Goal: Task Accomplishment & Management: Use online tool/utility

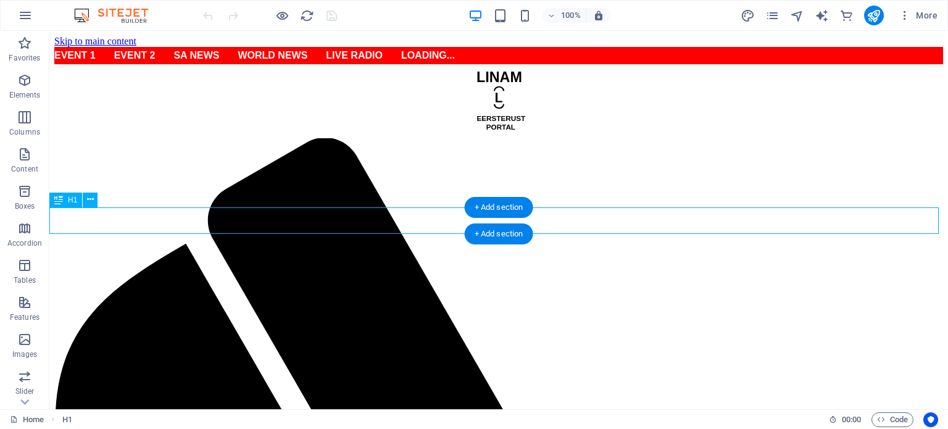
scroll to position [500, 0]
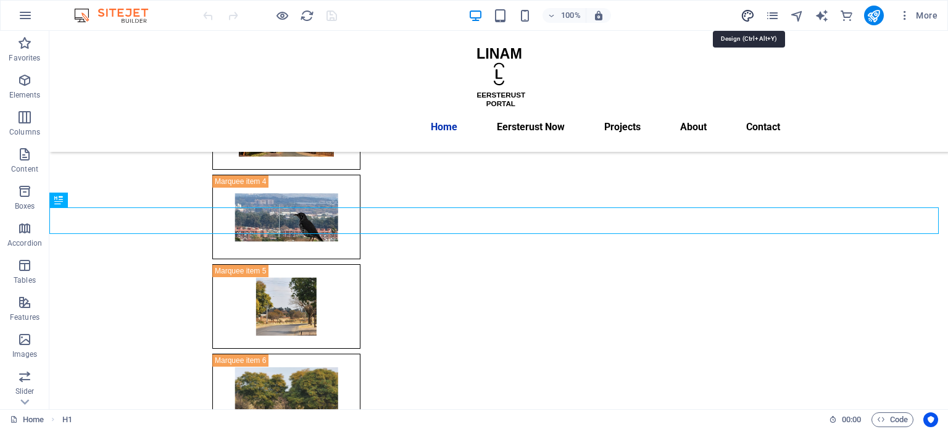
click at [748, 16] on icon "design" at bounding box center [747, 16] width 14 height 14
select select "ease-in-out"
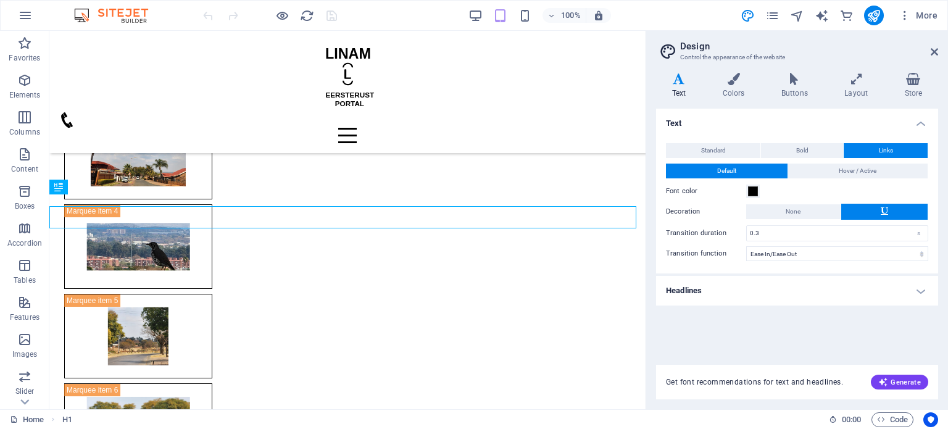
scroll to position [498, 0]
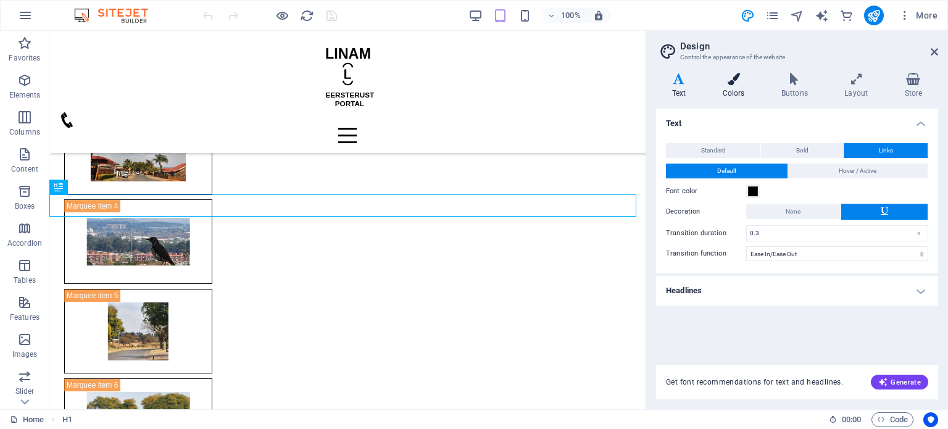
click at [735, 95] on h4 "Colors" at bounding box center [735, 86] width 59 height 26
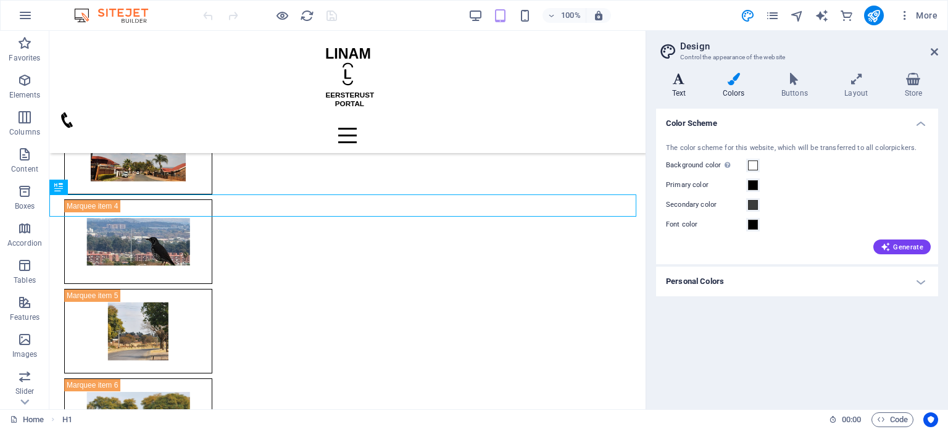
click at [681, 88] on h4 "Text" at bounding box center [681, 86] width 51 height 26
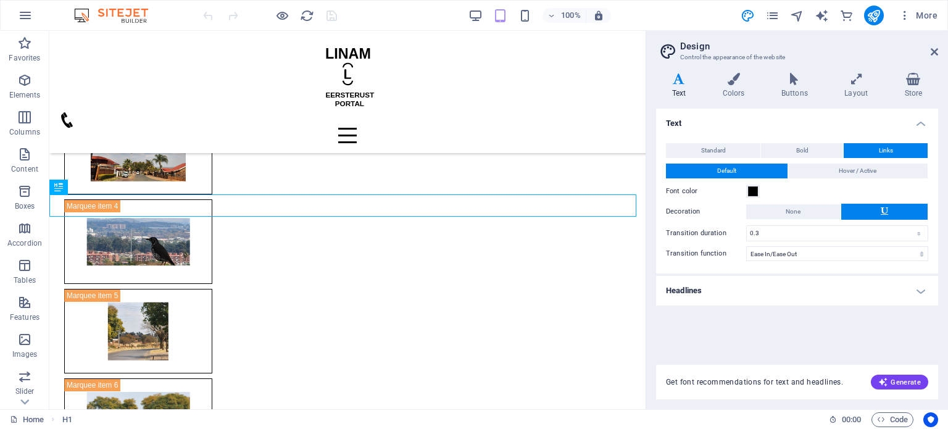
click at [722, 293] on h4 "Headlines" at bounding box center [797, 291] width 282 height 30
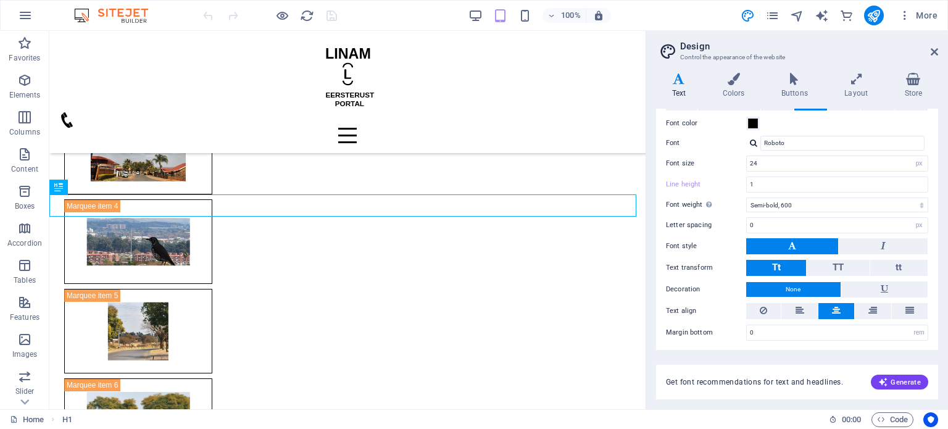
scroll to position [0, 0]
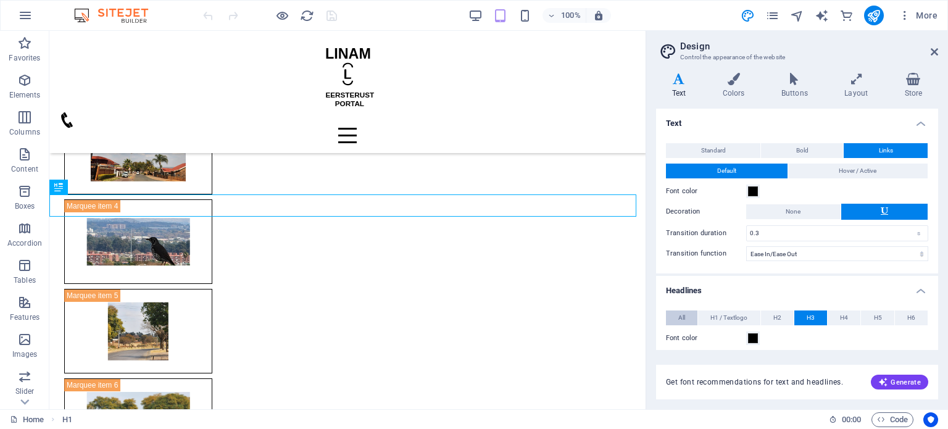
click at [681, 318] on span "All" at bounding box center [681, 317] width 7 height 15
click at [726, 313] on span "H1 / Textlogo" at bounding box center [728, 317] width 37 height 15
click at [776, 316] on span "H2" at bounding box center [777, 317] width 8 height 15
click at [816, 315] on button "H3" at bounding box center [810, 317] width 33 height 15
click at [842, 317] on span "H4" at bounding box center [844, 317] width 8 height 15
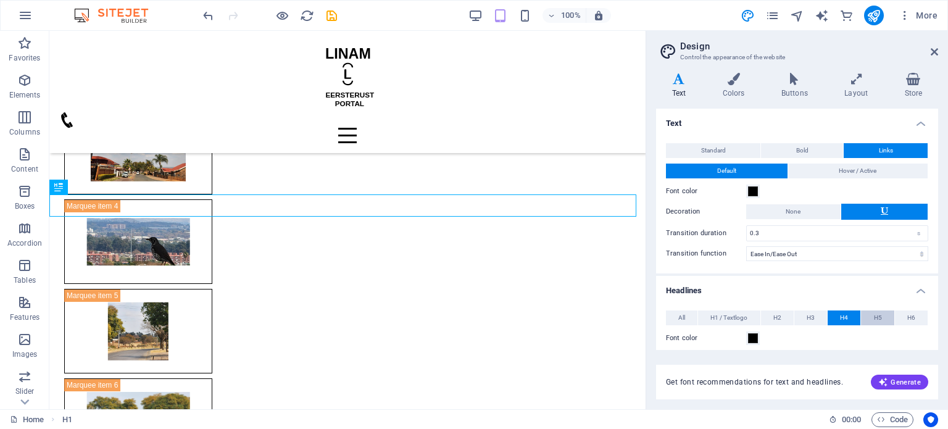
click at [874, 317] on span "H5" at bounding box center [878, 317] width 8 height 15
click at [908, 315] on span "H6" at bounding box center [911, 317] width 8 height 15
click at [704, 143] on span "Standard" at bounding box center [713, 150] width 25 height 15
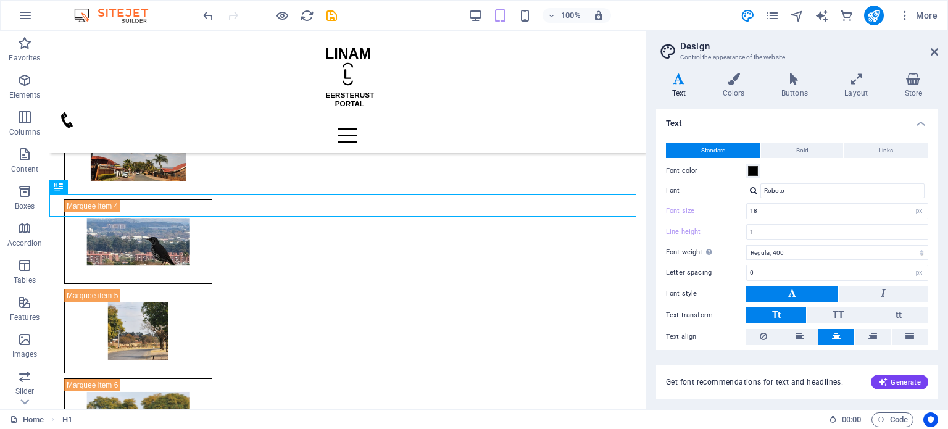
scroll to position [247, 0]
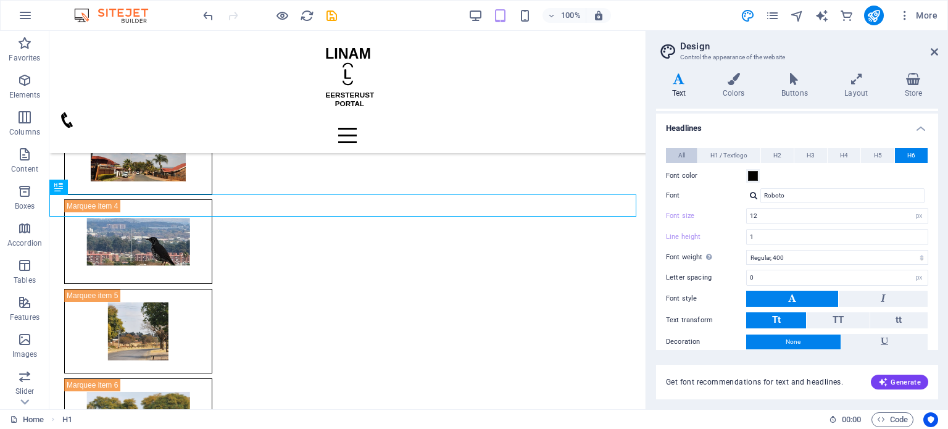
click at [683, 155] on span "All" at bounding box center [681, 155] width 7 height 15
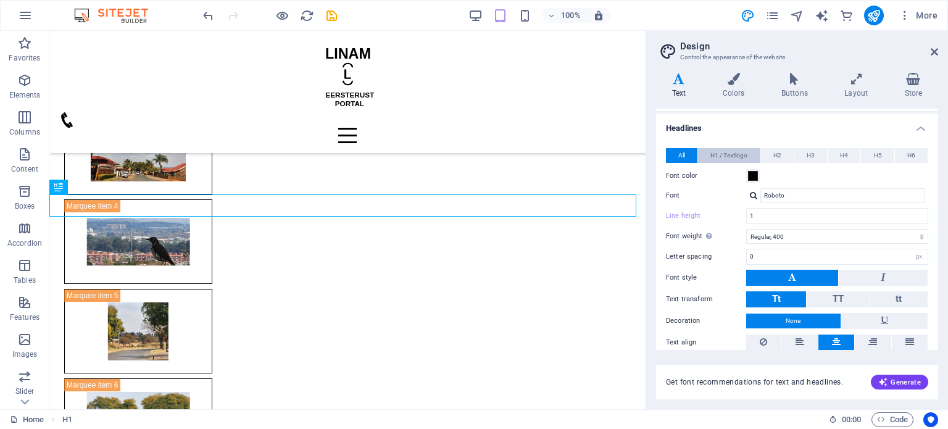
click at [721, 155] on span "H1 / Textlogo" at bounding box center [728, 155] width 37 height 15
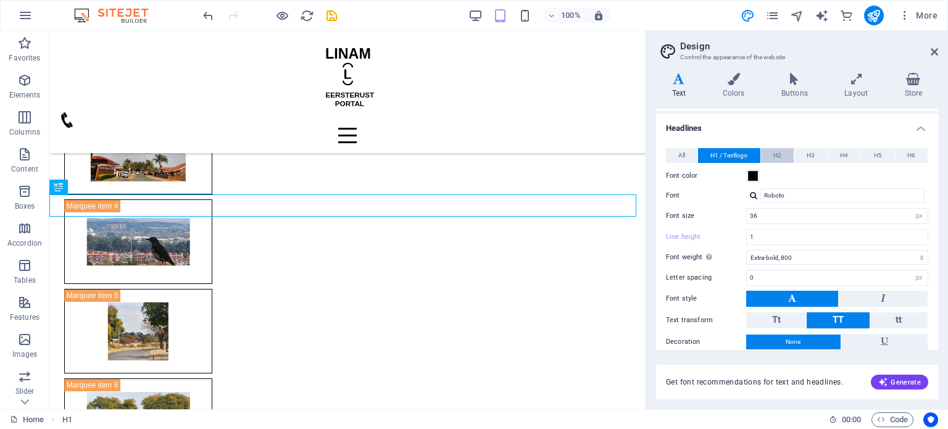
click at [773, 155] on span "H2" at bounding box center [777, 155] width 8 height 15
click at [803, 155] on button "H3" at bounding box center [810, 155] width 33 height 15
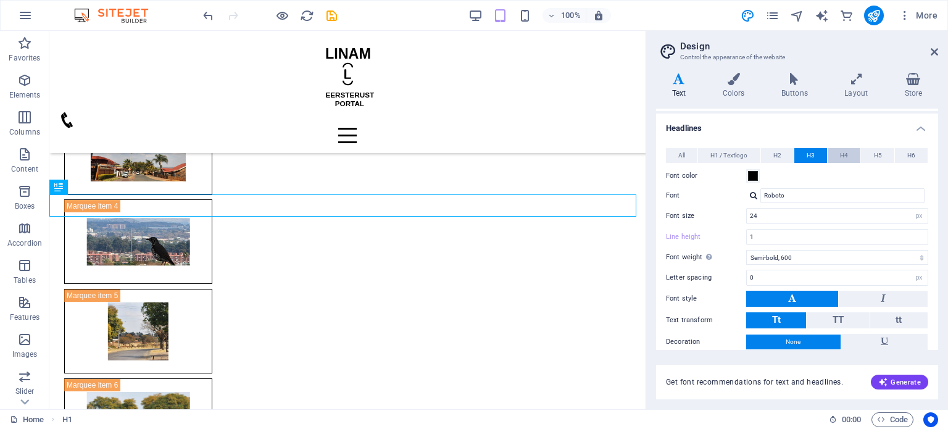
click at [845, 155] on span "H4" at bounding box center [844, 155] width 8 height 15
click at [875, 155] on span "H5" at bounding box center [878, 155] width 8 height 15
click at [912, 155] on button "H6" at bounding box center [910, 155] width 33 height 15
click at [685, 90] on h4 "Text" at bounding box center [681, 86] width 51 height 26
click at [728, 92] on h4 "Colors" at bounding box center [735, 86] width 59 height 26
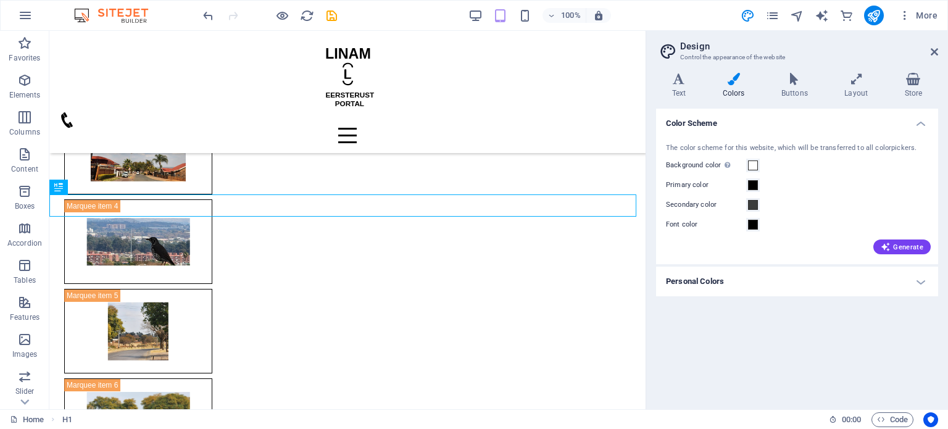
click at [717, 286] on h4 "Personal Colors" at bounding box center [797, 281] width 282 height 30
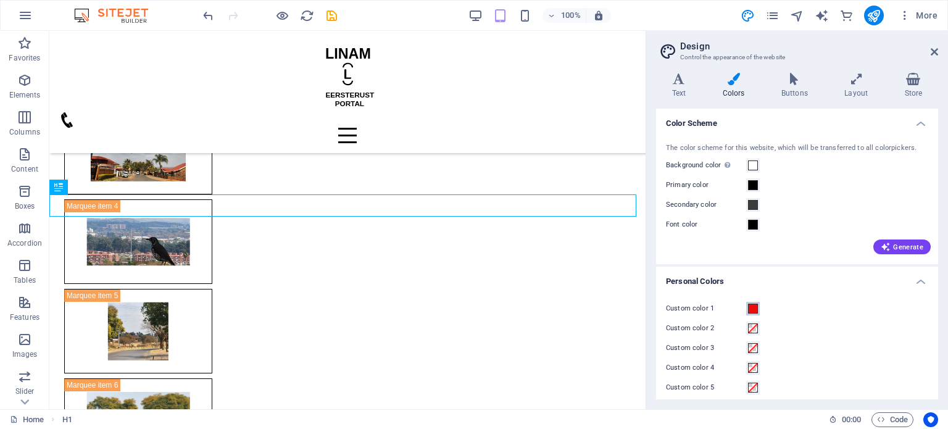
click at [753, 309] on span at bounding box center [753, 309] width 10 height 10
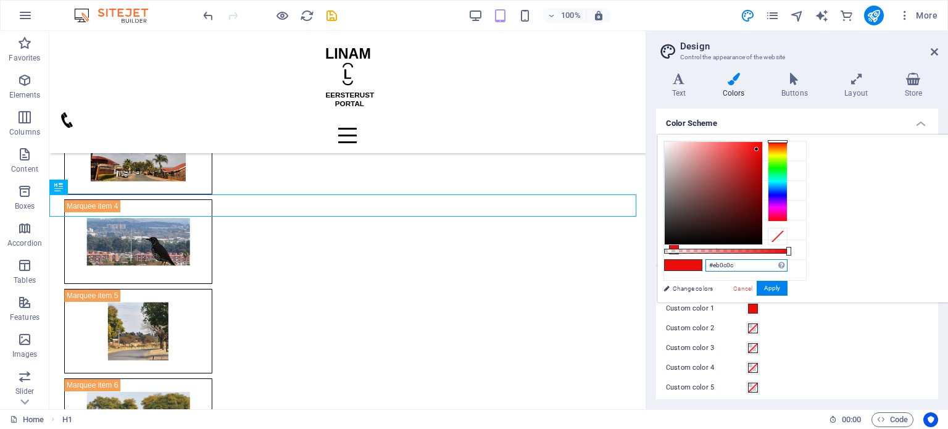
drag, startPoint x: 891, startPoint y: 267, endPoint x: 822, endPoint y: 266, distance: 68.5
click at [793, 266] on div "#eb0c0c Supported formats #0852ed rgb(8, 82, 237) rgba(8, 82, 237, 90%) hsv(221…" at bounding box center [725, 308] width 136 height 346
type input "#000000"
click at [787, 289] on button "Apply" at bounding box center [771, 288] width 31 height 15
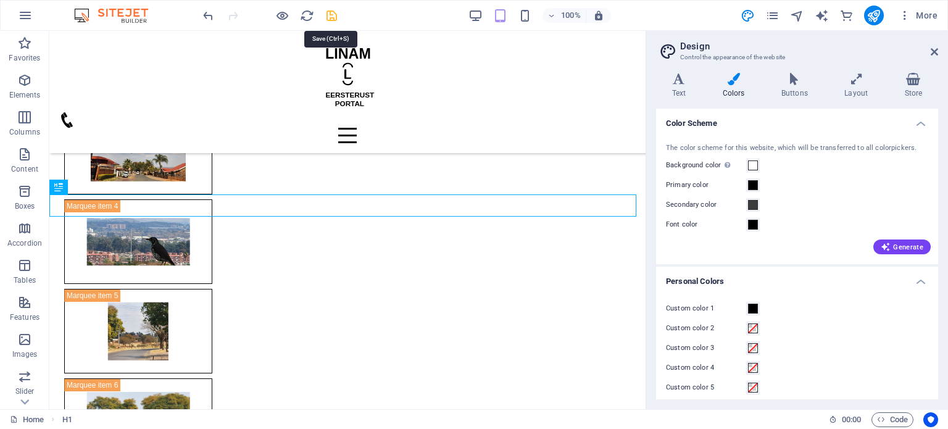
click at [330, 16] on icon "save" at bounding box center [331, 16] width 14 height 14
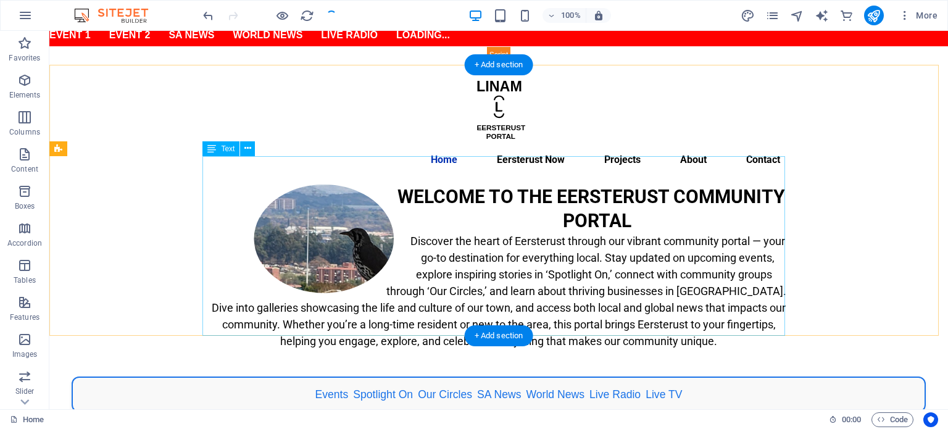
scroll to position [0, 0]
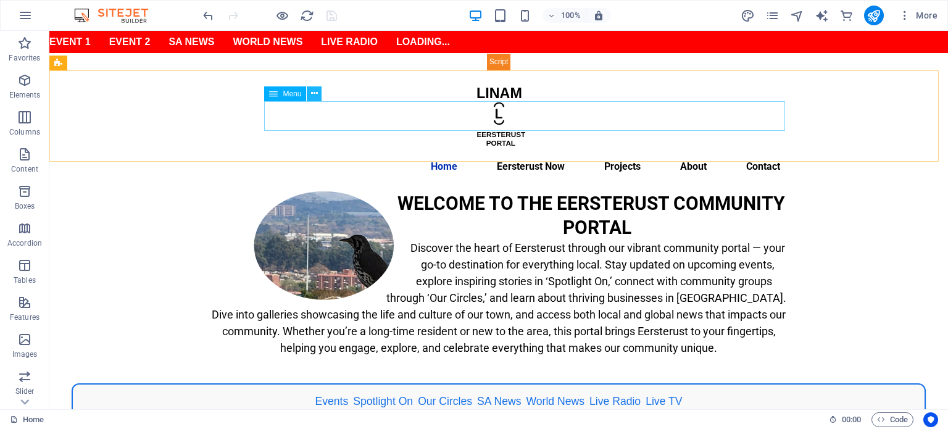
click at [313, 96] on icon at bounding box center [314, 93] width 7 height 13
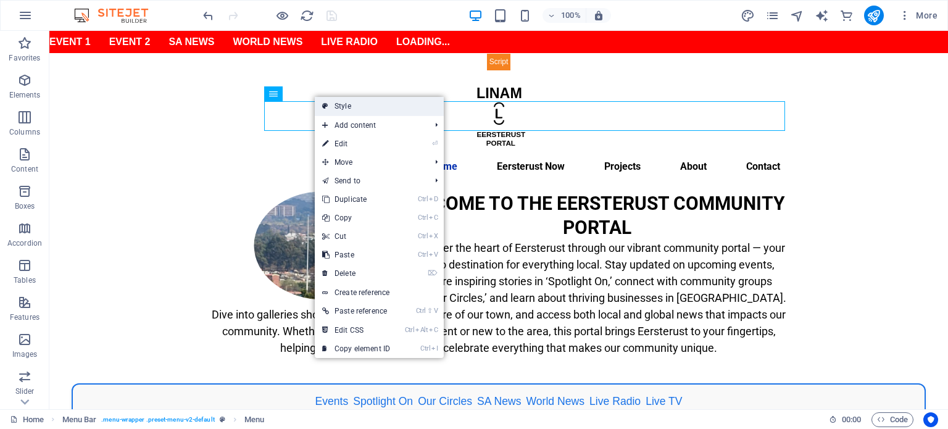
click at [353, 103] on link "Style" at bounding box center [379, 106] width 129 height 19
select select "rem"
select select "preset-menu-v2-default"
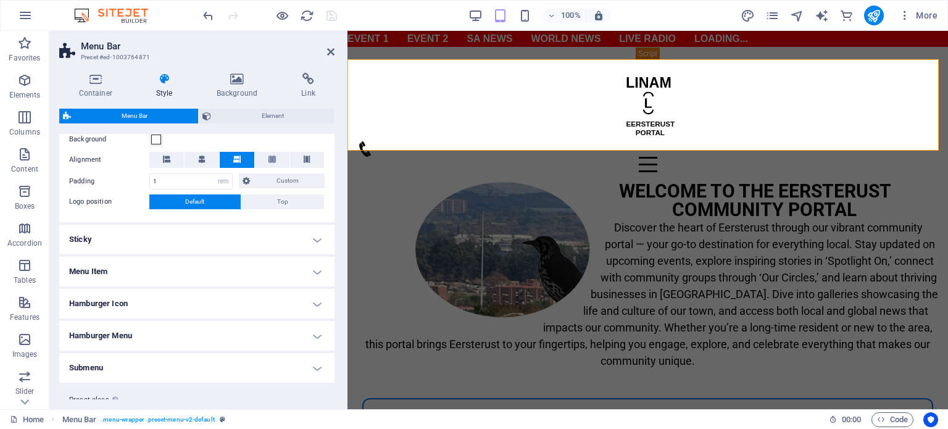
scroll to position [247, 0]
click at [183, 268] on h4 "Menu Item" at bounding box center [196, 271] width 275 height 30
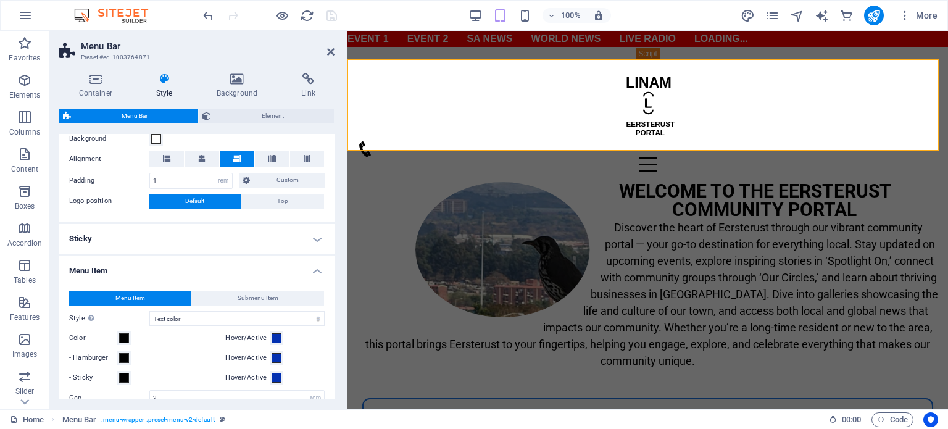
drag, startPoint x: 332, startPoint y: 292, endPoint x: 334, endPoint y: 307, distance: 14.9
click at [334, 307] on div "Variants Border Centered Default Fixed Loki Trigger Wide XXL Menu Bar Backgroun…" at bounding box center [196, 266] width 275 height 265
click at [180, 320] on select "Plain Text color Box: Fade Box: Flip vertical Box: Flip horizontal Box: Slide d…" at bounding box center [236, 318] width 175 height 15
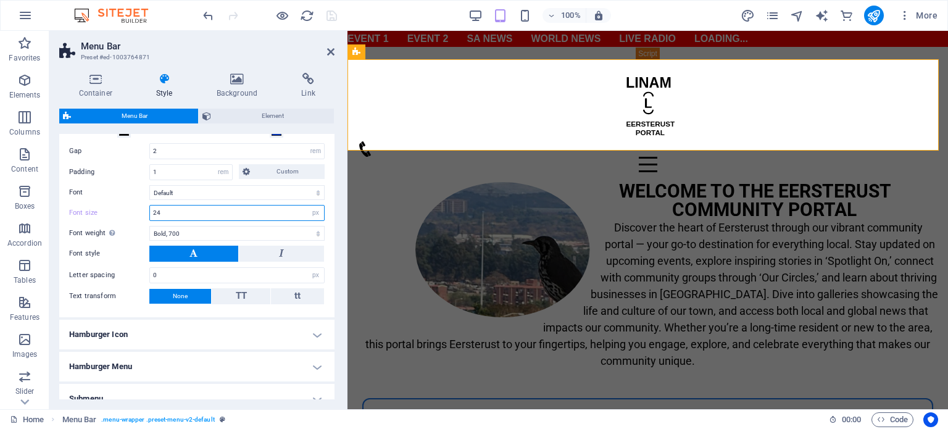
click at [173, 213] on input "24" at bounding box center [237, 212] width 174 height 15
click at [189, 192] on select "Default Headlines" at bounding box center [236, 192] width 175 height 15
select select "link-special-font"
click at [149, 185] on select "Default Headlines" at bounding box center [236, 192] width 175 height 15
click at [331, 14] on icon "save" at bounding box center [331, 16] width 14 height 14
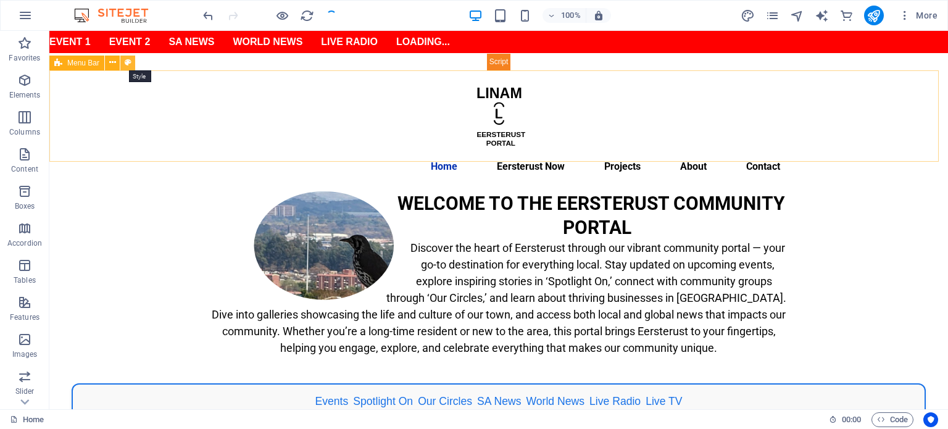
click at [129, 64] on icon at bounding box center [128, 62] width 7 height 13
select select "rem"
select select "hover_text_color"
select select "rem"
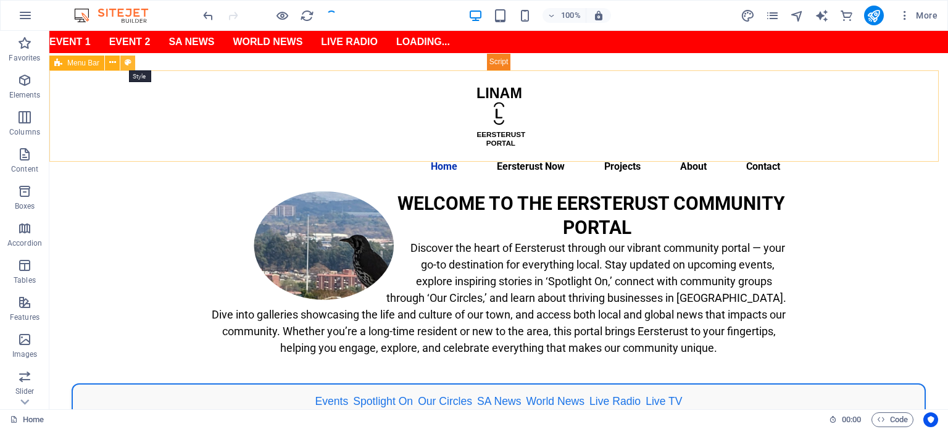
select select "link-special-font"
select select "px"
select select "700"
select select "px"
select select "preset-menu-v2-default"
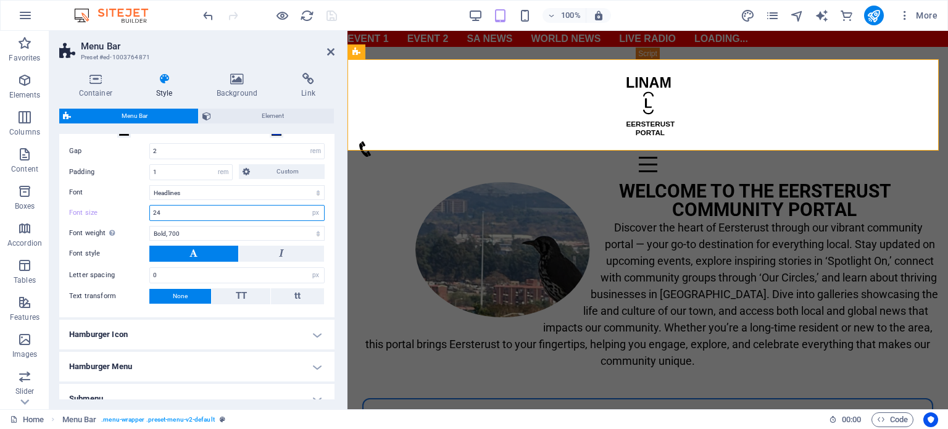
drag, startPoint x: 183, startPoint y: 213, endPoint x: 109, endPoint y: 213, distance: 74.0
click at [109, 213] on div "Font size 24 px rem % vh vw" at bounding box center [196, 213] width 255 height 16
type input "50"
click at [231, 231] on select "Thin, 100 Extra-light, 200 Light, 300 Regular, 400 Medium, 500 Semi-bold, 600 B…" at bounding box center [236, 233] width 175 height 15
select select "800"
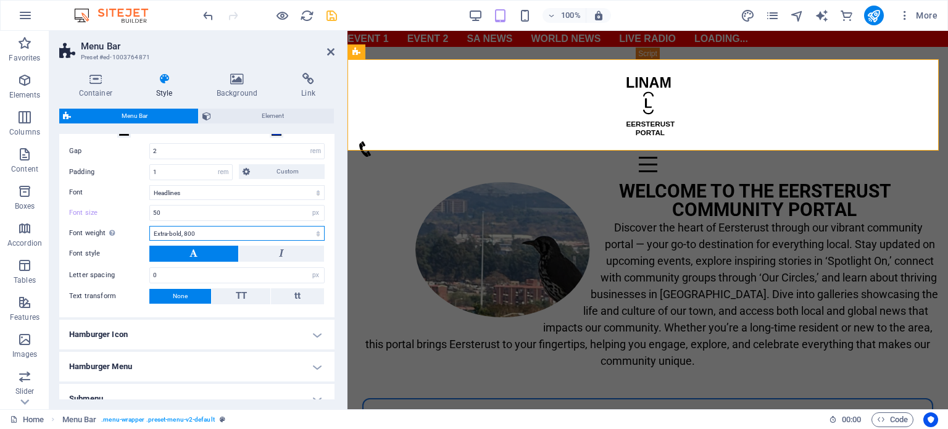
click at [149, 226] on select "Thin, 100 Extra-light, 200 Light, 300 Regular, 400 Medium, 500 Semi-bold, 600 B…" at bounding box center [236, 233] width 175 height 15
click at [330, 17] on icon "save" at bounding box center [331, 16] width 14 height 14
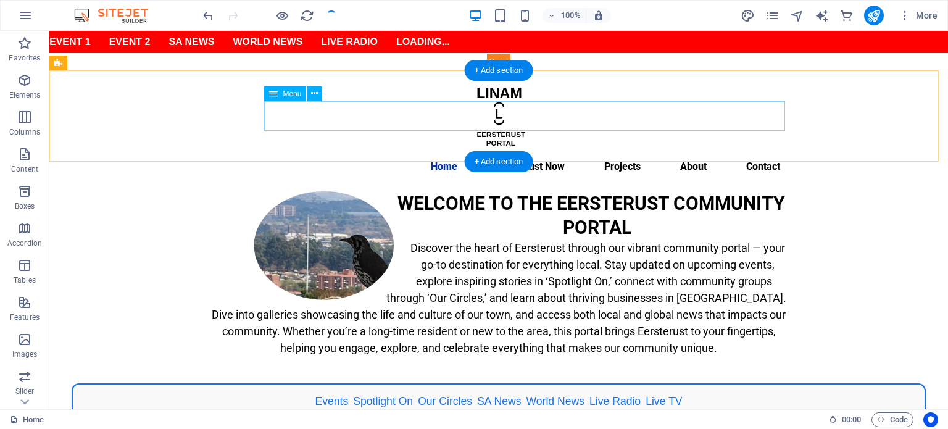
click at [476, 152] on nav "Home Eersterust Now Events Spotlight On Our Circles BizHub Gallery Projects Abo…" at bounding box center [498, 167] width 582 height 30
select select
select select "12"
select select
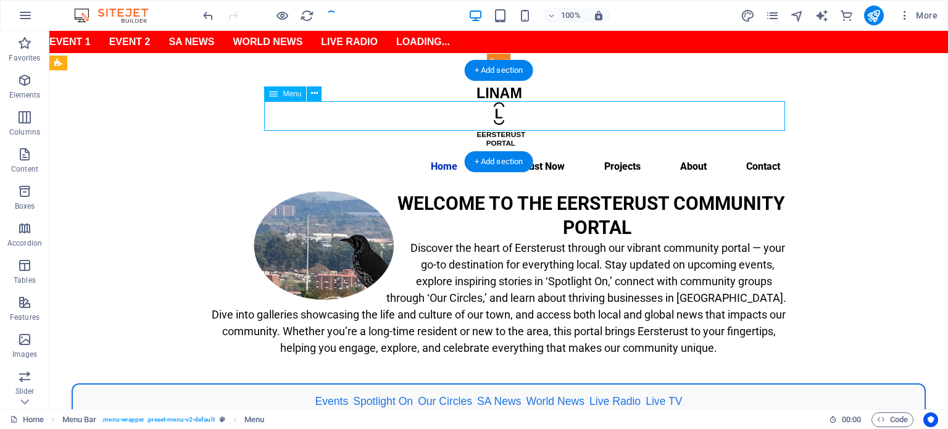
select select "14"
select select
select select "13"
select select
select select "1"
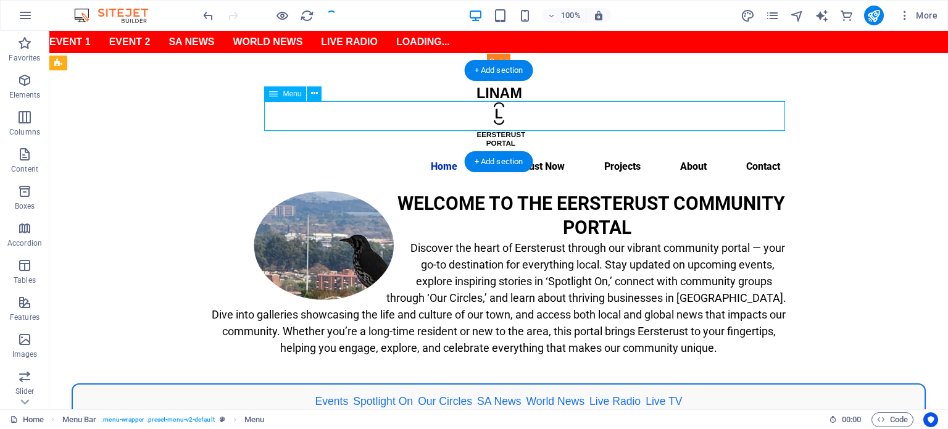
select select
select select "2"
select select
select select "3"
select select
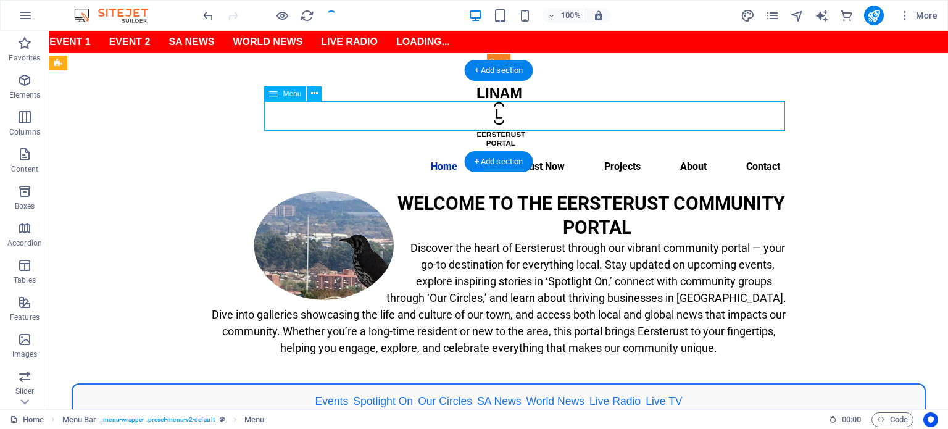
select select "4"
select select
select select "4"
select select
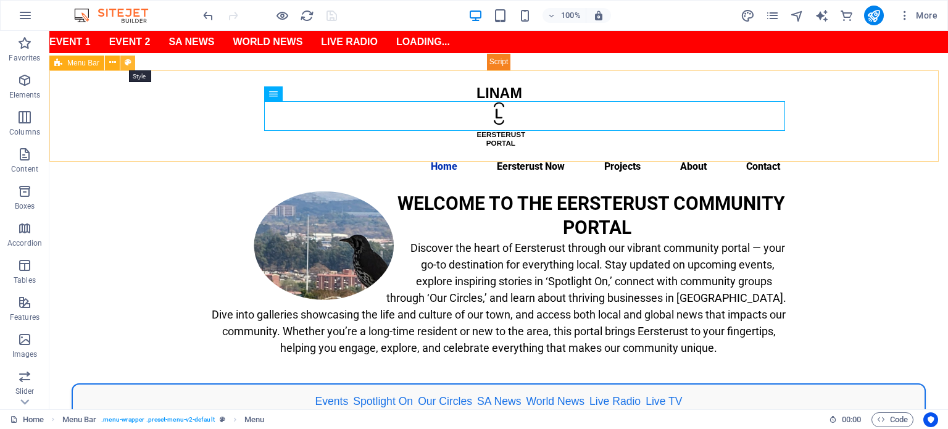
click at [126, 62] on icon at bounding box center [128, 62] width 7 height 13
select select "rem"
select select "hover_text_color"
select select "rem"
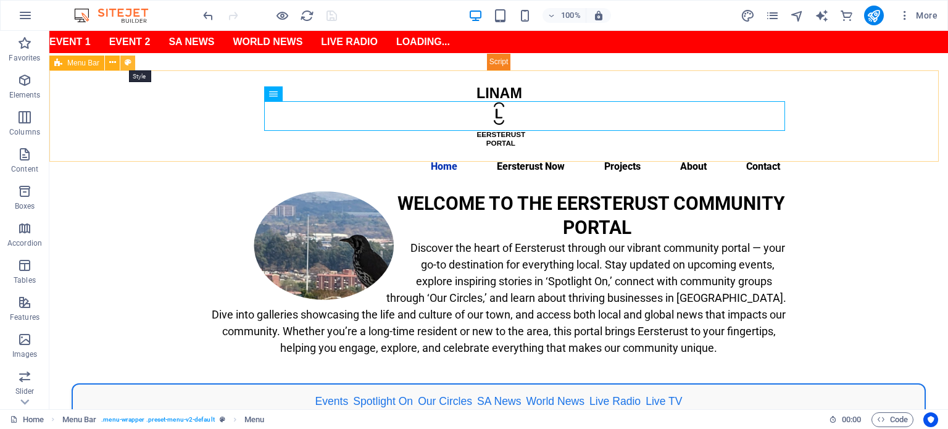
select select "link-special-font"
select select "px"
select select "800"
select select "px"
select select "preset-menu-v2-default"
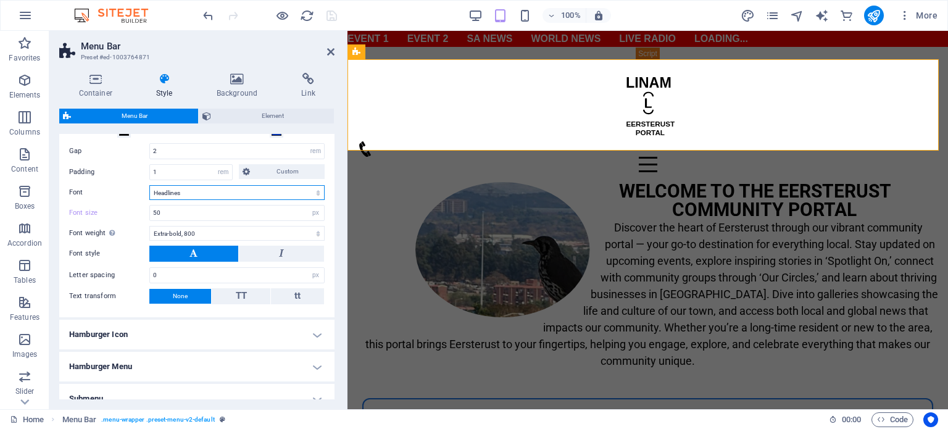
click at [250, 188] on select "Default Headlines" at bounding box center [236, 192] width 175 height 15
select select "link-default-font"
click at [149, 185] on select "Default Headlines" at bounding box center [236, 192] width 175 height 15
click at [197, 209] on input "50" at bounding box center [237, 212] width 174 height 15
drag, startPoint x: 197, startPoint y: 209, endPoint x: 146, endPoint y: 211, distance: 51.9
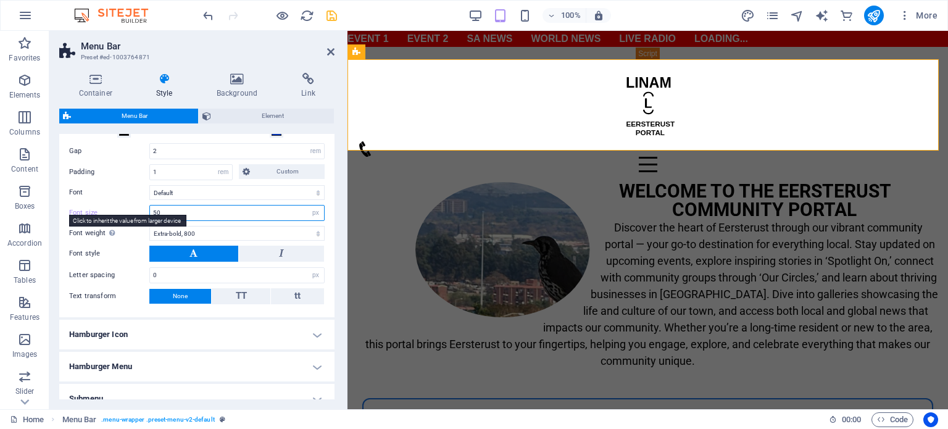
click at [146, 211] on div "Font size 50 px rem % vh vw" at bounding box center [196, 213] width 255 height 16
type input "1"
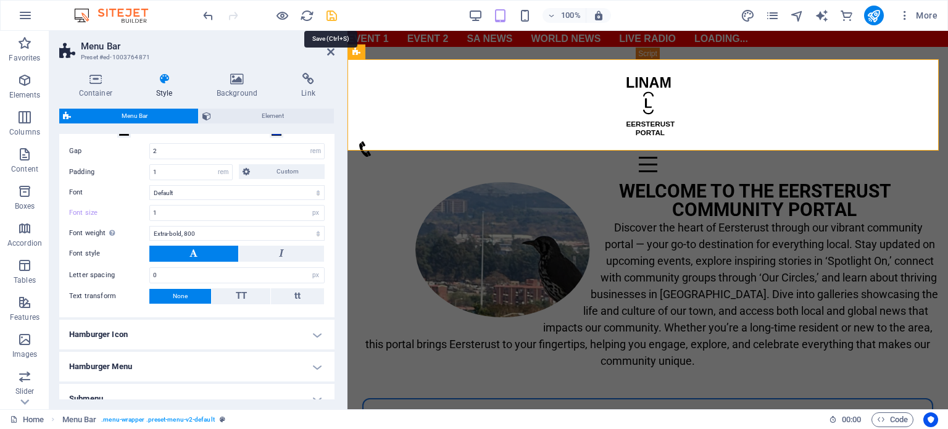
click at [328, 17] on icon "save" at bounding box center [331, 16] width 14 height 14
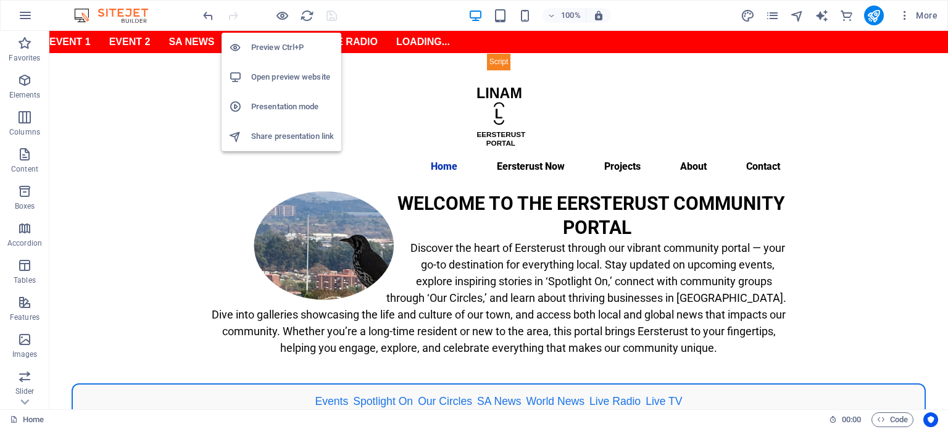
click at [281, 44] on h6 "Preview Ctrl+P" at bounding box center [292, 47] width 83 height 15
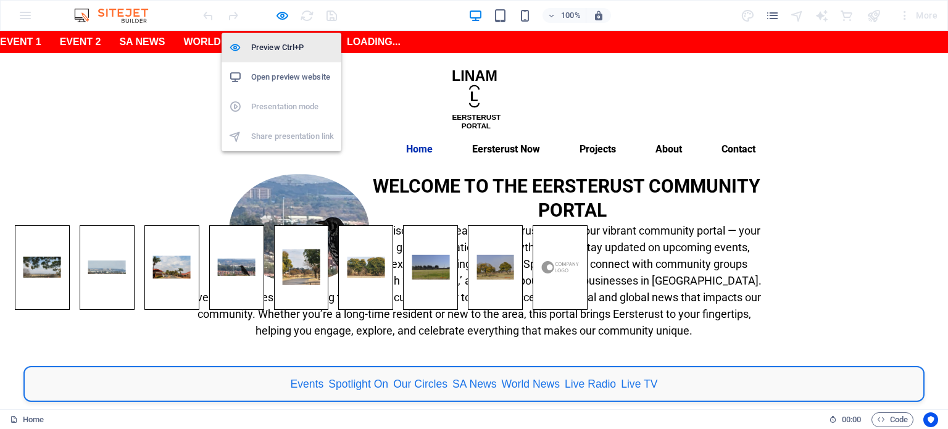
click at [281, 44] on h6 "Preview Ctrl+P" at bounding box center [292, 47] width 83 height 15
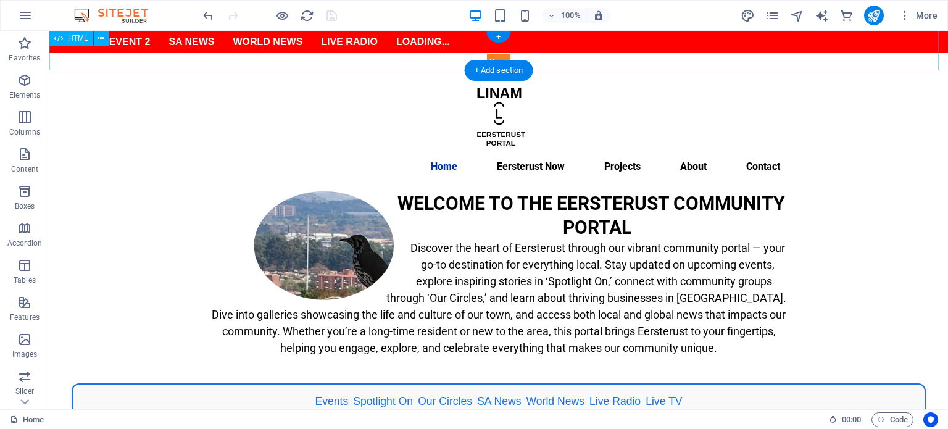
click at [415, 59] on div "Event 1 Event 2 SA News World News Live Radio Loading..." at bounding box center [498, 50] width 898 height 39
click at [99, 41] on icon at bounding box center [100, 38] width 7 height 13
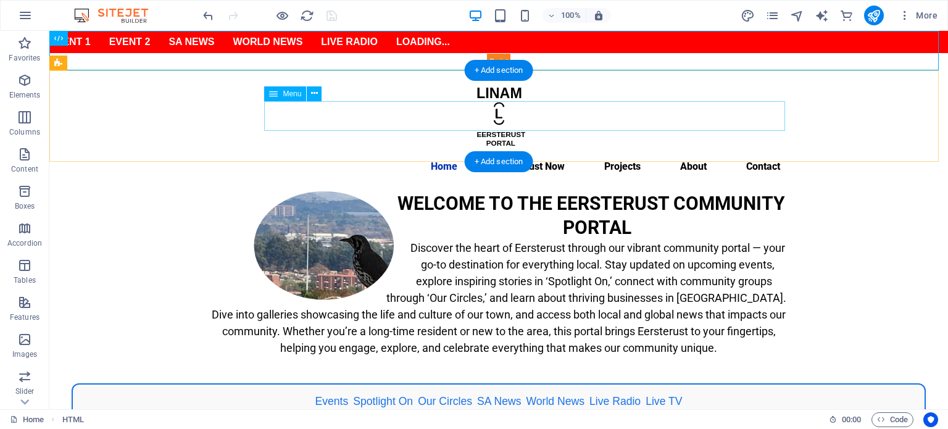
click at [482, 152] on nav "Home Eersterust Now Events Spotlight On Our Circles BizHub Gallery Projects Abo…" at bounding box center [498, 167] width 582 height 30
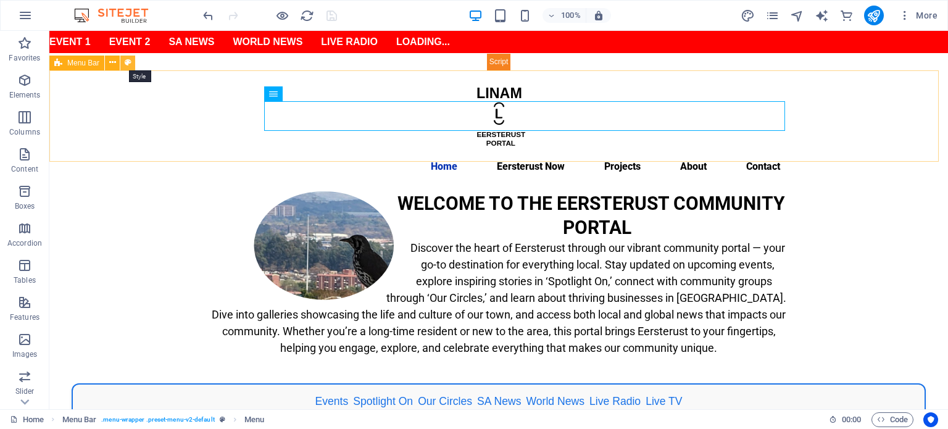
click at [128, 61] on icon at bounding box center [128, 62] width 7 height 13
select select "rem"
select select "hover_text_color"
select select "rem"
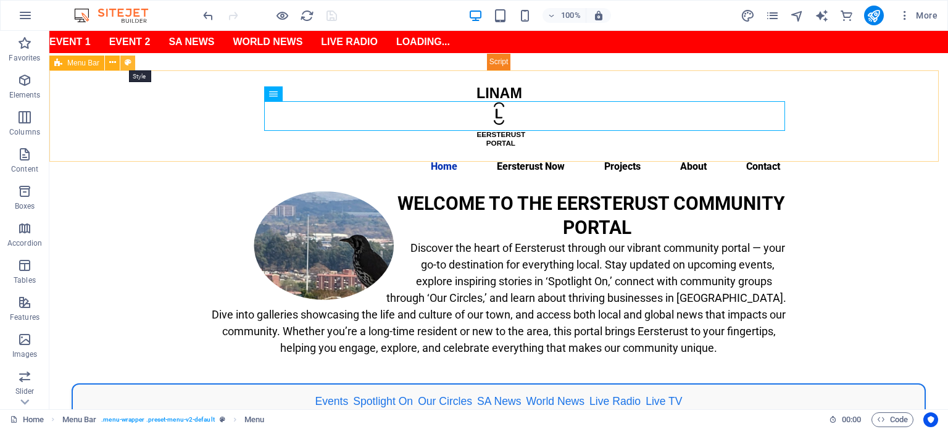
select select "px"
select select "800"
select select "px"
select select "preset-menu-v2-default"
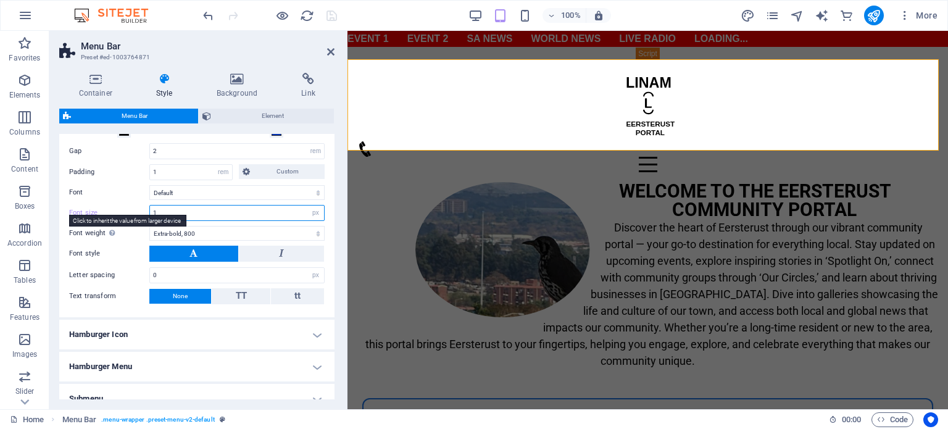
drag, startPoint x: 167, startPoint y: 210, endPoint x: 147, endPoint y: 212, distance: 20.4
click at [147, 212] on div "Font size 1 px rem % vh vw" at bounding box center [196, 213] width 255 height 16
type input "12"
click at [242, 231] on select "Thin, 100 Extra-light, 200 Light, 300 Regular, 400 Medium, 500 Semi-bold, 600 B…" at bounding box center [236, 233] width 175 height 15
select select "600"
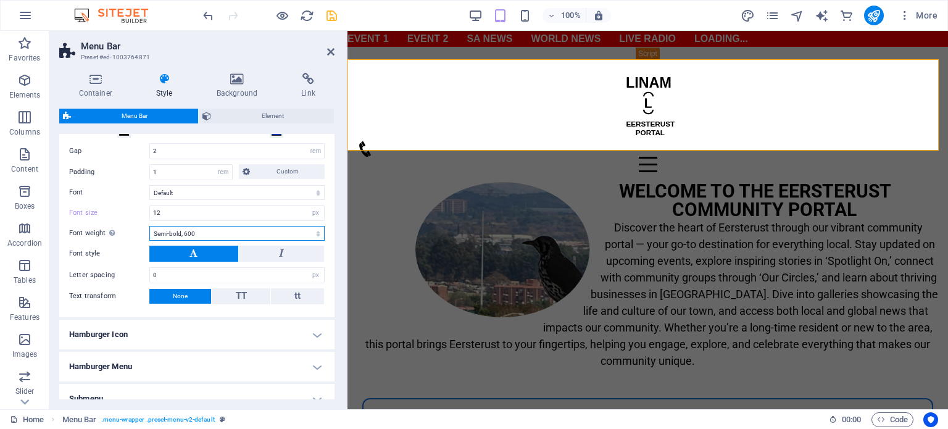
click at [149, 226] on select "Thin, 100 Extra-light, 200 Light, 300 Regular, 400 Medium, 500 Semi-bold, 600 B…" at bounding box center [236, 233] width 175 height 15
click at [195, 273] on input "0" at bounding box center [237, 275] width 174 height 15
click at [180, 337] on h4 "Hamburger Icon" at bounding box center [196, 335] width 275 height 30
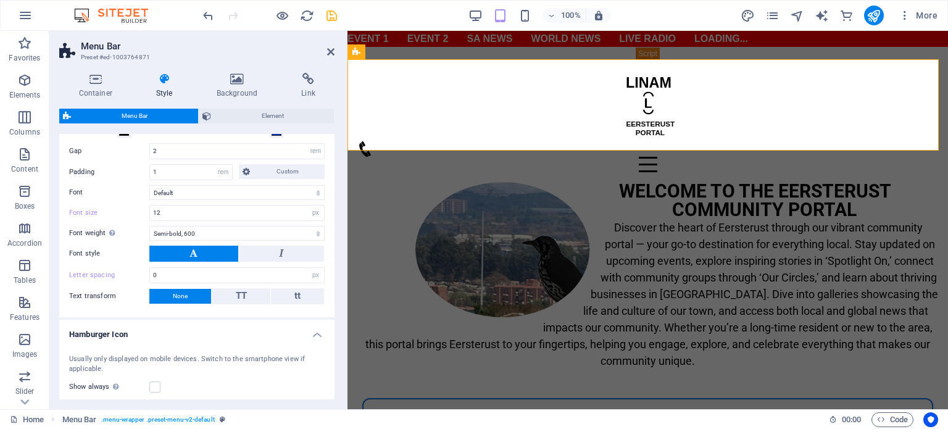
scroll to position [740, 0]
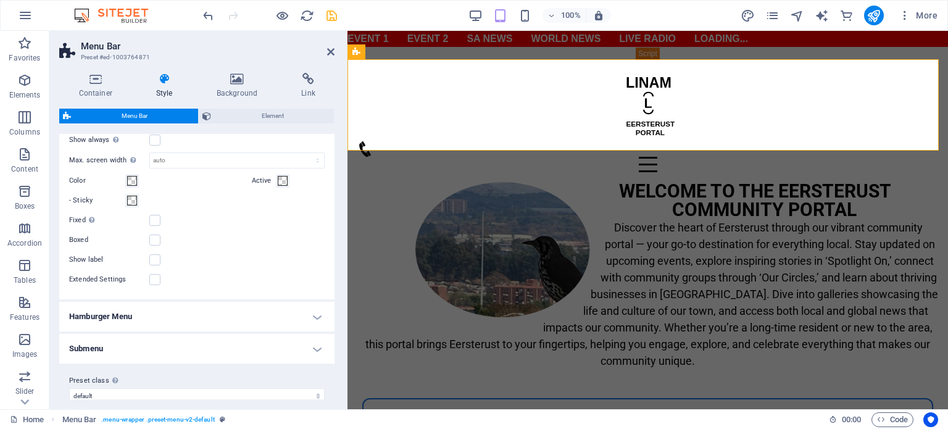
click at [204, 314] on h4 "Hamburger Menu" at bounding box center [196, 317] width 275 height 30
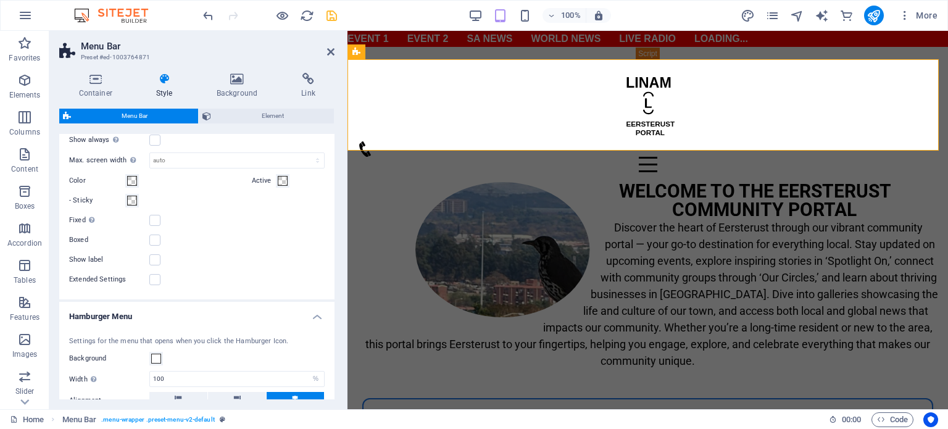
scroll to position [925, 0]
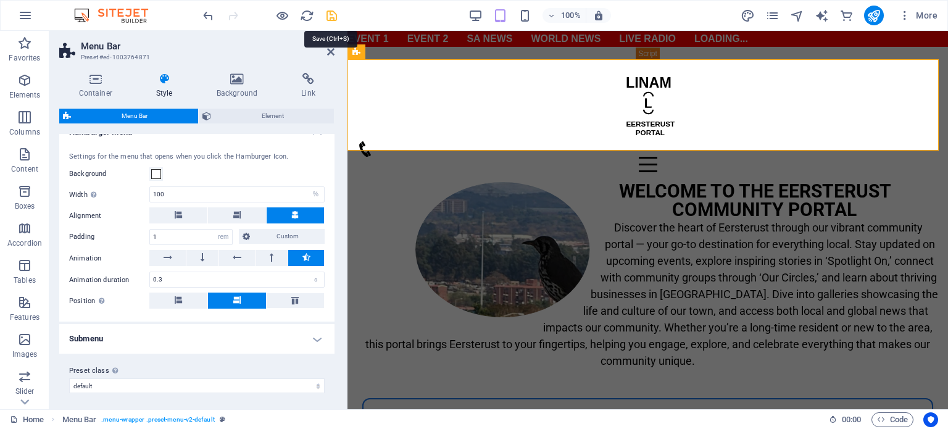
click at [332, 17] on icon "save" at bounding box center [331, 16] width 14 height 14
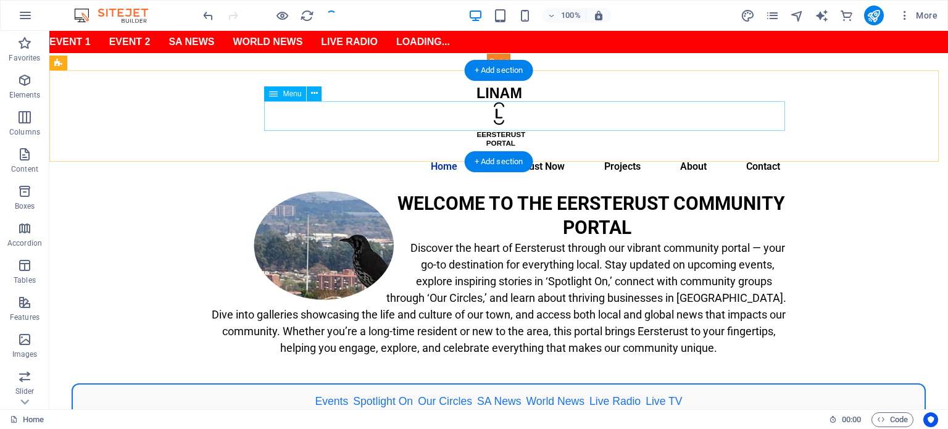
click at [346, 152] on nav "Home Eersterust Now Events Spotlight On Our Circles BizHub Gallery Projects Abo…" at bounding box center [498, 167] width 582 height 30
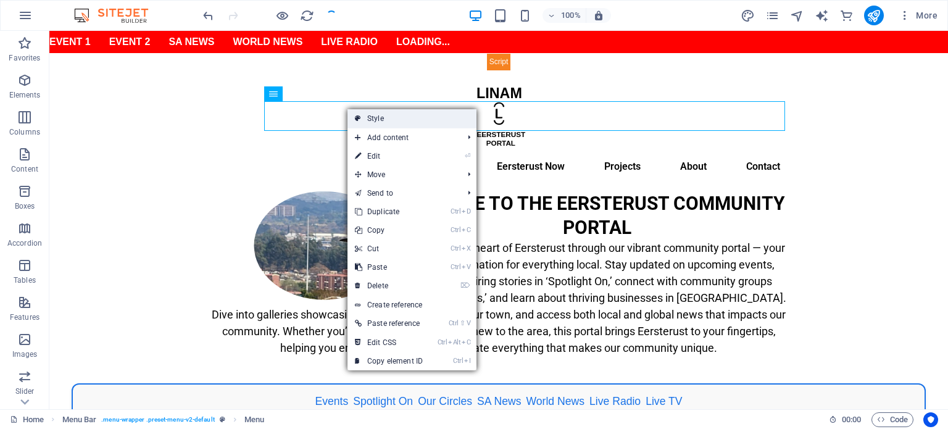
click at [415, 118] on link "Style" at bounding box center [411, 118] width 129 height 19
select select "rem"
select select "hover_text_color"
select select "rem"
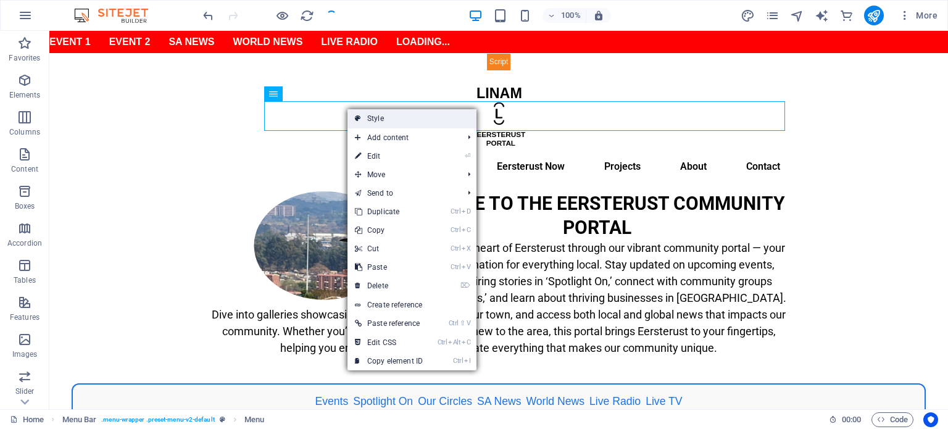
select select "px"
select select "600"
select select "px"
select select "%"
select select "rem"
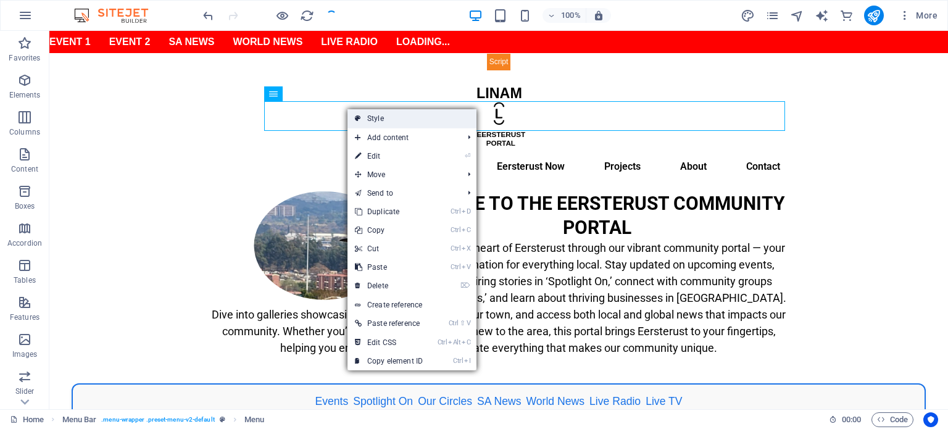
select select "preset-menu-v2-default"
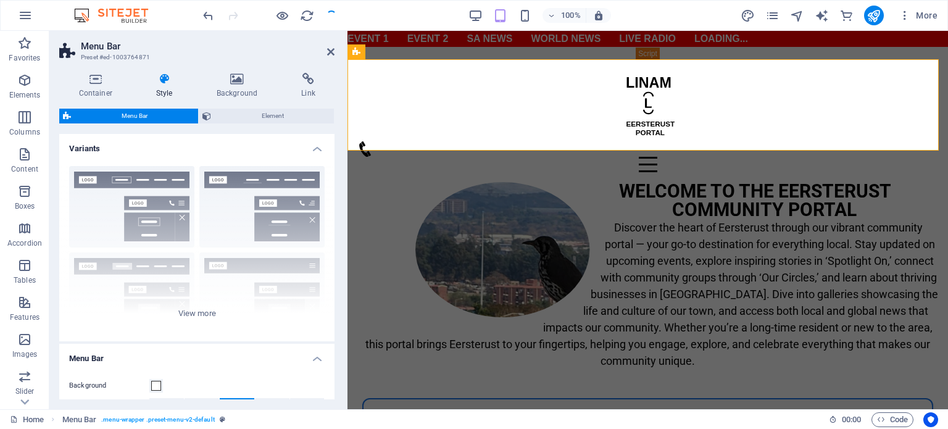
click at [165, 90] on h4 "Style" at bounding box center [166, 86] width 60 height 26
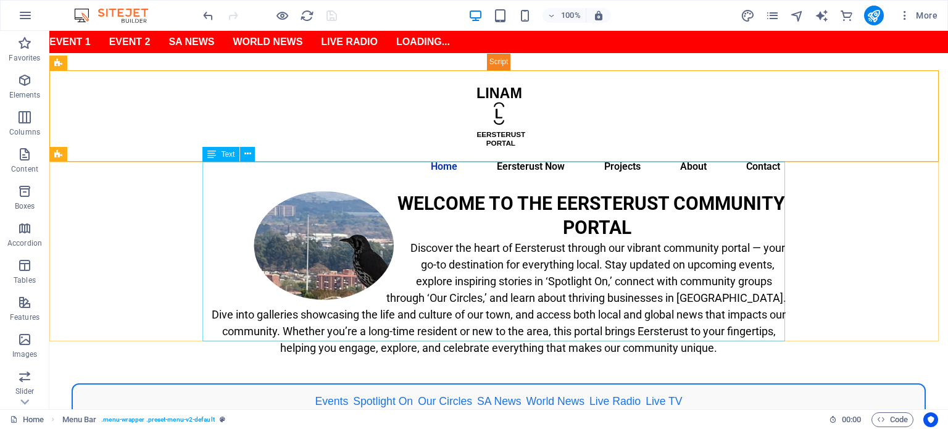
click at [555, 270] on div "WELCOME TO THE EERSTERUST COMMUNITY PORTAL Discover the heart of Eersterust thr…" at bounding box center [498, 281] width 582 height 180
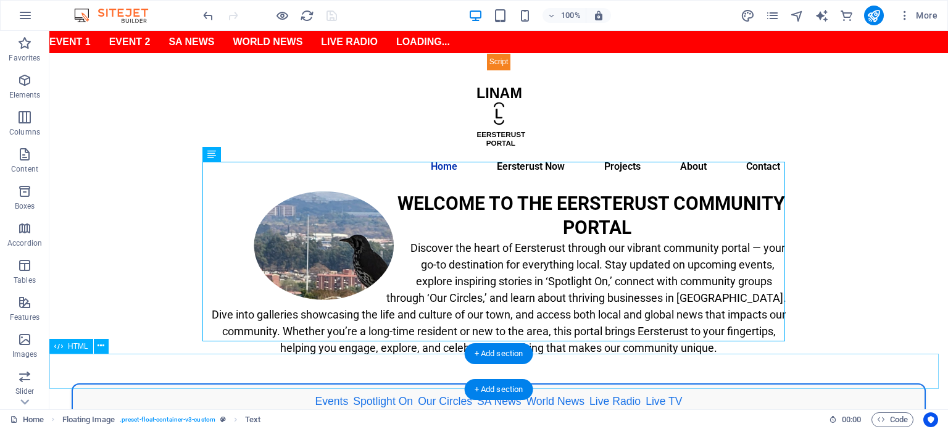
click at [327, 383] on div "Events Spotlight On Our Circles SA News World News Live Radio Live TV" at bounding box center [498, 401] width 898 height 36
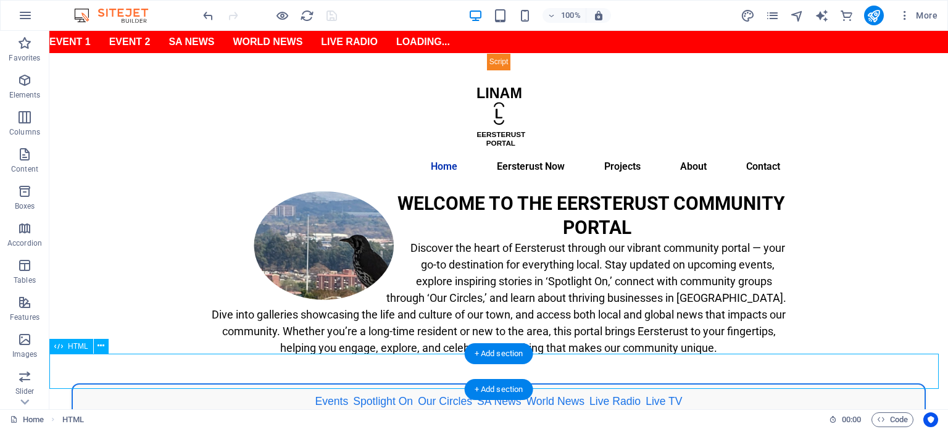
click at [327, 383] on div "Events Spotlight On Our Circles SA News World News Live Radio Live TV" at bounding box center [498, 401] width 898 height 36
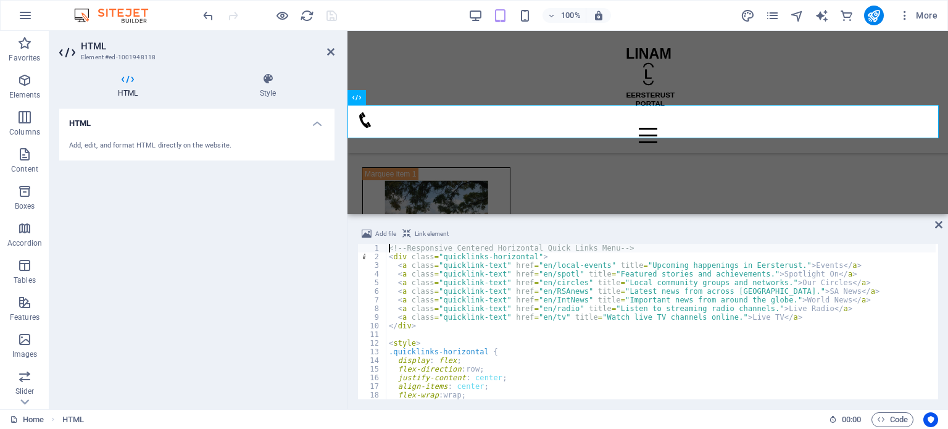
scroll to position [283, 0]
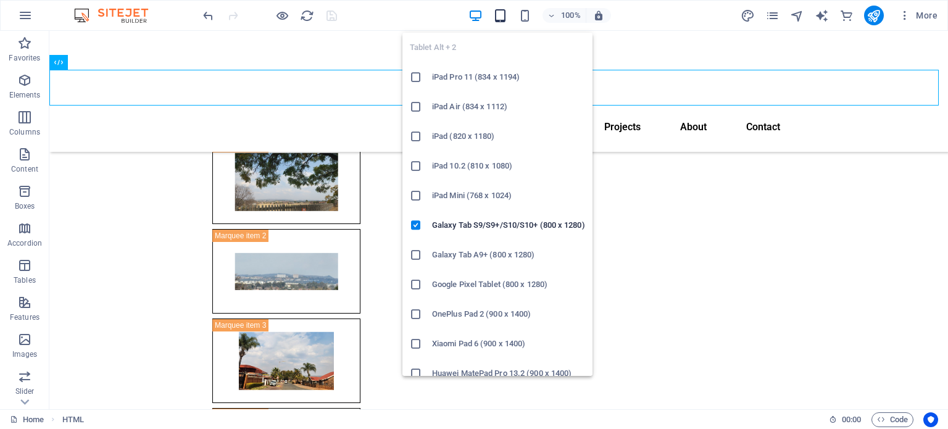
click at [502, 14] on icon "button" at bounding box center [500, 16] width 14 height 14
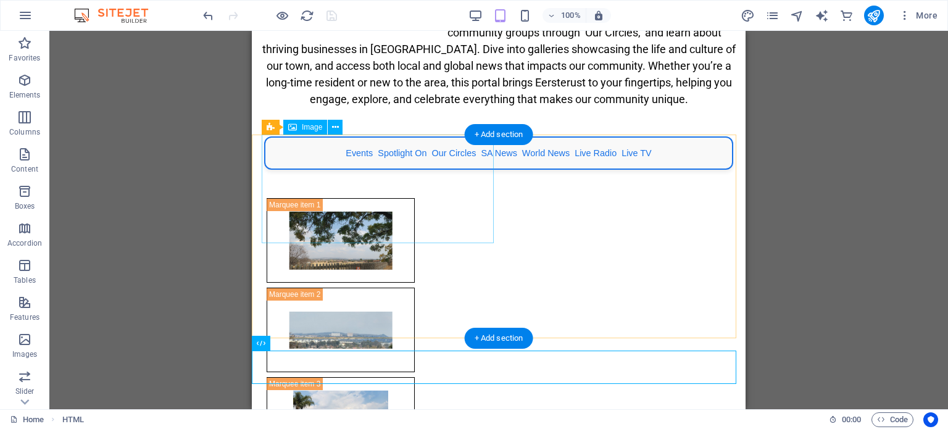
scroll to position [0, 0]
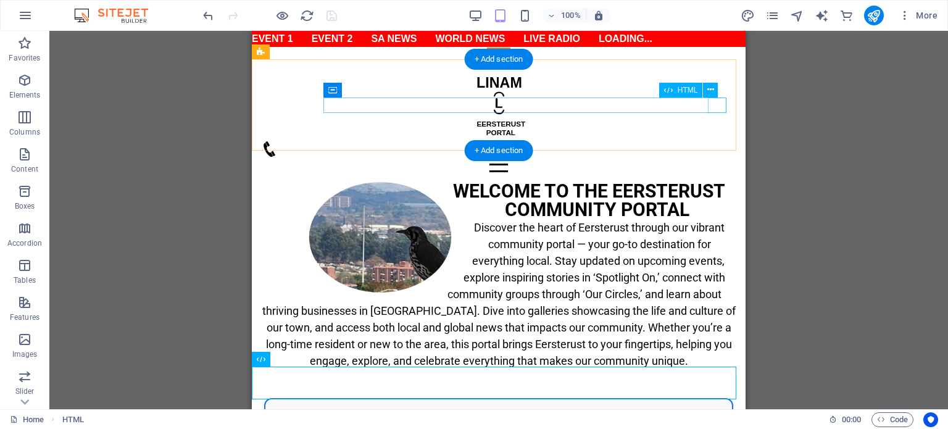
click at [719, 157] on div "Menu" at bounding box center [499, 164] width 474 height 15
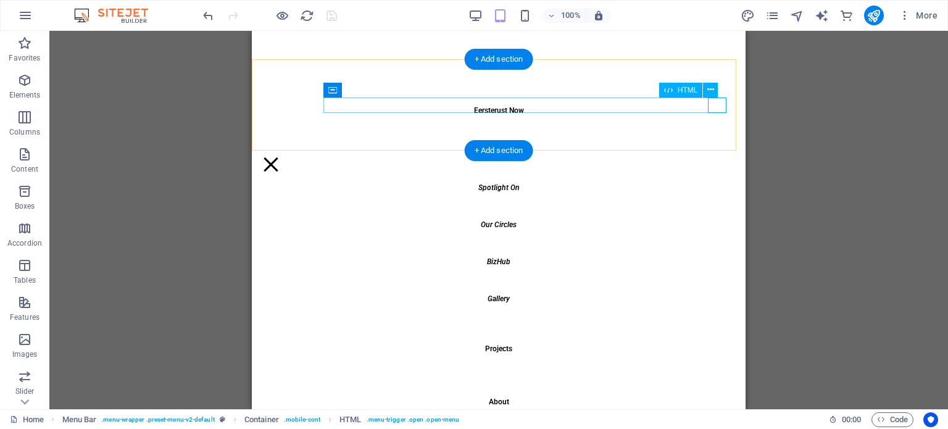
click at [280, 157] on div "Menu" at bounding box center [271, 164] width 19 height 15
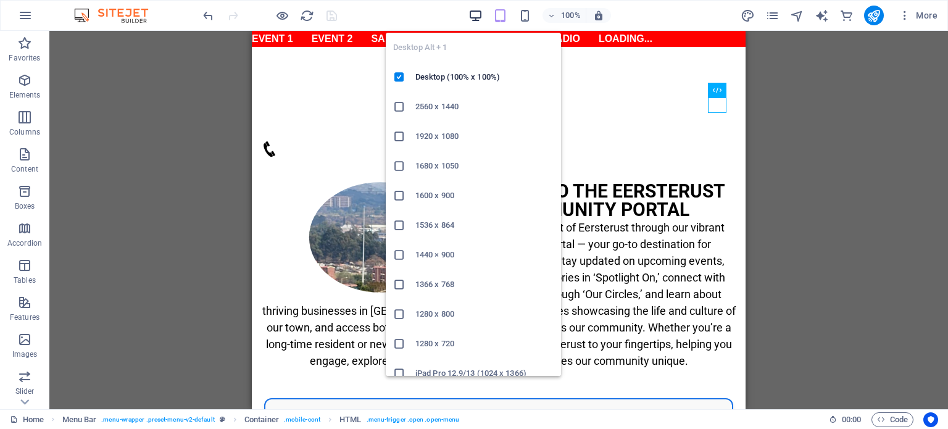
click at [471, 9] on icon "button" at bounding box center [475, 16] width 14 height 14
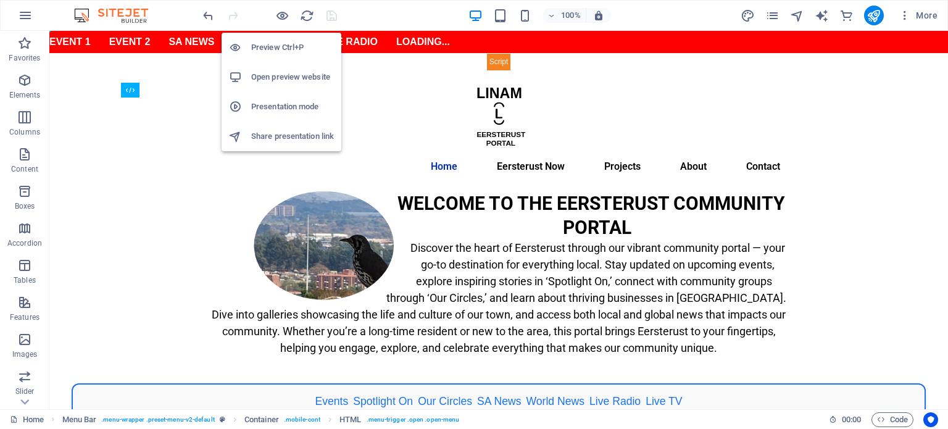
click at [286, 45] on h6 "Preview Ctrl+P" at bounding box center [292, 47] width 83 height 15
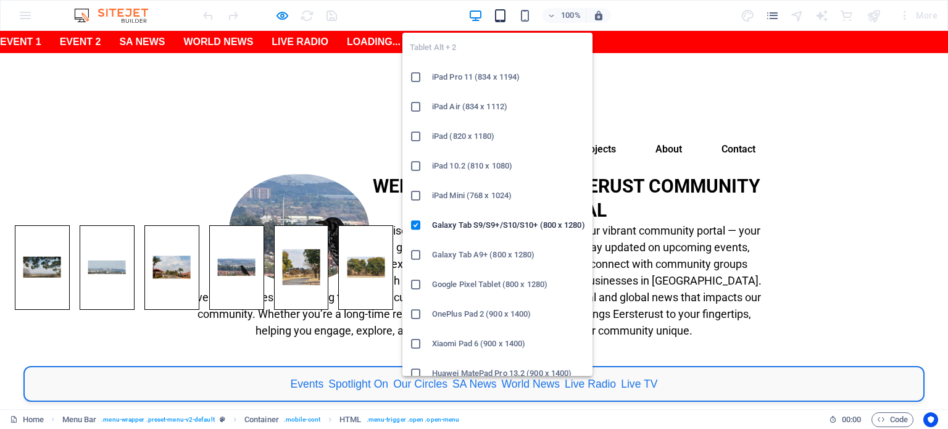
click at [502, 18] on icon "button" at bounding box center [500, 16] width 14 height 14
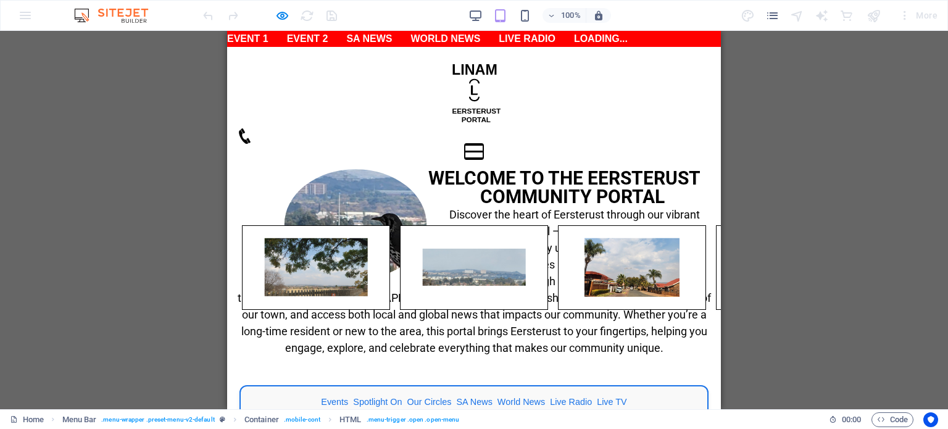
click at [483, 144] on button "Menu" at bounding box center [474, 145] width 19 height 2
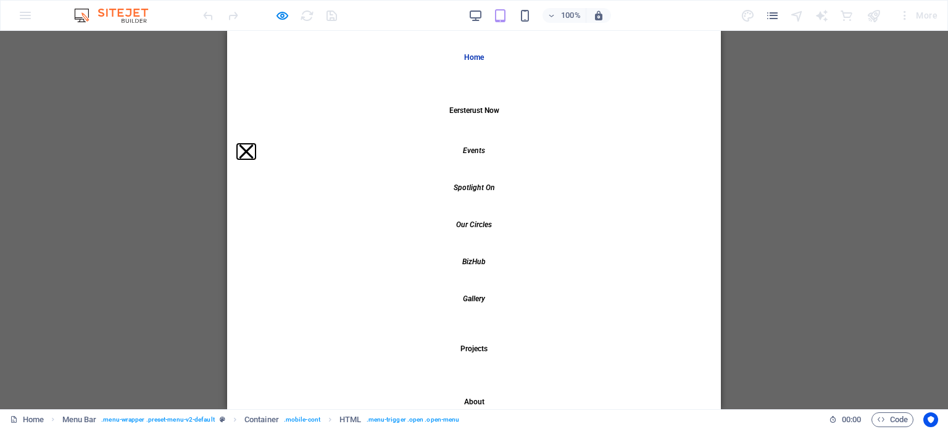
click at [253, 144] on button "Menu" at bounding box center [246, 151] width 14 height 14
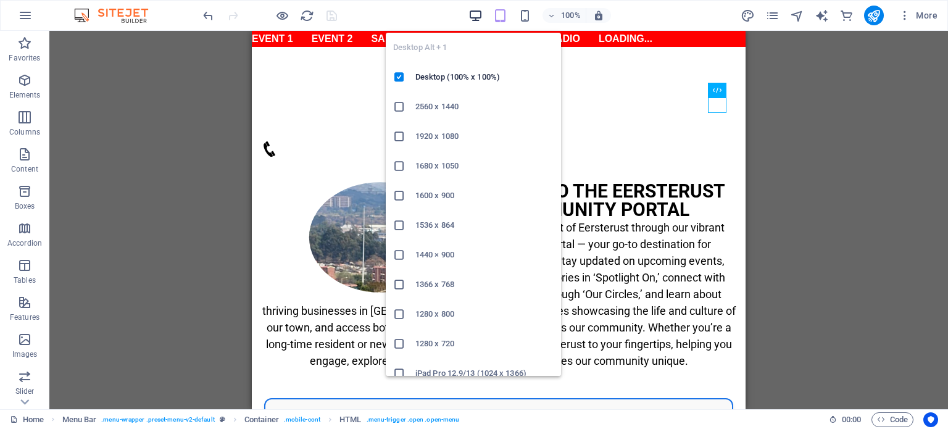
click at [474, 13] on icon "button" at bounding box center [475, 16] width 14 height 14
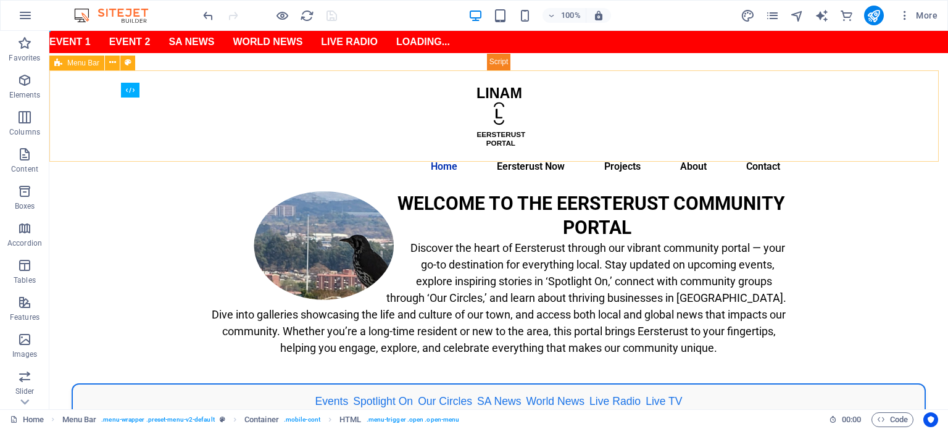
click at [76, 62] on span "Menu Bar" at bounding box center [83, 62] width 32 height 7
select select "rem"
select select "hover_text_color"
select select "rem"
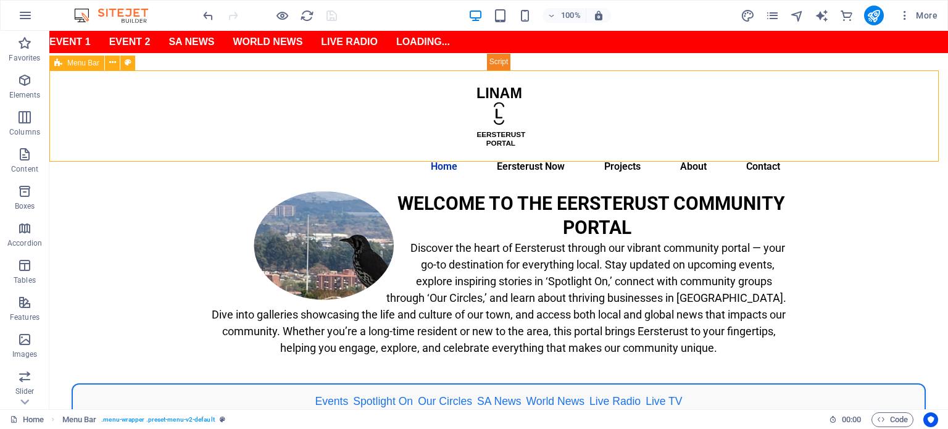
select select "rem"
select select "px"
select select "600"
select select "px"
select select "%"
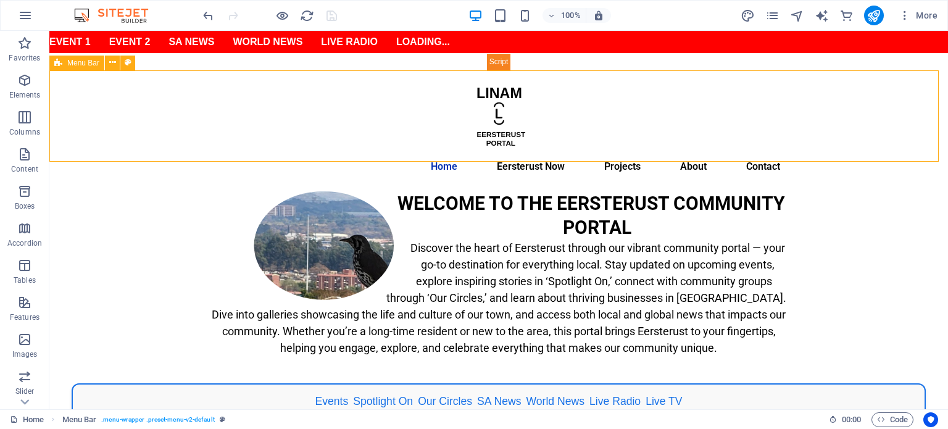
select select "rem"
select select "preset-menu-v2-default"
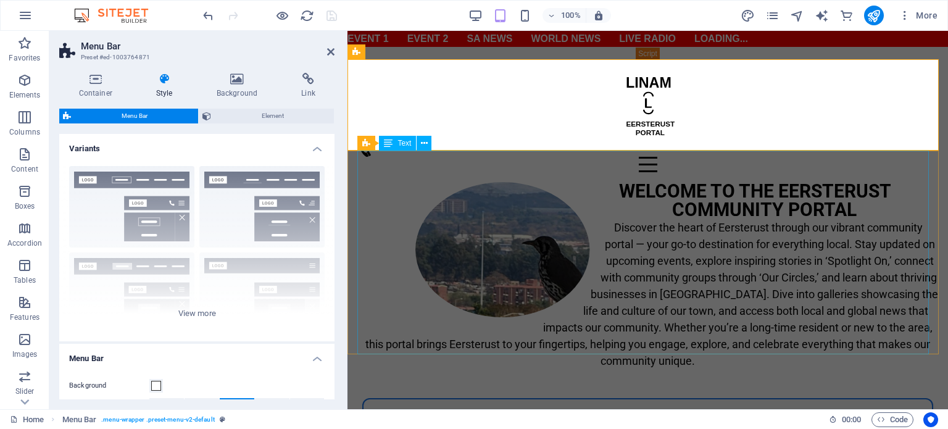
click at [704, 259] on div "WELCOME TO THE EERSTERUST COMMUNITY PORTAL Discover the heart of Eersterust thr…" at bounding box center [647, 284] width 580 height 204
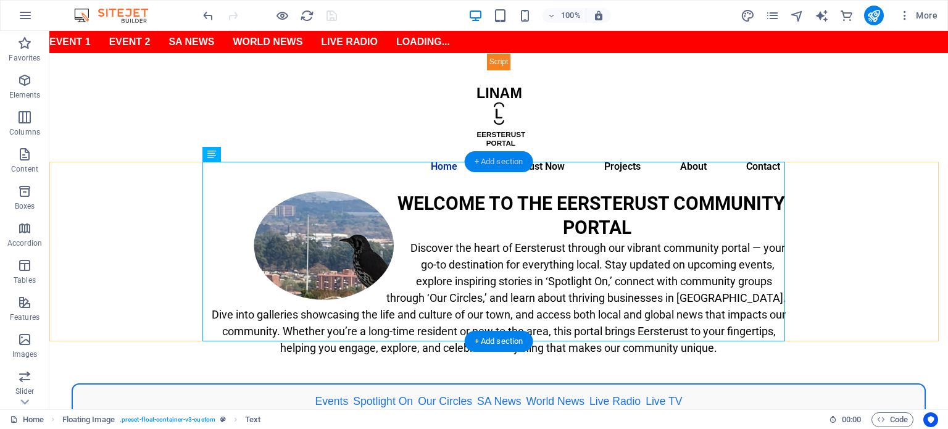
click at [503, 163] on div "+ Add section" at bounding box center [499, 161] width 68 height 21
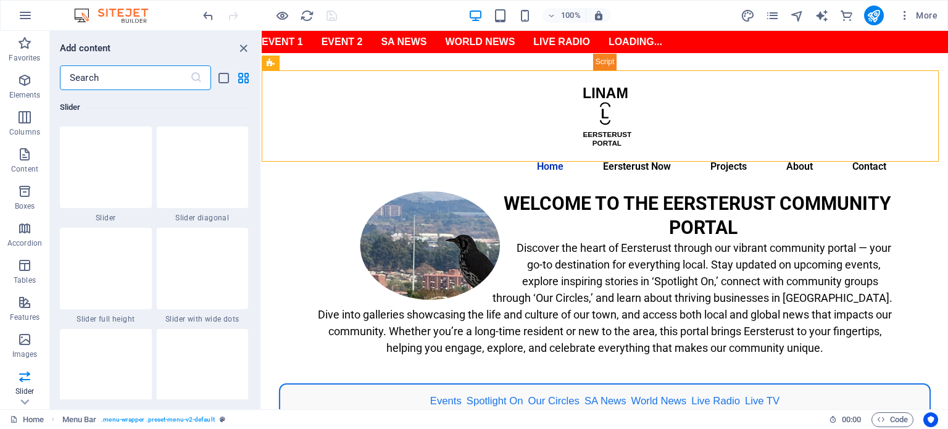
scroll to position [7340, 0]
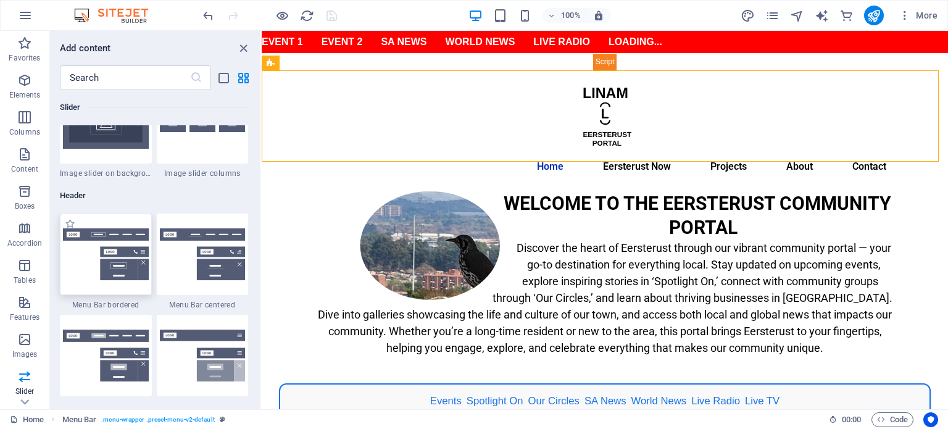
click at [104, 268] on img at bounding box center [106, 254] width 86 height 52
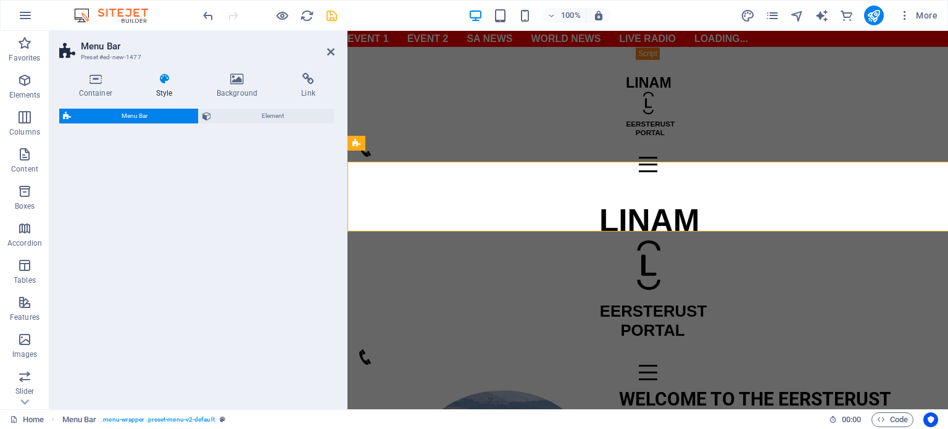
select select "rem"
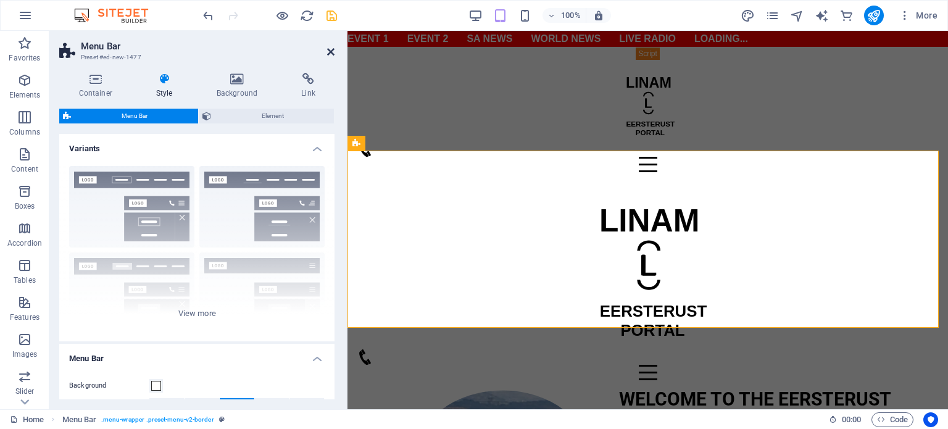
click at [331, 54] on icon at bounding box center [330, 52] width 7 height 10
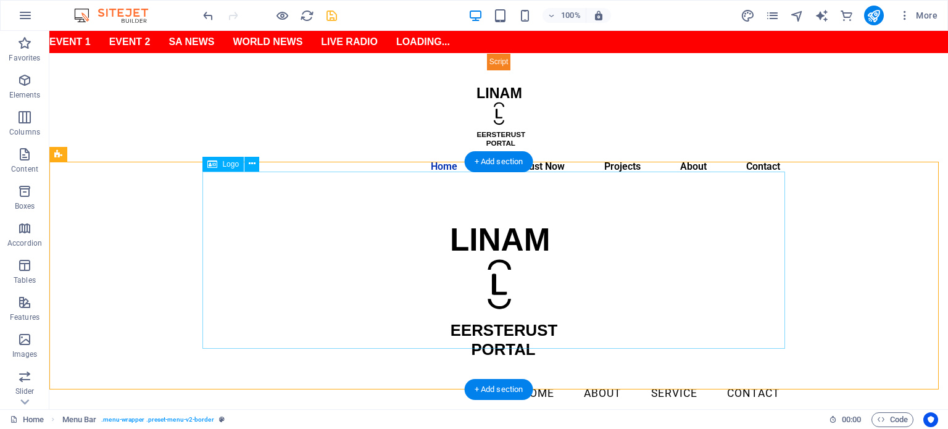
click at [496, 270] on div at bounding box center [498, 289] width 582 height 177
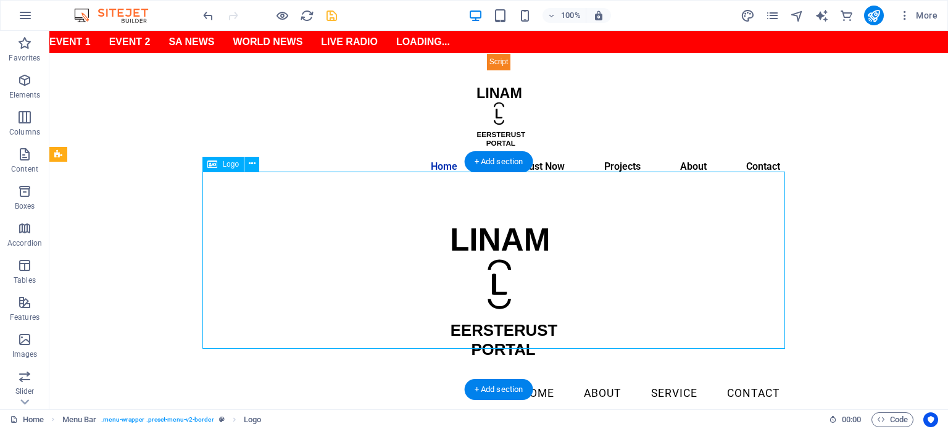
click at [496, 270] on div at bounding box center [498, 289] width 582 height 177
select select "px"
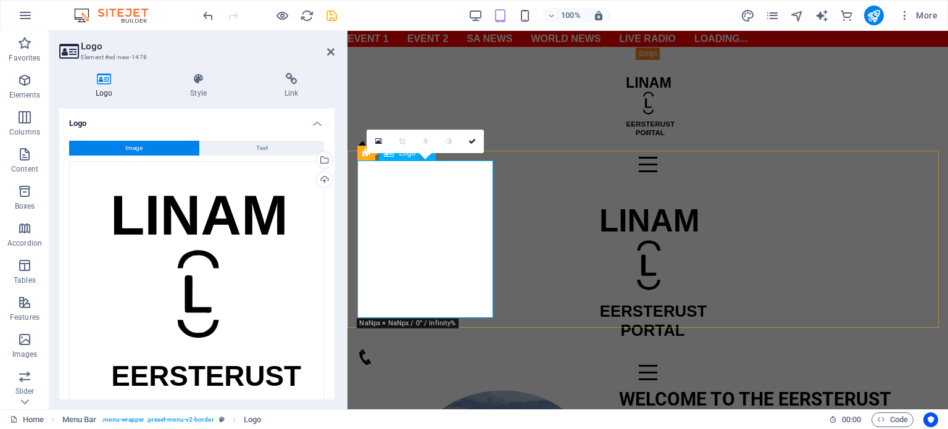
click at [476, 300] on div at bounding box center [647, 270] width 580 height 157
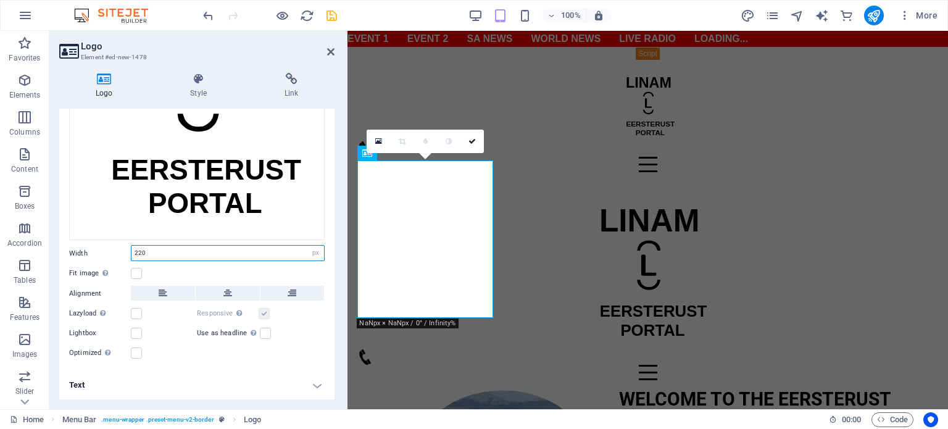
drag, startPoint x: 162, startPoint y: 256, endPoint x: 130, endPoint y: 256, distance: 32.1
click at [130, 256] on div "Width 220 Default auto px rem % em vh vw" at bounding box center [196, 253] width 255 height 16
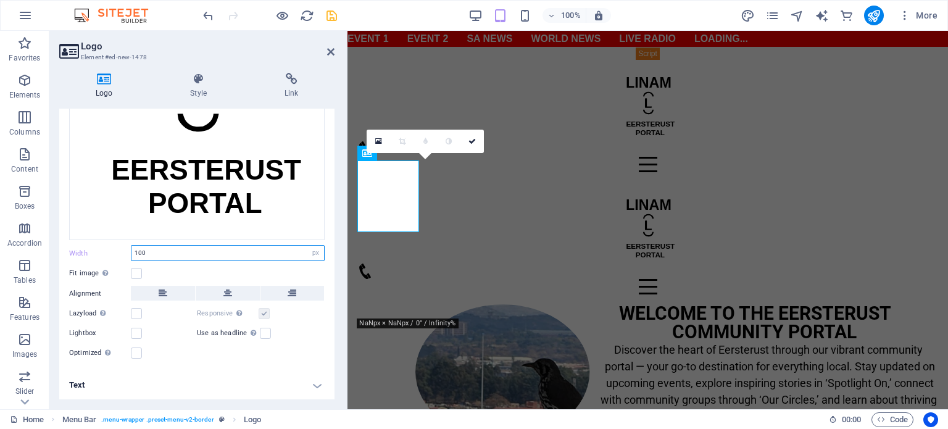
type input "100"
click at [345, 12] on div "100% More" at bounding box center [571, 16] width 742 height 20
click at [333, 17] on icon "save" at bounding box center [331, 16] width 14 height 14
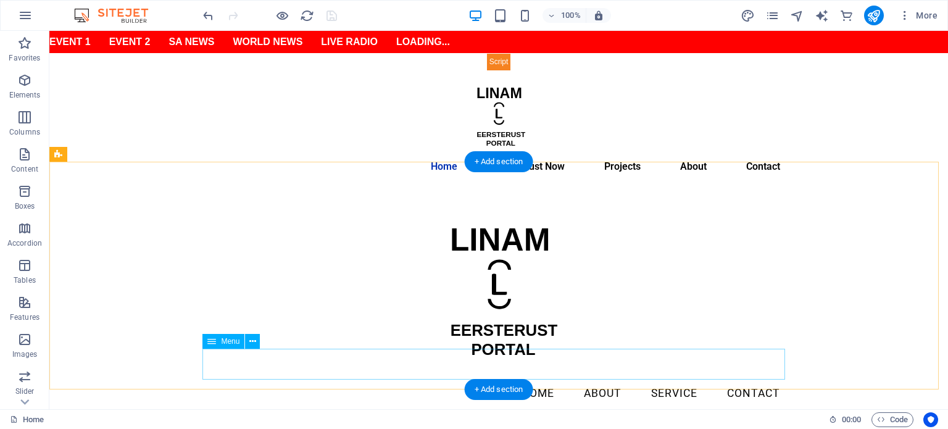
click at [641, 378] on nav "Home About Service Contact" at bounding box center [498, 393] width 582 height 31
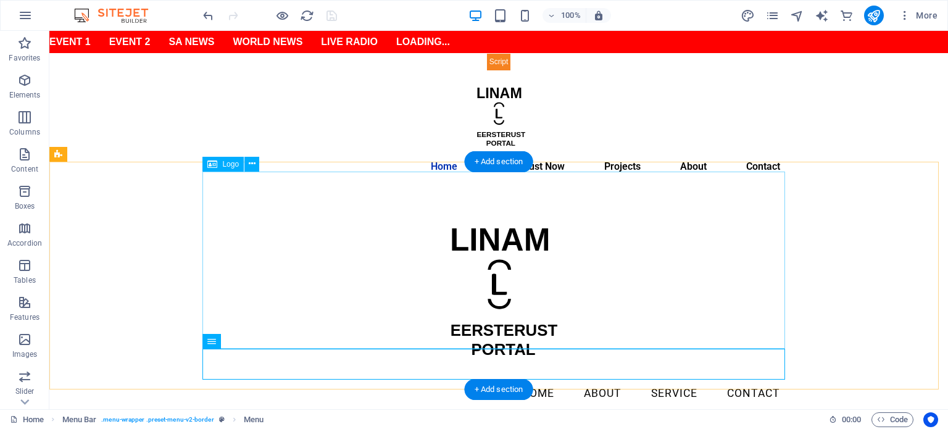
click at [479, 295] on div at bounding box center [498, 289] width 582 height 177
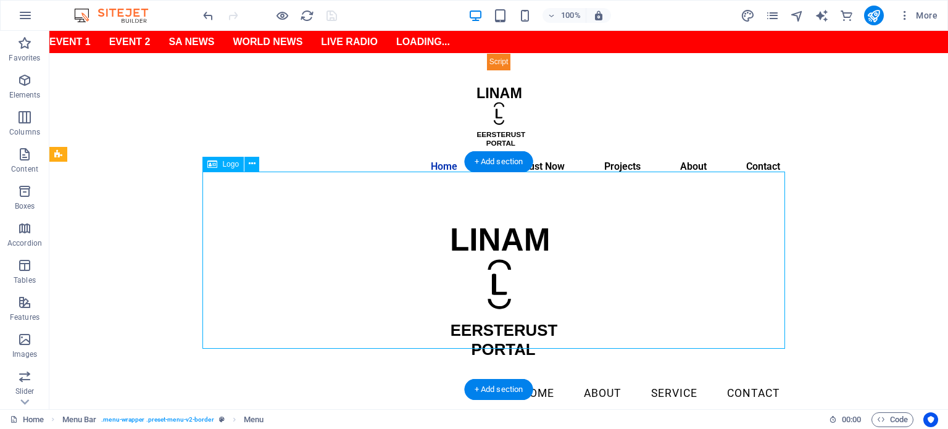
click at [479, 295] on div at bounding box center [498, 289] width 582 height 177
select select "px"
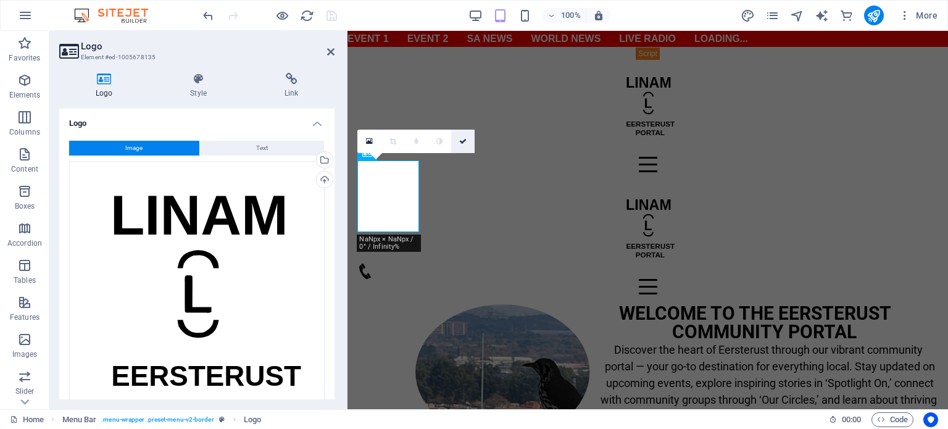
click at [464, 144] on icon at bounding box center [462, 141] width 7 height 7
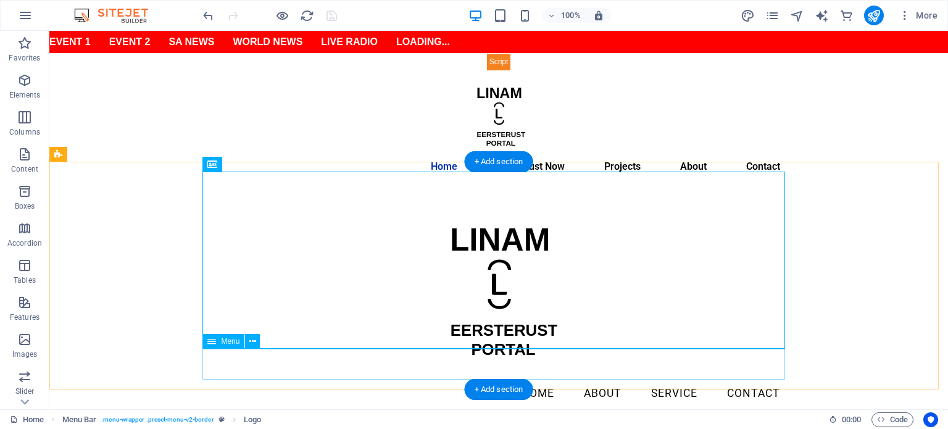
click at [577, 378] on nav "Home About Service Contact" at bounding box center [498, 393] width 582 height 31
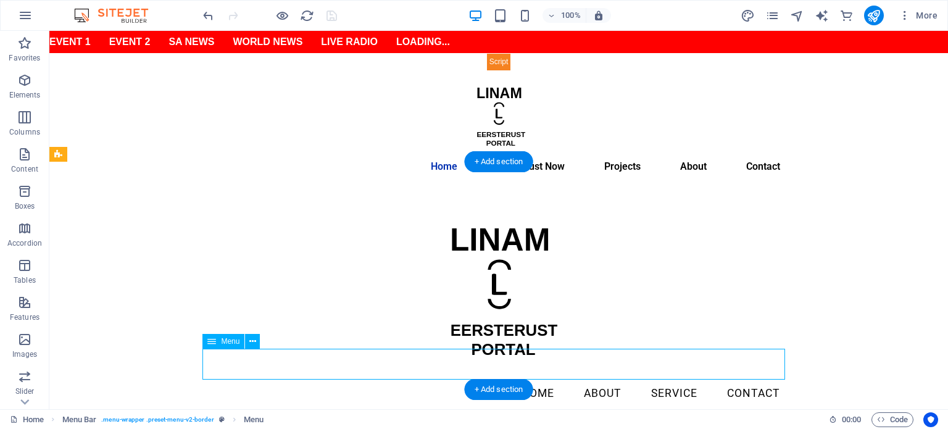
click at [577, 378] on nav "Home About Service Contact" at bounding box center [498, 393] width 582 height 31
select select
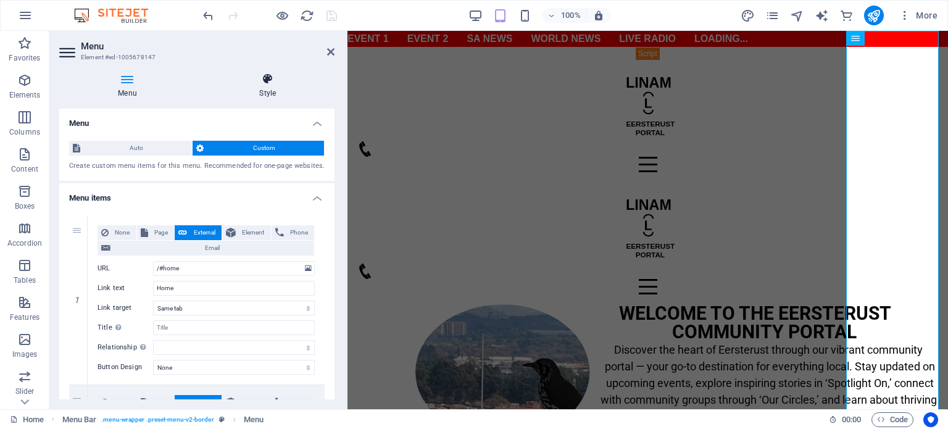
click at [259, 93] on h4 "Style" at bounding box center [267, 86] width 134 height 26
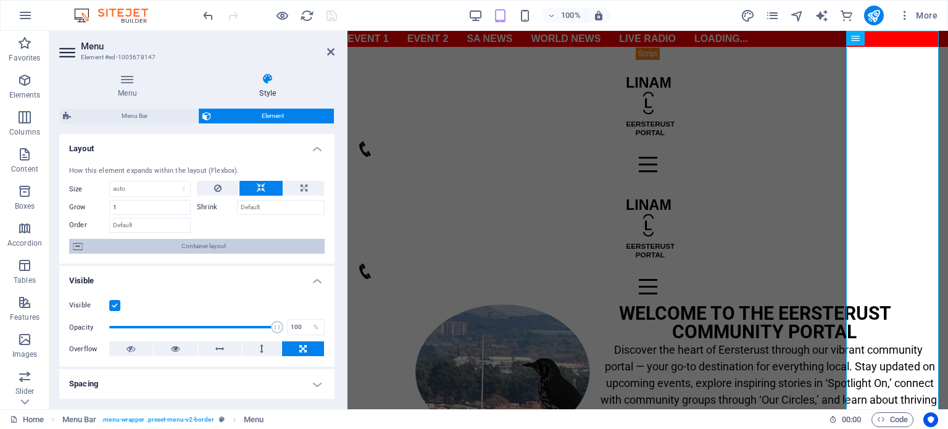
click at [197, 250] on span "Container layout" at bounding box center [203, 246] width 234 height 15
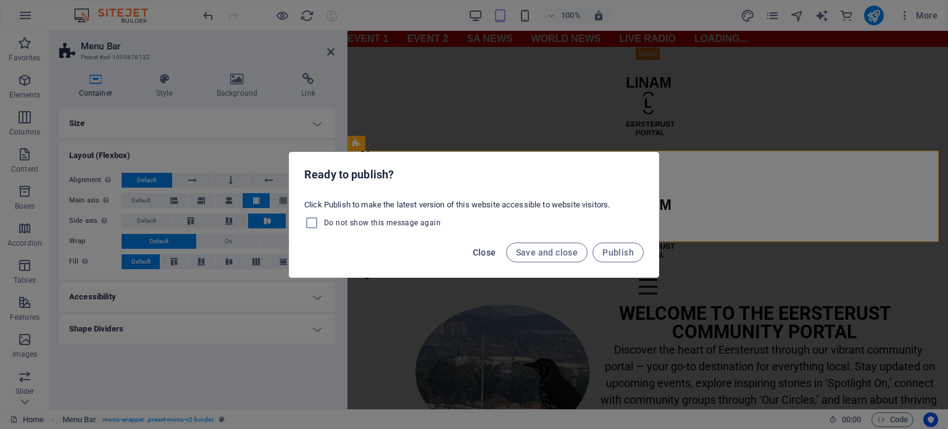
click at [486, 252] on span "Close" at bounding box center [484, 252] width 23 height 10
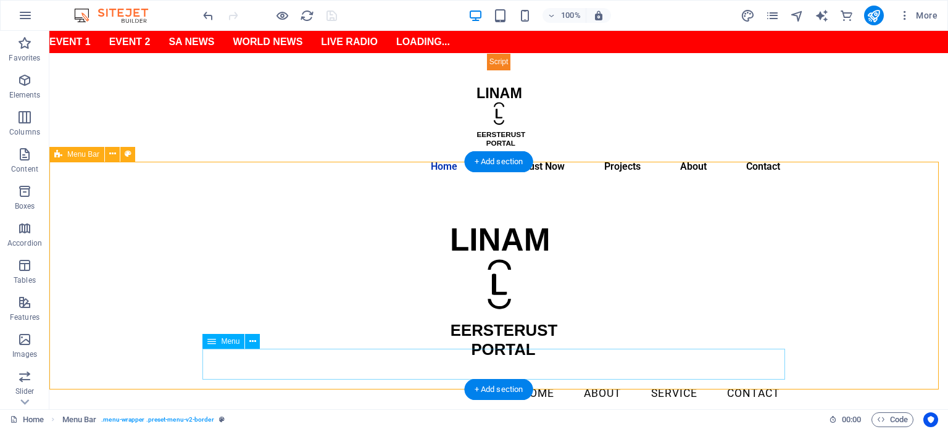
click at [547, 378] on nav "Home About Service Contact" at bounding box center [498, 393] width 582 height 31
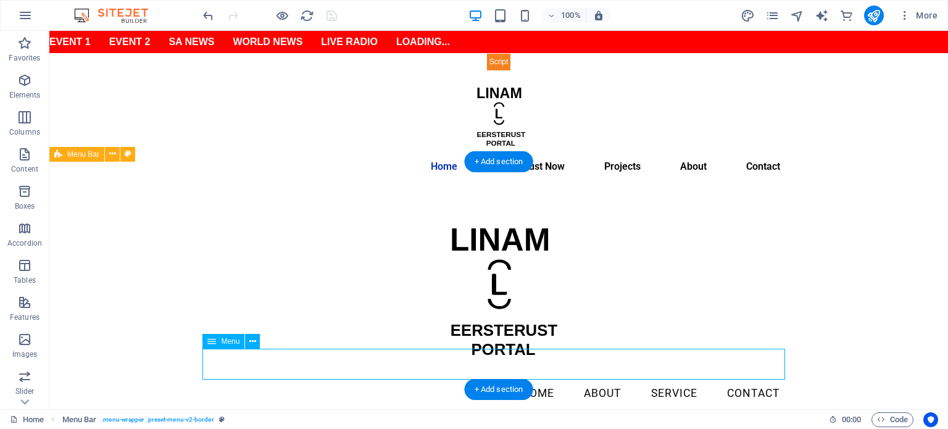
click at [547, 378] on nav "Home About Service Contact" at bounding box center [498, 393] width 582 height 31
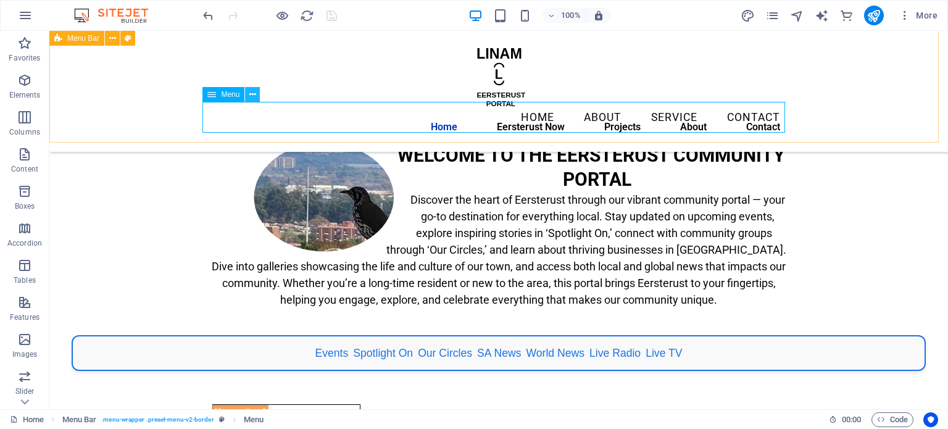
click at [250, 97] on icon at bounding box center [252, 94] width 7 height 13
click at [111, 39] on icon at bounding box center [112, 38] width 7 height 13
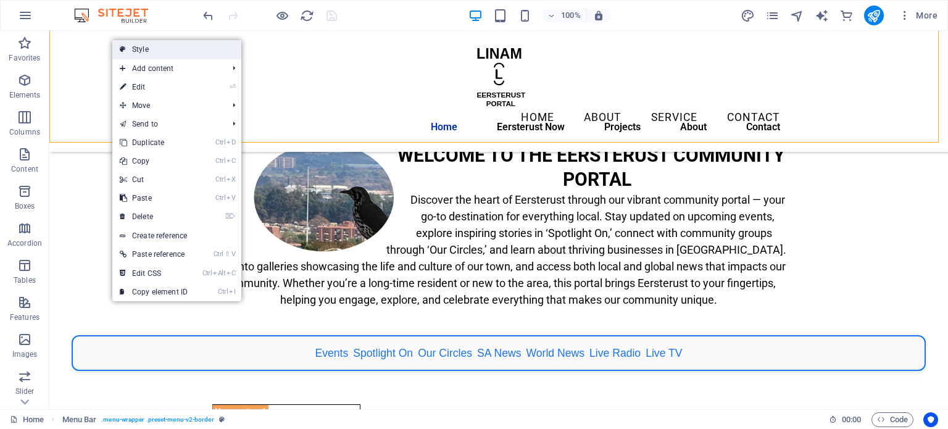
click at [165, 51] on link "Style" at bounding box center [176, 49] width 129 height 19
select select "rem"
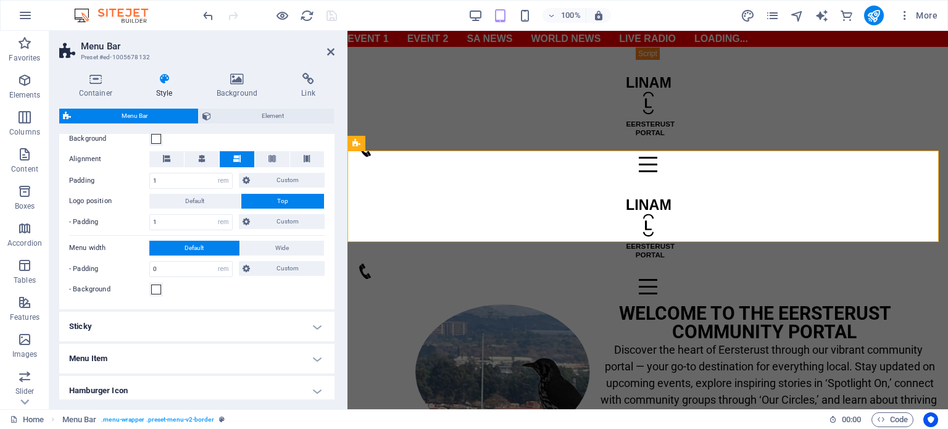
scroll to position [365, 0]
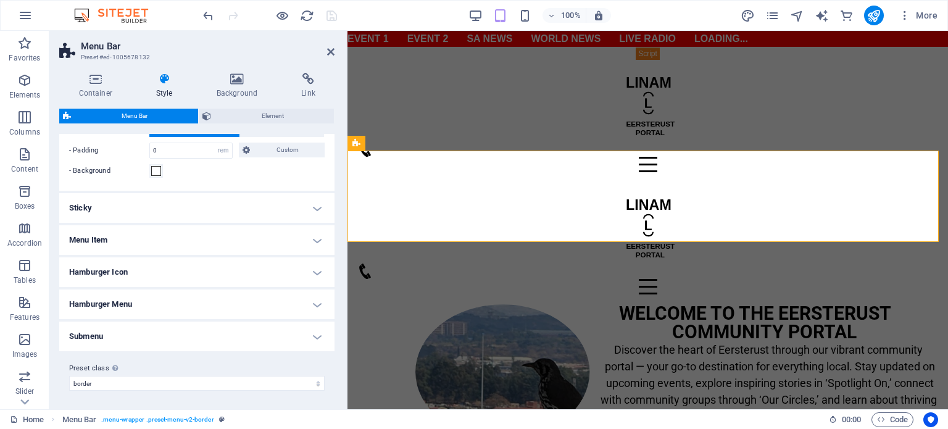
click at [275, 239] on h4 "Menu Item" at bounding box center [196, 240] width 275 height 30
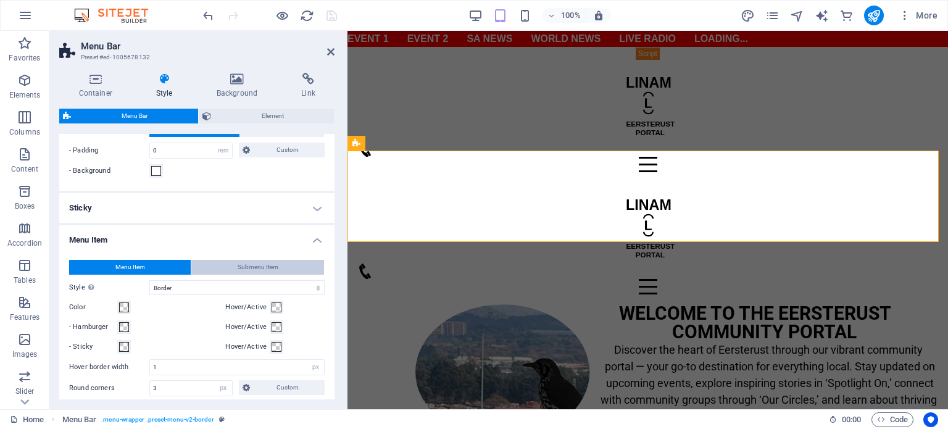
click at [264, 261] on span "Submenu Item" at bounding box center [258, 267] width 41 height 15
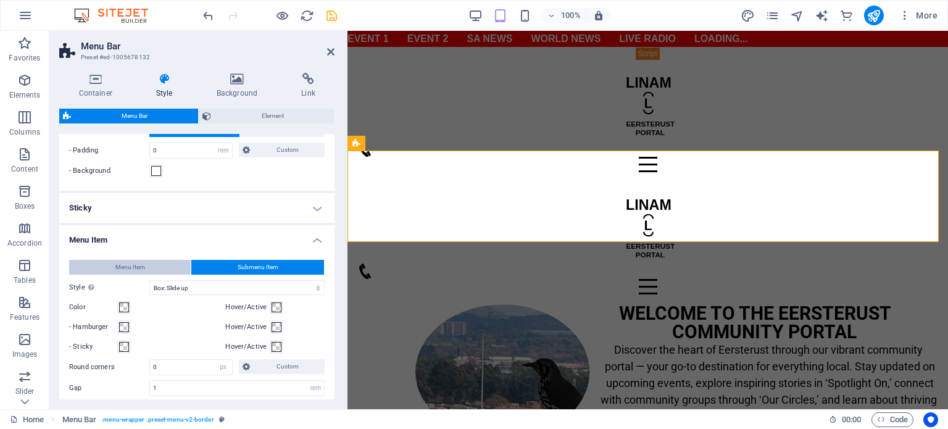
click at [155, 267] on button "Menu Item" at bounding box center [130, 267] width 122 height 15
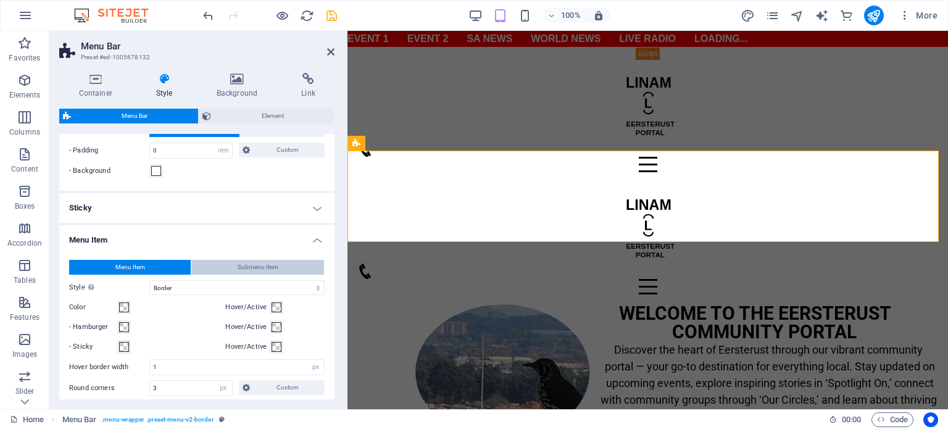
click at [250, 264] on span "Submenu Item" at bounding box center [258, 267] width 41 height 15
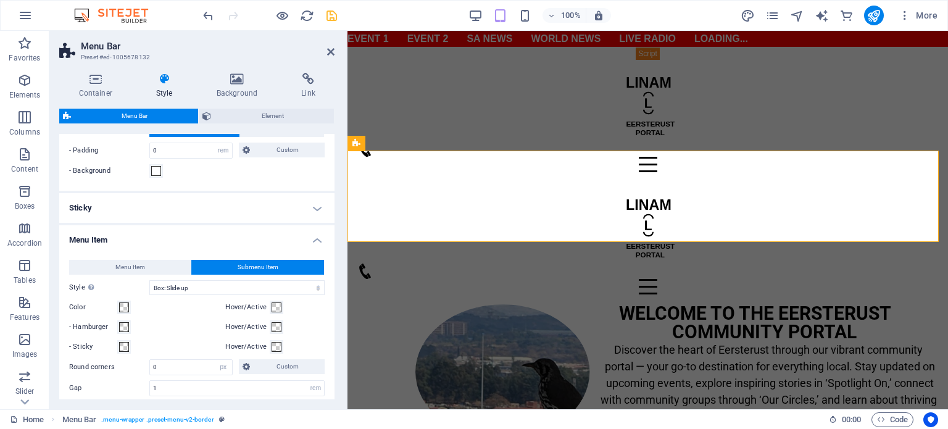
scroll to position [612, 0]
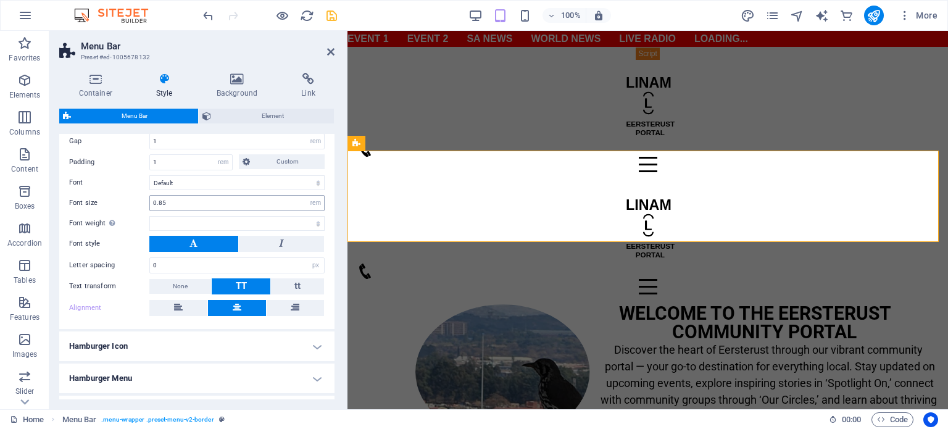
select select
click at [191, 202] on input "0.85" at bounding box center [237, 203] width 174 height 15
drag, startPoint x: 176, startPoint y: 204, endPoint x: 148, endPoint y: 201, distance: 28.5
click at [148, 201] on div "Font size 0.85 px rem % vh vw" at bounding box center [196, 203] width 255 height 16
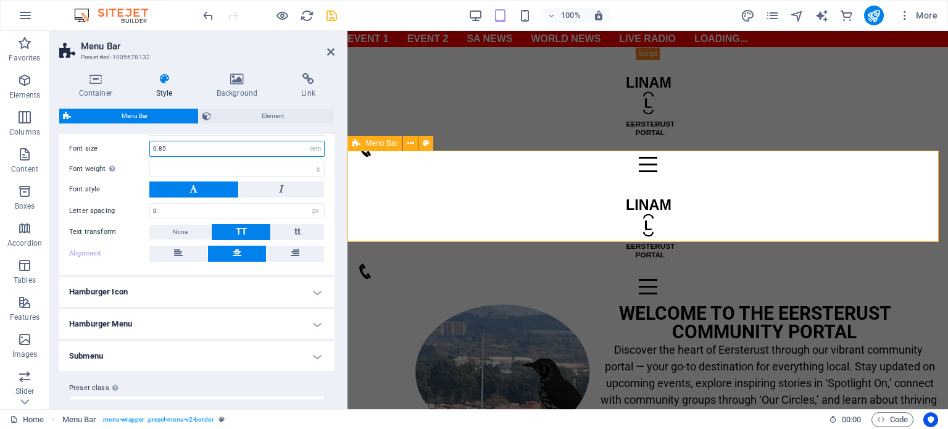
scroll to position [684, 0]
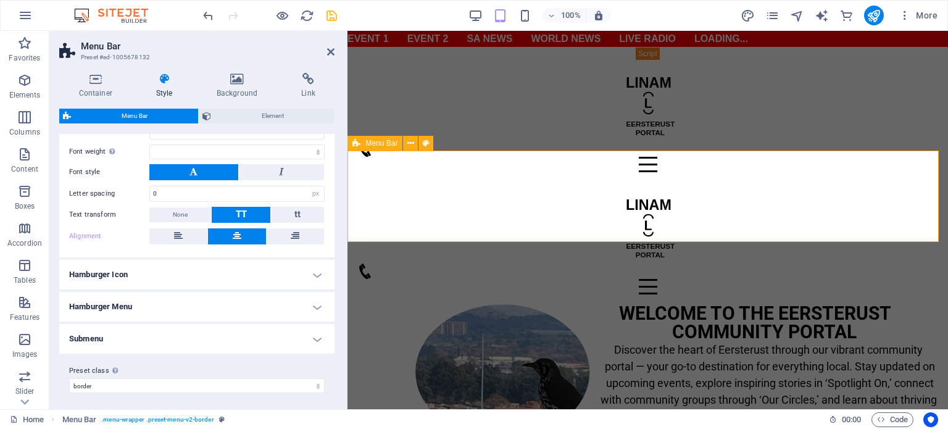
click at [316, 273] on h4 "Hamburger Icon" at bounding box center [196, 275] width 275 height 30
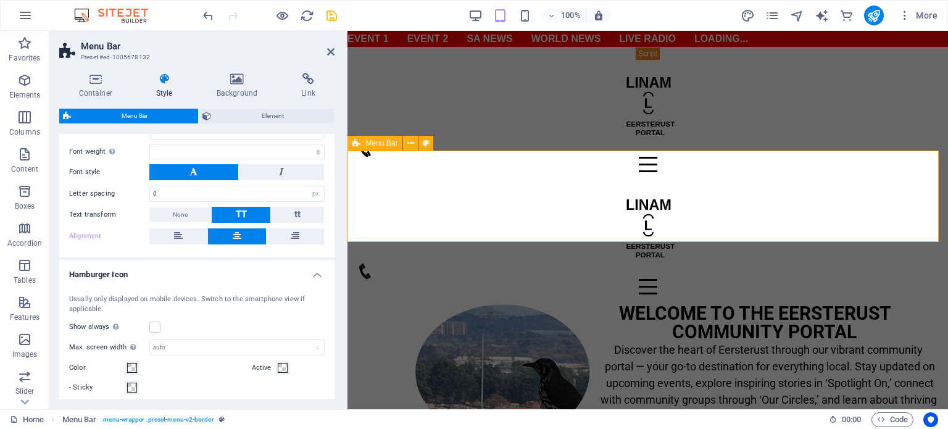
scroll to position [880, 0]
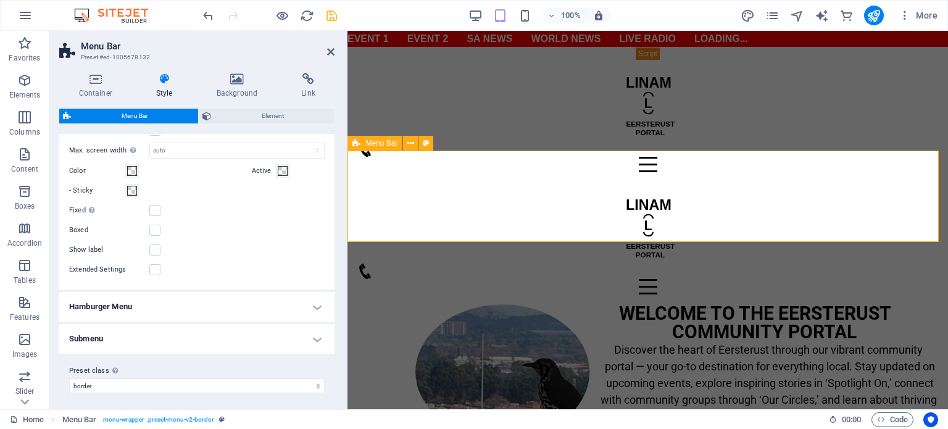
click at [242, 312] on h4 "Hamburger Menu" at bounding box center [196, 307] width 275 height 30
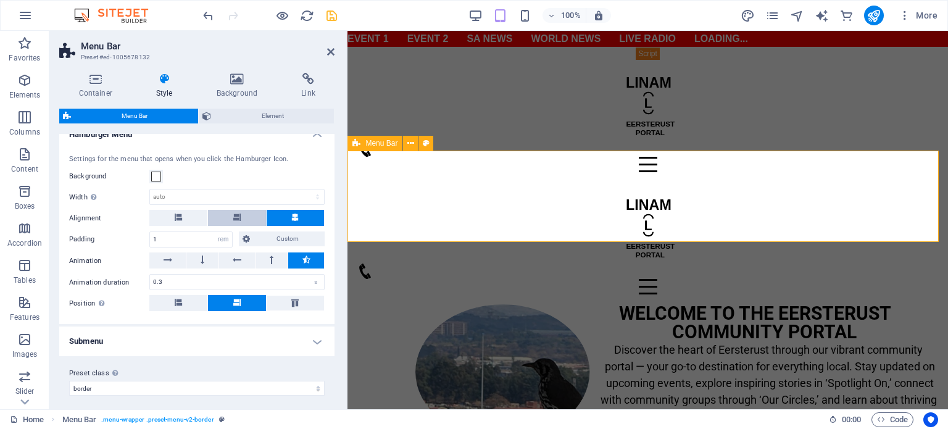
scroll to position [1054, 0]
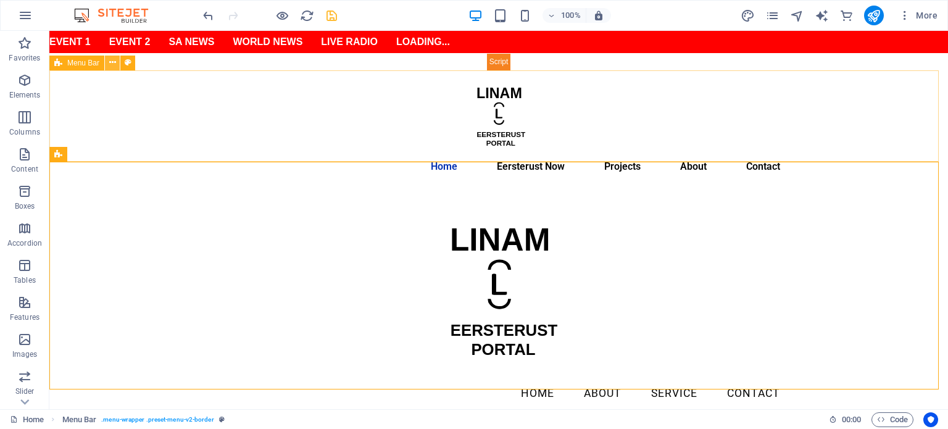
click at [110, 64] on icon at bounding box center [112, 62] width 7 height 13
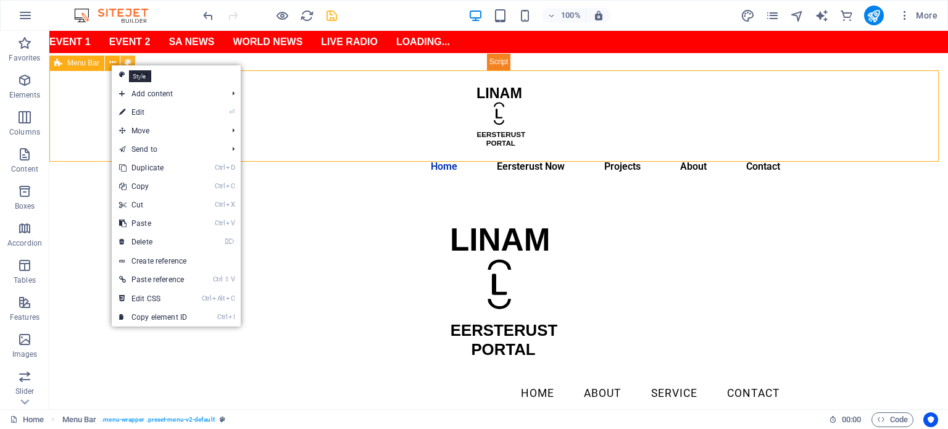
click at [128, 60] on icon at bounding box center [128, 62] width 7 height 13
select select "rem"
select select "hover_text_color"
select select "rem"
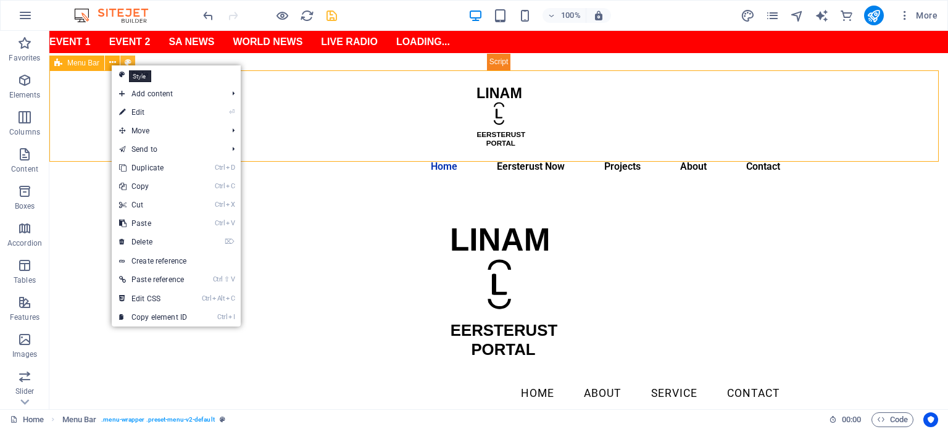
select select "px"
select select "600"
select select "px"
select select "%"
select select "rem"
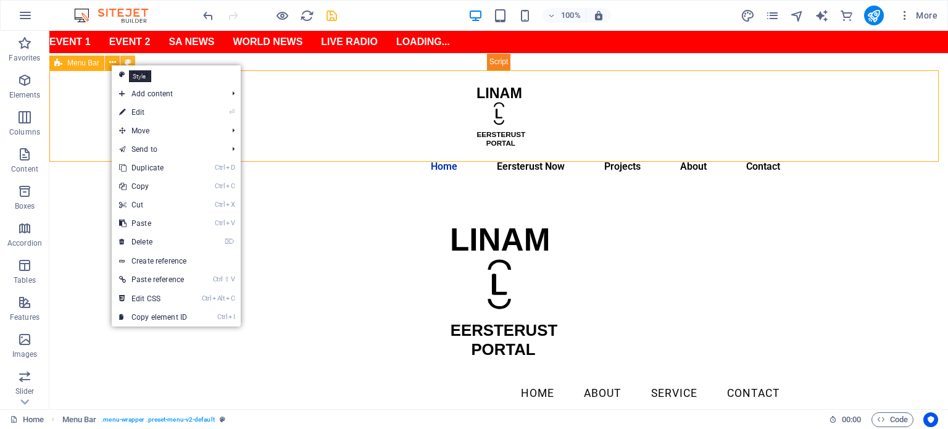
select select "preset-menu-v2-default"
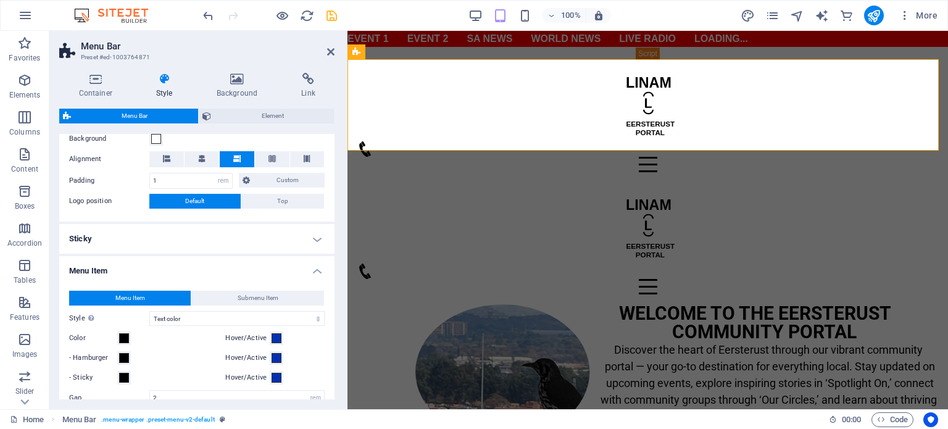
scroll to position [494, 0]
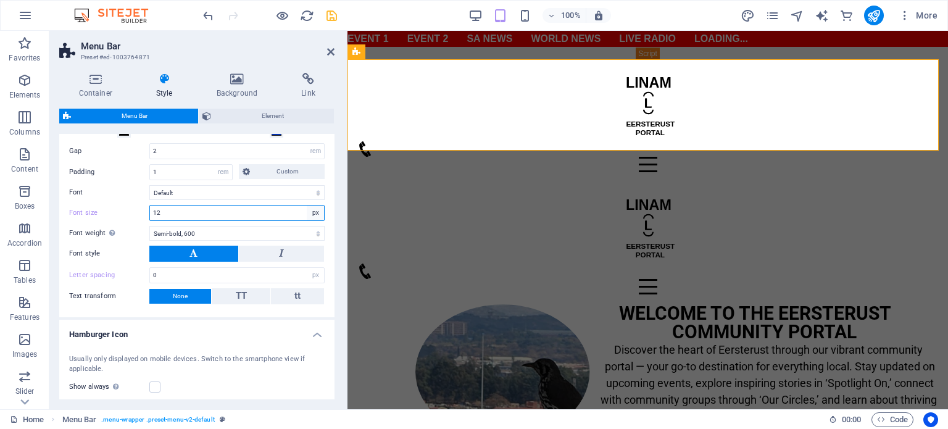
click at [314, 211] on select "px rem % vh vw" at bounding box center [315, 212] width 17 height 15
select select "rem"
click at [307, 205] on select "px rem % vh vw" at bounding box center [315, 212] width 17 height 15
click at [199, 211] on input "0.75" at bounding box center [237, 212] width 174 height 15
drag, startPoint x: 199, startPoint y: 211, endPoint x: 72, endPoint y: 207, distance: 127.8
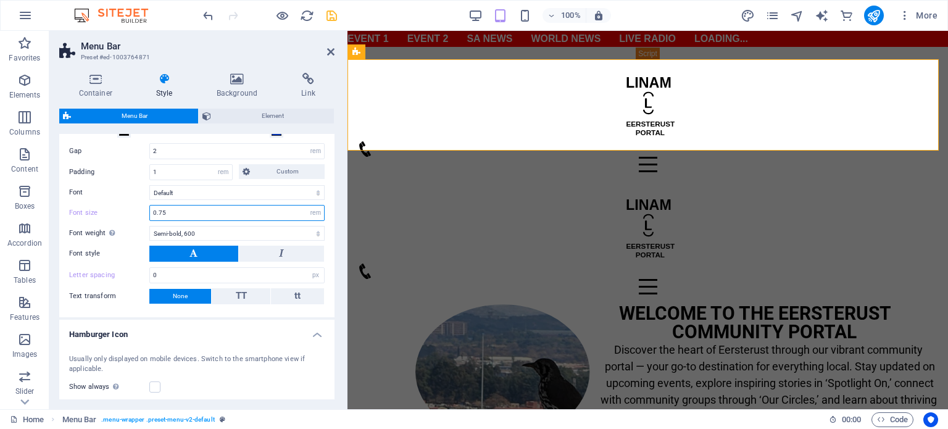
click at [72, 207] on div "Font size 0.75 px rem % vh vw" at bounding box center [196, 213] width 255 height 16
paste input "8"
type input "0.85"
click at [328, 17] on icon "save" at bounding box center [331, 16] width 14 height 14
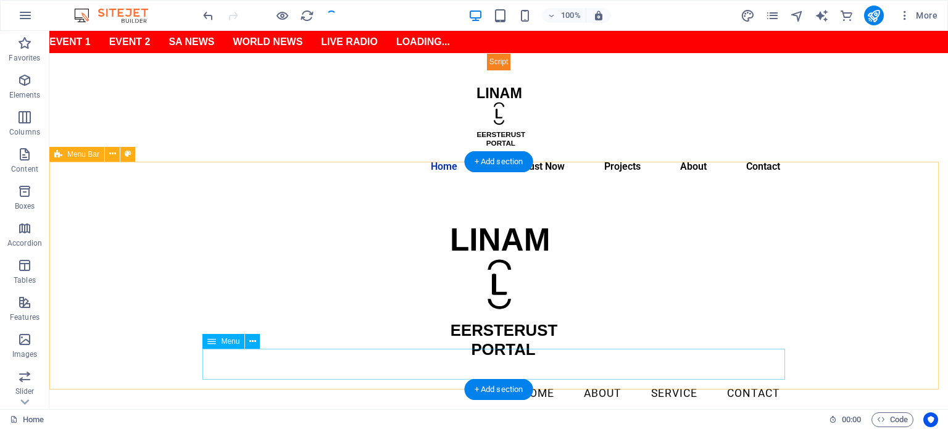
click at [541, 378] on nav "Home About Service Contact" at bounding box center [498, 393] width 582 height 31
select select
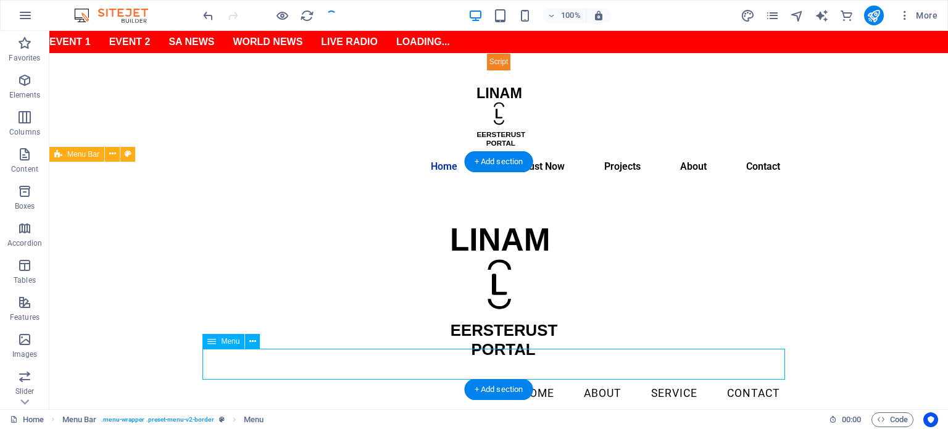
select select
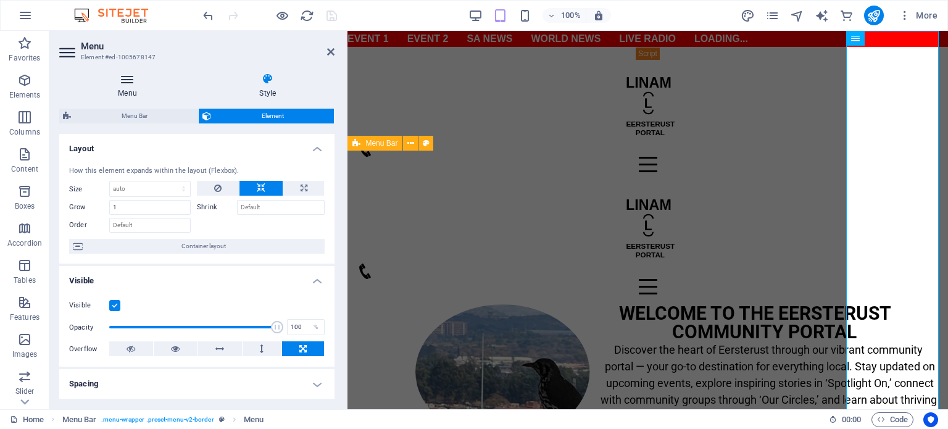
click at [125, 83] on icon at bounding box center [127, 79] width 136 height 12
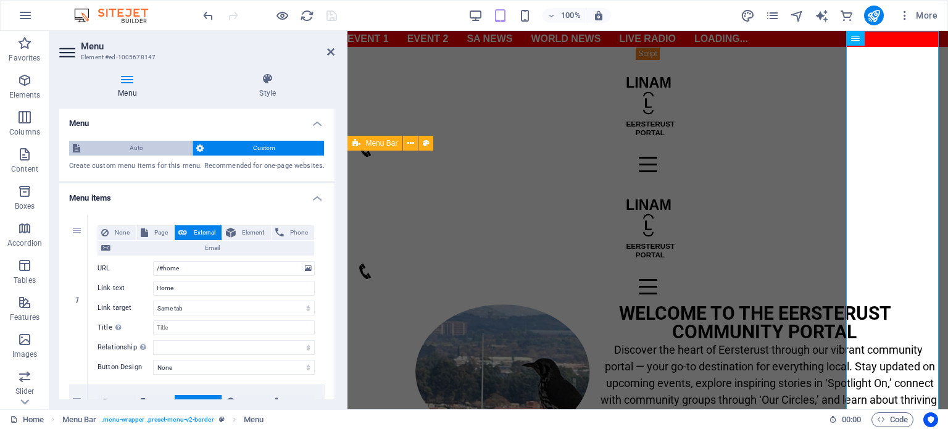
click at [129, 145] on span "Auto" at bounding box center [136, 148] width 104 height 15
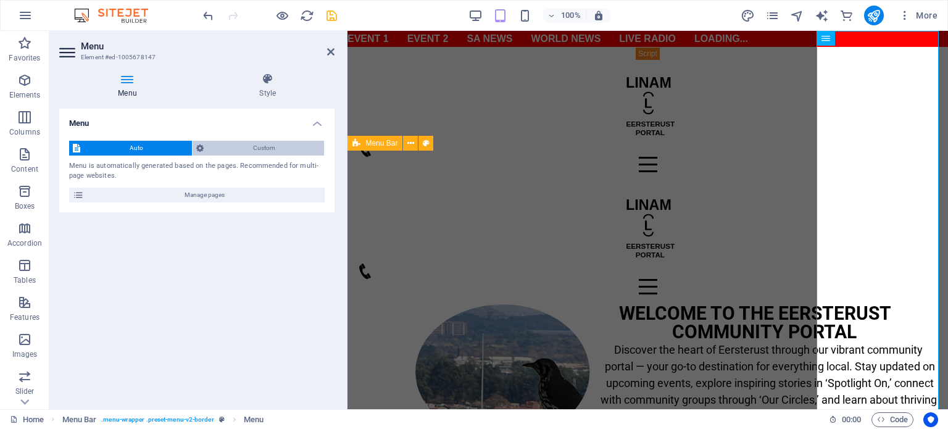
click at [259, 147] on span "Custom" at bounding box center [263, 148] width 113 height 15
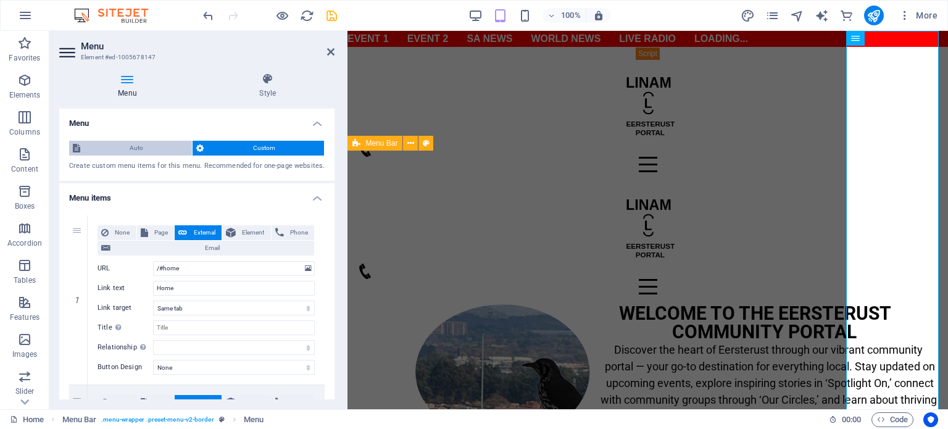
click at [131, 147] on span "Auto" at bounding box center [136, 148] width 104 height 15
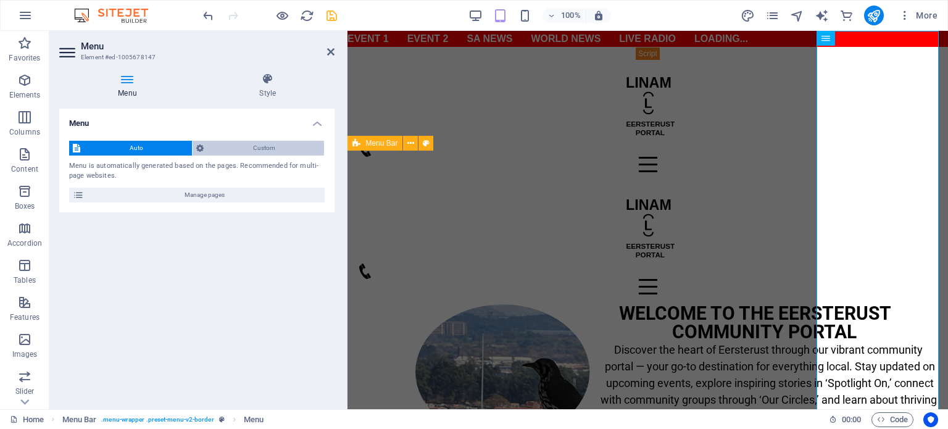
click at [257, 147] on span "Custom" at bounding box center [263, 148] width 113 height 15
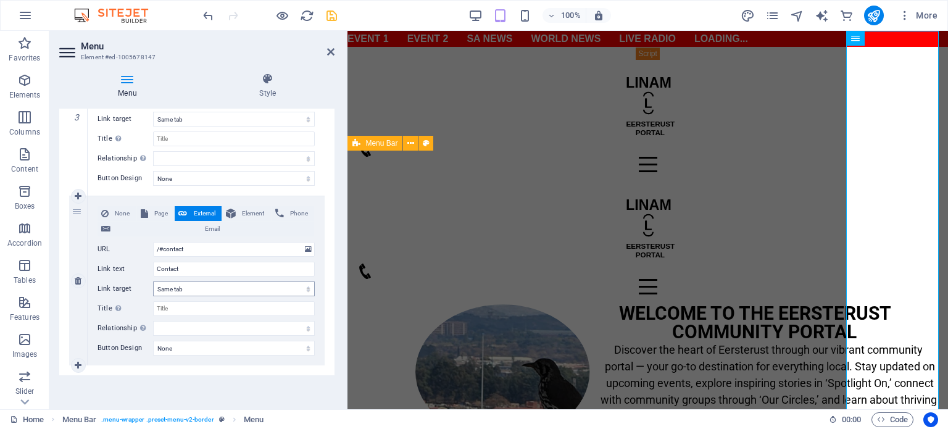
scroll to position [0, 0]
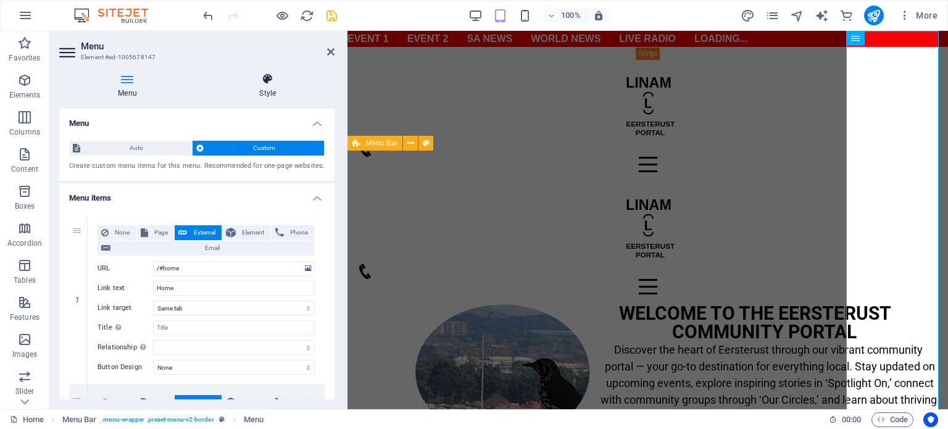
click at [269, 88] on h4 "Style" at bounding box center [267, 86] width 134 height 26
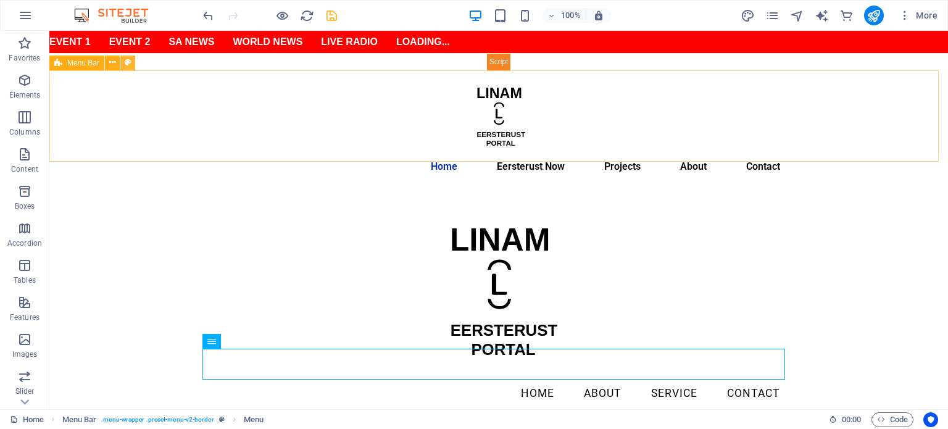
click at [128, 64] on icon at bounding box center [128, 62] width 7 height 13
select select "rem"
select select "hover_text_color"
select select "rem"
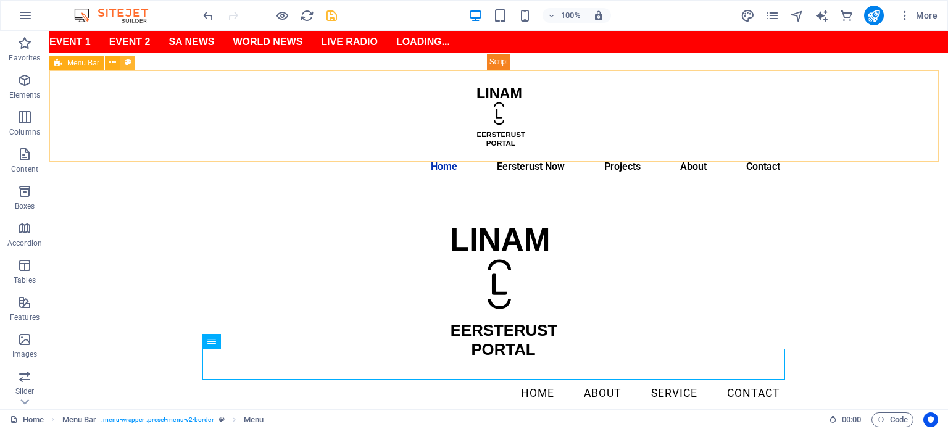
select select "rem"
select select "600"
select select "px"
select select "%"
select select "rem"
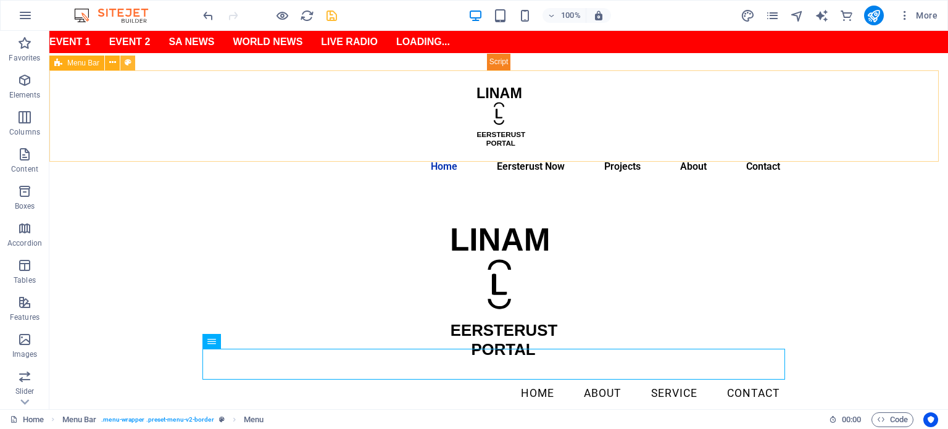
select select "preset-menu-v2-default"
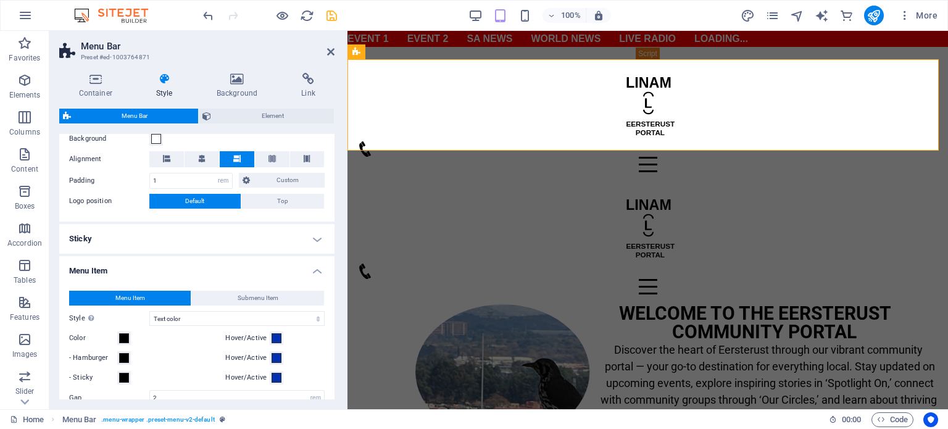
scroll to position [494, 0]
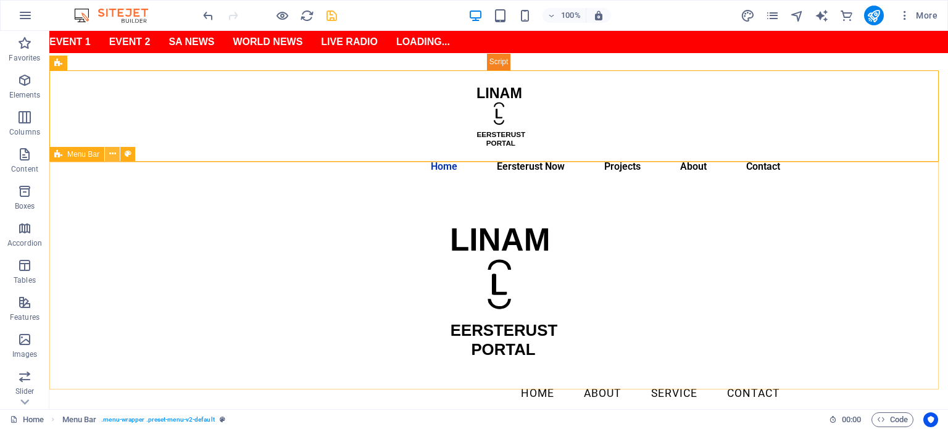
click at [114, 157] on icon at bounding box center [112, 153] width 7 height 13
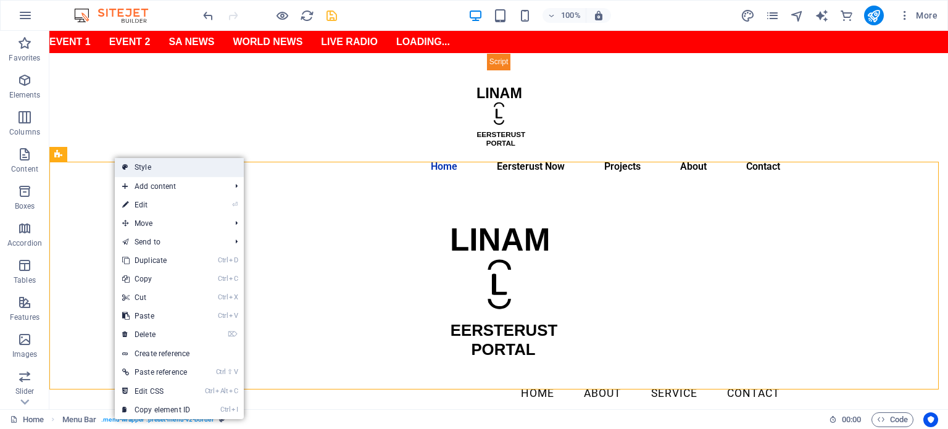
click at [169, 170] on link "Style" at bounding box center [179, 167] width 129 height 19
select select "rem"
select select "hover_box_bottom"
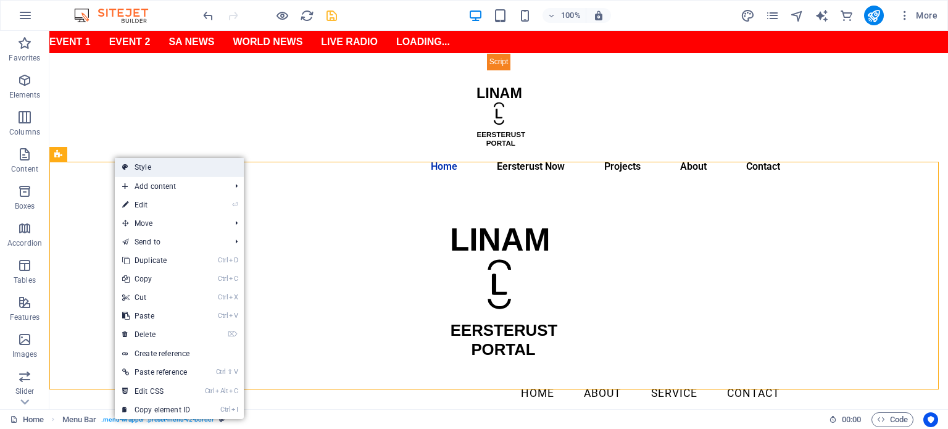
select select "px"
select select "rem"
select select
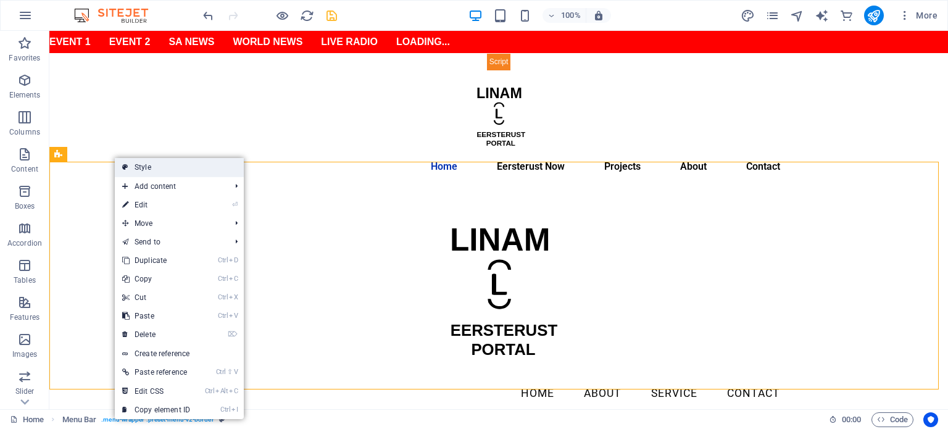
select select "px"
select select "rem"
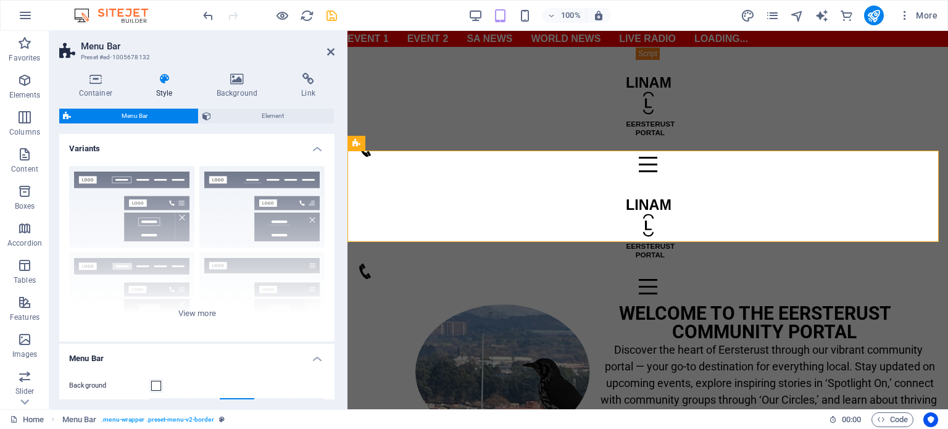
scroll to position [247, 0]
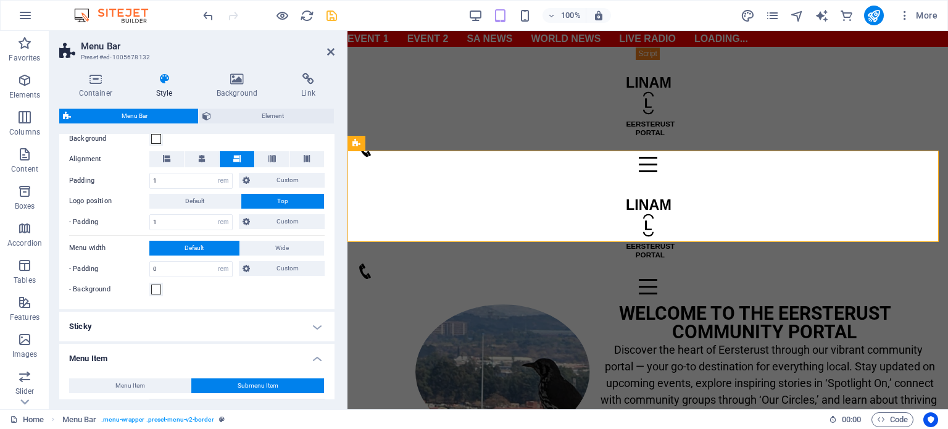
click at [154, 323] on h4 "Sticky" at bounding box center [196, 327] width 275 height 30
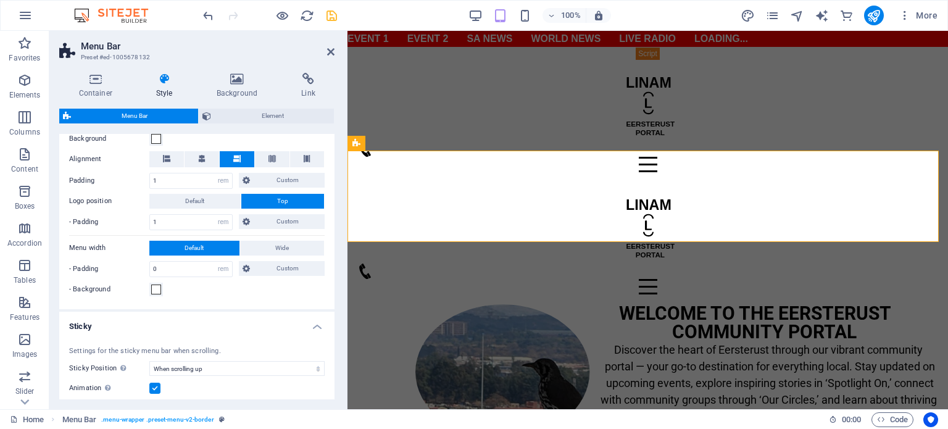
scroll to position [494, 0]
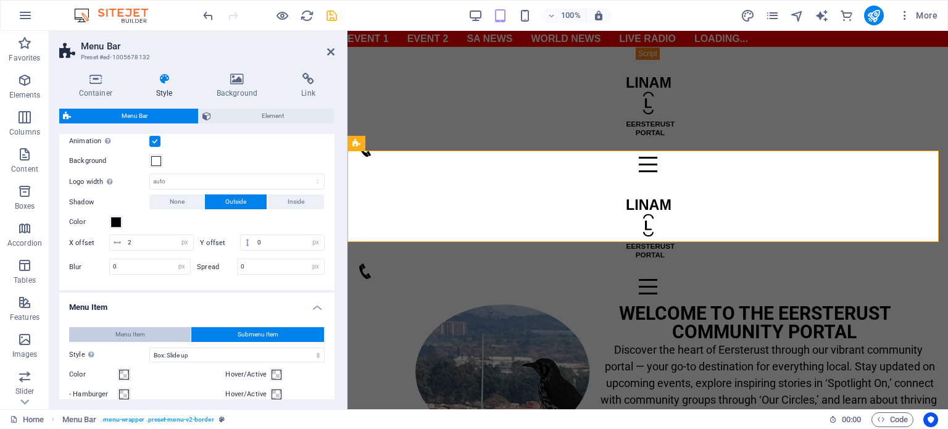
click at [140, 333] on span "Menu Item" at bounding box center [130, 334] width 30 height 15
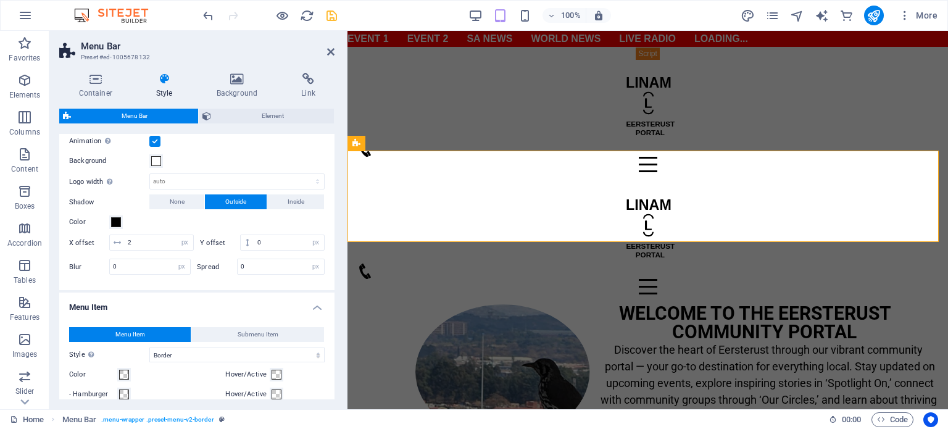
scroll to position [740, 0]
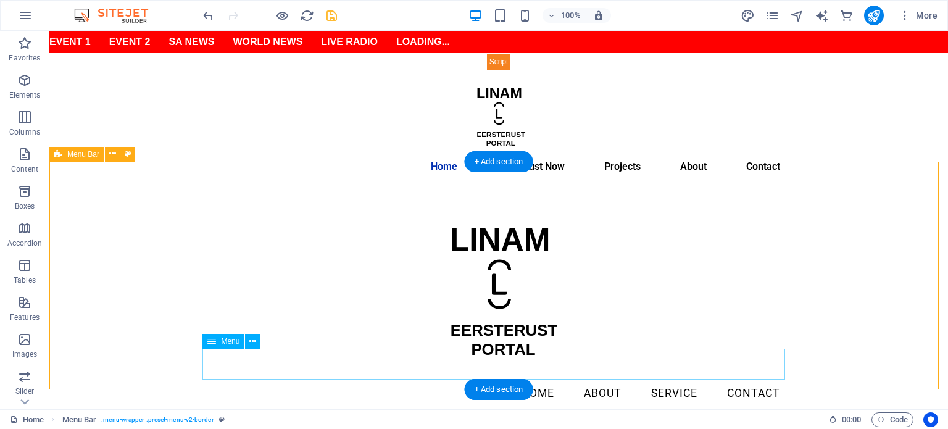
click at [542, 378] on nav "Home About Service Contact" at bounding box center [498, 393] width 582 height 31
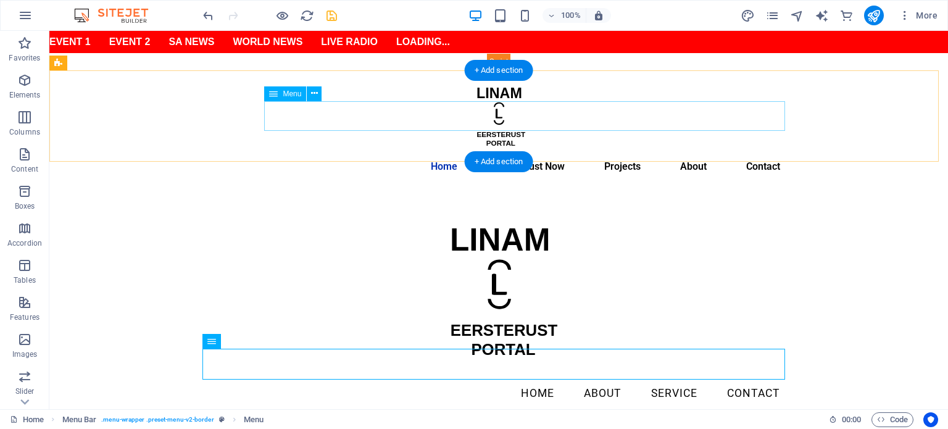
click at [542, 152] on nav "Home Eersterust Now Events Spotlight On Our Circles BizHub Gallery Projects Abo…" at bounding box center [498, 167] width 582 height 30
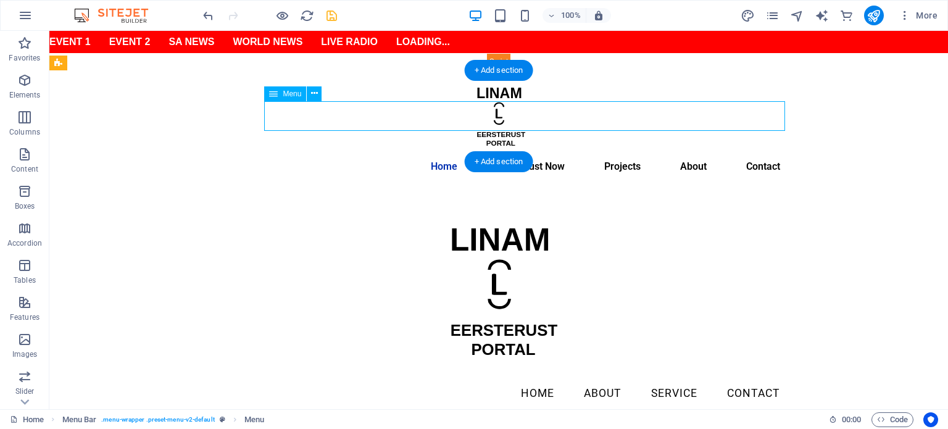
click at [542, 152] on nav "Home Eersterust Now Events Spotlight On Our Circles BizHub Gallery Projects Abo…" at bounding box center [498, 167] width 582 height 30
select select
select select "12"
select select
select select "14"
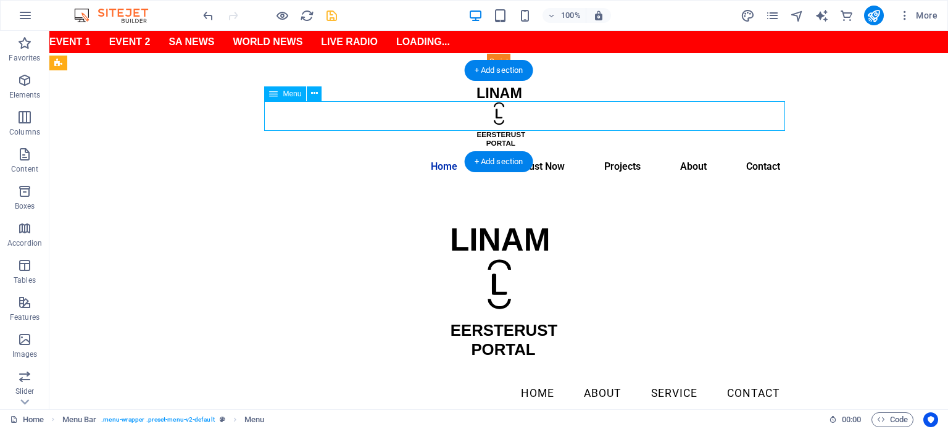
select select
select select "13"
select select
select select "1"
select select
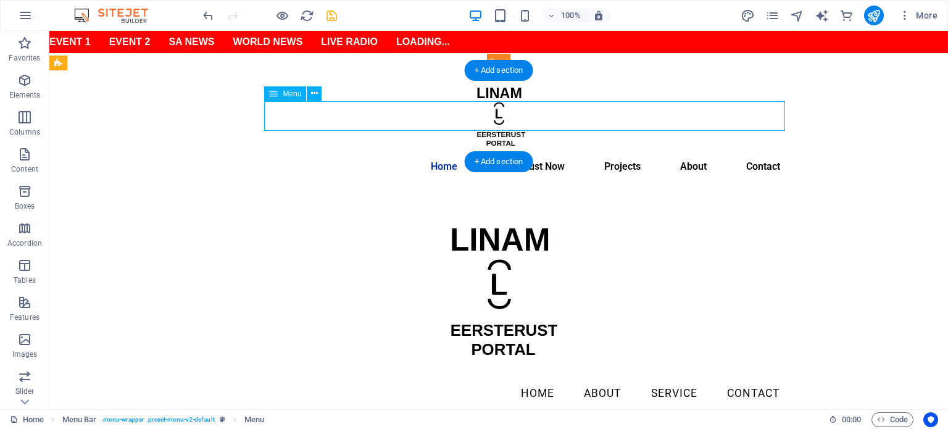
select select "2"
select select
select select "3"
select select
select select "4"
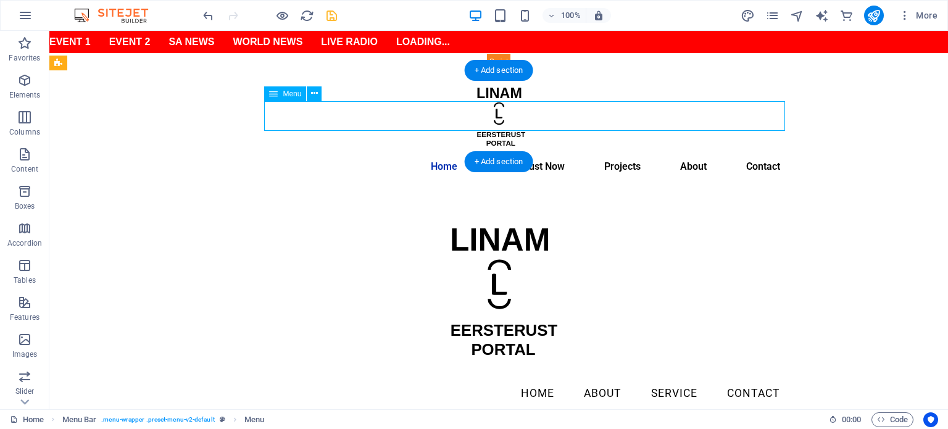
select select
select select "4"
select select
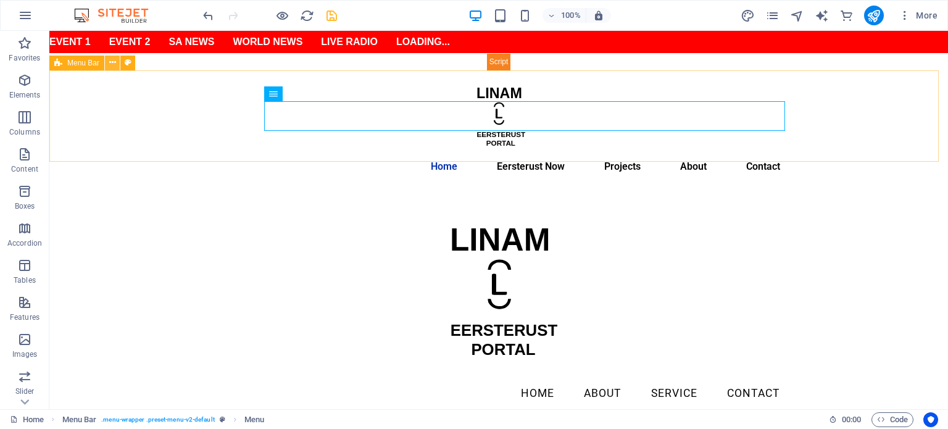
click at [116, 65] on button at bounding box center [112, 63] width 15 height 15
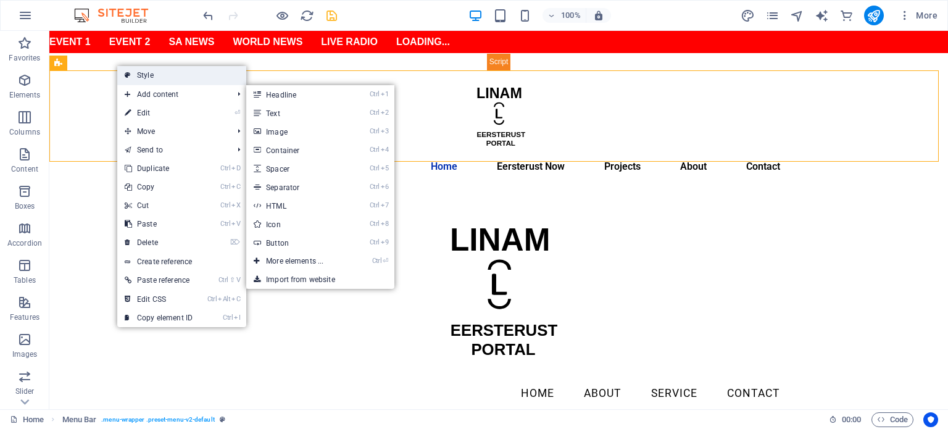
click at [175, 81] on link "Style" at bounding box center [181, 75] width 129 height 19
select select "rem"
select select "hover_text_color"
select select "rem"
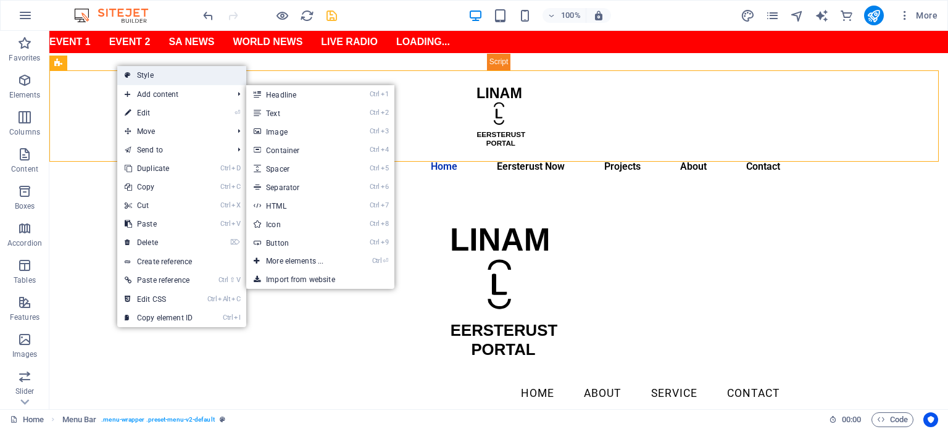
select select "rem"
select select "600"
select select "px"
select select "%"
select select "rem"
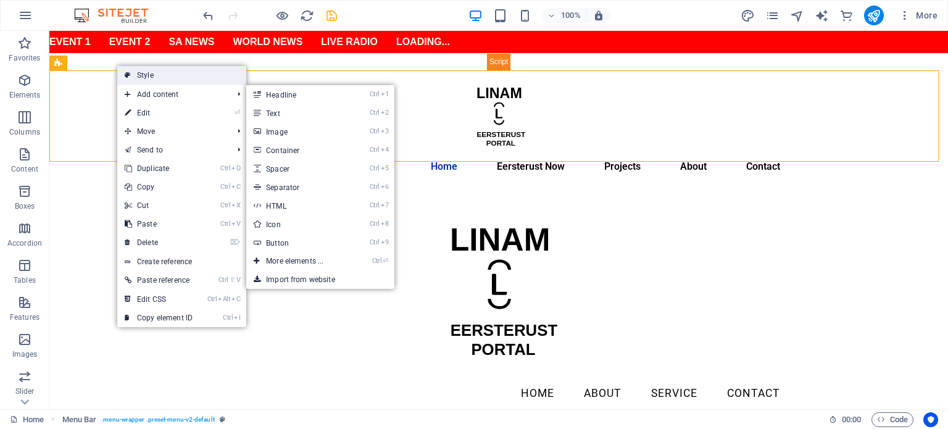
select select "preset-menu-v2-default"
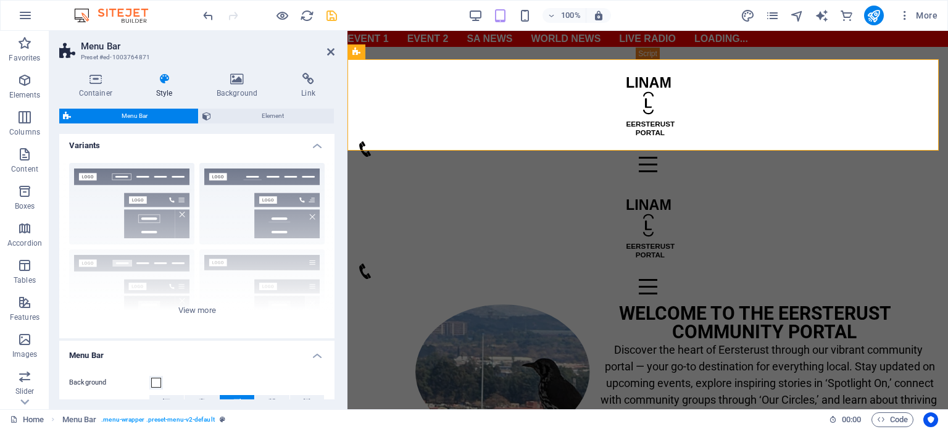
scroll to position [0, 0]
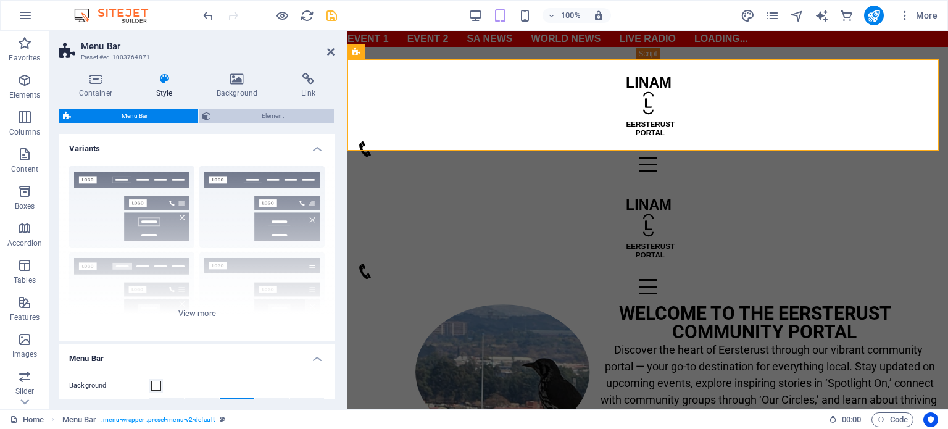
click at [282, 113] on span "Element" at bounding box center [273, 116] width 116 height 15
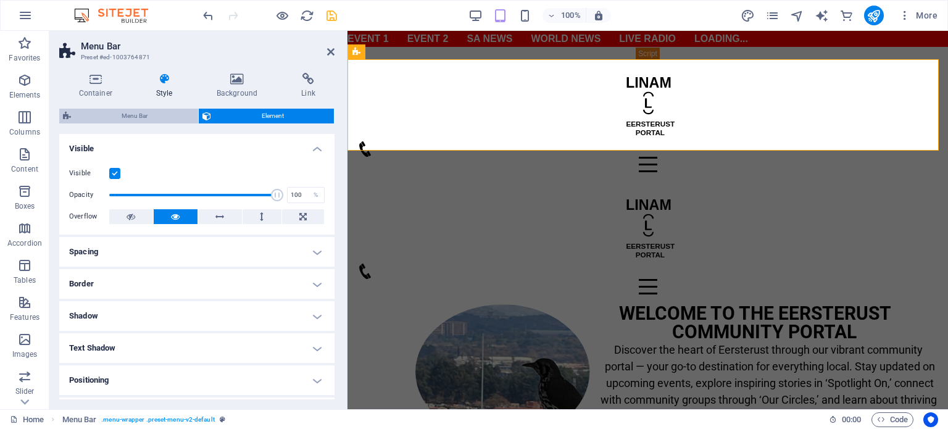
click at [147, 115] on span "Menu Bar" at bounding box center [135, 116] width 120 height 15
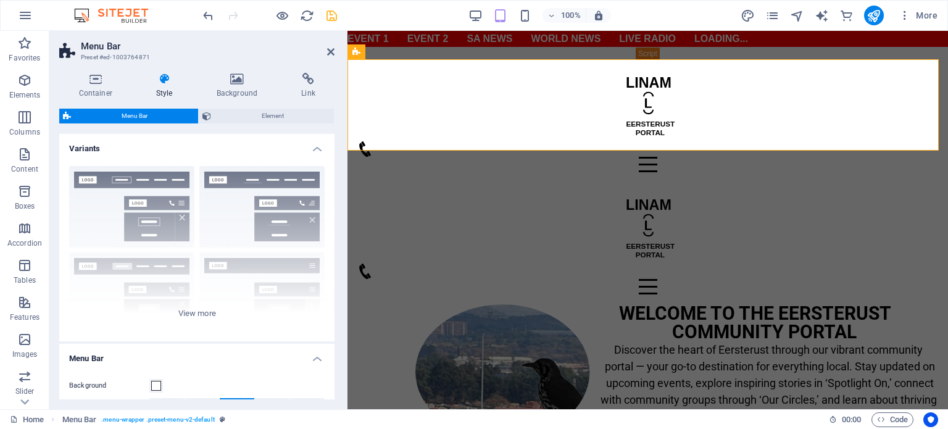
scroll to position [247, 0]
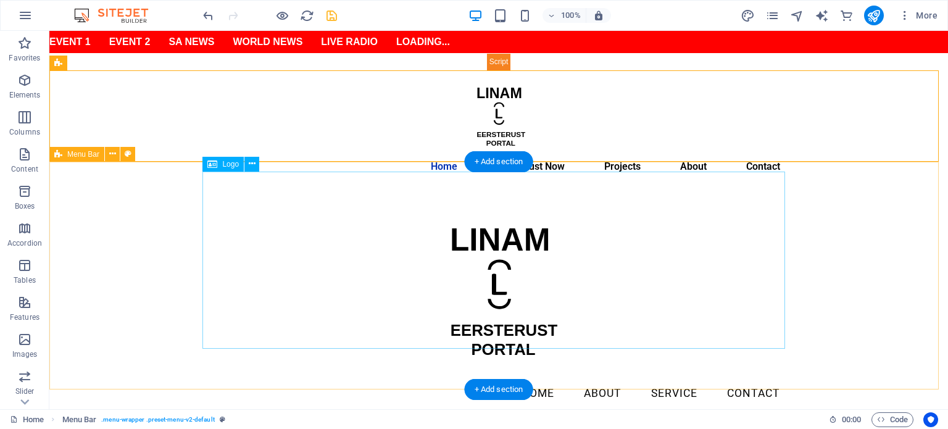
click at [489, 271] on div at bounding box center [498, 289] width 582 height 177
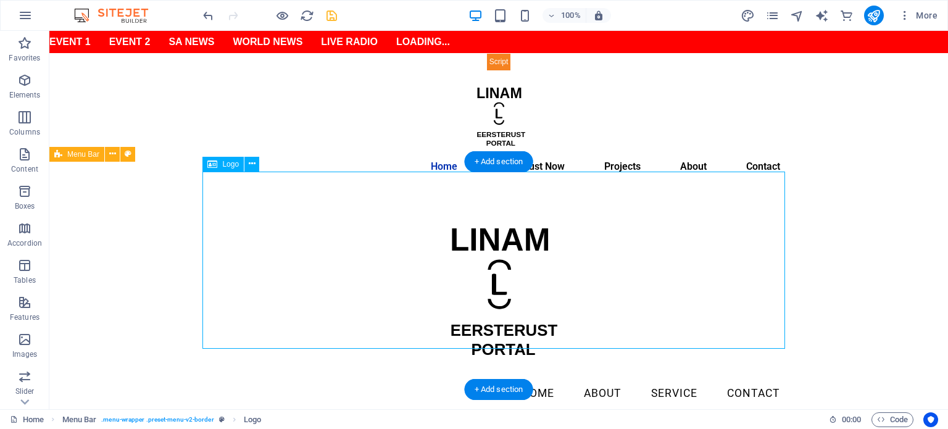
click at [489, 271] on div at bounding box center [498, 289] width 582 height 177
select select "px"
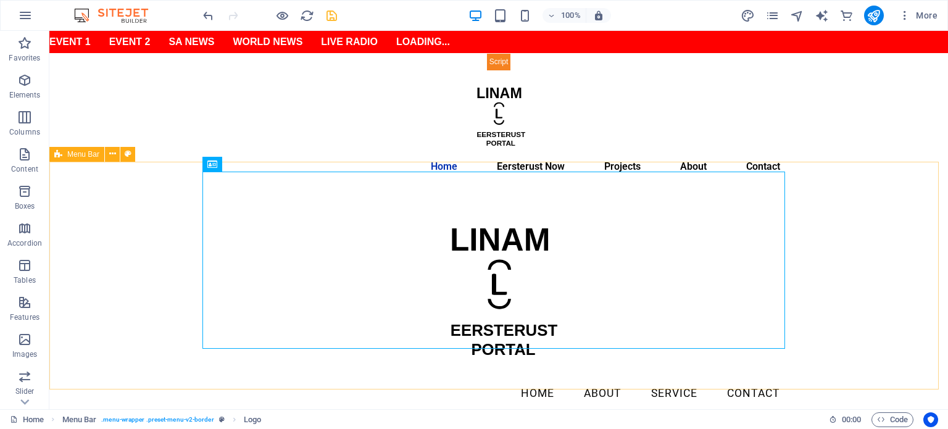
click at [88, 157] on span "Menu Bar" at bounding box center [83, 154] width 32 height 7
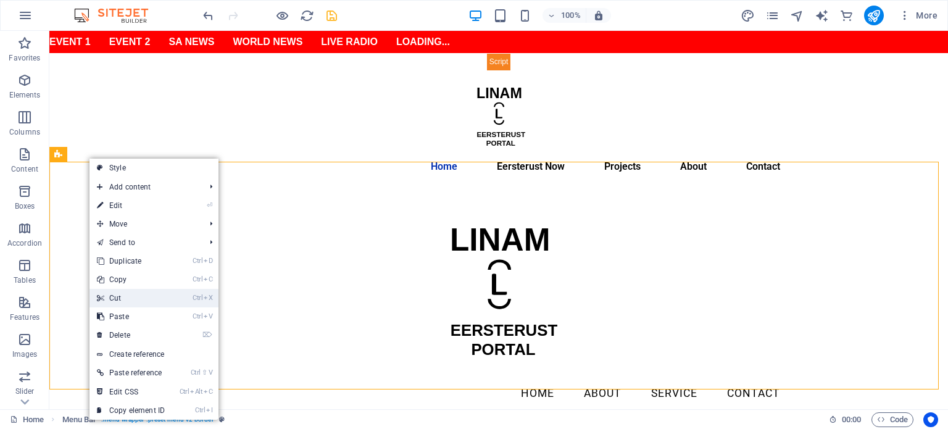
click at [129, 296] on link "Ctrl X Cut" at bounding box center [130, 298] width 83 height 19
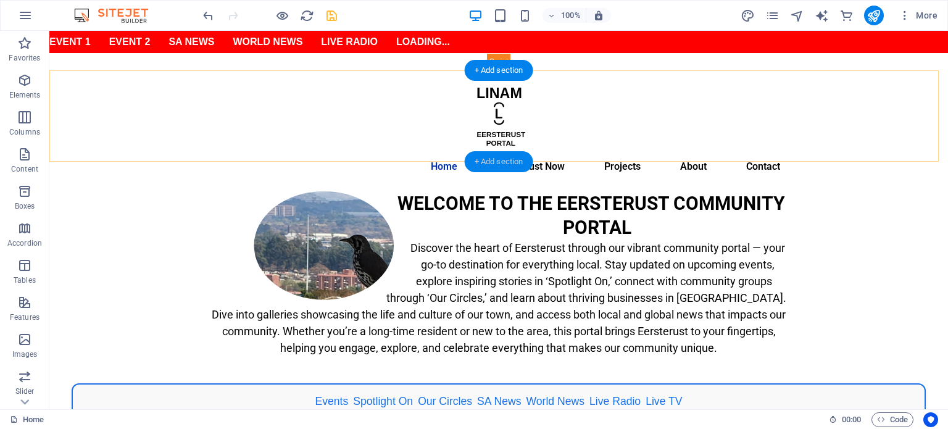
click at [503, 157] on div "+ Add section" at bounding box center [499, 161] width 68 height 21
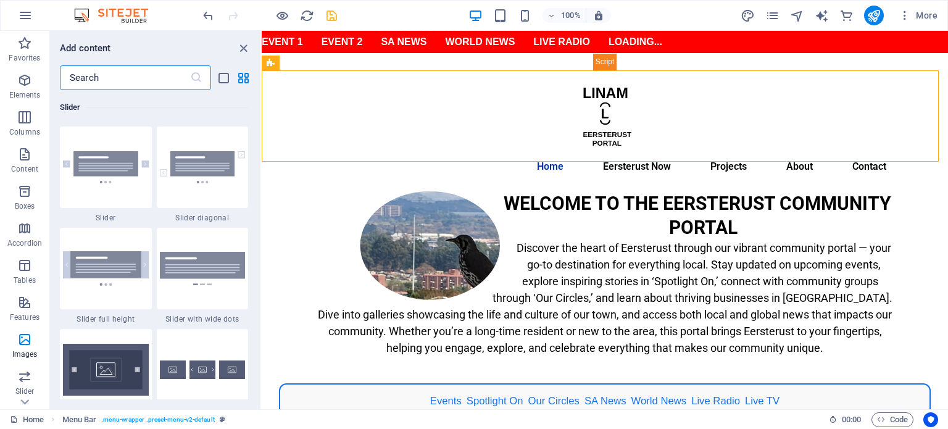
scroll to position [7340, 0]
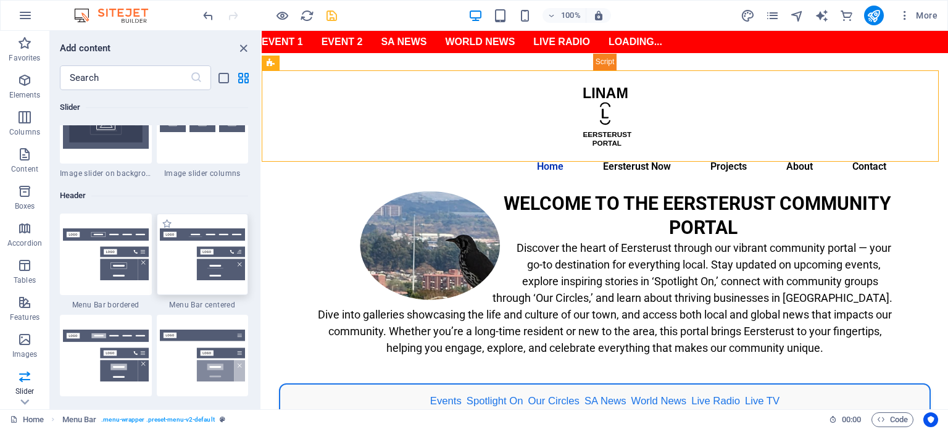
click at [223, 254] on img at bounding box center [203, 254] width 86 height 52
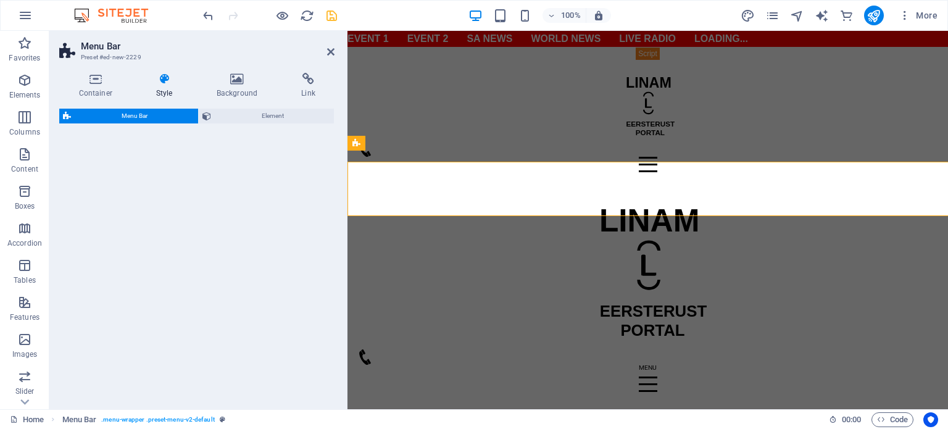
select select "rem"
select select "preset-menu-v2-centered"
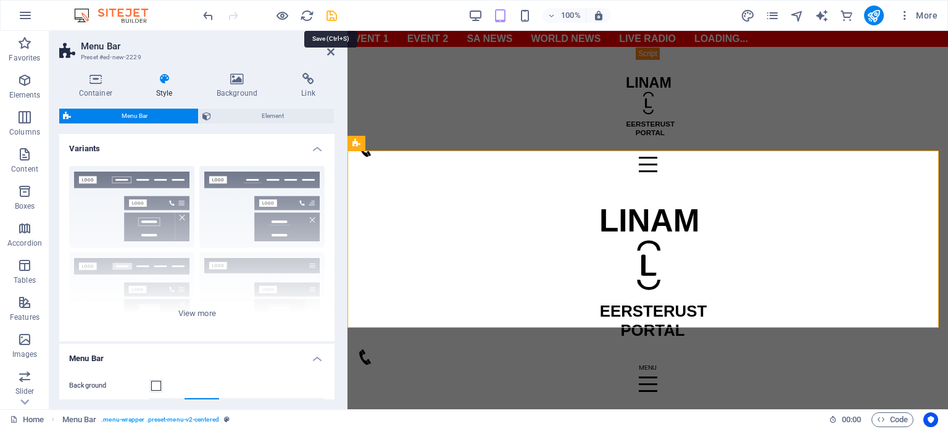
click at [331, 17] on icon "save" at bounding box center [331, 16] width 14 height 14
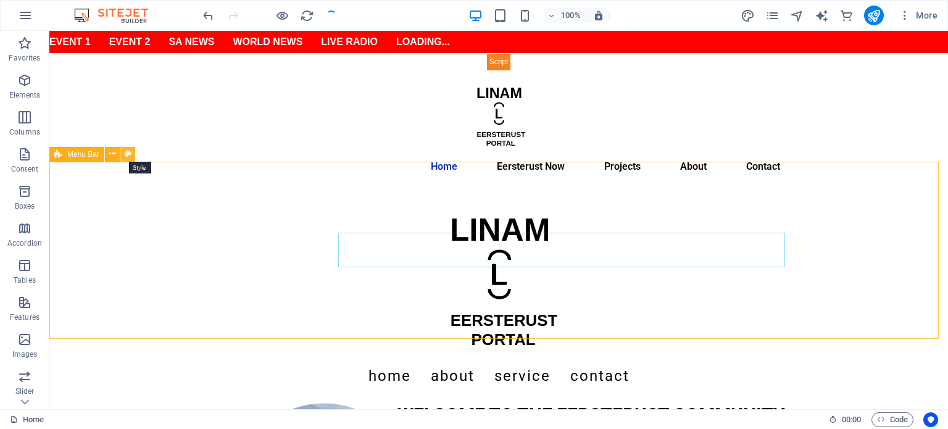
click at [130, 152] on icon at bounding box center [128, 153] width 7 height 13
select select "rem"
select select "preset-menu-v2-centered"
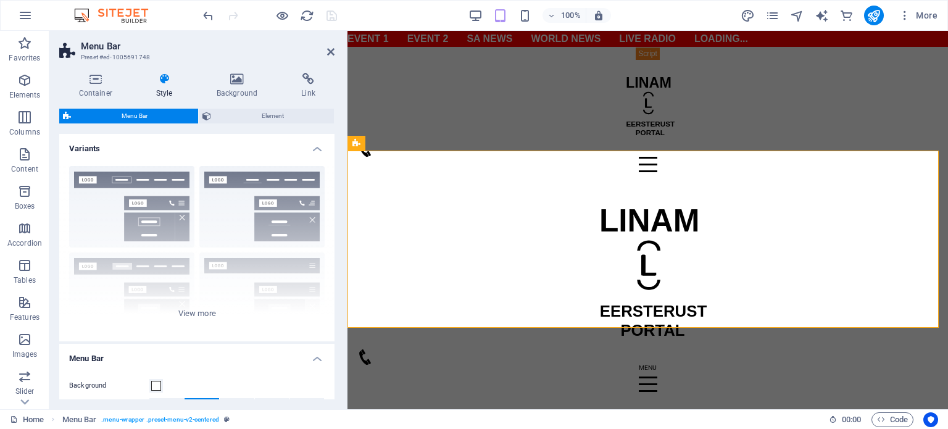
scroll to position [247, 0]
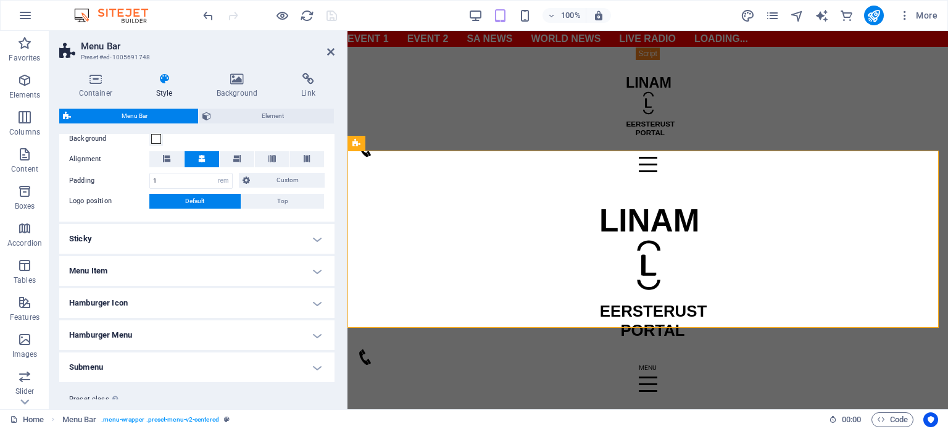
click at [138, 272] on h4 "Menu Item" at bounding box center [196, 271] width 275 height 30
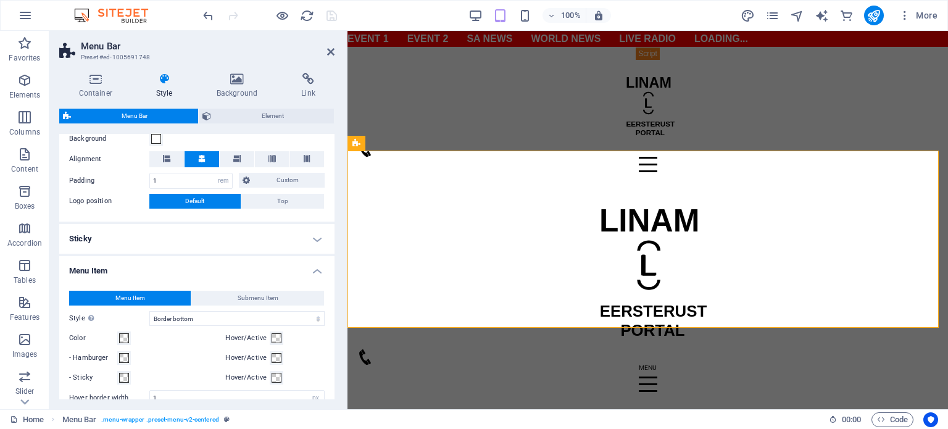
scroll to position [494, 0]
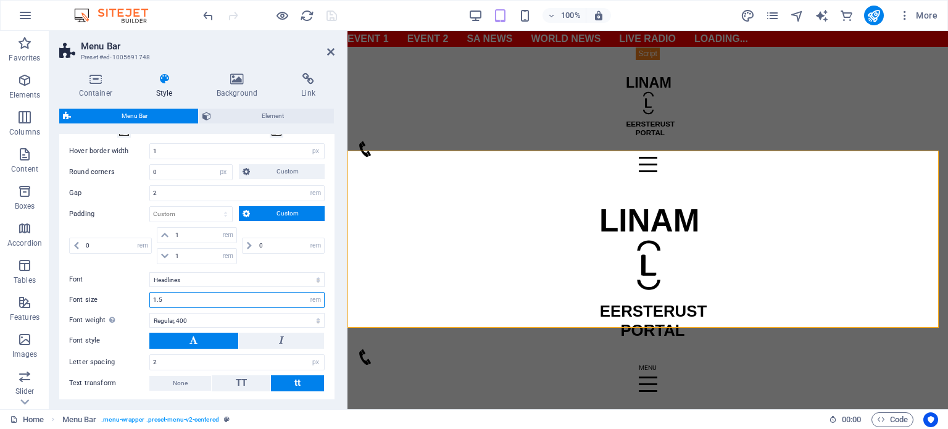
drag, startPoint x: 181, startPoint y: 298, endPoint x: 136, endPoint y: 293, distance: 45.9
click at [136, 293] on div "Font size 1.5 px rem % vh vw" at bounding box center [196, 300] width 255 height 16
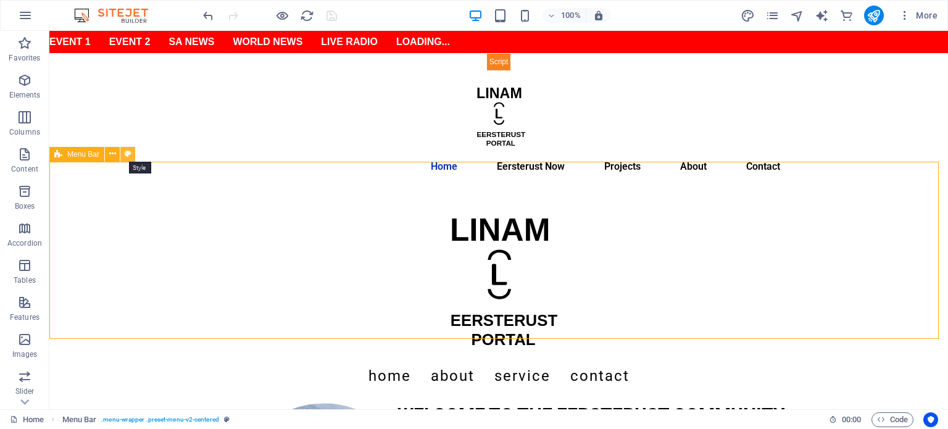
click at [126, 155] on icon at bounding box center [128, 153] width 7 height 13
select select "rem"
select select "hover_border_bottom"
select select "px"
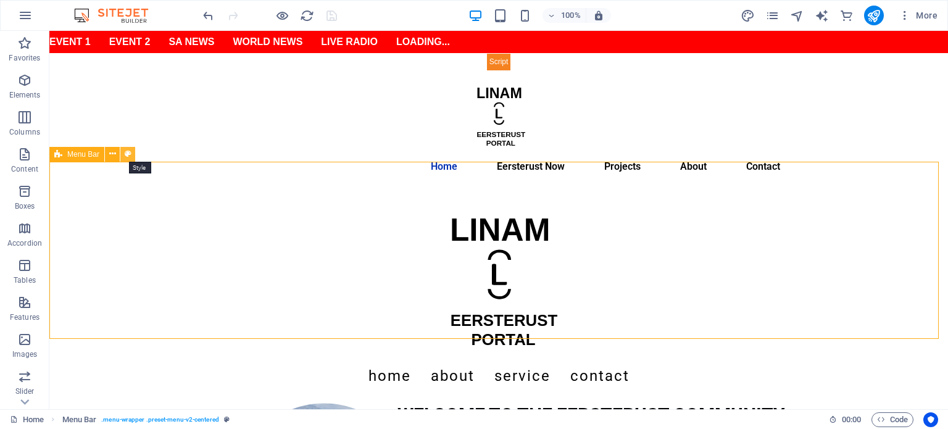
select select "rem"
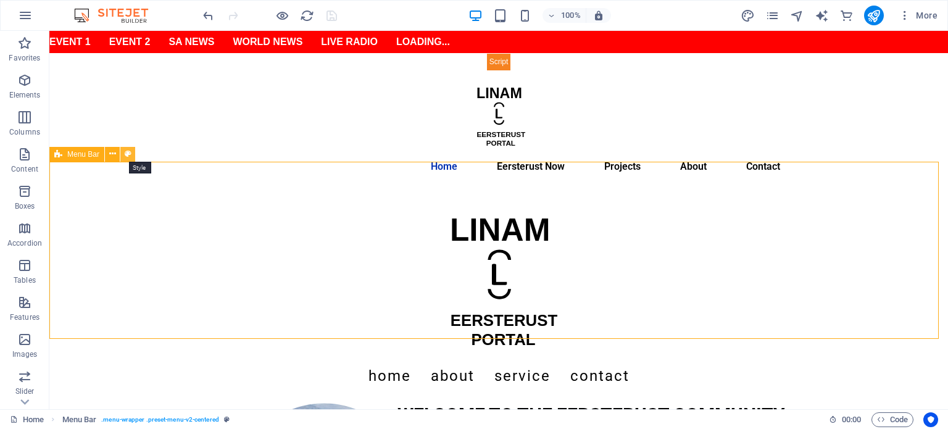
select select "link-special-font"
select select "rem"
select select "400"
select select "px"
select select "preset-menu-v2-centered"
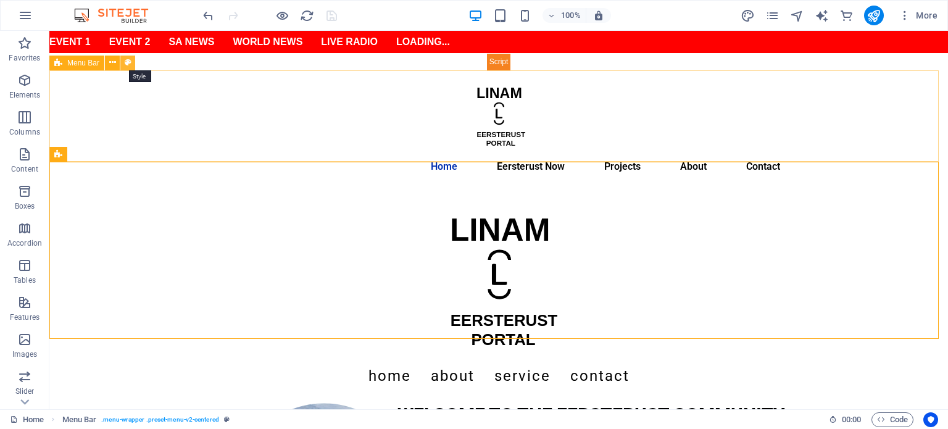
click at [126, 59] on icon at bounding box center [128, 62] width 7 height 13
select select "rem"
select select "hover_text_color"
select select "rem"
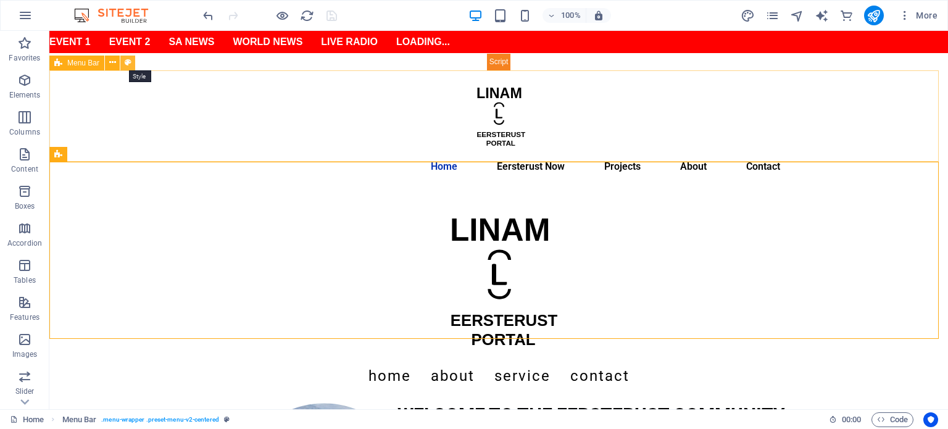
select select "rem"
select select "600"
select select "px"
select select "%"
select select "rem"
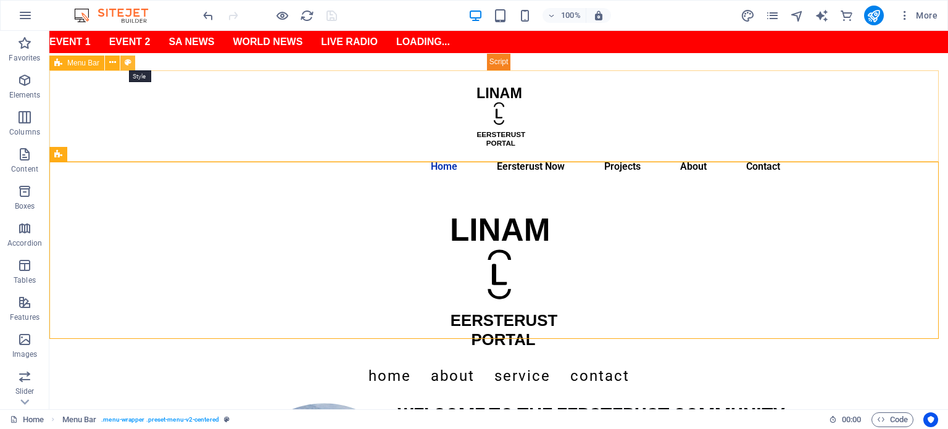
select select "preset-menu-v2-default"
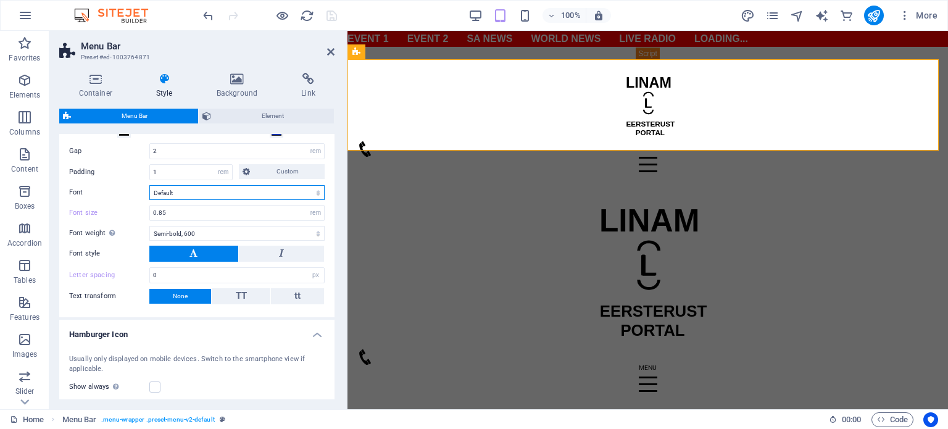
click at [183, 194] on select "Default Headlines" at bounding box center [236, 192] width 175 height 15
select select "link-special-font"
click at [149, 185] on select "Default Headlines" at bounding box center [236, 192] width 175 height 15
drag, startPoint x: 183, startPoint y: 218, endPoint x: 138, endPoint y: 218, distance: 44.4
click at [138, 218] on div "Font size 0.85 px rem % vh vw" at bounding box center [196, 213] width 255 height 16
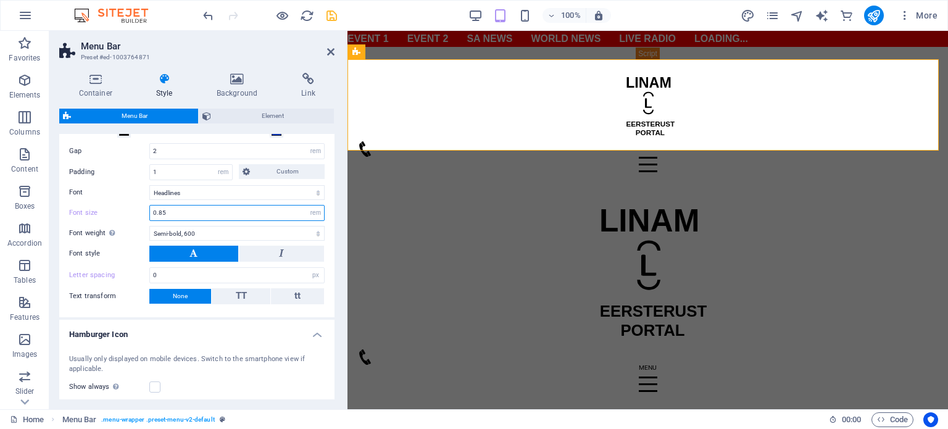
type input "1"
type input "1.5"
click at [199, 232] on select "Thin, 100 Extra-light, 200 Light, 300 Regular, 400 Medium, 500 Semi-bold, 600 B…" at bounding box center [236, 233] width 175 height 15
select select "400"
click at [149, 226] on select "Thin, 100 Extra-light, 200 Light, 300 Regular, 400 Medium, 500 Semi-bold, 600 B…" at bounding box center [236, 233] width 175 height 15
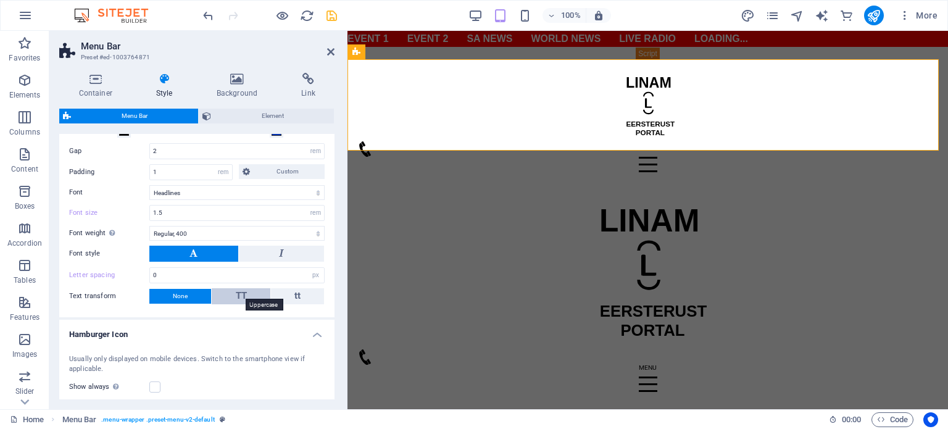
click at [239, 293] on span "TT" at bounding box center [241, 295] width 11 height 11
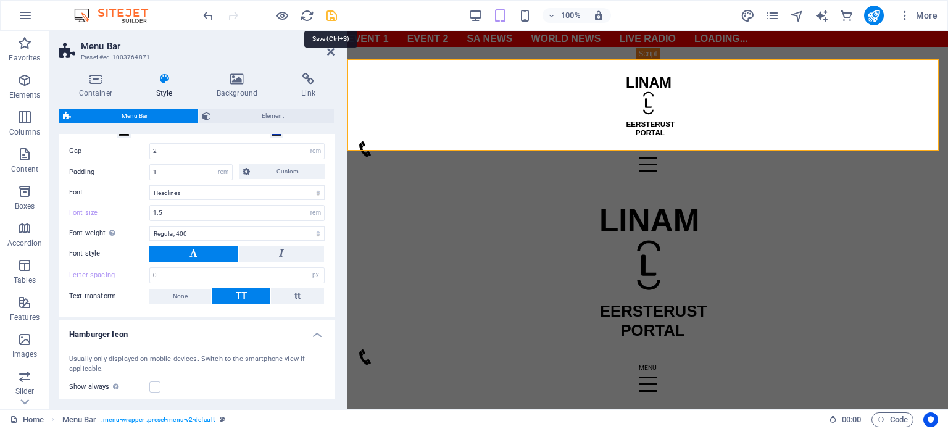
click at [334, 19] on icon "save" at bounding box center [331, 16] width 14 height 14
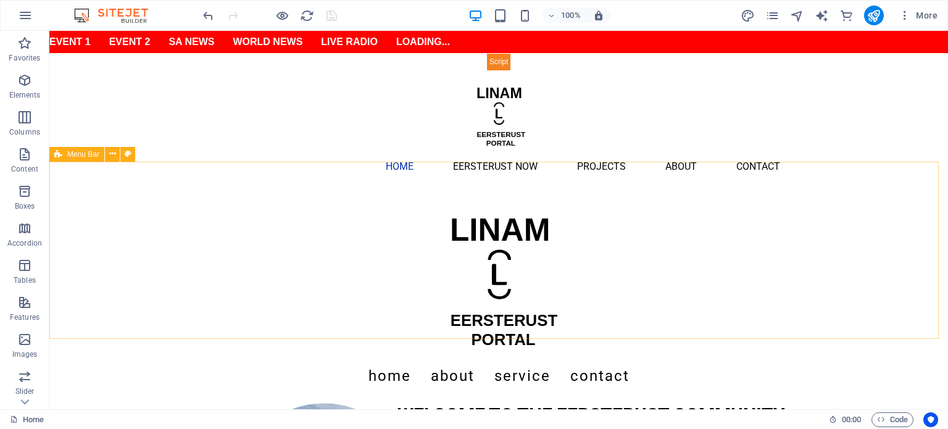
click at [76, 157] on span "Menu Bar" at bounding box center [83, 154] width 32 height 7
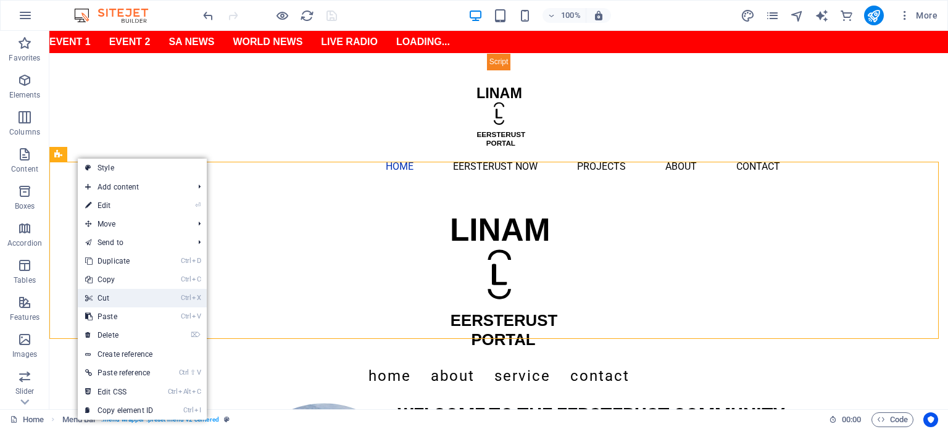
click at [123, 299] on link "Ctrl X Cut" at bounding box center [119, 298] width 83 height 19
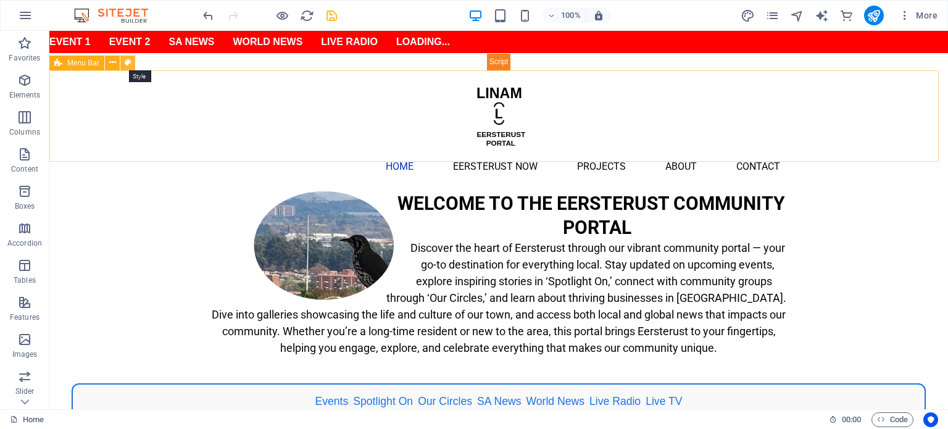
click at [126, 61] on icon at bounding box center [128, 62] width 7 height 13
select select "rem"
select select "hover_text_color"
select select "rem"
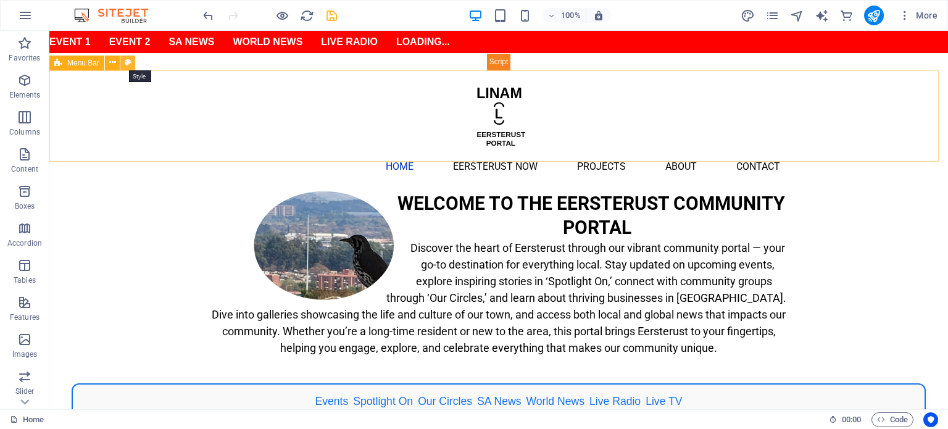
select select "link-special-font"
select select "rem"
select select "400"
select select "px"
select select "%"
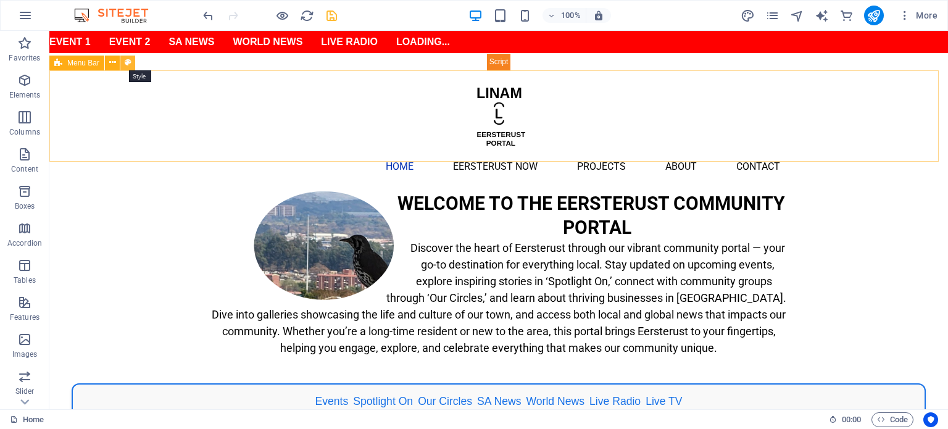
select select "rem"
select select "preset-menu-v2-default"
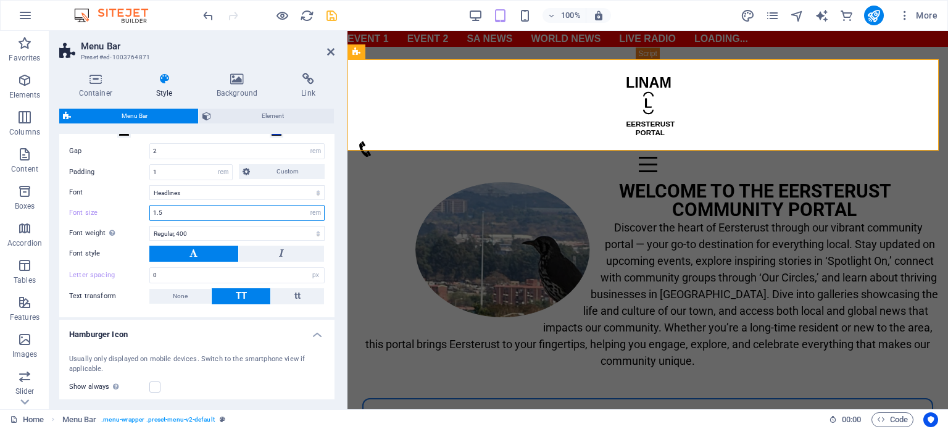
drag, startPoint x: 168, startPoint y: 210, endPoint x: 149, endPoint y: 214, distance: 20.2
click at [149, 214] on div "1.5 px rem % vh vw" at bounding box center [236, 213] width 175 height 16
type input "1"
type input "1.8"
click at [333, 10] on icon "save" at bounding box center [331, 16] width 14 height 14
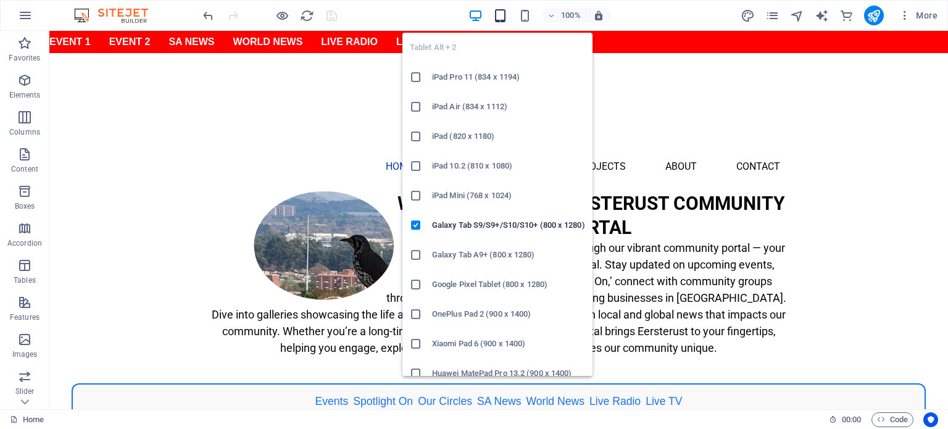
click at [499, 13] on icon "button" at bounding box center [500, 16] width 14 height 14
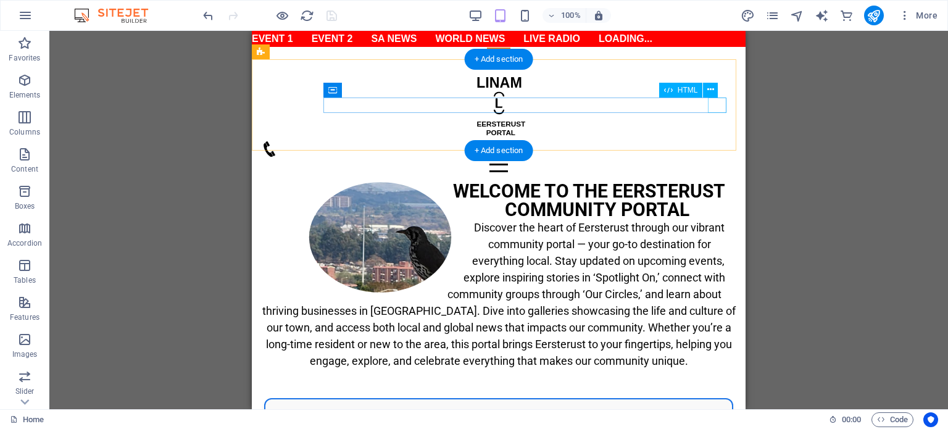
click at [724, 157] on div "Menu" at bounding box center [499, 164] width 474 height 15
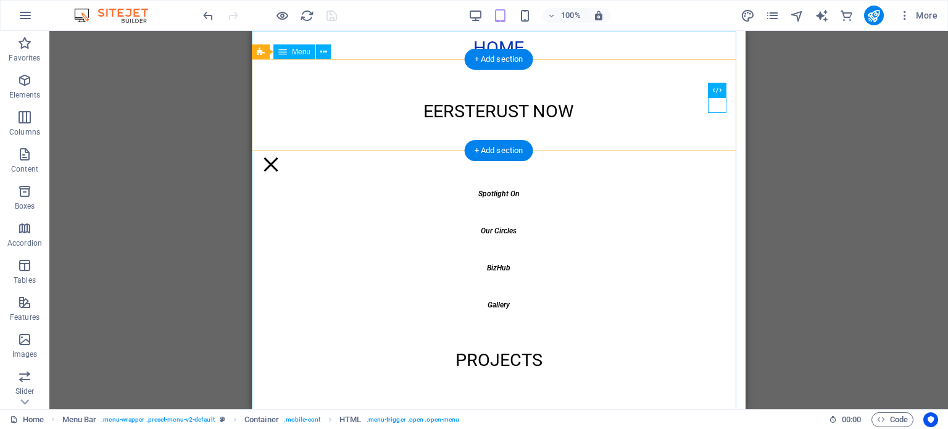
scroll to position [0, 0]
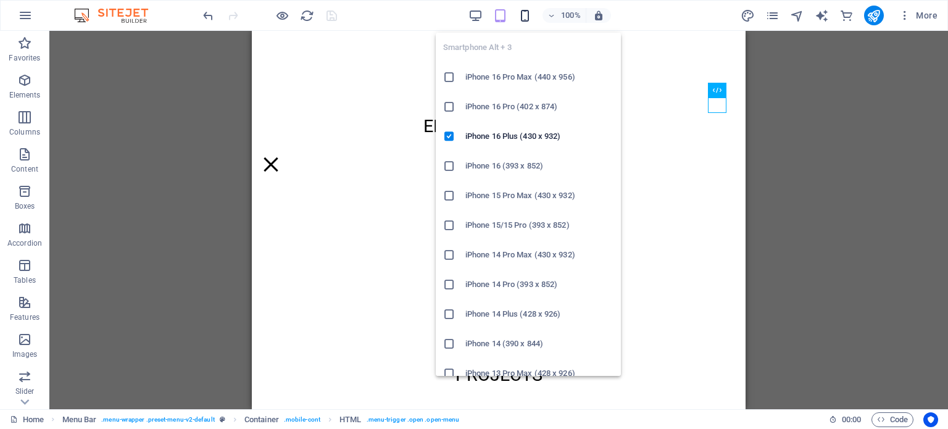
click at [527, 20] on icon "button" at bounding box center [525, 16] width 14 height 14
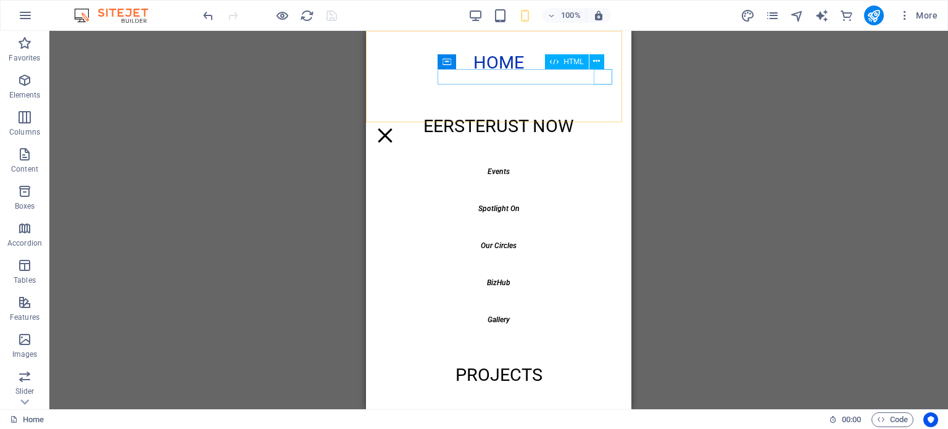
click at [394, 128] on div "Menu" at bounding box center [385, 135] width 19 height 15
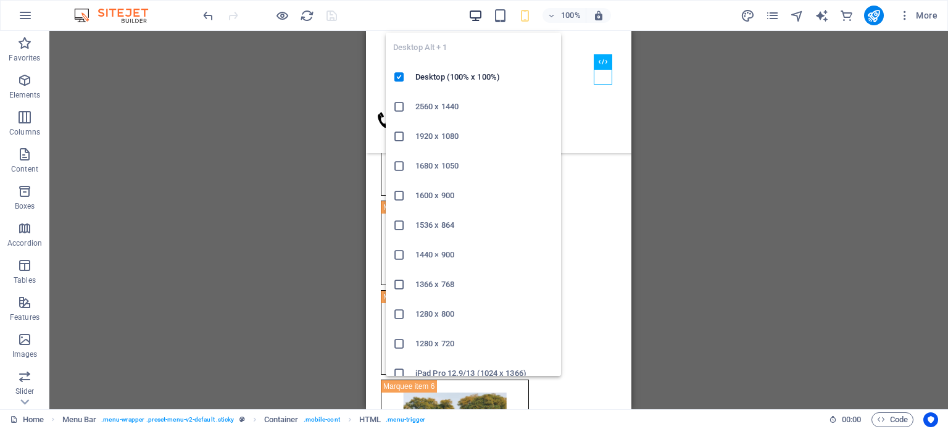
click at [474, 12] on icon "button" at bounding box center [475, 16] width 14 height 14
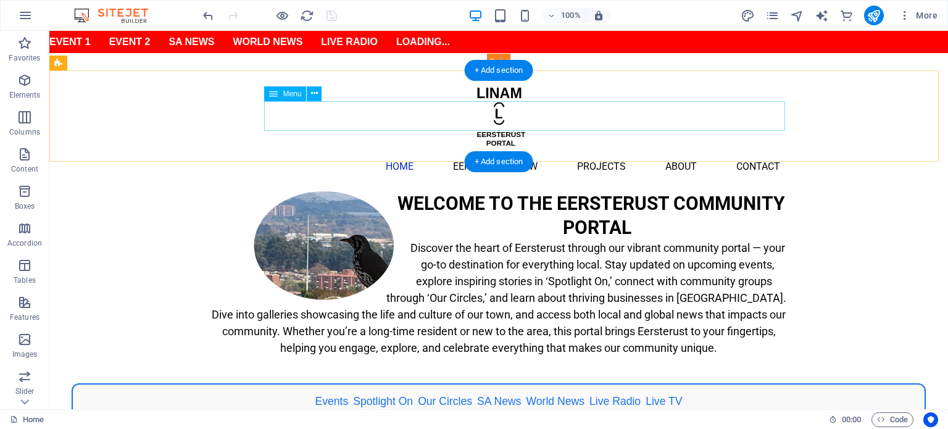
click at [501, 152] on nav "Home Eersterust Now Events Spotlight On Our Circles BizHub Gallery Projects Abo…" at bounding box center [498, 167] width 582 height 30
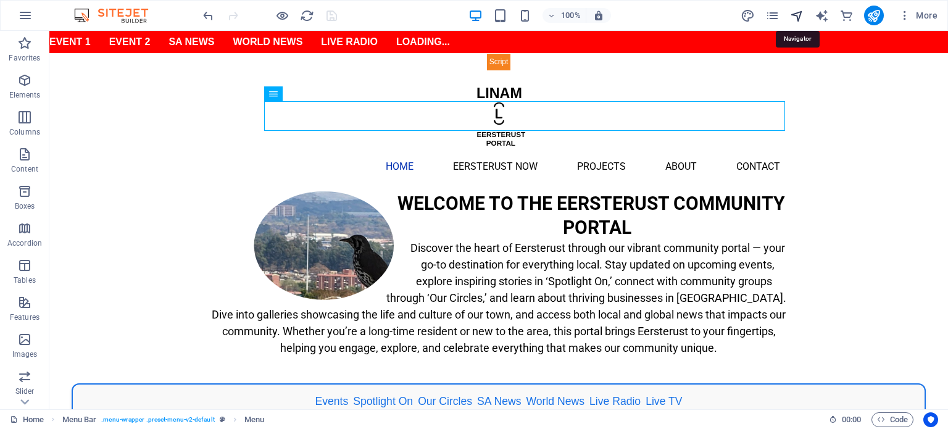
click at [792, 12] on icon "navigator" at bounding box center [797, 16] width 14 height 14
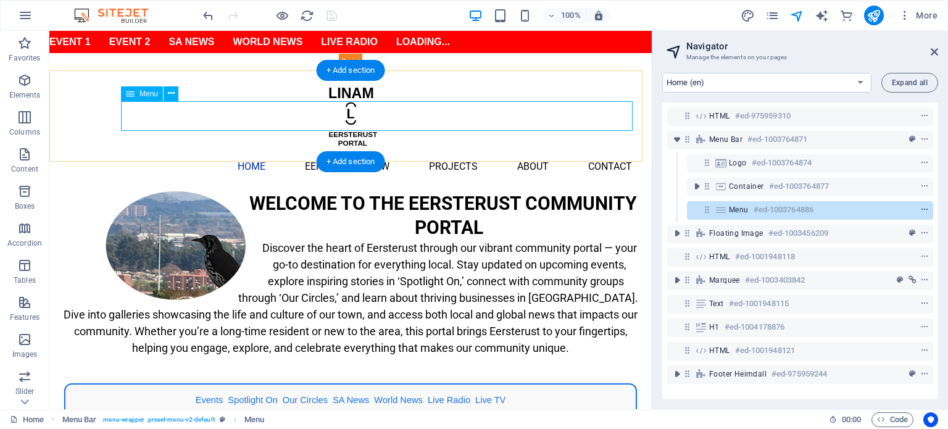
click at [922, 209] on icon "context-menu" at bounding box center [924, 209] width 9 height 9
click at [724, 210] on icon at bounding box center [721, 210] width 14 height 10
select select
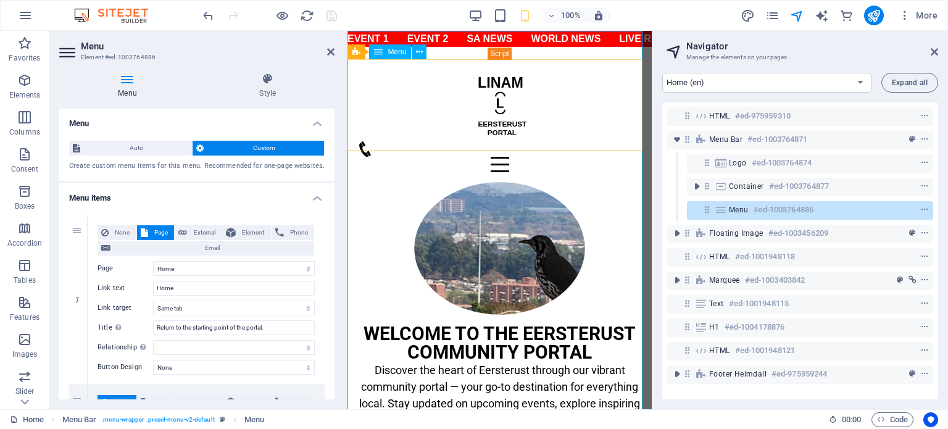
click at [713, 202] on div "Menu #ed-1003764886" at bounding box center [810, 210] width 246 height 19
click at [922, 208] on icon "context-menu" at bounding box center [924, 209] width 9 height 9
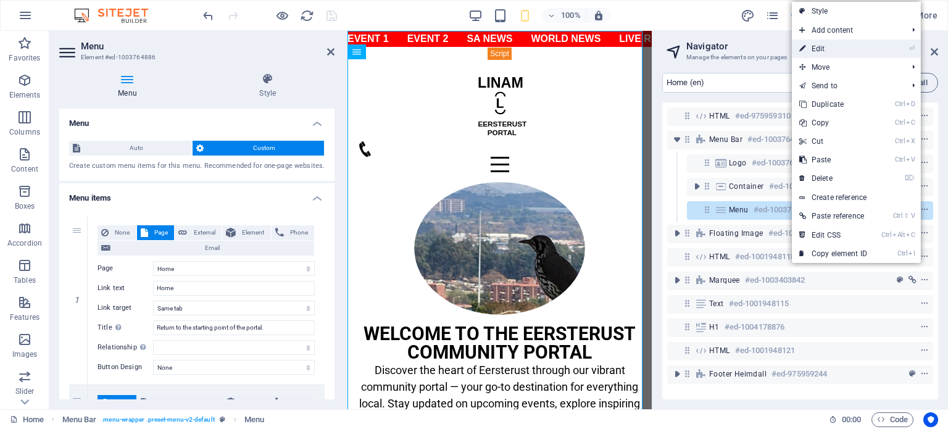
click at [841, 44] on link "⏎ Edit" at bounding box center [832, 48] width 83 height 19
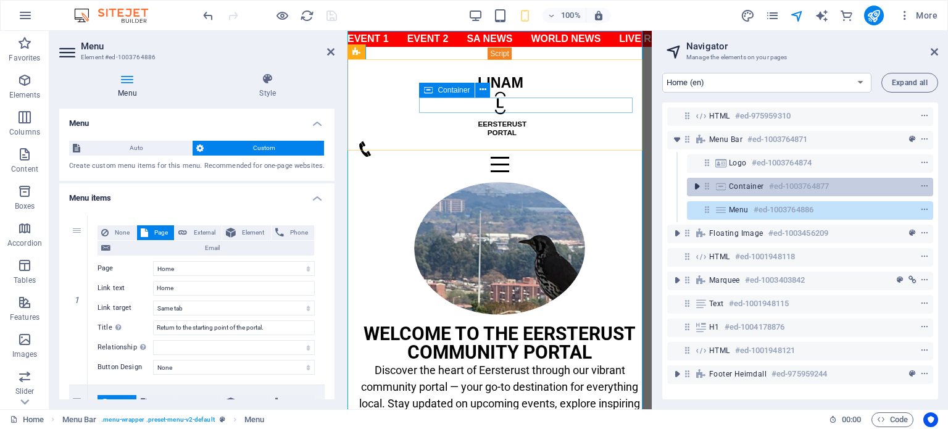
click at [700, 186] on icon "toggle-expand" at bounding box center [696, 186] width 12 height 12
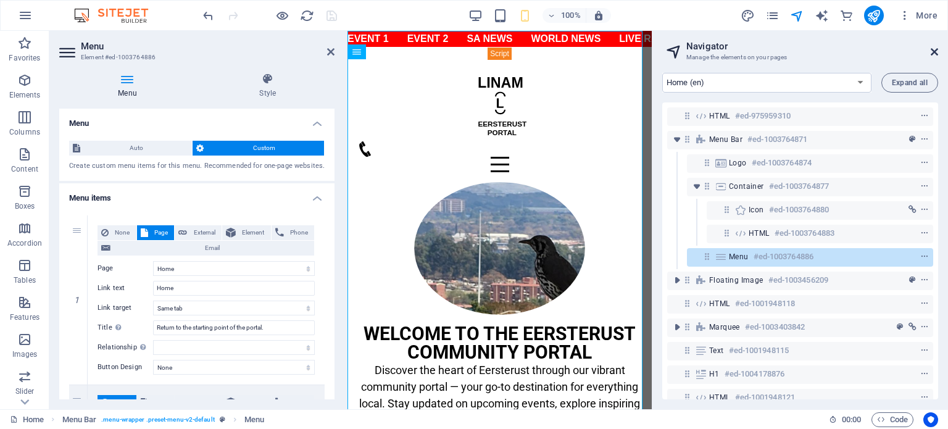
click at [930, 49] on icon at bounding box center [933, 52] width 7 height 10
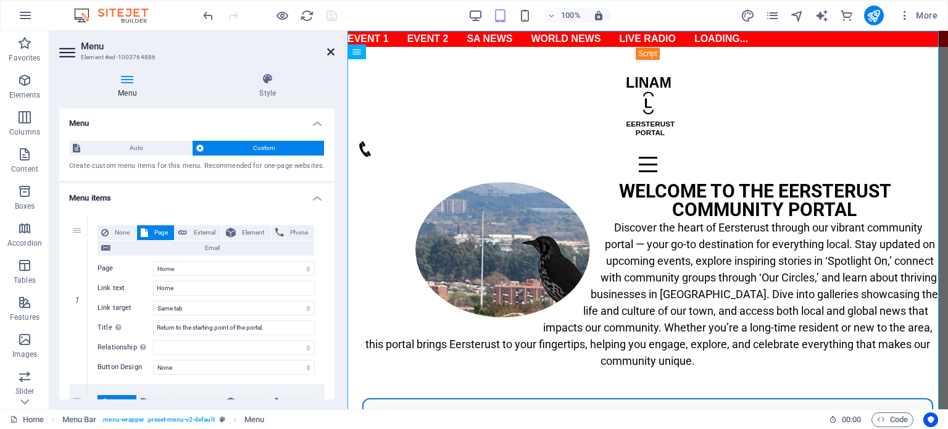
click at [331, 49] on icon at bounding box center [330, 52] width 7 height 10
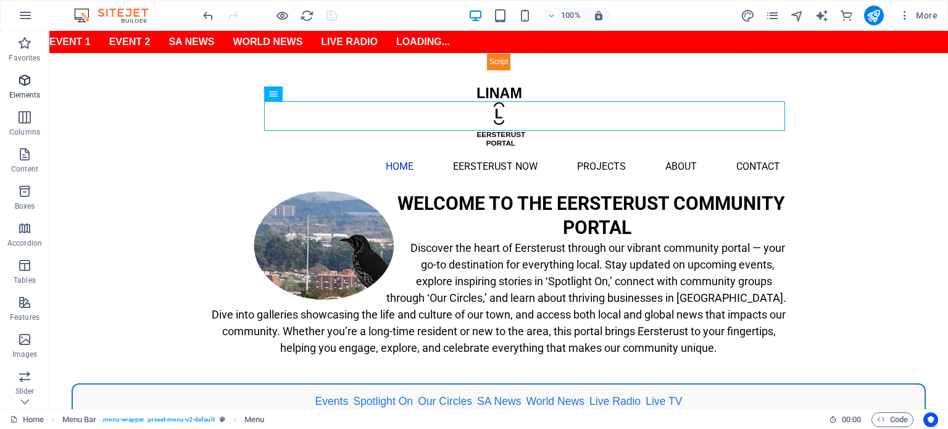
click at [28, 87] on icon "button" at bounding box center [24, 80] width 15 height 15
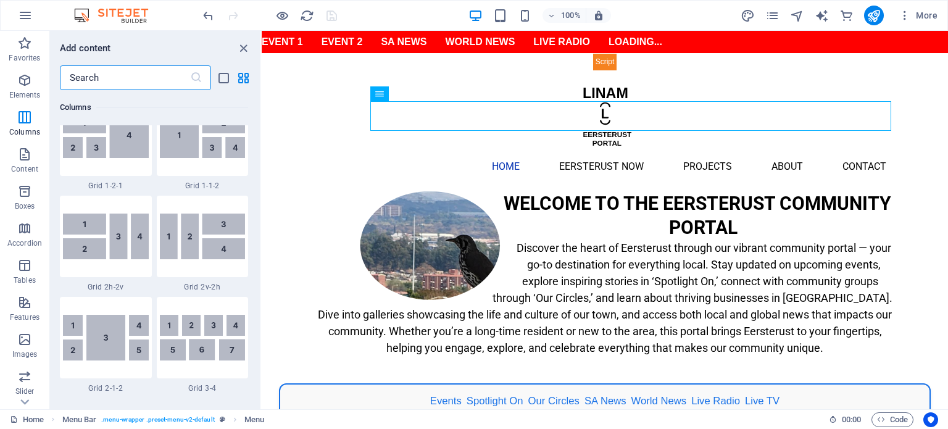
scroll to position [1858, 0]
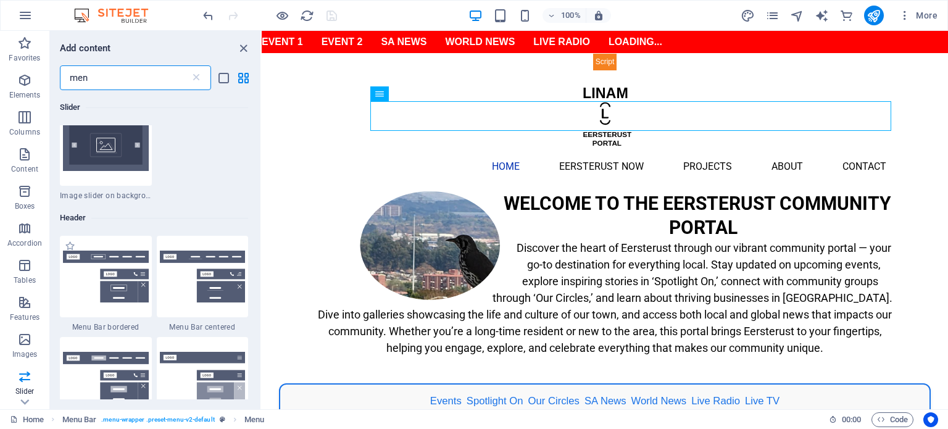
scroll to position [494, 0]
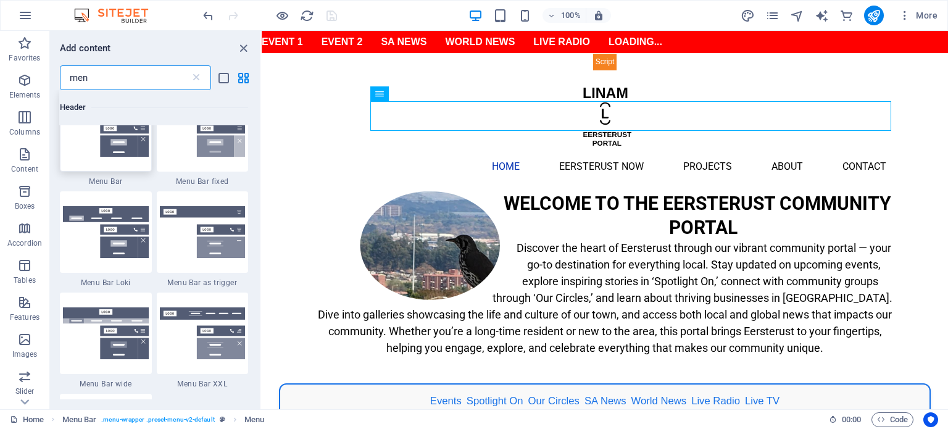
type input "men"
click at [106, 161] on div at bounding box center [106, 130] width 92 height 81
click at [262, 161] on div "Drag here to replace the existing content. Press “Ctrl” if you want to create a…" at bounding box center [605, 220] width 686 height 378
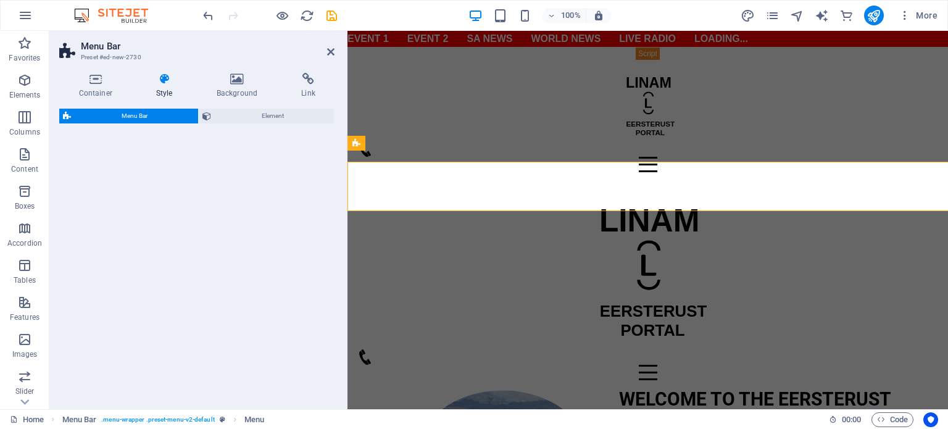
select select "rem"
select select "preset-menu-v2-default"
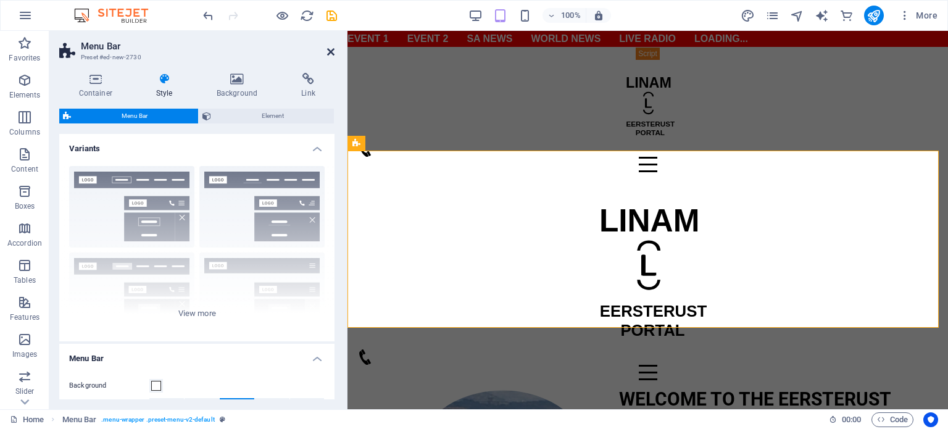
click at [328, 51] on icon at bounding box center [330, 52] width 7 height 10
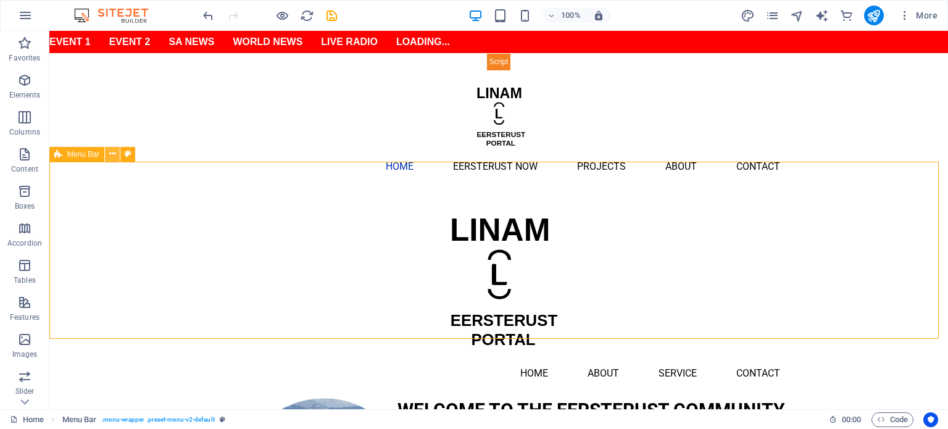
click at [111, 155] on icon at bounding box center [112, 153] width 7 height 13
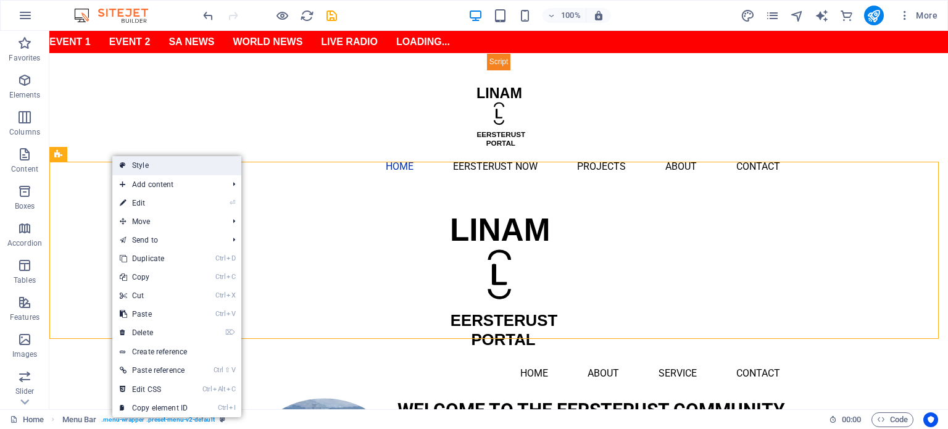
click at [144, 169] on link "Style" at bounding box center [176, 165] width 129 height 19
select select "rem"
select select "preset-menu-v2-default"
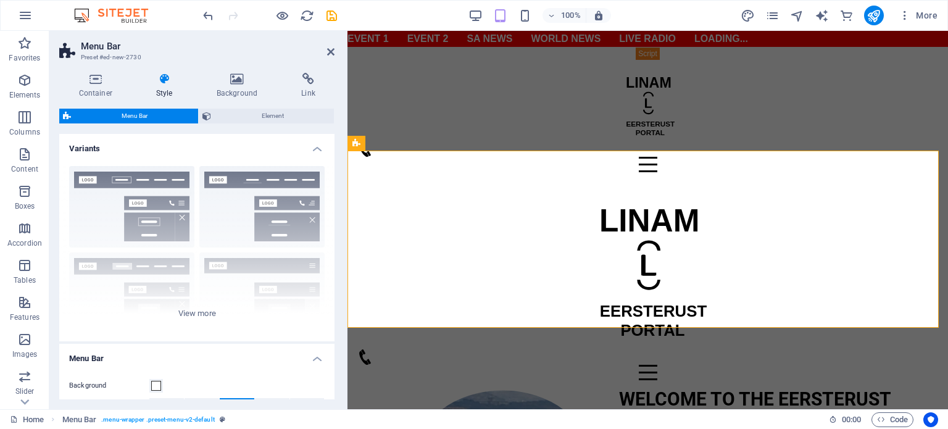
scroll to position [247, 0]
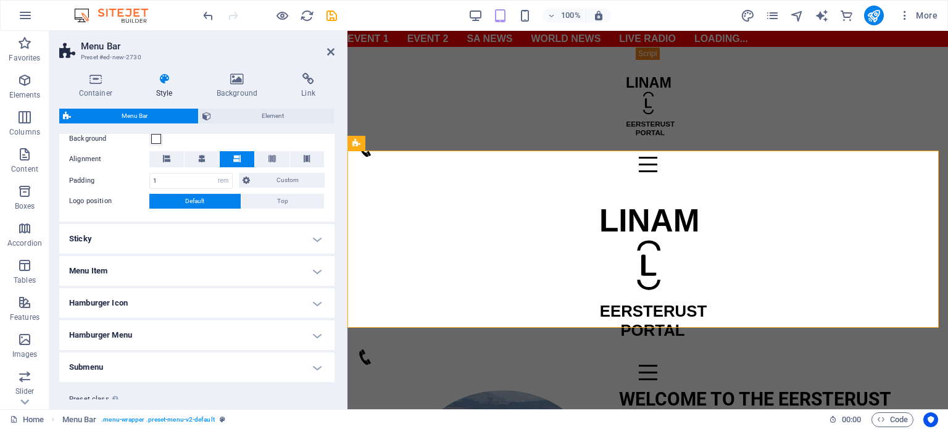
click at [121, 241] on h4 "Sticky" at bounding box center [196, 239] width 275 height 30
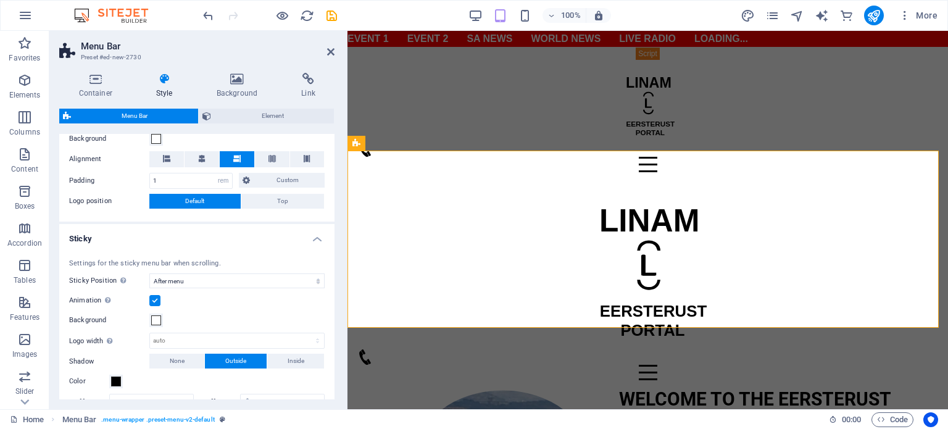
scroll to position [473, 0]
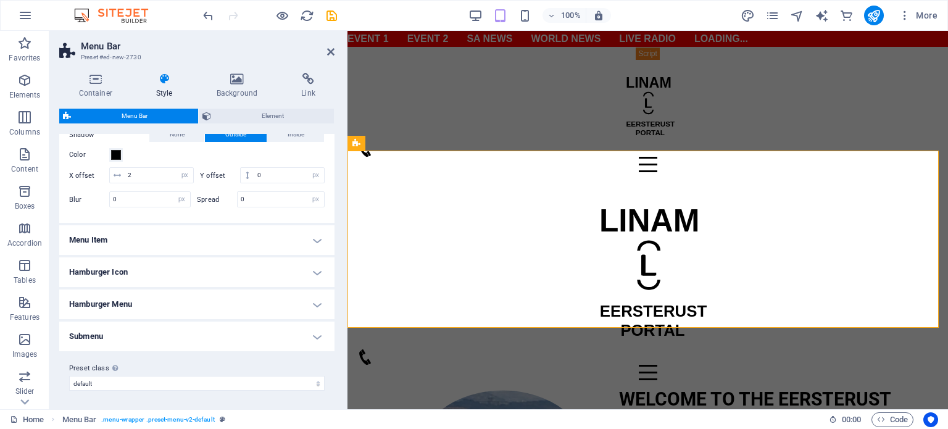
click at [244, 336] on h4 "Submenu" at bounding box center [196, 336] width 275 height 30
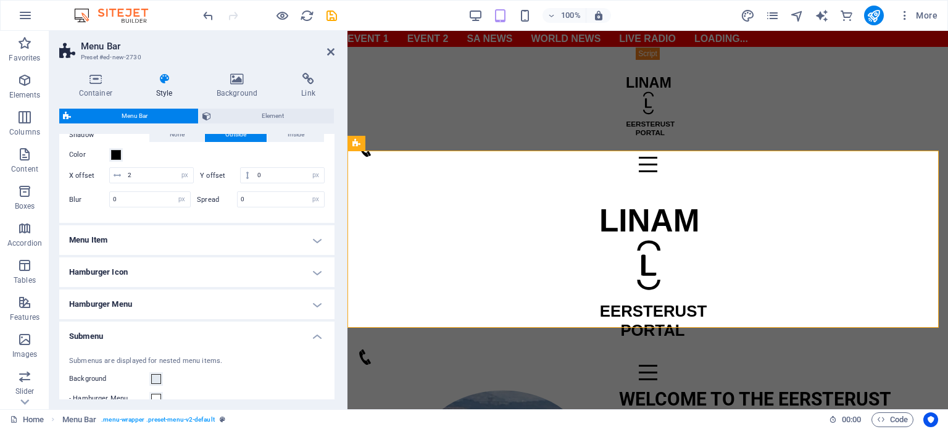
scroll to position [686, 0]
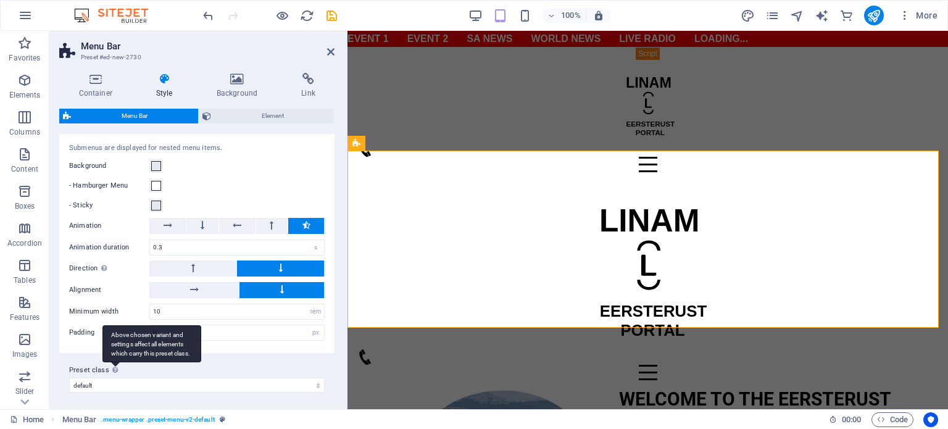
click at [110, 362] on div "Above chosen variant and settings affect all elements which carry this preset c…" at bounding box center [151, 343] width 99 height 37
click at [110, 378] on select "border centered xxl wide loki default Add preset class" at bounding box center [196, 385] width 255 height 15
click at [112, 362] on div "Above chosen variant and settings affect all elements which carry this preset c…" at bounding box center [151, 343] width 99 height 37
click at [112, 378] on select "border centered xxl wide loki default Add preset class" at bounding box center [196, 385] width 255 height 15
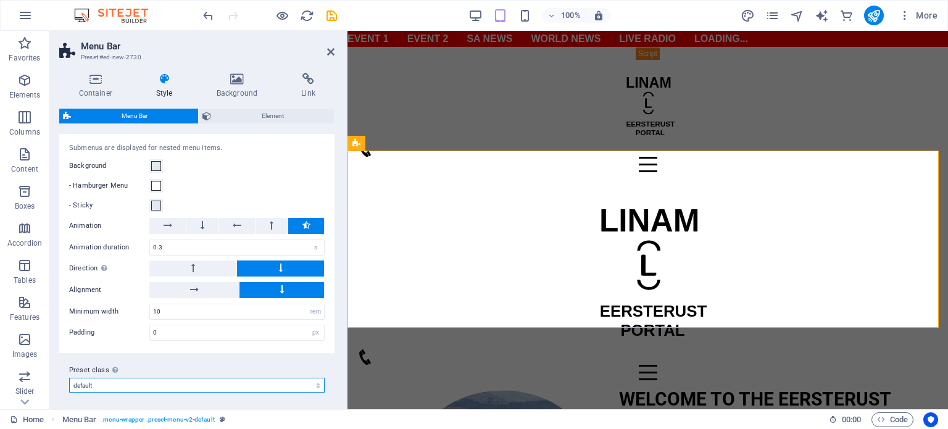
click at [111, 378] on select "border centered xxl wide loki default Add preset class" at bounding box center [196, 385] width 255 height 15
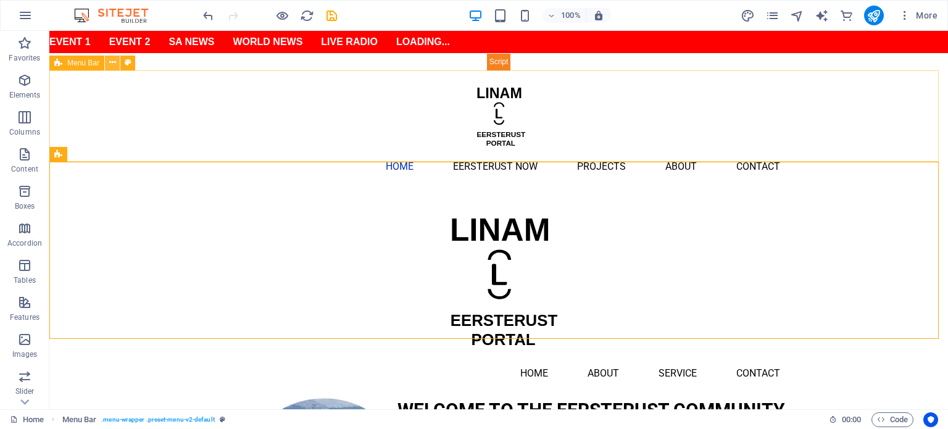
click at [114, 62] on icon at bounding box center [112, 62] width 7 height 13
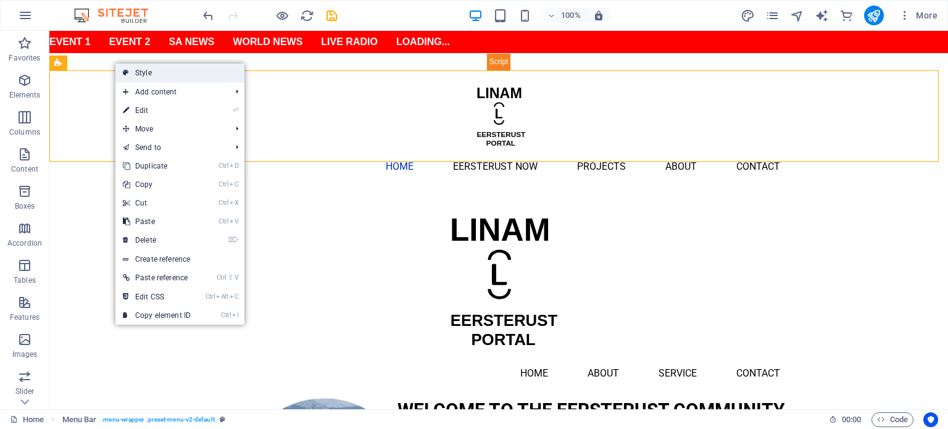
click at [151, 76] on link "Style" at bounding box center [179, 73] width 129 height 19
select select "rem"
select select "hover_text_color"
select select "rem"
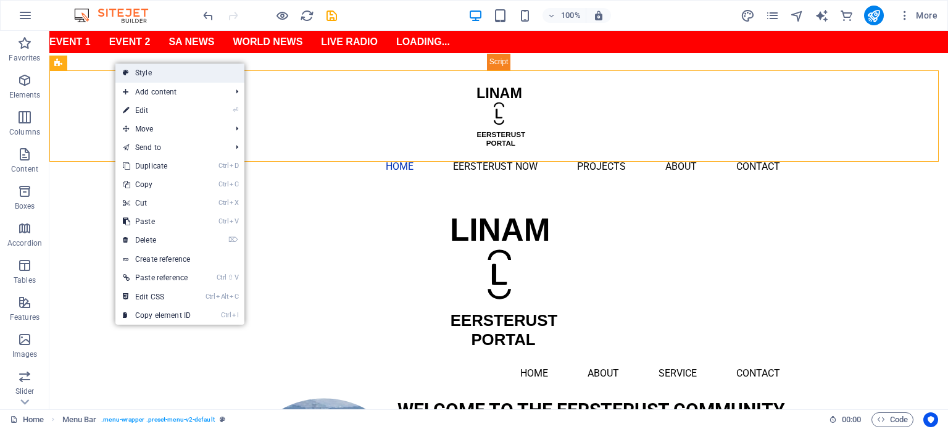
select select "link-special-font"
select select "rem"
select select "400"
select select "px"
select select "%"
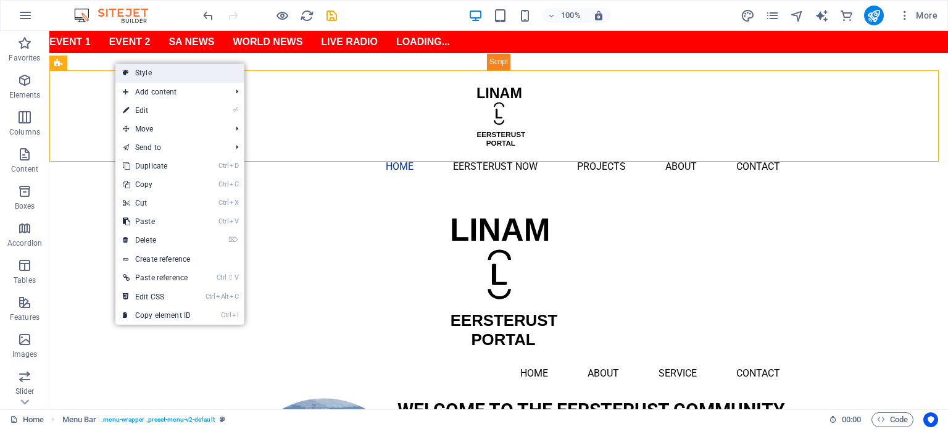
select select "rem"
select select "preset-menu-v2-default"
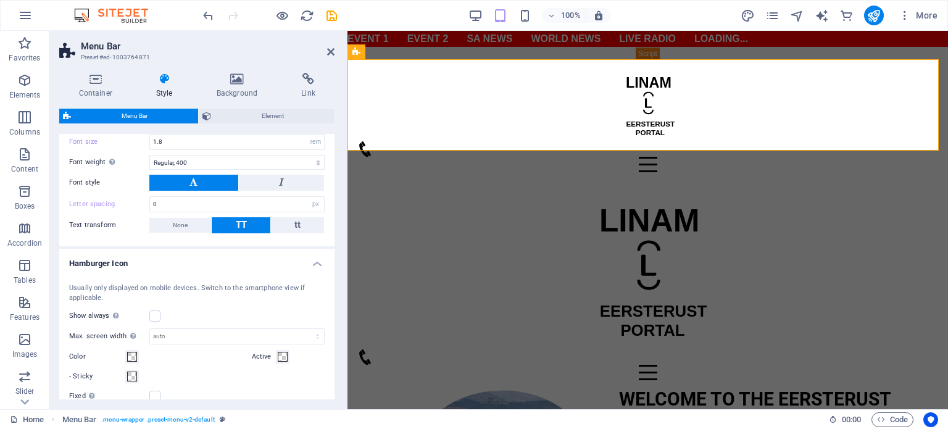
scroll to position [925, 0]
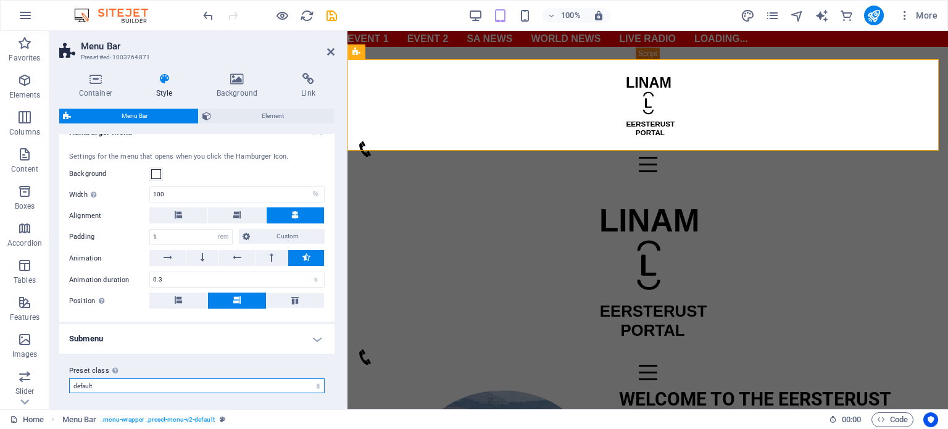
click at [163, 380] on select "border centered xxl wide loki default Add preset class" at bounding box center [196, 385] width 255 height 15
click at [69, 378] on select "border centered xxl wide loki default Add preset class" at bounding box center [196, 385] width 255 height 15
click at [319, 336] on h4 "Submenu" at bounding box center [196, 339] width 275 height 30
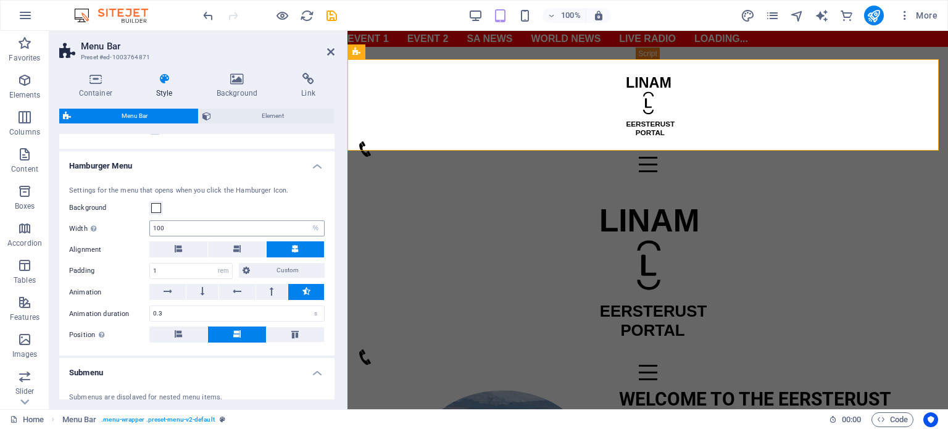
scroll to position [644, 0]
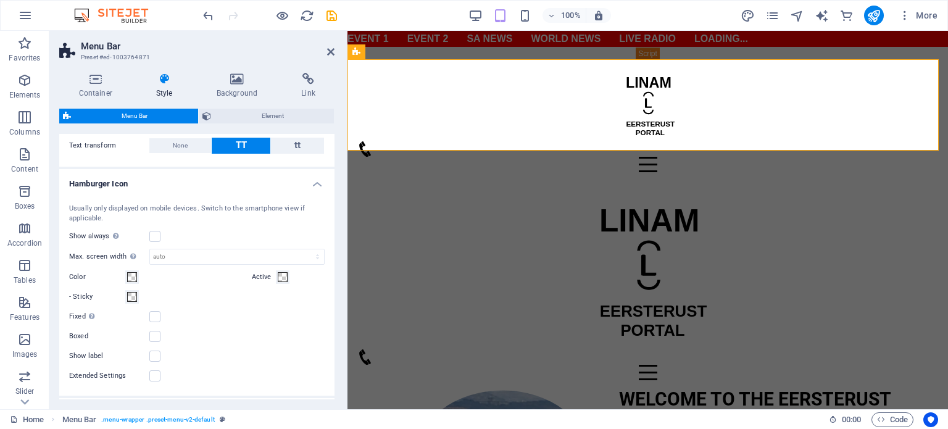
click at [101, 119] on span "Menu Bar" at bounding box center [135, 116] width 120 height 15
click at [98, 149] on label "Text transform" at bounding box center [109, 145] width 80 height 15
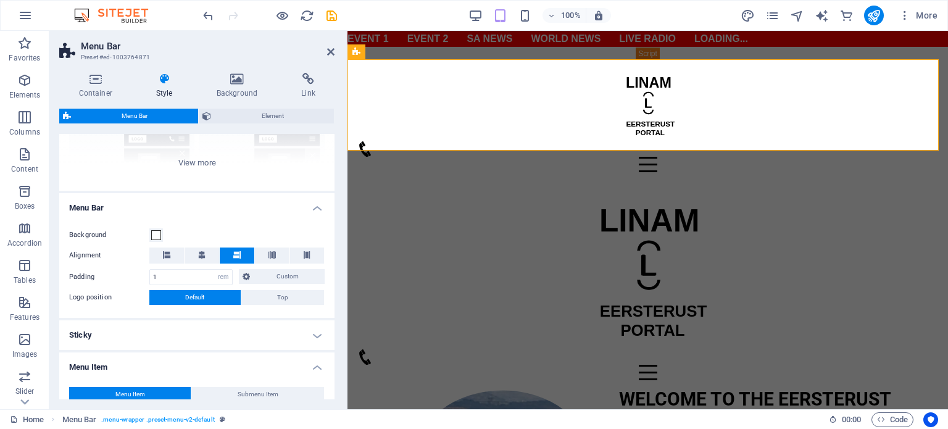
scroll to position [397, 0]
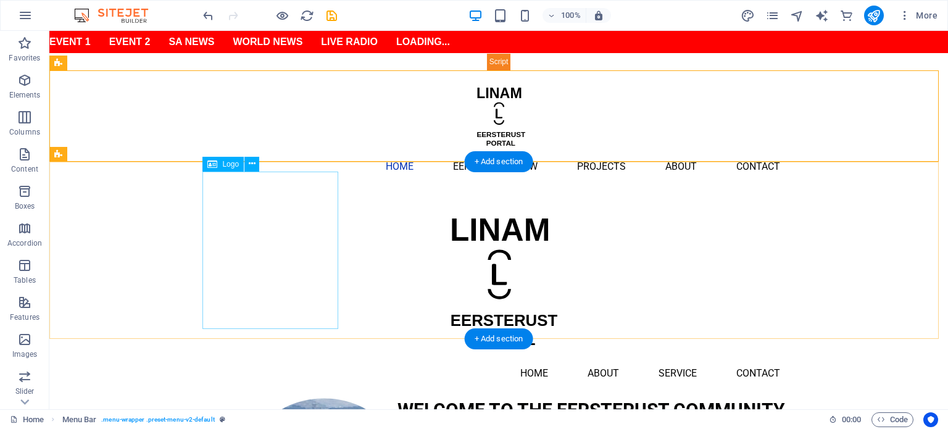
click at [229, 224] on div at bounding box center [498, 279] width 582 height 157
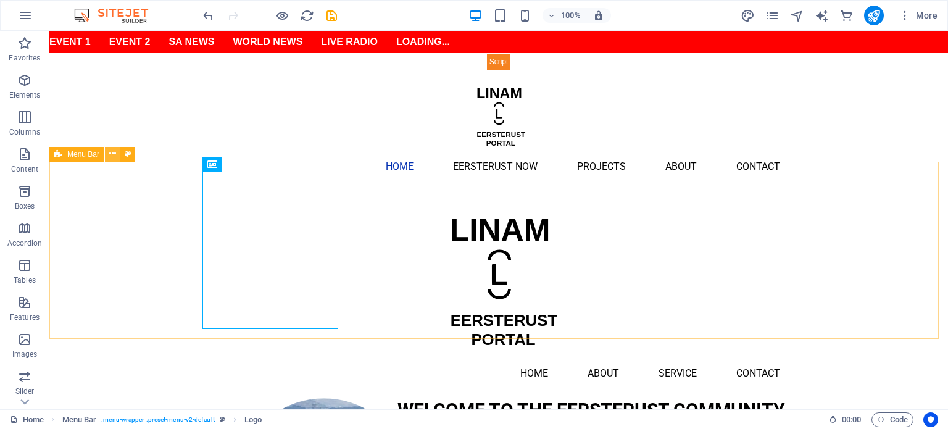
click at [116, 155] on button at bounding box center [112, 154] width 15 height 15
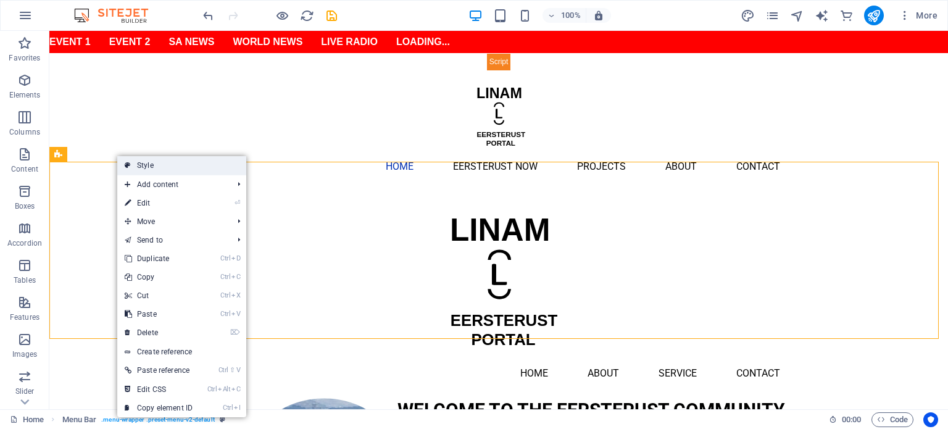
click at [160, 165] on link "Style" at bounding box center [181, 165] width 129 height 19
select select "rem"
select select "sticky_menu"
select select "px"
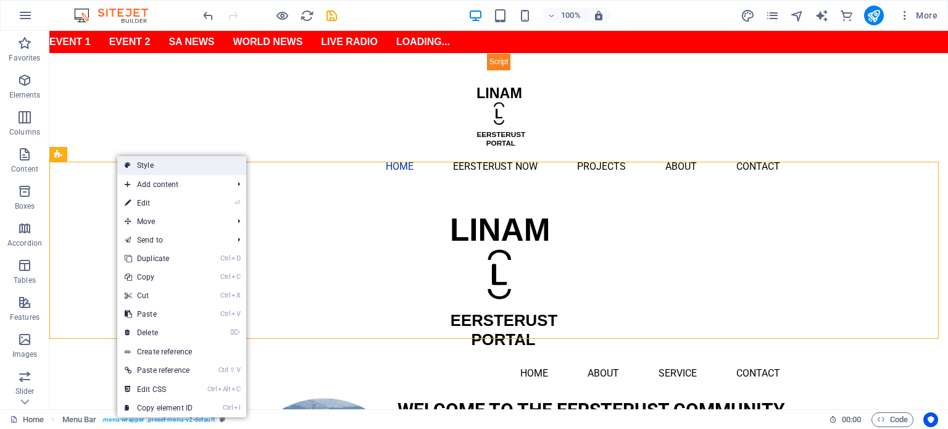
select select "px"
select select "rem"
select select "px"
select select "preset-menu-v2-default"
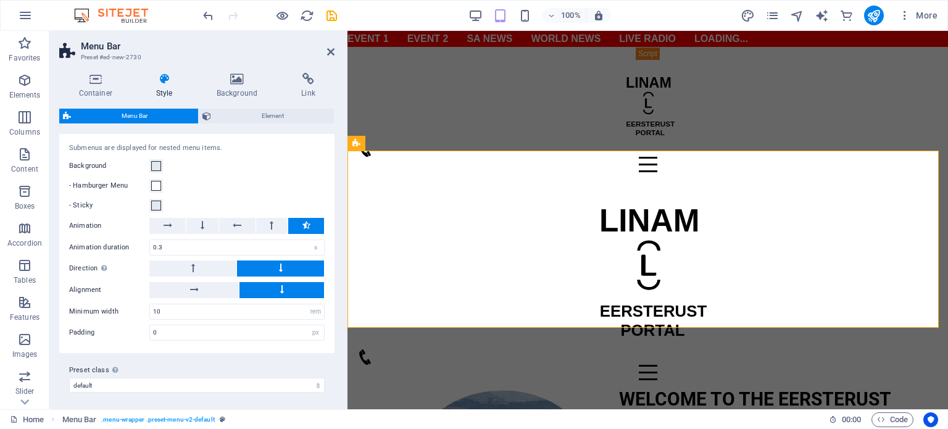
scroll to position [439, 0]
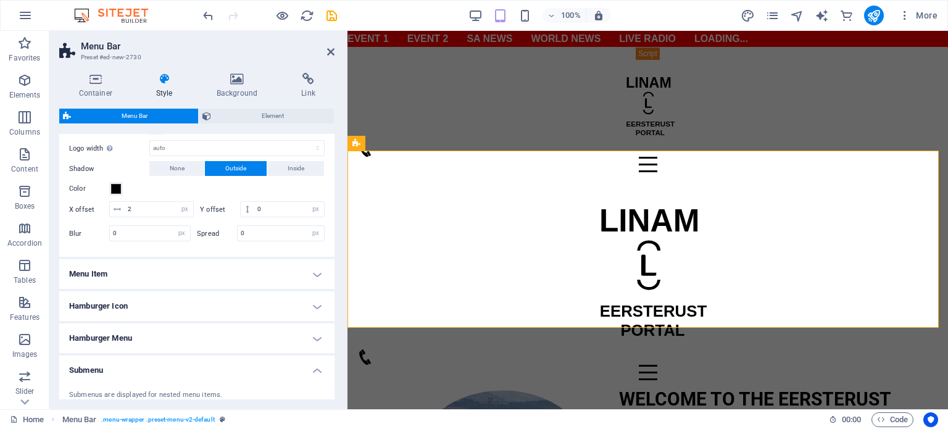
click at [316, 275] on h4 "Menu Item" at bounding box center [196, 274] width 275 height 30
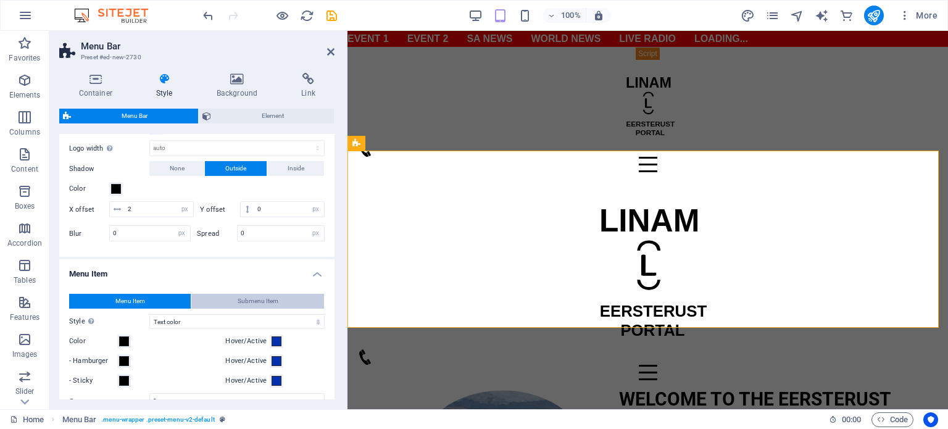
click at [257, 300] on span "Submenu Item" at bounding box center [258, 301] width 41 height 15
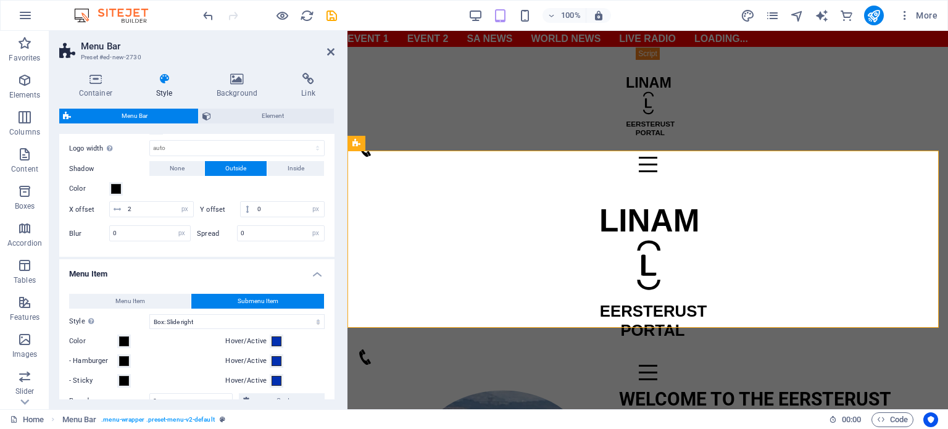
scroll to position [686, 0]
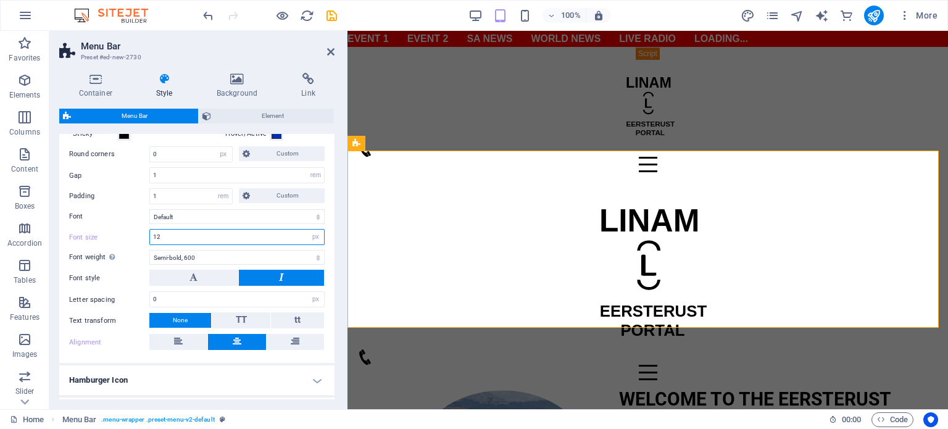
click at [173, 234] on input "12" at bounding box center [237, 236] width 174 height 15
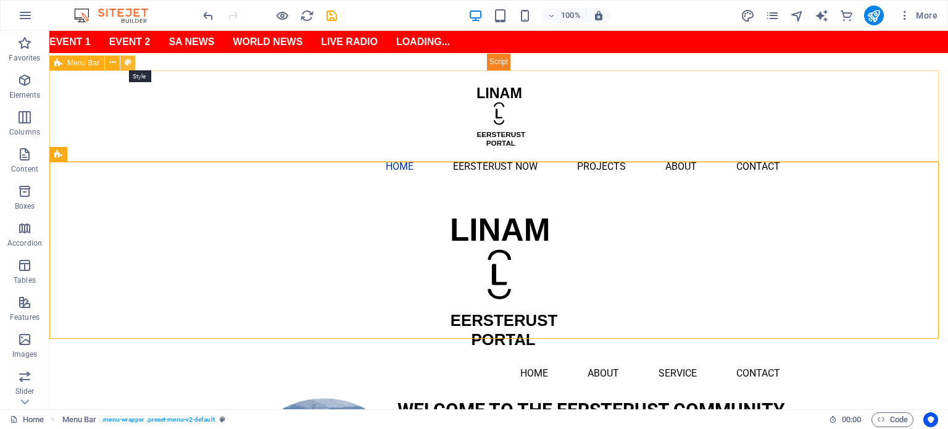
click at [128, 63] on icon at bounding box center [128, 62] width 7 height 13
select select "rem"
select select "hover_box_left"
select select "px"
select select "rem"
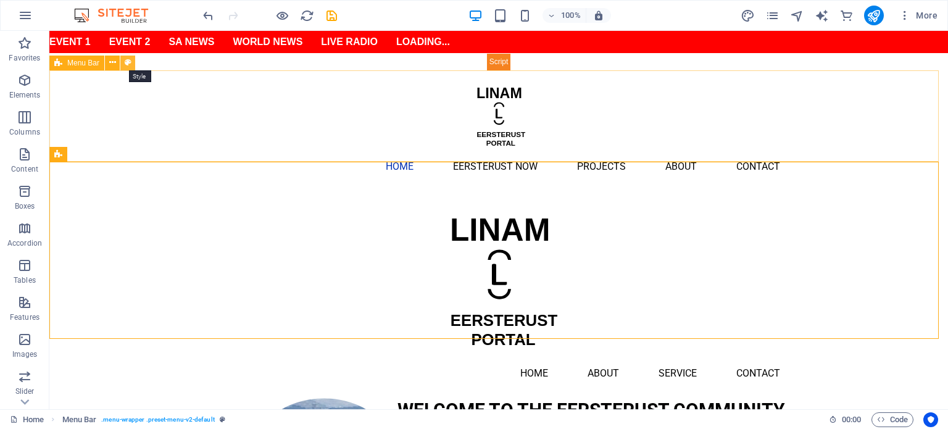
select select "rem"
select select "px"
select select "600"
select select "px"
select select "%"
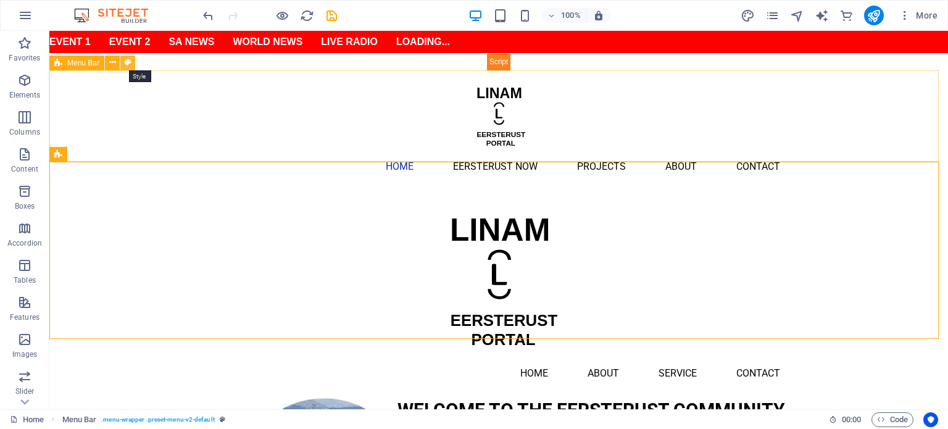
select select "rem"
select select "px"
select select "preset-menu-v2-default"
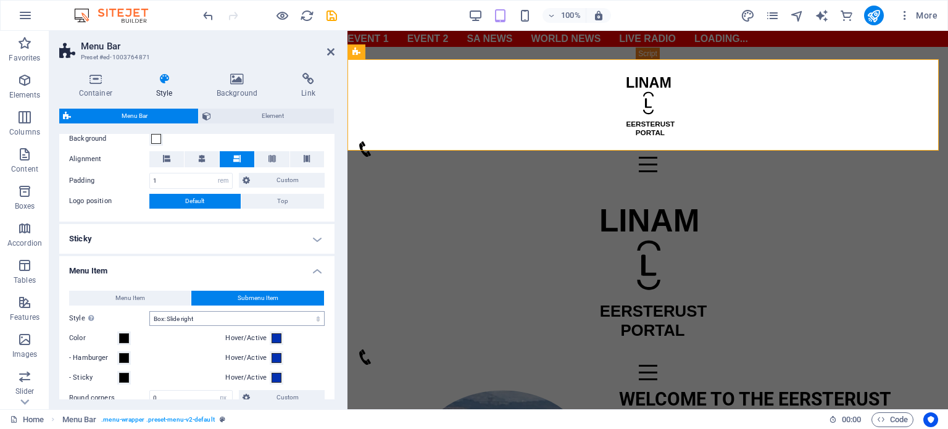
scroll to position [494, 0]
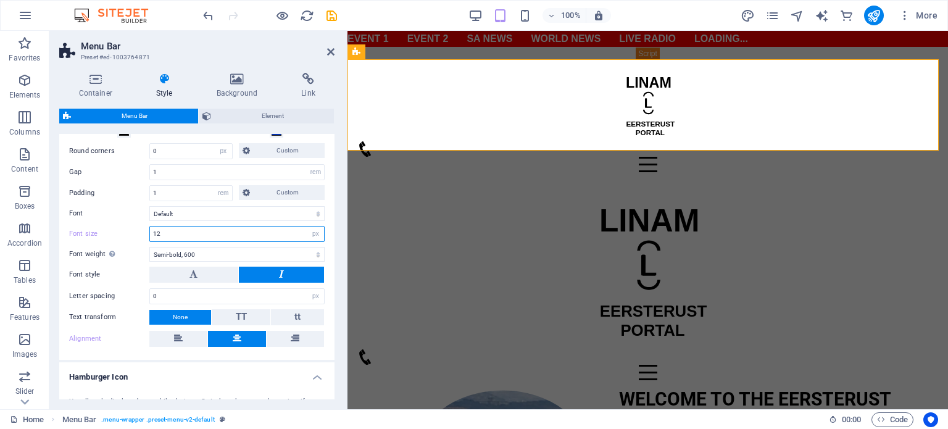
click at [168, 233] on input "12" at bounding box center [237, 233] width 174 height 15
click at [190, 271] on icon at bounding box center [193, 273] width 8 height 15
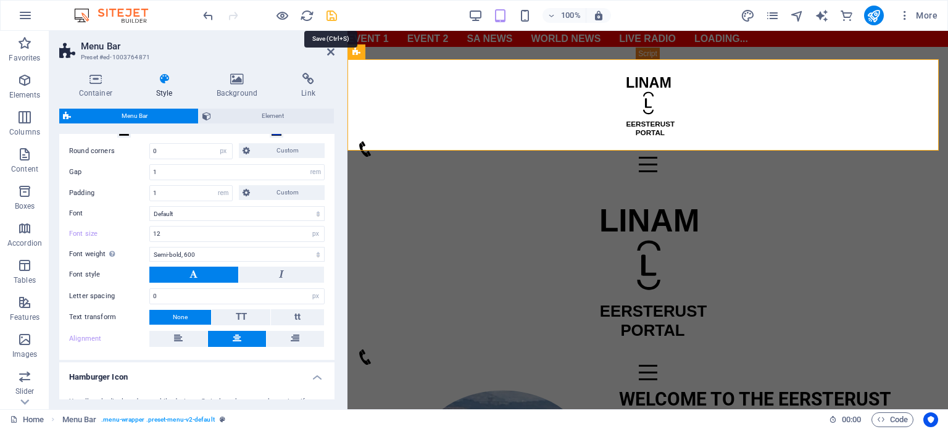
click at [331, 18] on icon "save" at bounding box center [331, 16] width 14 height 14
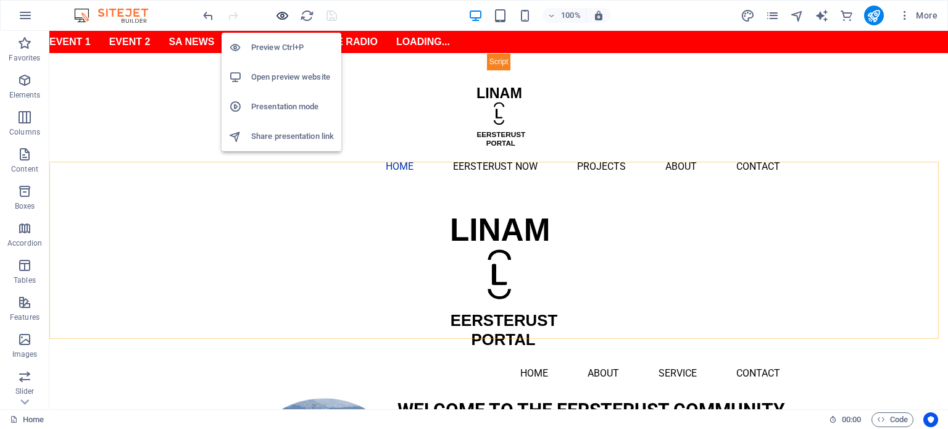
click at [279, 15] on icon "button" at bounding box center [282, 16] width 14 height 14
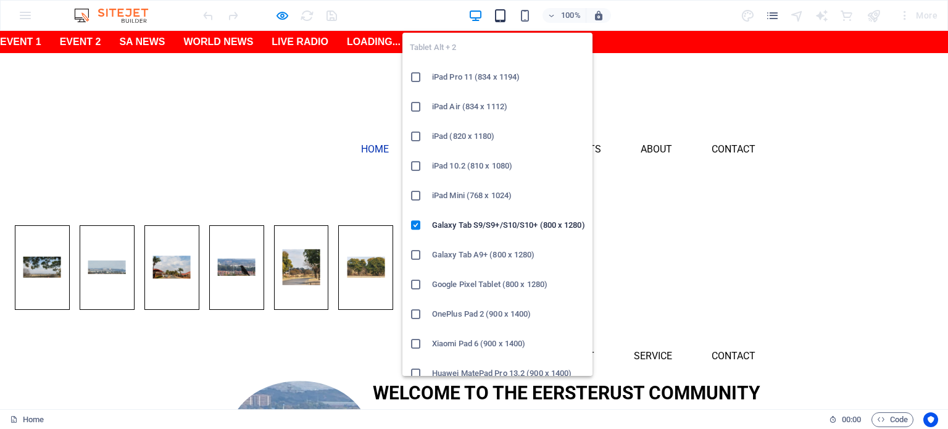
click at [501, 15] on icon "button" at bounding box center [500, 16] width 14 height 14
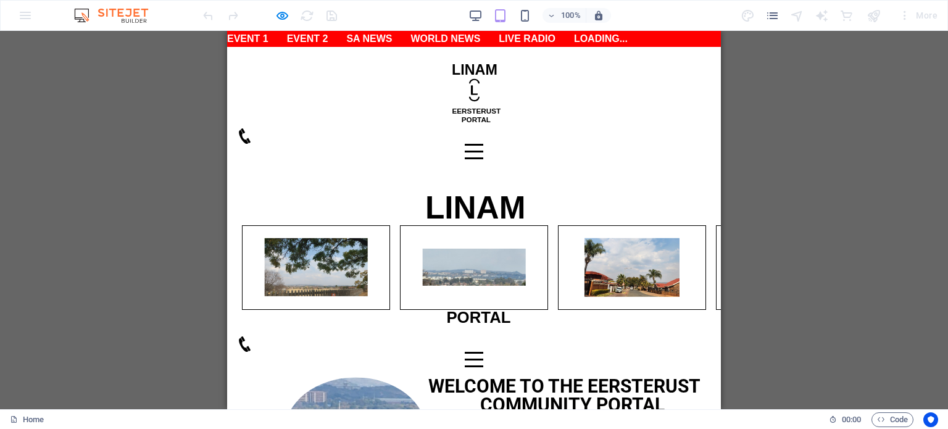
click at [483, 144] on button "Menu" at bounding box center [474, 145] width 19 height 2
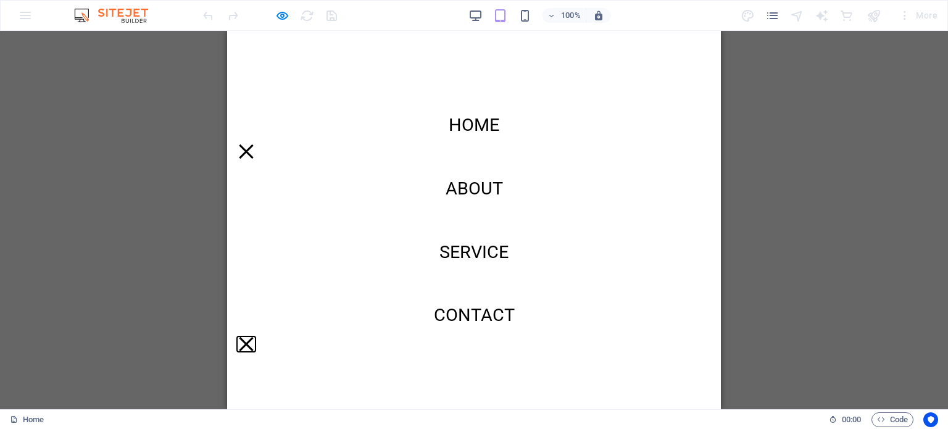
click at [253, 337] on button "Menu" at bounding box center [246, 344] width 14 height 14
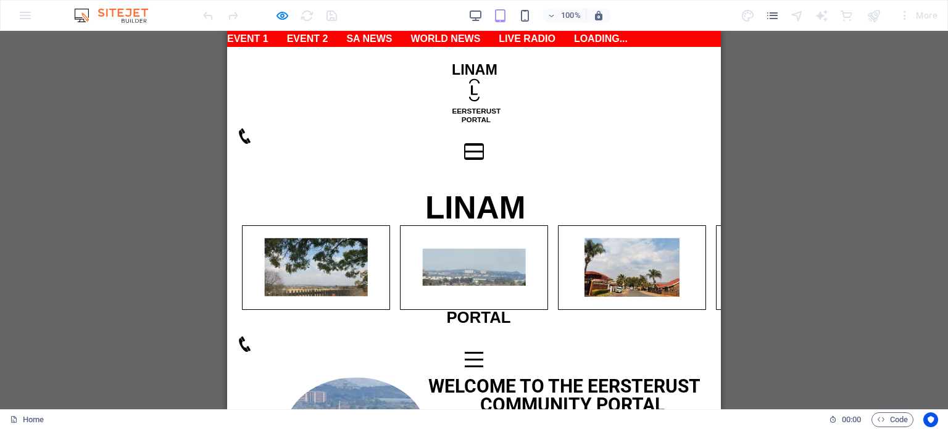
click at [483, 144] on button "Menu" at bounding box center [474, 145] width 19 height 2
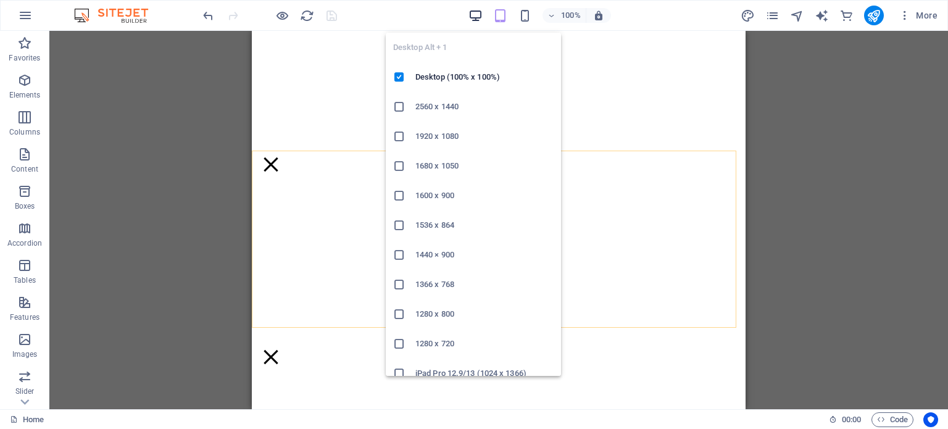
click at [474, 12] on icon "button" at bounding box center [475, 16] width 14 height 14
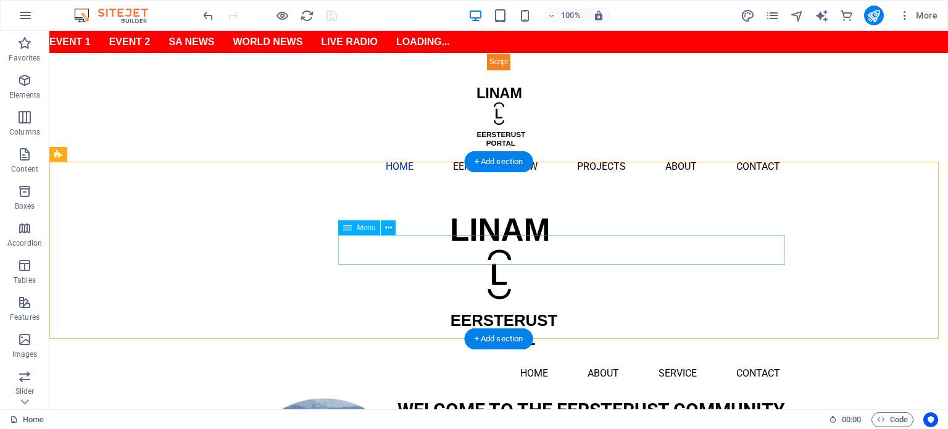
click at [647, 358] on nav "Home About Service Contact" at bounding box center [498, 373] width 582 height 30
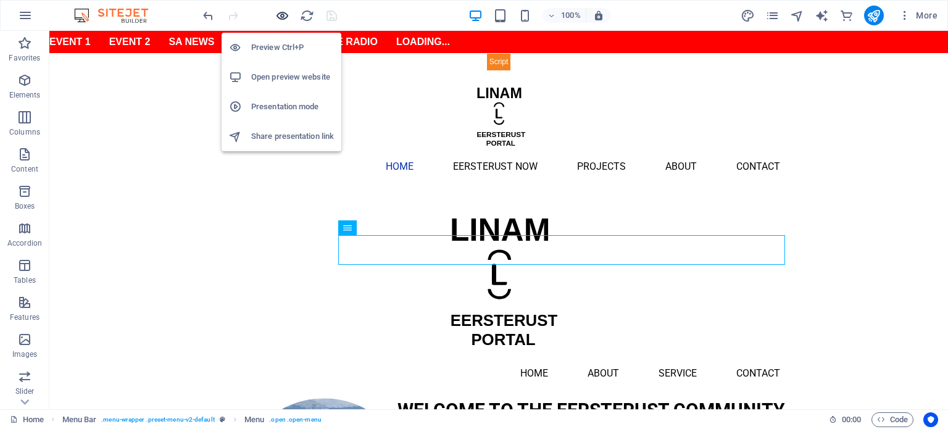
click at [279, 15] on icon "button" at bounding box center [282, 16] width 14 height 14
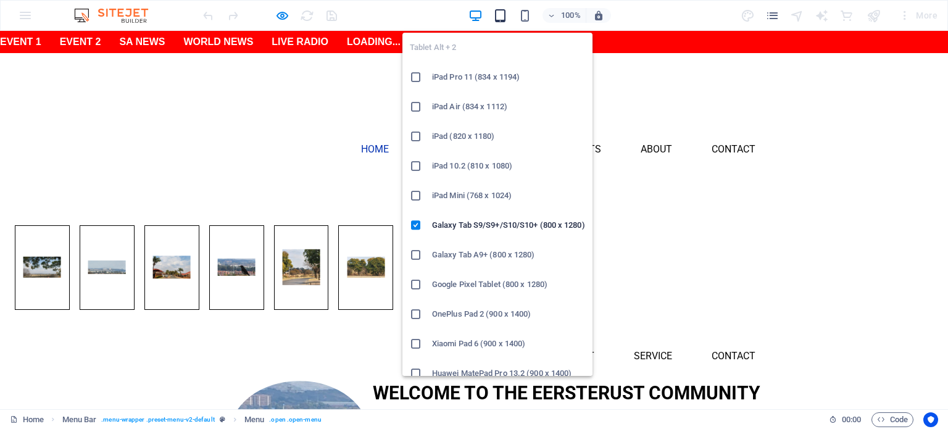
click at [498, 17] on icon "button" at bounding box center [500, 16] width 14 height 14
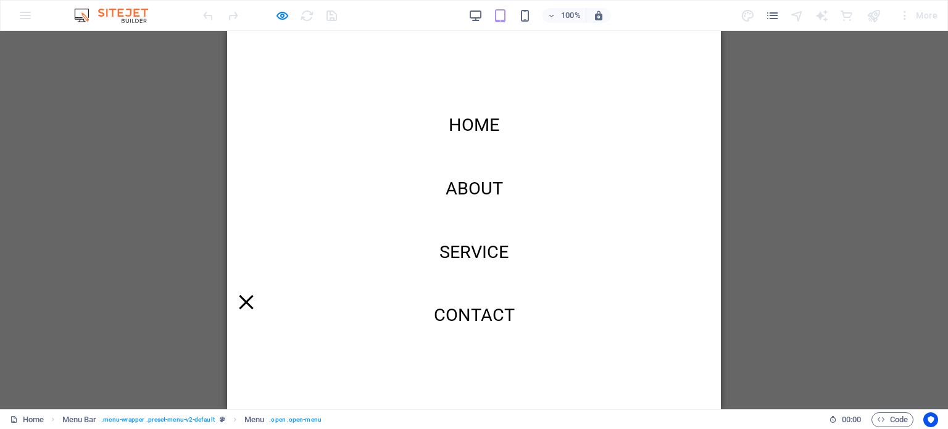
scroll to position [207, 0]
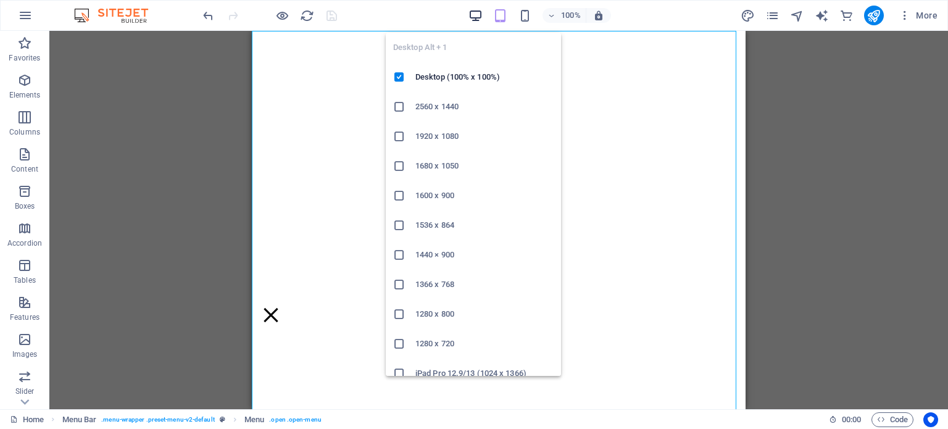
click at [481, 14] on icon "button" at bounding box center [475, 16] width 14 height 14
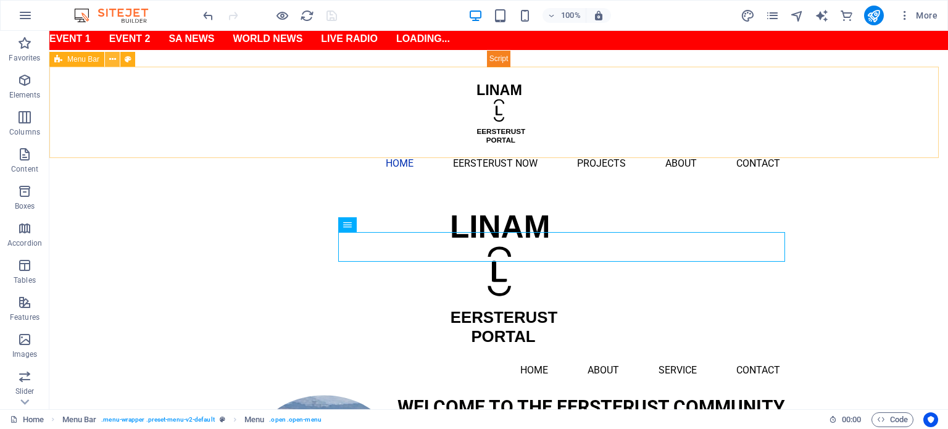
click at [110, 60] on icon at bounding box center [112, 59] width 7 height 13
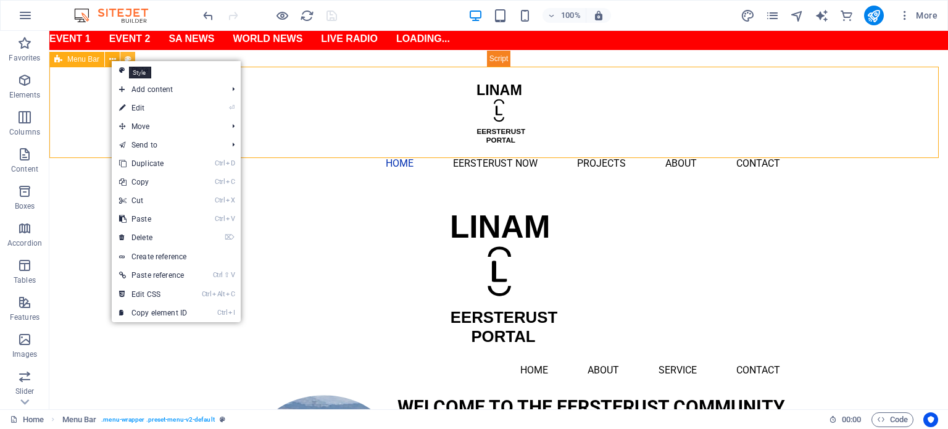
click at [129, 54] on icon at bounding box center [128, 59] width 7 height 13
select select "rem"
select select "hover_box_left"
select select "px"
select select "rem"
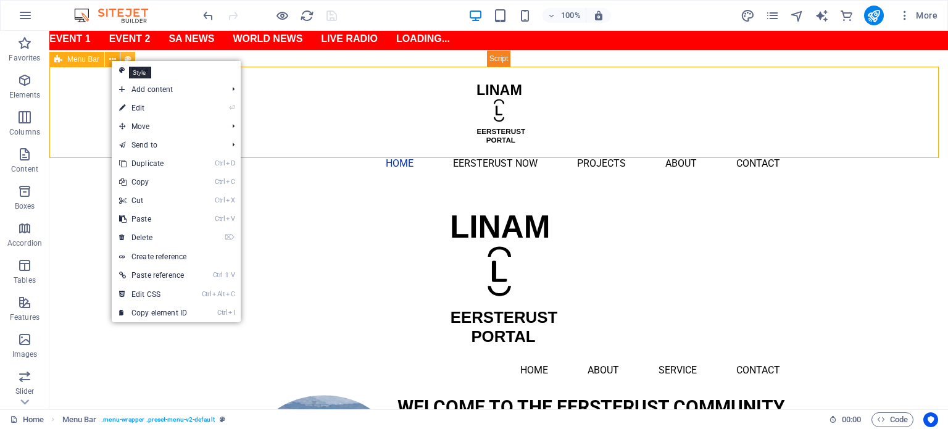
select select "rem"
select select "px"
select select "600"
select select "px"
select select "%"
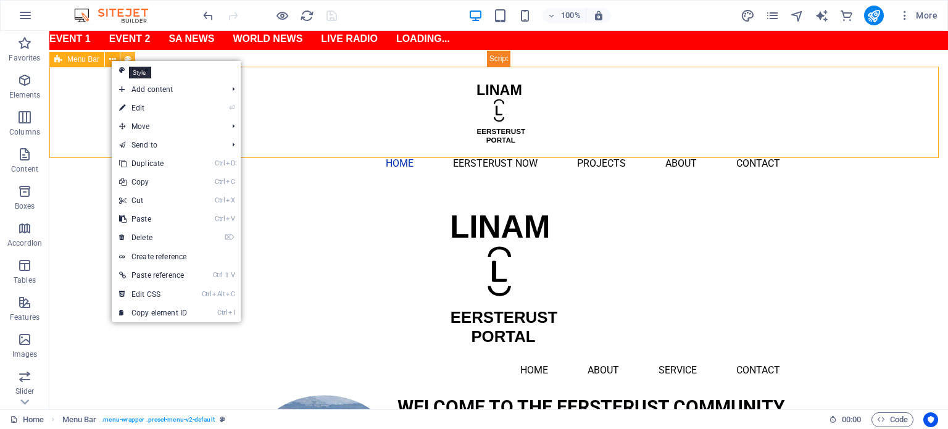
select select "rem"
select select "px"
select select "preset-menu-v2-default"
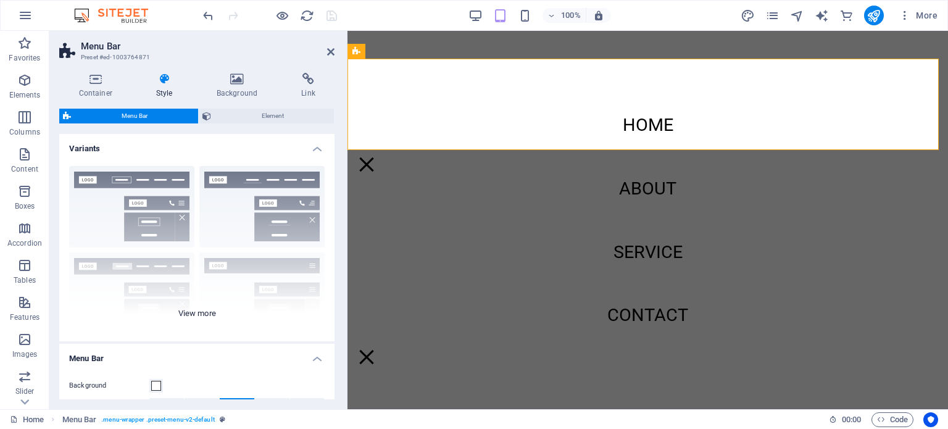
scroll to position [247, 0]
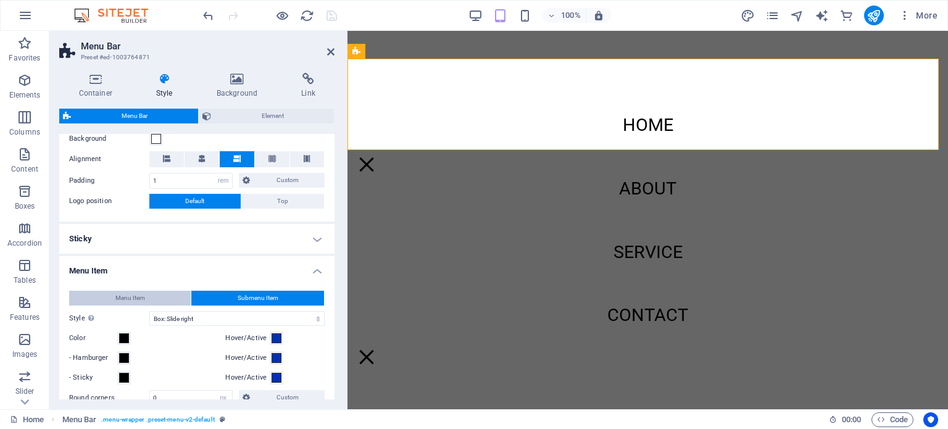
click at [159, 298] on button "Menu Item" at bounding box center [130, 298] width 122 height 15
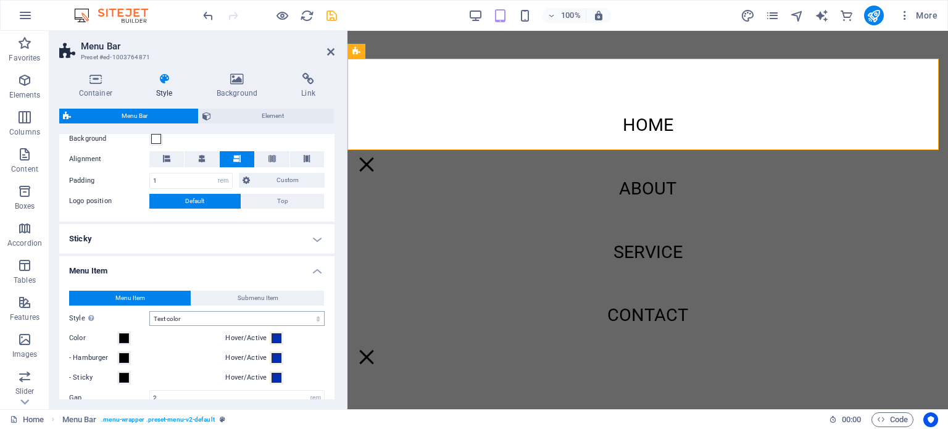
scroll to position [3, 0]
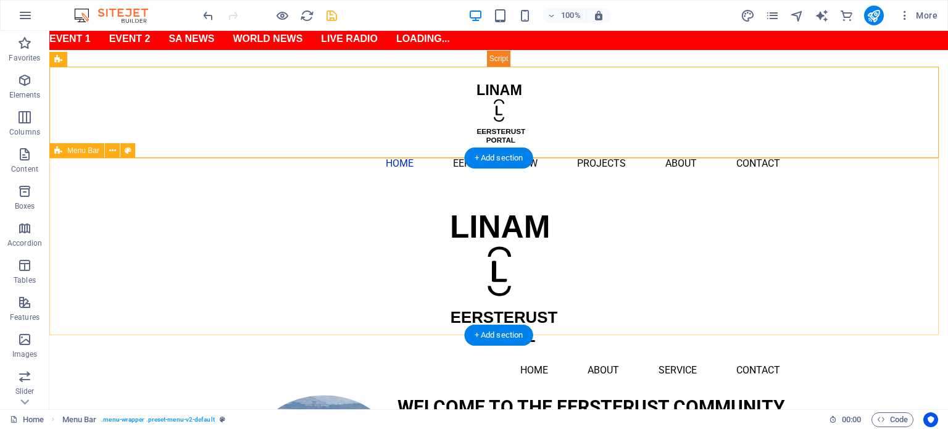
click at [150, 252] on div "Menu Home About Service Contact" at bounding box center [498, 291] width 898 height 207
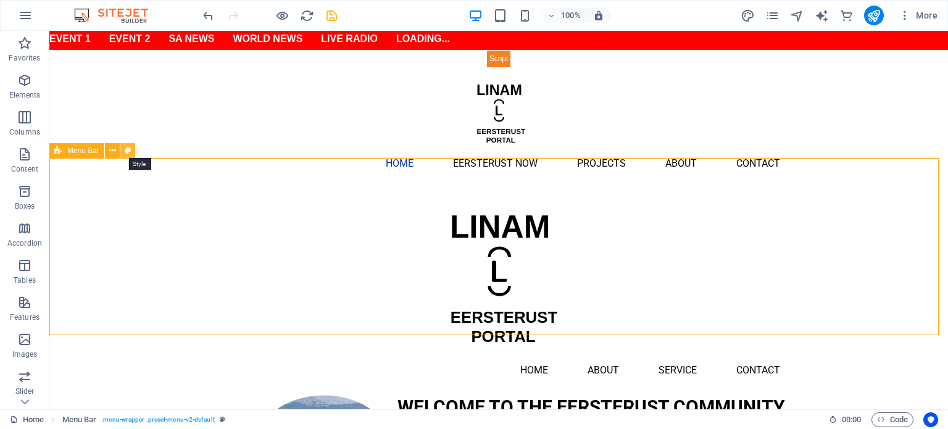
click at [126, 151] on icon at bounding box center [128, 150] width 7 height 13
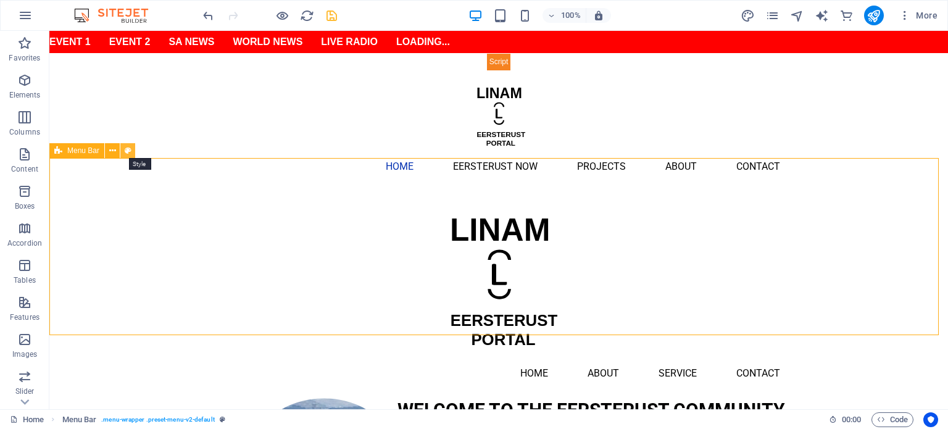
select select "rem"
select select "sticky_menu"
select select "px"
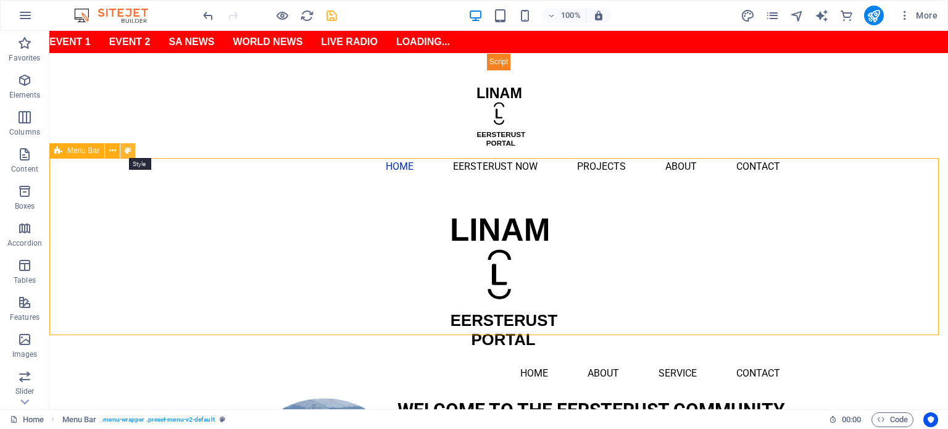
select select "px"
select select "hover_text_color"
select select "rem"
select select "link-special-font"
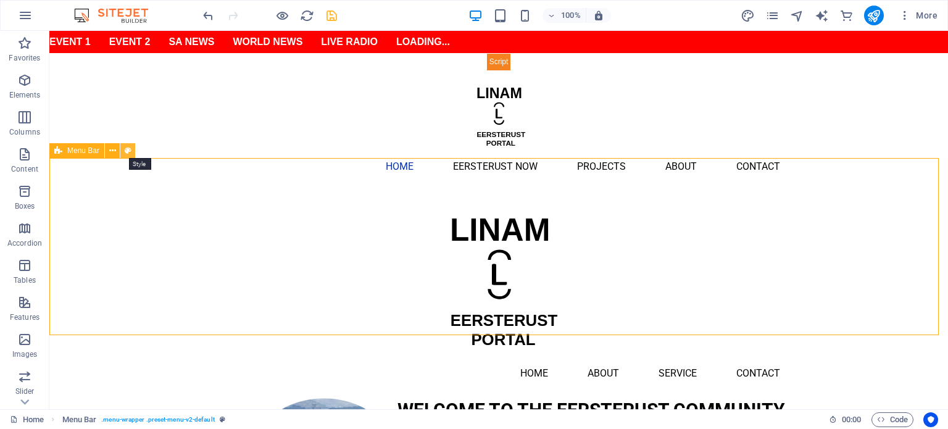
select select "rem"
select select "400"
select select "px"
select select "rem"
select select "px"
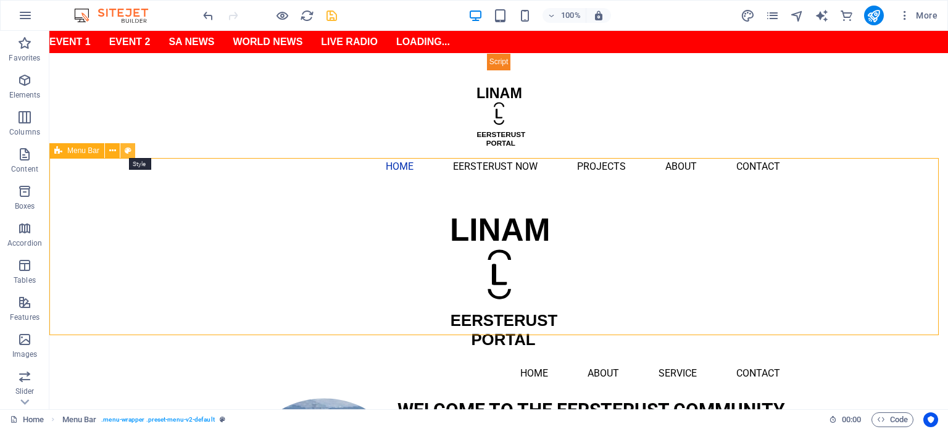
select select "preset-menu-v2-default"
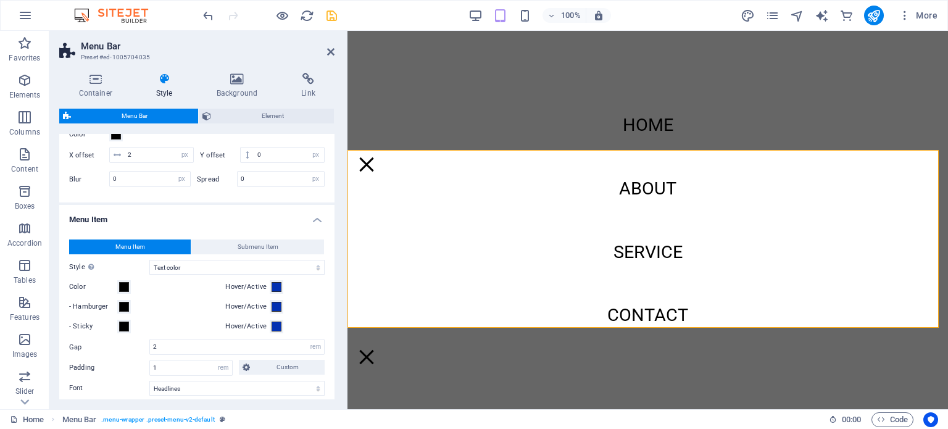
scroll to position [740, 0]
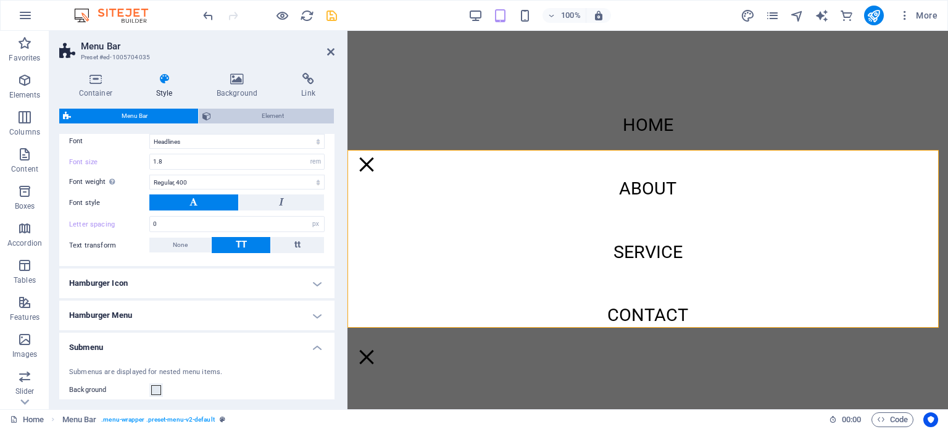
click at [270, 115] on span "Element" at bounding box center [273, 116] width 116 height 15
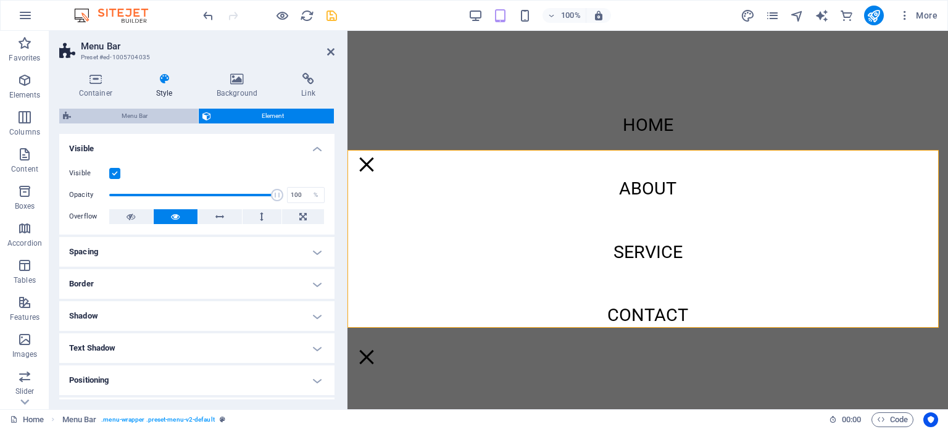
click at [158, 115] on span "Menu Bar" at bounding box center [135, 116] width 120 height 15
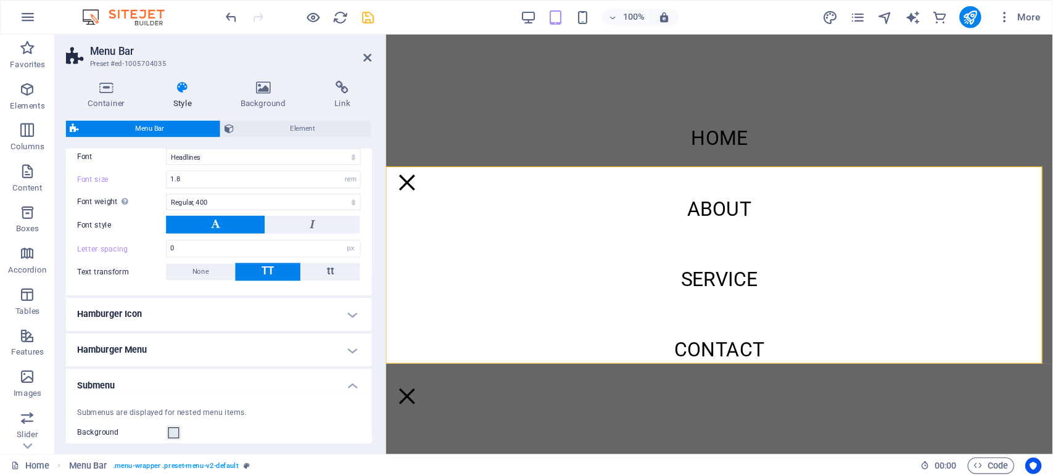
scroll to position [494, 0]
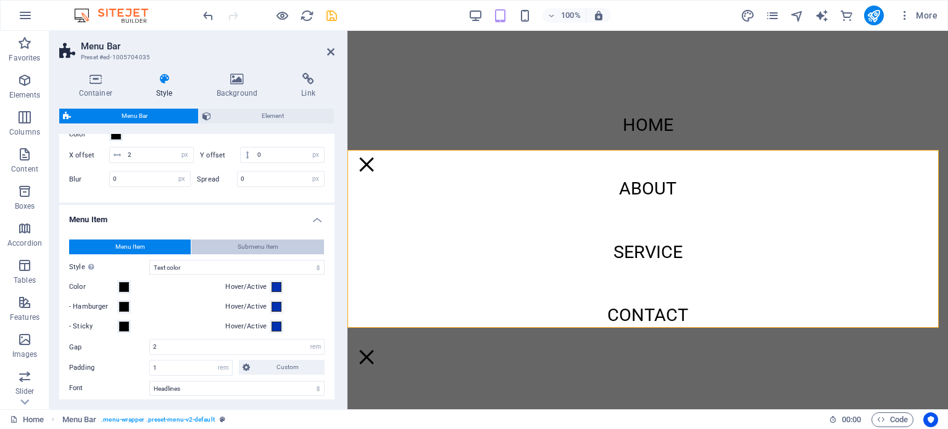
click at [254, 244] on span "Submenu Item" at bounding box center [258, 246] width 41 height 15
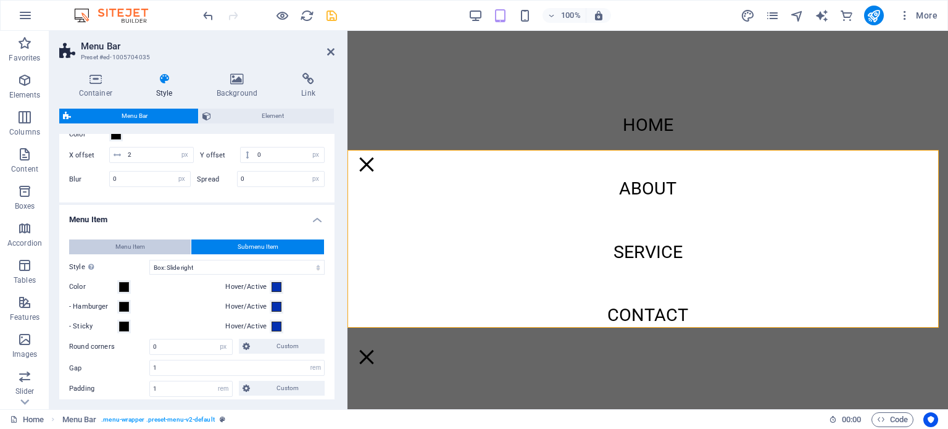
click at [132, 243] on span "Menu Item" at bounding box center [130, 246] width 30 height 15
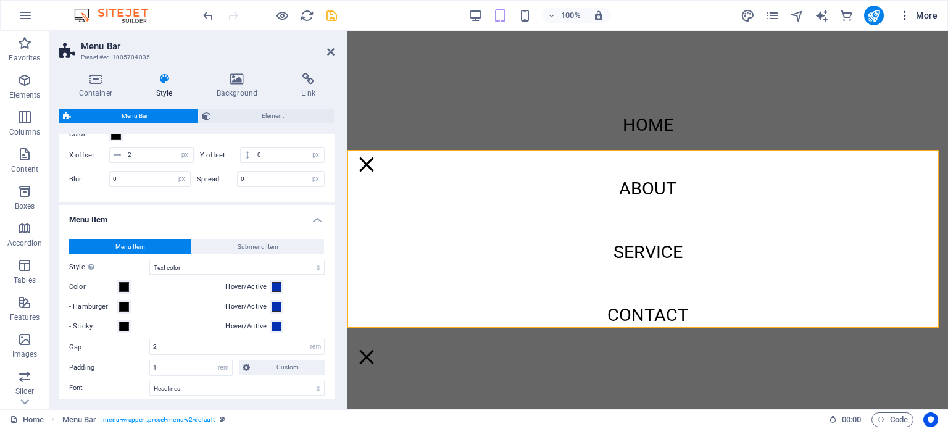
click at [907, 12] on icon "button" at bounding box center [904, 15] width 12 height 12
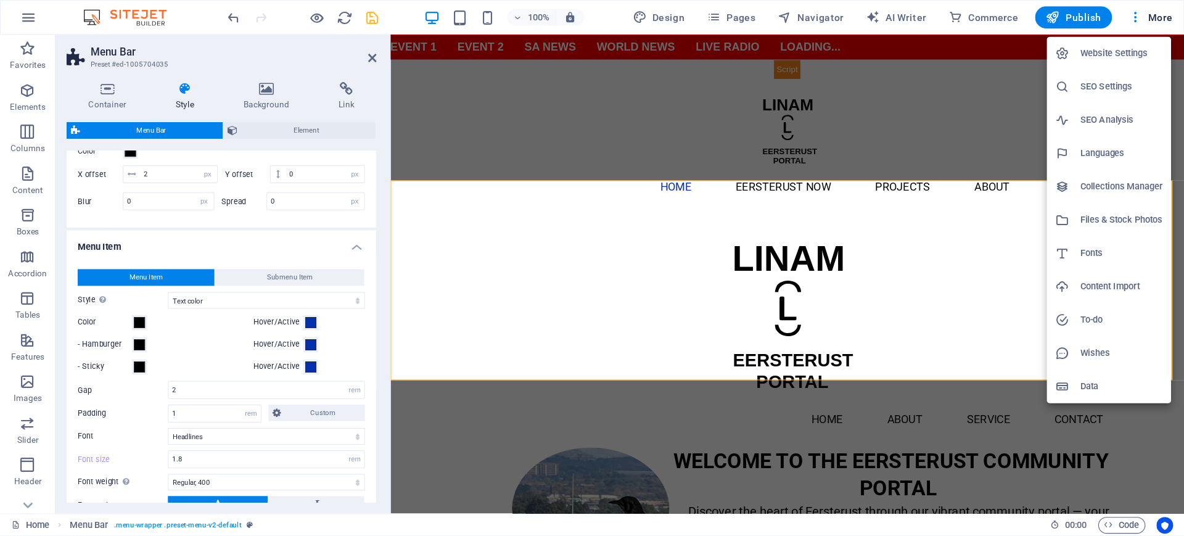
scroll to position [0, 0]
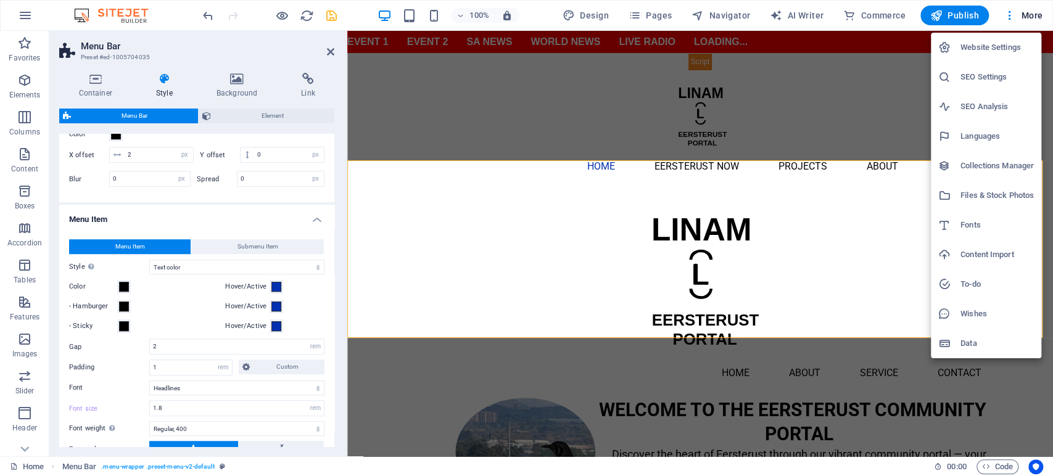
select select "px"
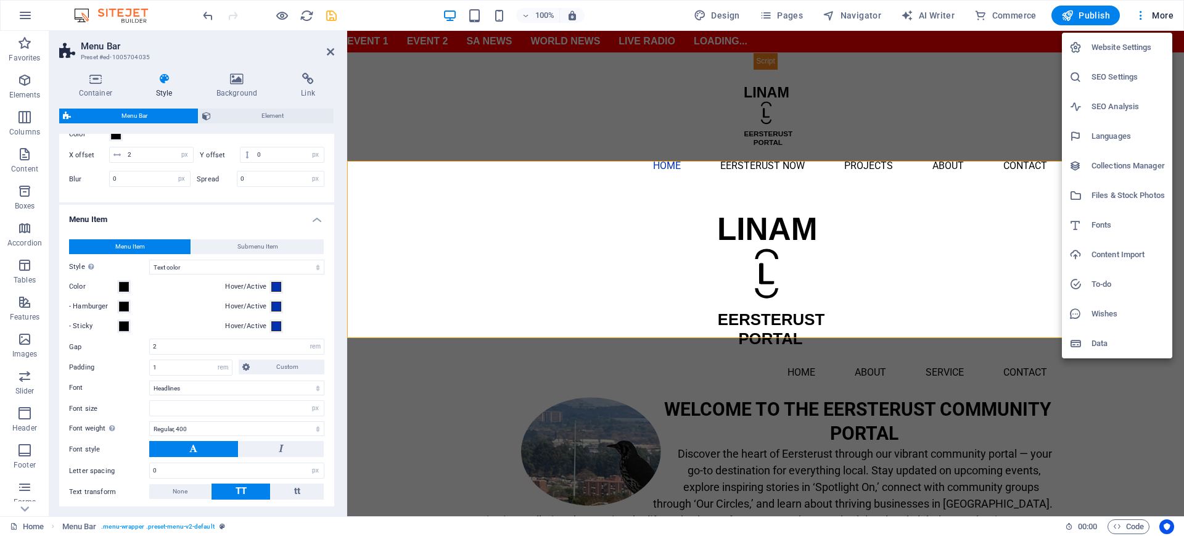
drag, startPoint x: 907, startPoint y: 2, endPoint x: 269, endPoint y: 410, distance: 757.6
click at [269, 410] on div at bounding box center [592, 268] width 1184 height 536
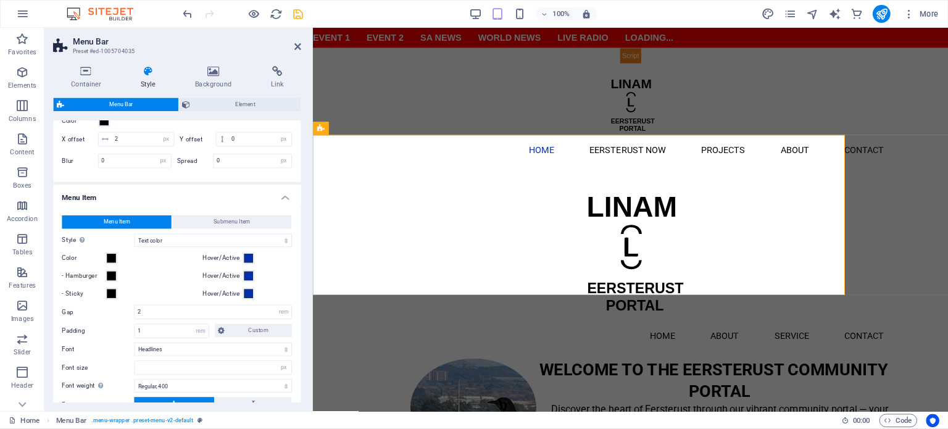
scroll to position [494, 0]
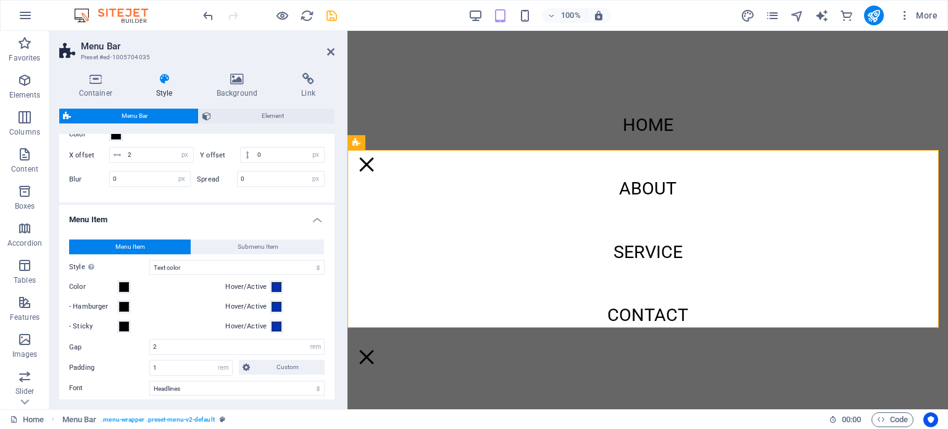
type input "1.8"
select select "rem"
click at [255, 245] on span "Submenu Item" at bounding box center [258, 246] width 41 height 15
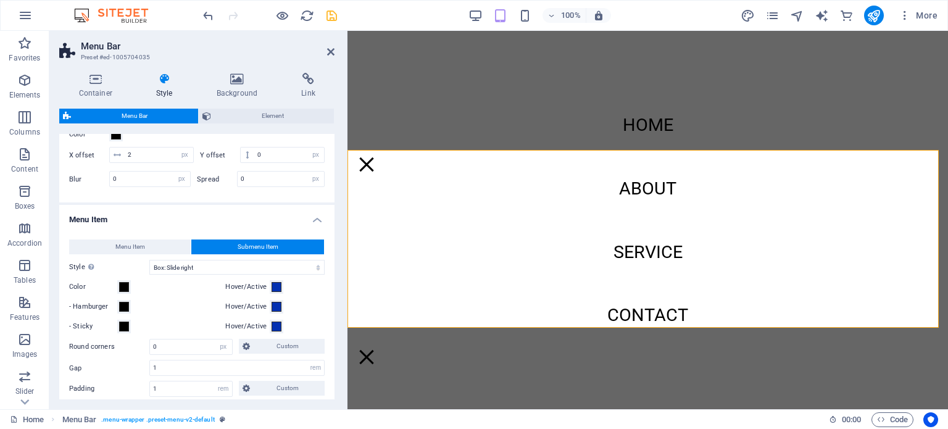
scroll to position [740, 0]
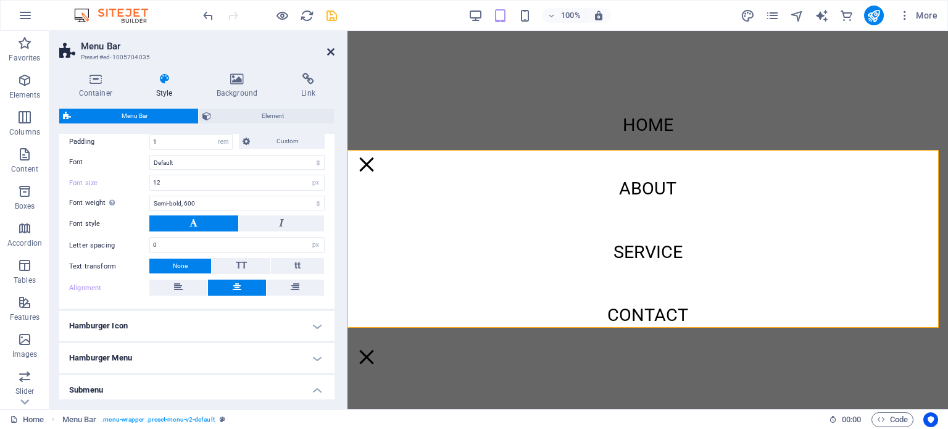
click at [334, 49] on icon at bounding box center [330, 52] width 7 height 10
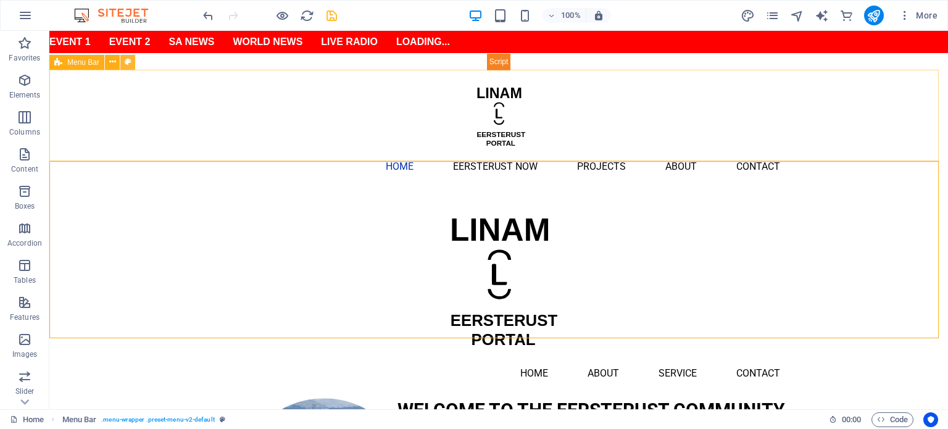
click at [129, 61] on icon at bounding box center [128, 62] width 7 height 13
select select "rem"
select select "hover_text_color"
select select "rem"
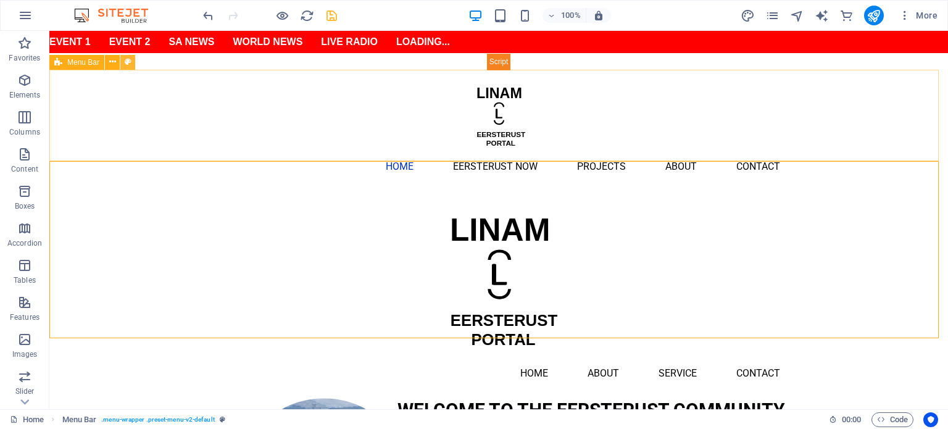
select select "link-special-font"
select select "rem"
select select "400"
select select "px"
select select "hover_box_left"
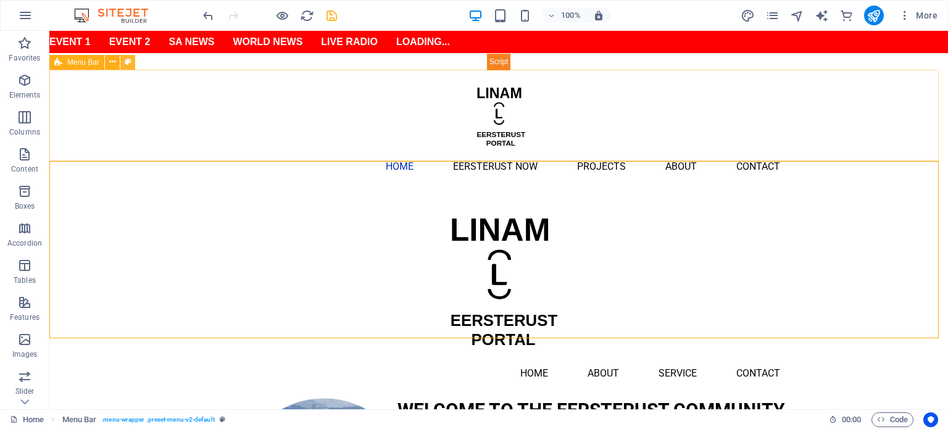
select select "px"
select select "rem"
select select "px"
select select "600"
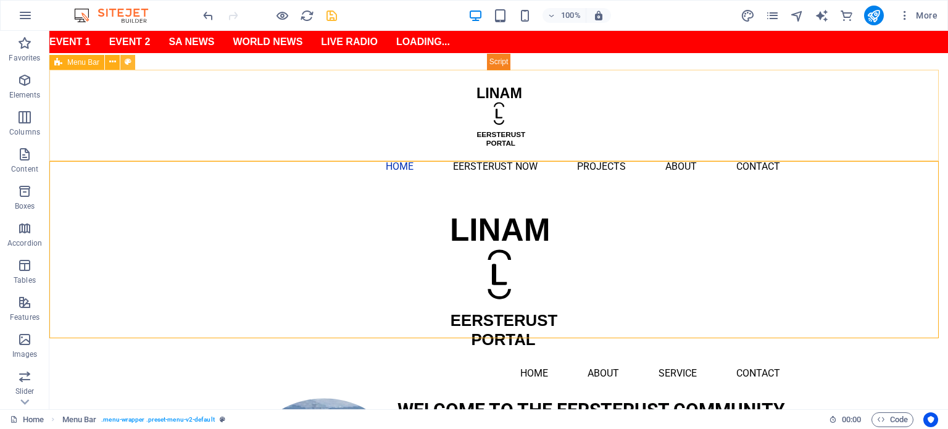
select select "px"
select select "%"
select select "rem"
select select "px"
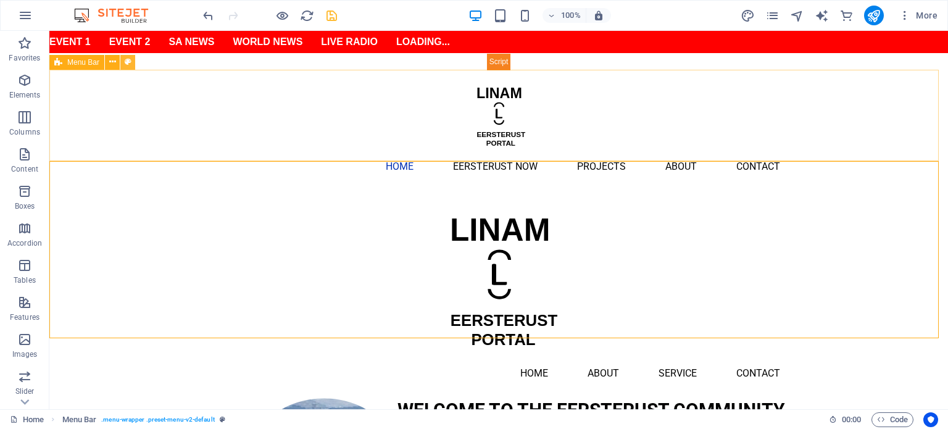
select select "preset-menu-v2-default"
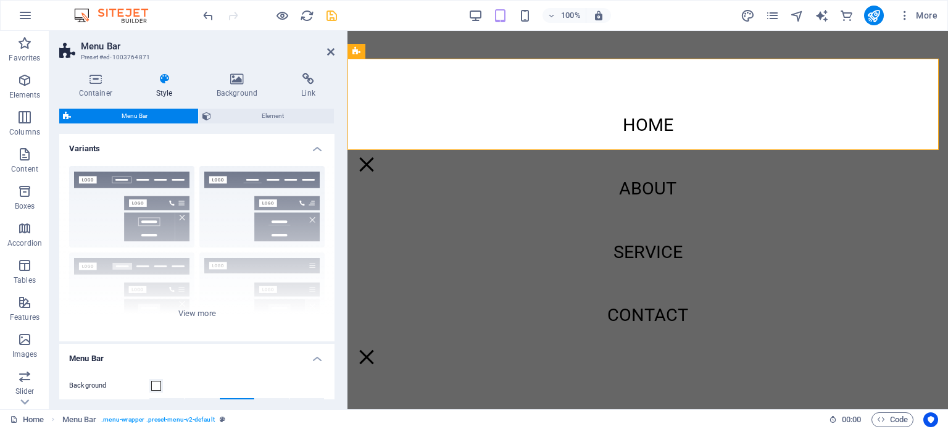
scroll to position [247, 0]
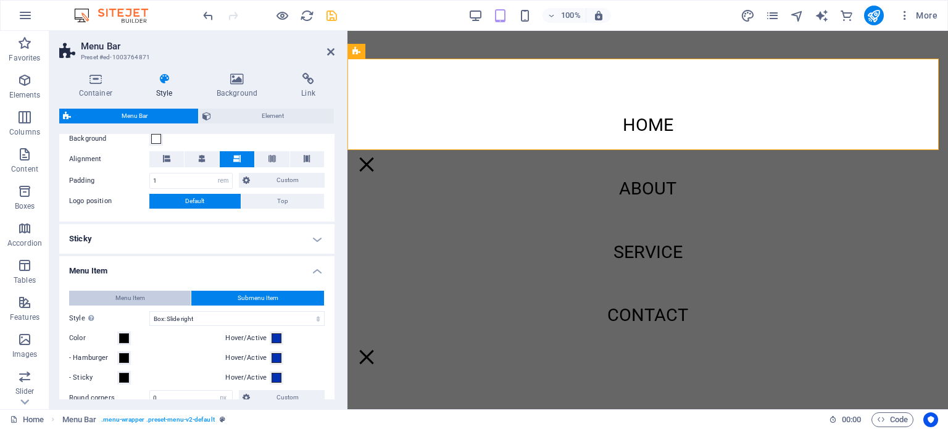
click at [126, 295] on span "Menu Item" at bounding box center [130, 298] width 30 height 15
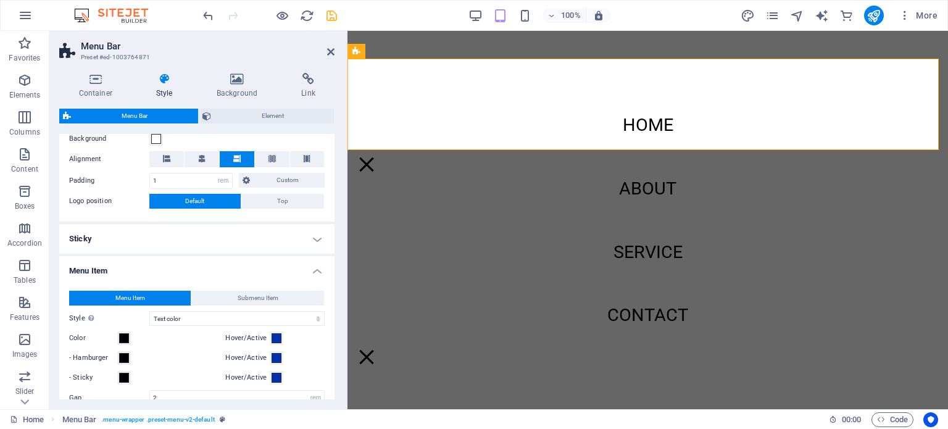
drag, startPoint x: 332, startPoint y: 217, endPoint x: 332, endPoint y: 231, distance: 13.6
click at [165, 364] on div "- Hamburger" at bounding box center [144, 357] width 151 height 15
click at [267, 298] on span "Submenu Item" at bounding box center [258, 298] width 41 height 15
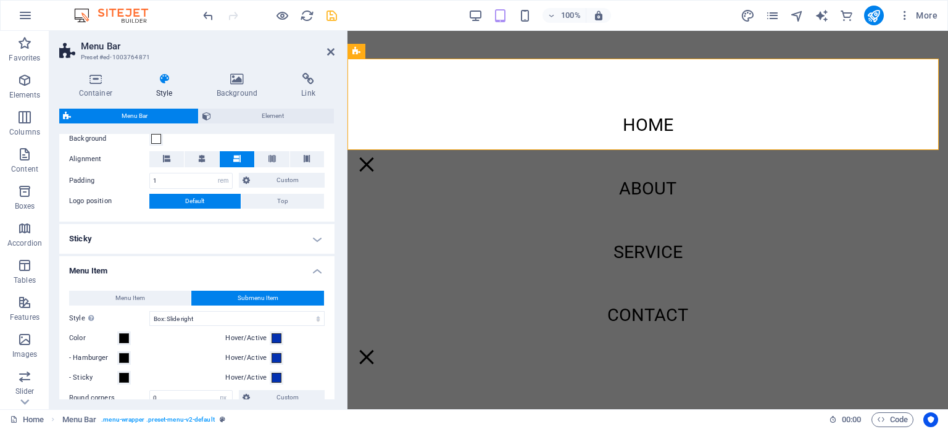
scroll to position [494, 0]
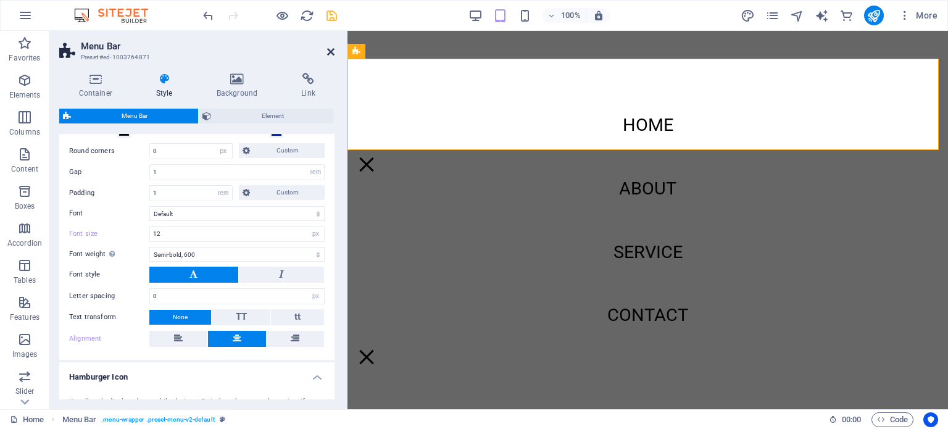
click at [331, 56] on icon at bounding box center [330, 52] width 7 height 10
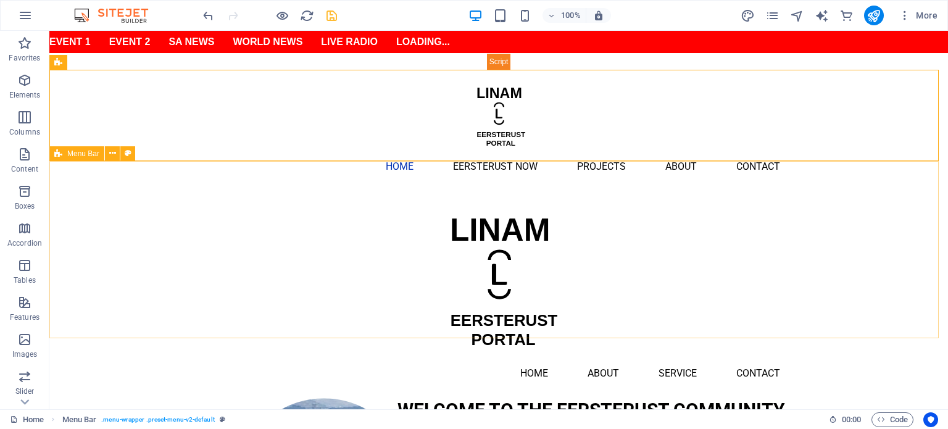
click at [81, 155] on span "Menu Bar" at bounding box center [83, 153] width 32 height 7
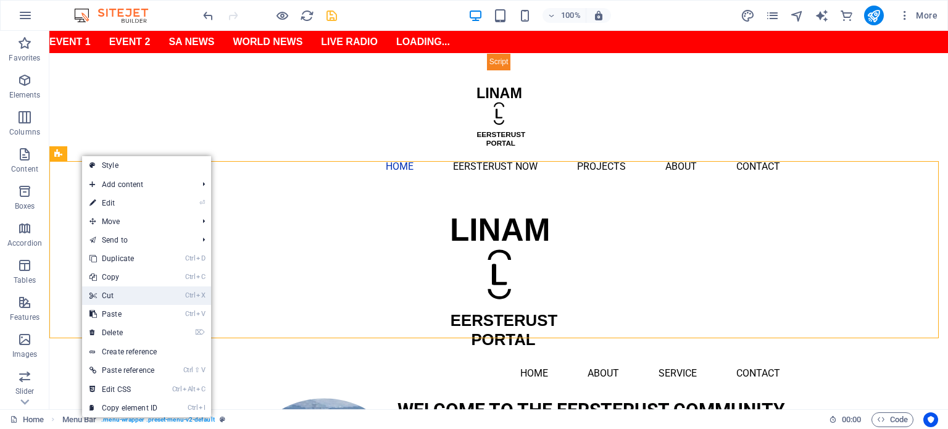
drag, startPoint x: 115, startPoint y: 291, endPoint x: 78, endPoint y: 260, distance: 47.7
click at [115, 291] on link "Ctrl X Cut" at bounding box center [123, 295] width 83 height 19
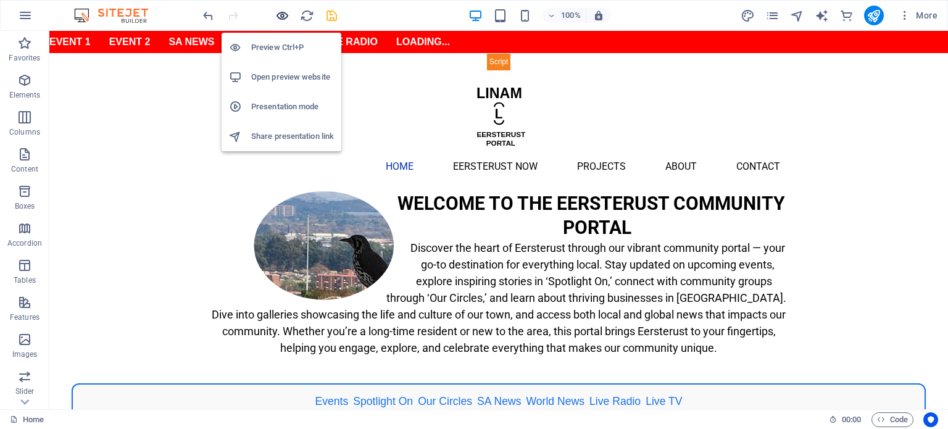
click at [287, 17] on icon "button" at bounding box center [282, 16] width 14 height 14
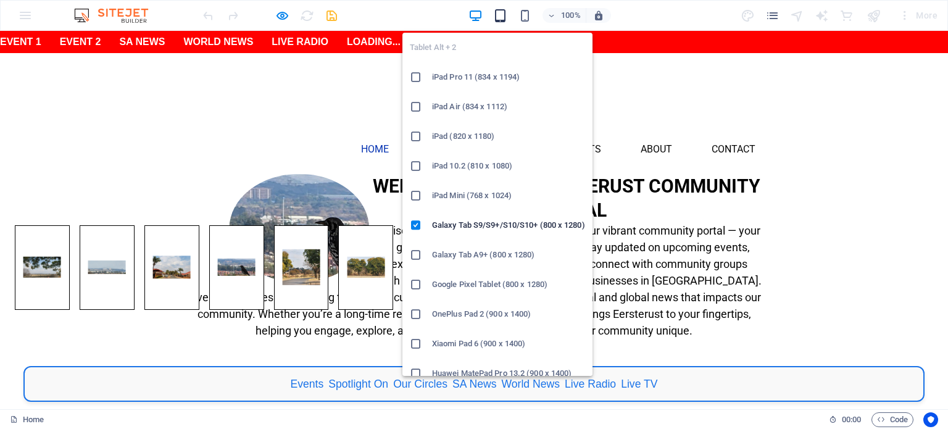
click at [502, 19] on icon "button" at bounding box center [500, 16] width 14 height 14
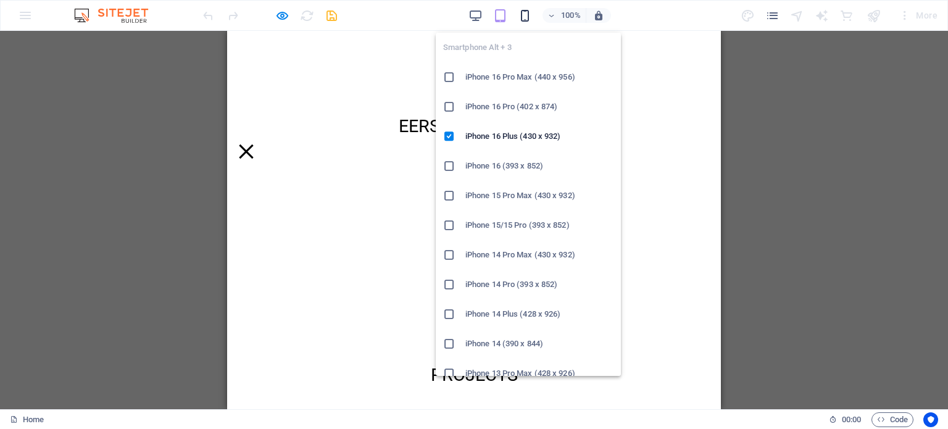
click at [528, 13] on icon "button" at bounding box center [525, 16] width 14 height 14
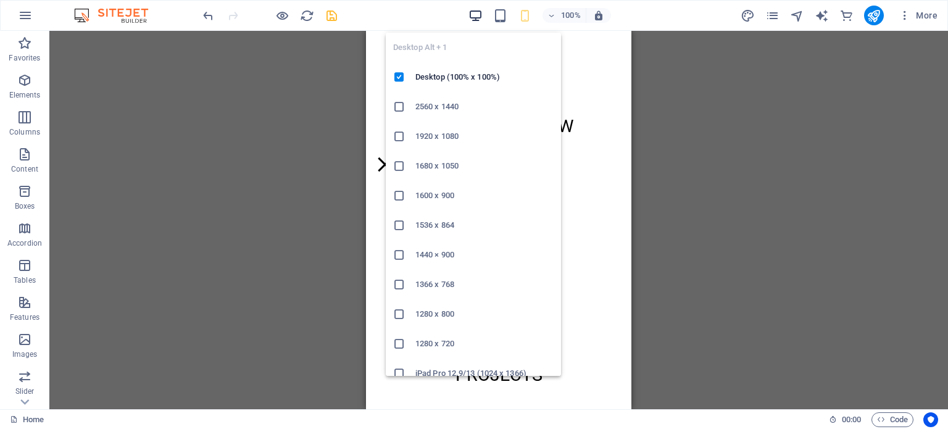
click at [472, 14] on icon "button" at bounding box center [475, 16] width 14 height 14
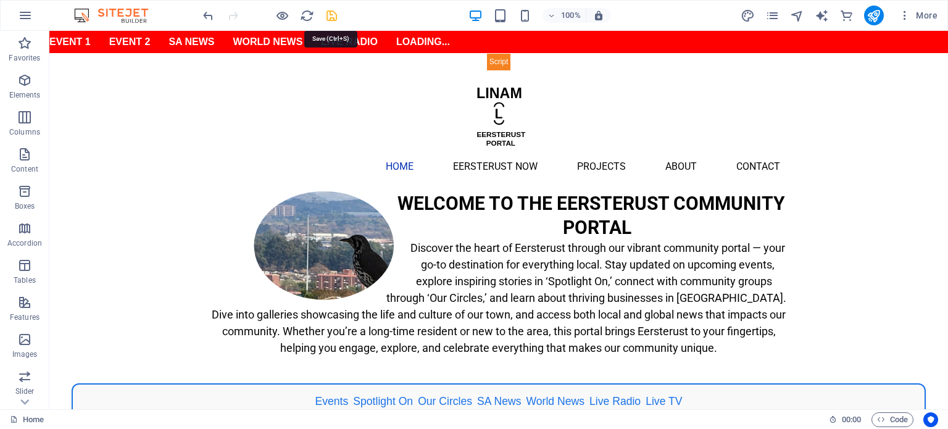
click at [329, 15] on icon "save" at bounding box center [331, 16] width 14 height 14
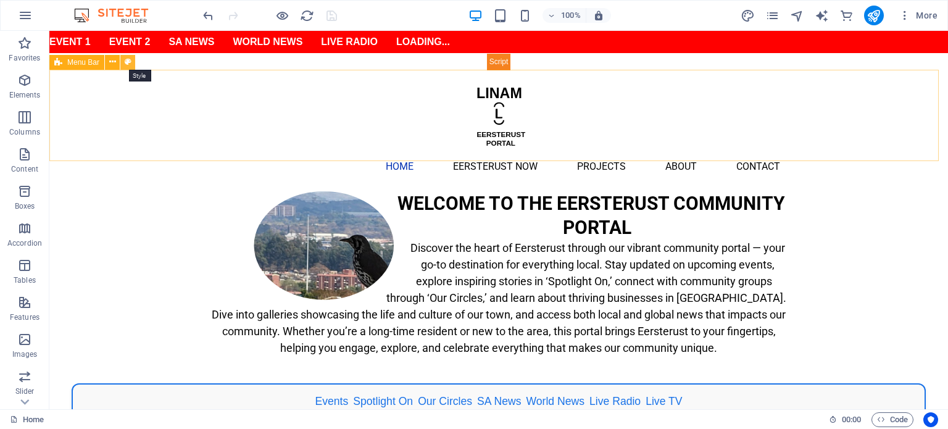
click at [131, 58] on icon at bounding box center [128, 62] width 7 height 13
select select "rem"
select select "hover_box_left"
select select "px"
select select "rem"
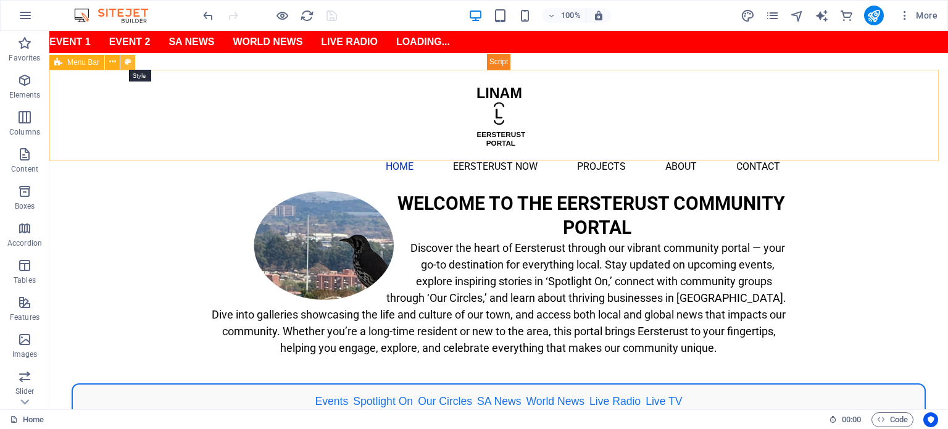
select select "rem"
select select "px"
select select "600"
select select "px"
select select "%"
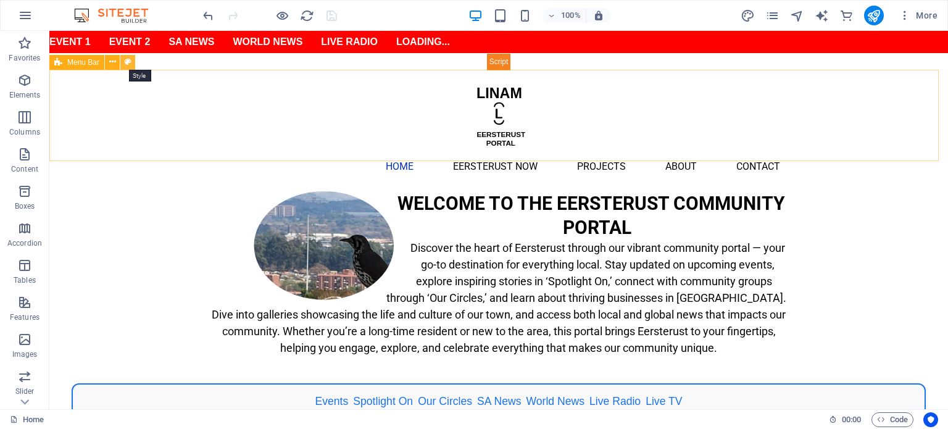
select select "rem"
select select "px"
select select "preset-menu-v2-default"
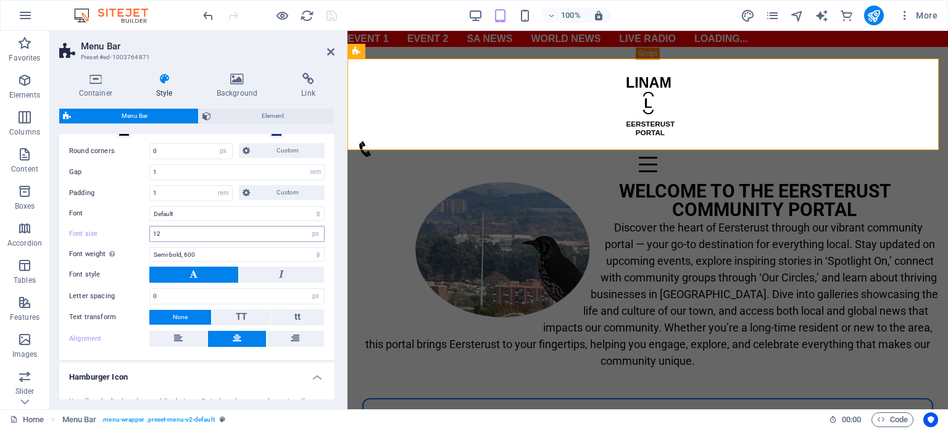
scroll to position [247, 0]
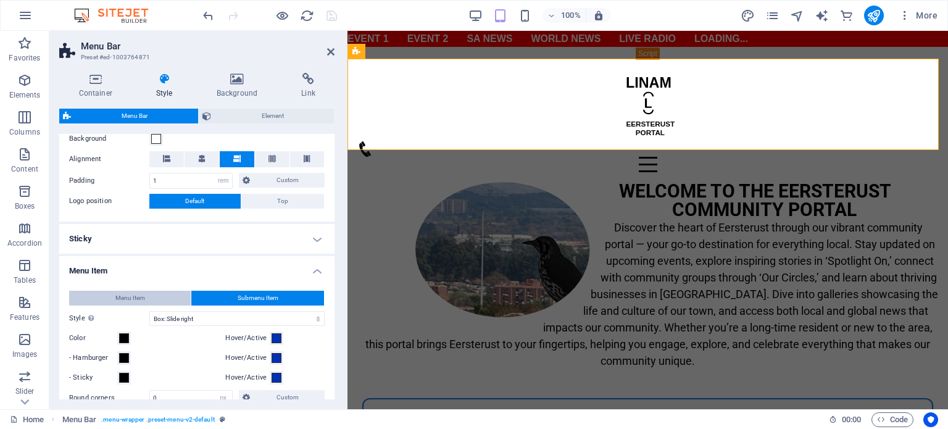
click at [127, 299] on span "Menu Item" at bounding box center [130, 298] width 30 height 15
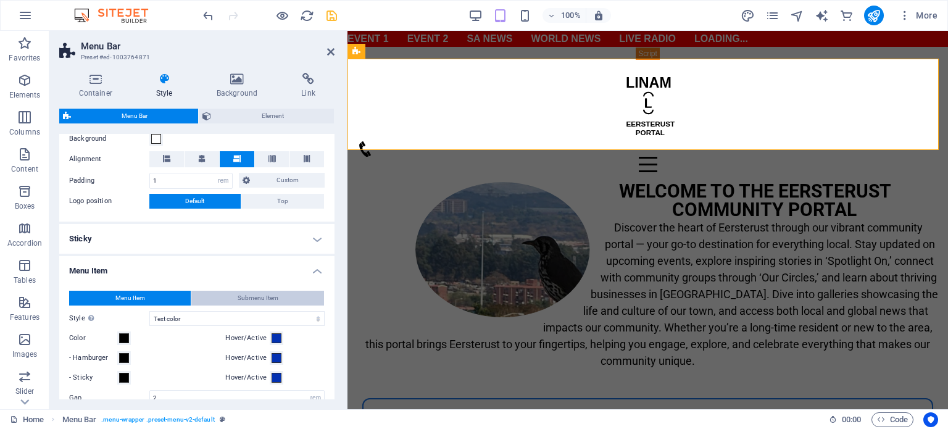
click at [265, 294] on span "Submenu Item" at bounding box center [258, 298] width 41 height 15
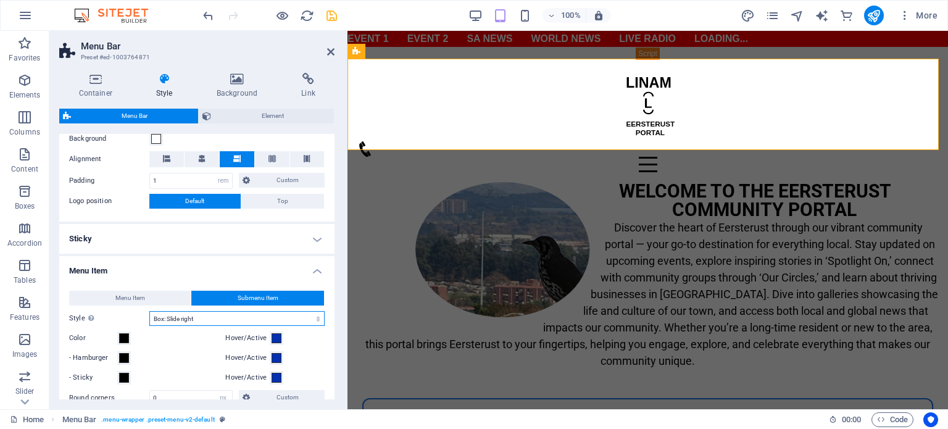
click at [231, 316] on select "Plain Text color Box: Fade Box: Flip vertical Box: Flip horizontal Box: Slide d…" at bounding box center [236, 318] width 175 height 15
click at [333, 52] on icon at bounding box center [330, 52] width 7 height 10
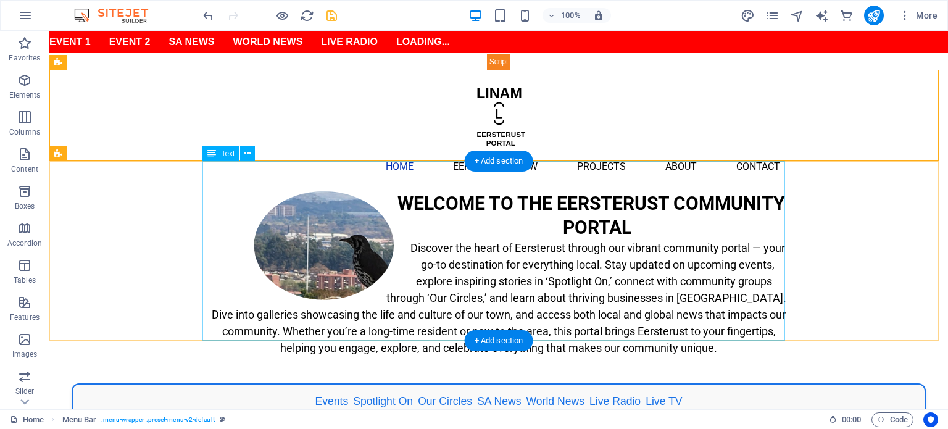
click at [540, 257] on div "WELCOME TO THE EERSTERUST COMMUNITY PORTAL Discover the heart of Eersterust thr…" at bounding box center [498, 281] width 582 height 180
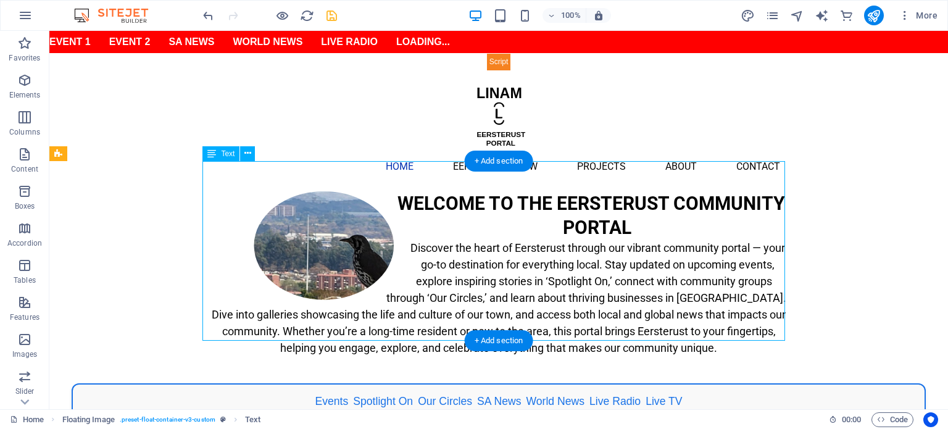
click at [540, 257] on div "WELCOME TO THE EERSTERUST COMMUNITY PORTAL Discover the heart of Eersterust thr…" at bounding box center [498, 281] width 582 height 180
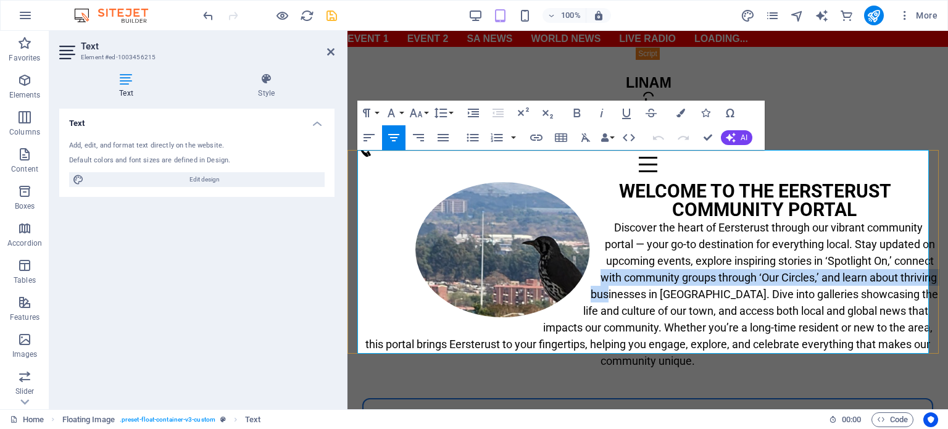
drag, startPoint x: 649, startPoint y: 242, endPoint x: 679, endPoint y: 258, distance: 34.5
click at [679, 258] on span "Discover the heart of Eersterust through our vibrant community portal — your go…" at bounding box center [651, 294] width 572 height 146
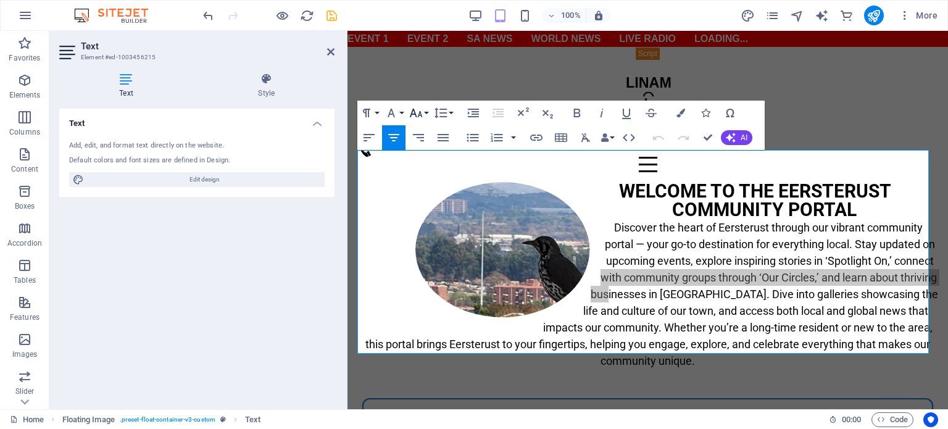
click at [420, 111] on icon "button" at bounding box center [416, 113] width 13 height 9
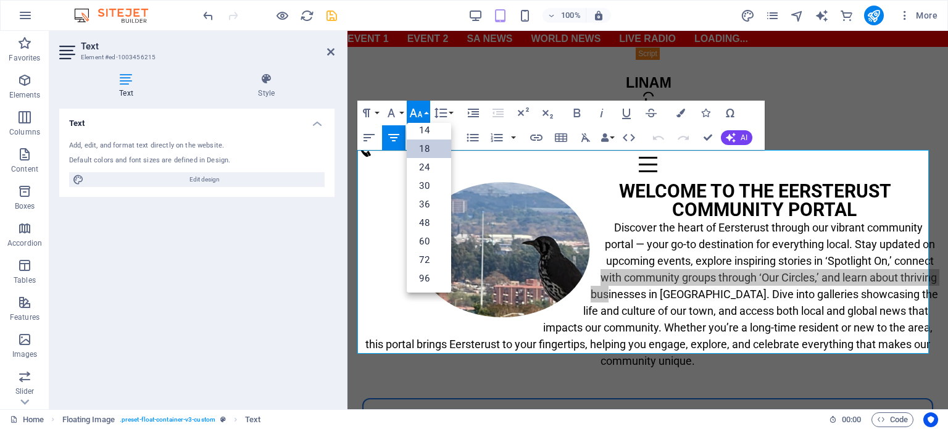
scroll to position [99, 0]
drag, startPoint x: 656, startPoint y: 107, endPoint x: 704, endPoint y: 138, distance: 57.2
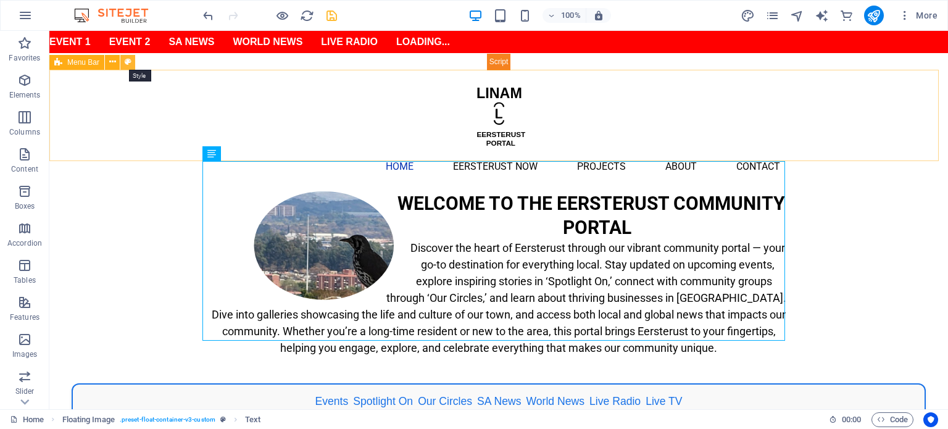
click at [128, 64] on icon at bounding box center [128, 62] width 7 height 13
select select "rem"
select select "hover_box_left"
select select "px"
select select "rem"
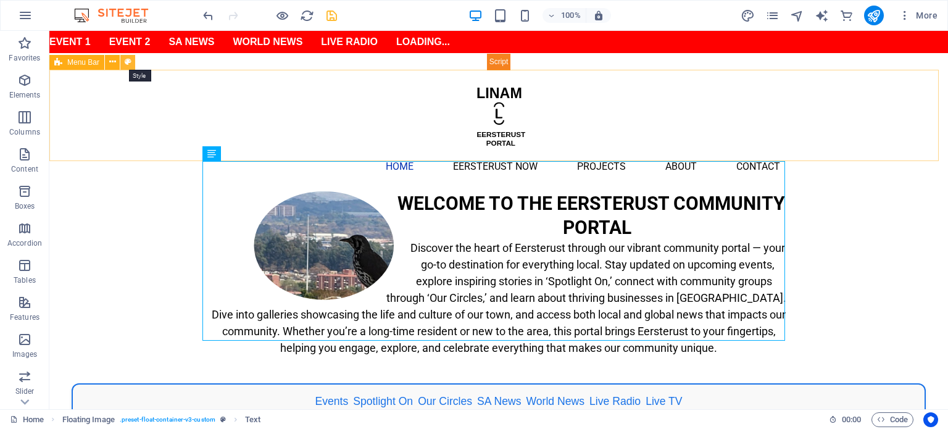
select select "rem"
select select "px"
select select "600"
select select "px"
select select "%"
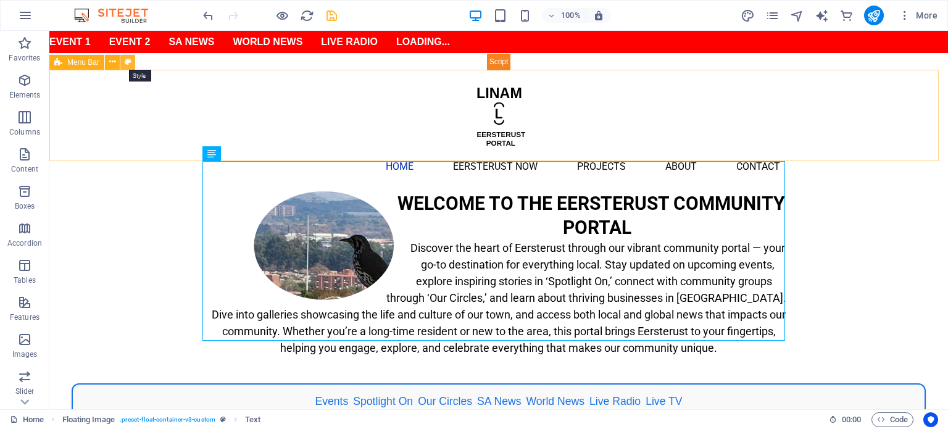
select select "rem"
select select "px"
select select "preset-menu-v2-default"
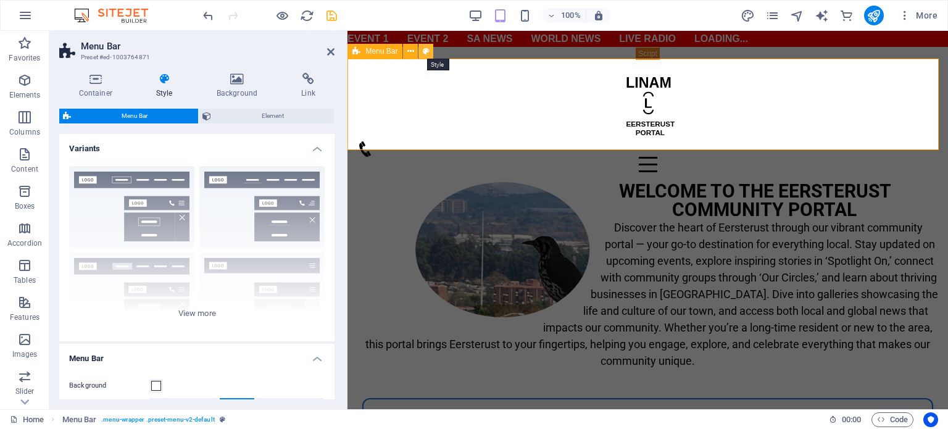
click at [427, 51] on icon at bounding box center [426, 51] width 7 height 13
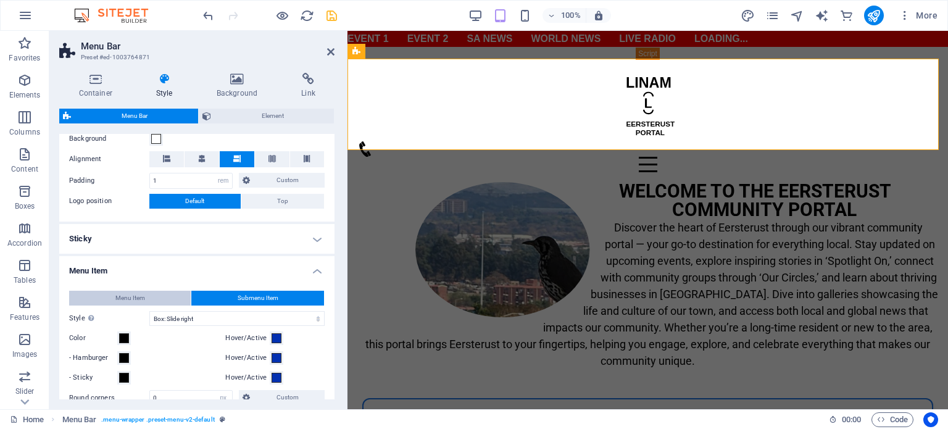
click at [128, 299] on span "Menu Item" at bounding box center [130, 298] width 30 height 15
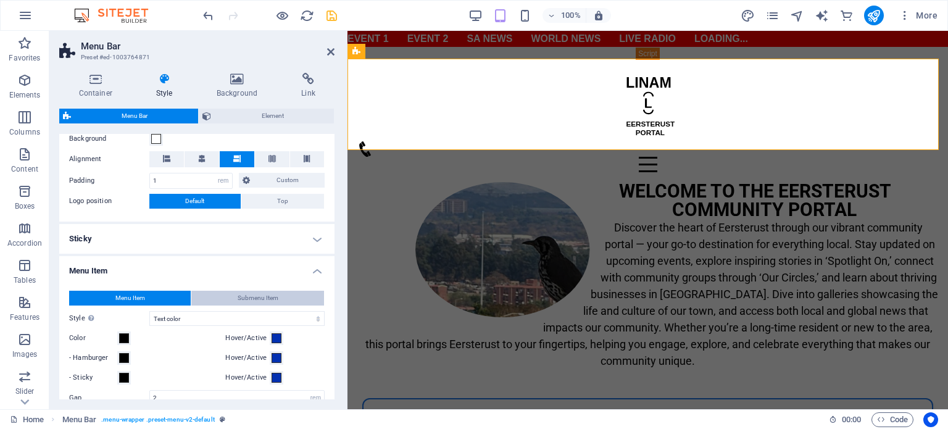
click at [242, 297] on span "Submenu Item" at bounding box center [258, 298] width 41 height 15
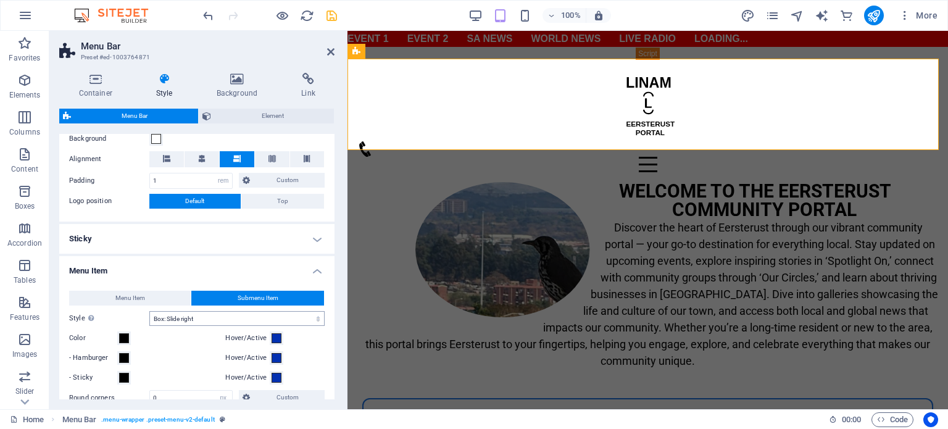
scroll to position [494, 0]
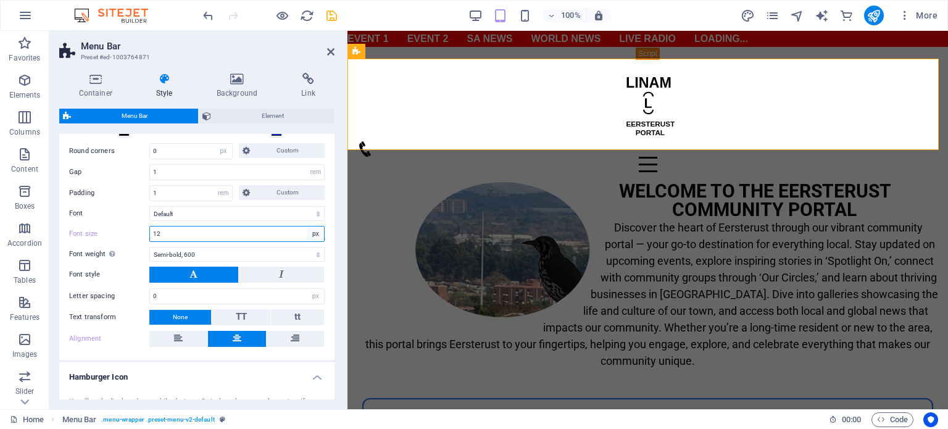
click at [313, 234] on select "px rem % vh vw" at bounding box center [315, 233] width 17 height 15
select select "rem"
click at [307, 226] on select "px rem % vh vw" at bounding box center [315, 233] width 17 height 15
type input "0.75"
click at [329, 17] on icon "save" at bounding box center [331, 16] width 14 height 14
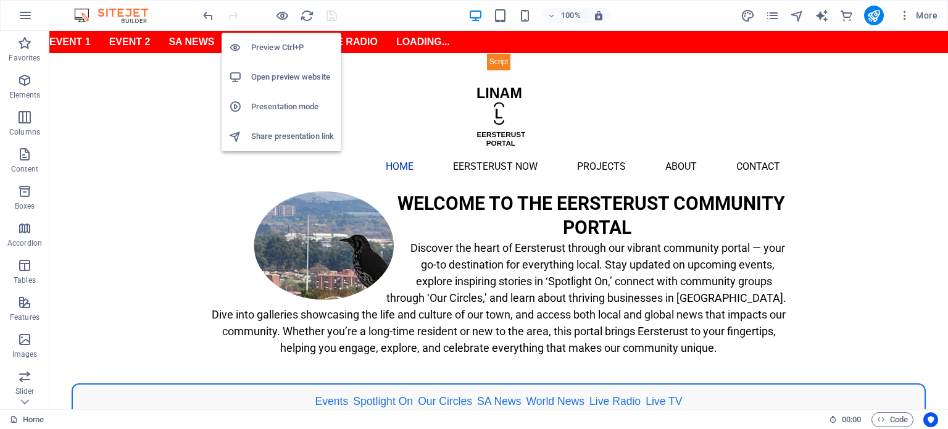
click at [274, 41] on h6 "Preview Ctrl+P" at bounding box center [292, 47] width 83 height 15
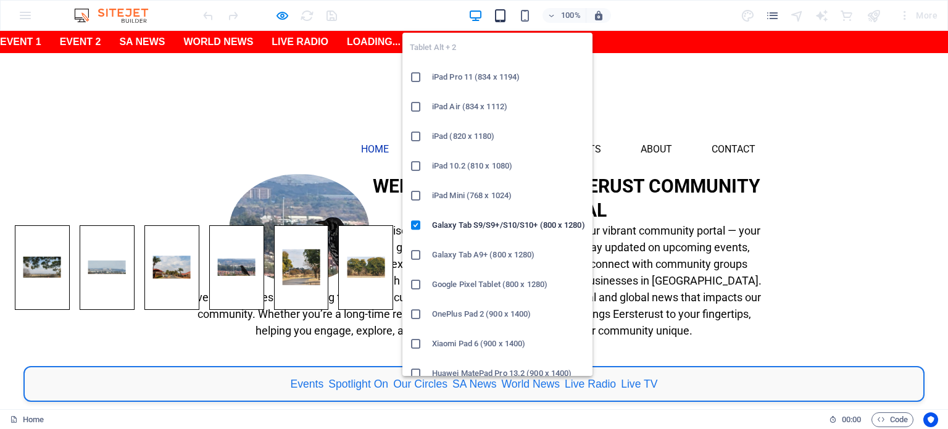
click at [501, 19] on icon "button" at bounding box center [500, 16] width 14 height 14
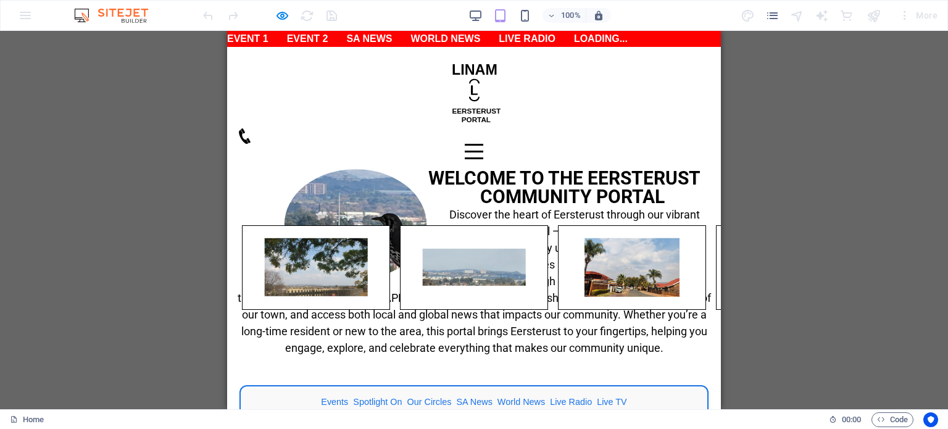
click at [483, 144] on div "Menu" at bounding box center [474, 151] width 19 height 15
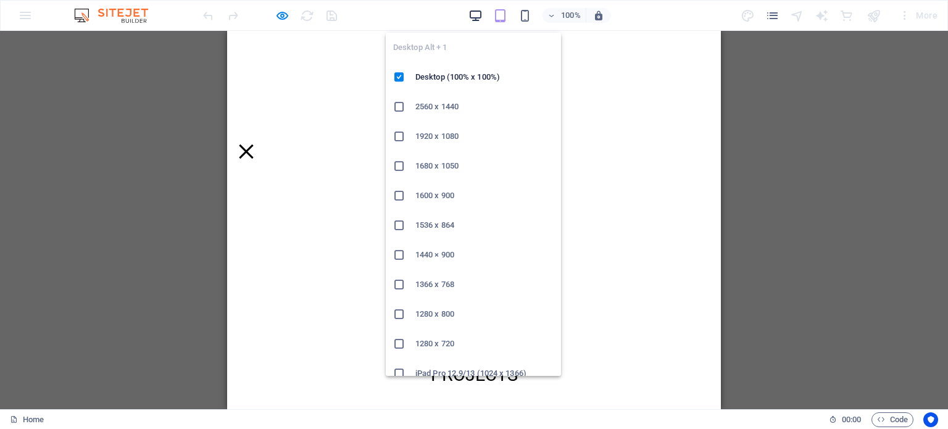
click at [476, 15] on icon "button" at bounding box center [475, 16] width 14 height 14
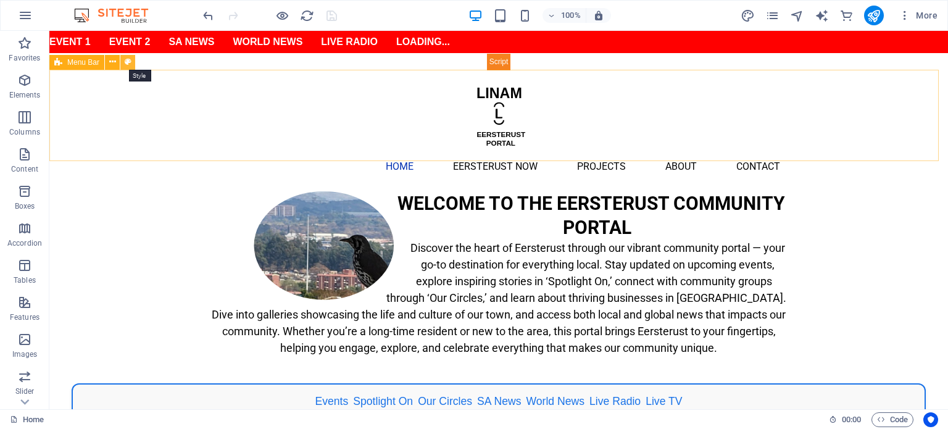
click at [128, 65] on icon at bounding box center [128, 62] width 7 height 13
select select "rem"
select select "hover_box_left"
select select "px"
select select "rem"
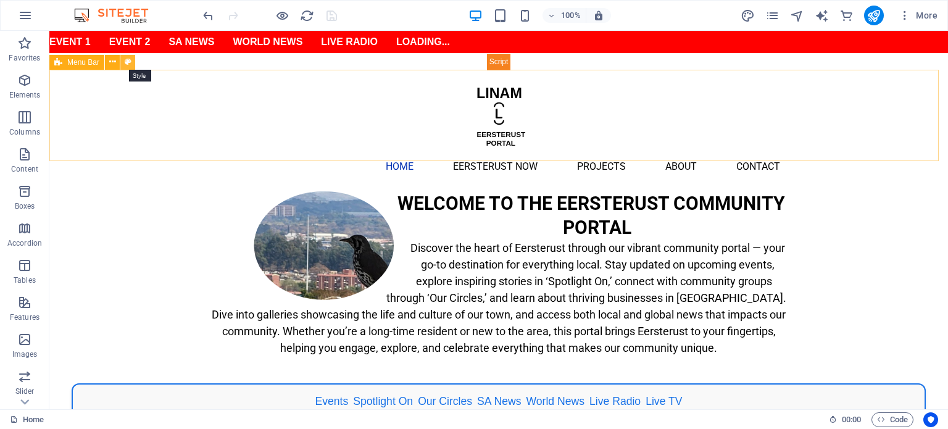
select select "rem"
select select "600"
select select "px"
select select "%"
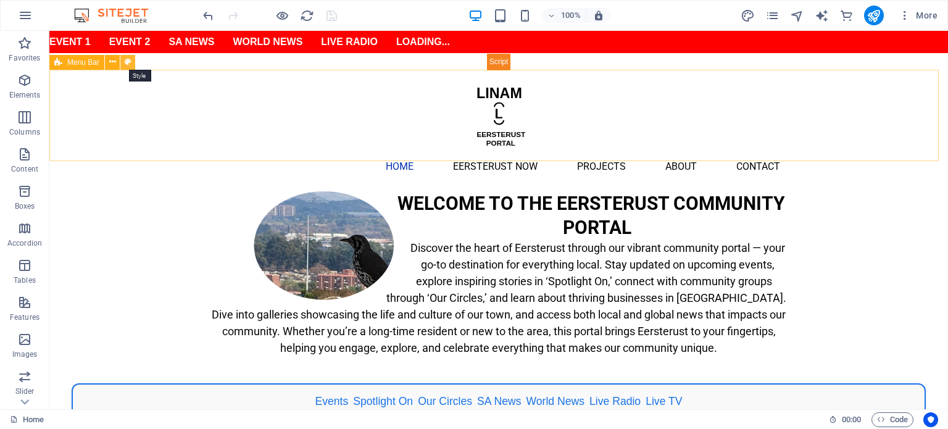
select select "rem"
select select "px"
select select "preset-menu-v2-default"
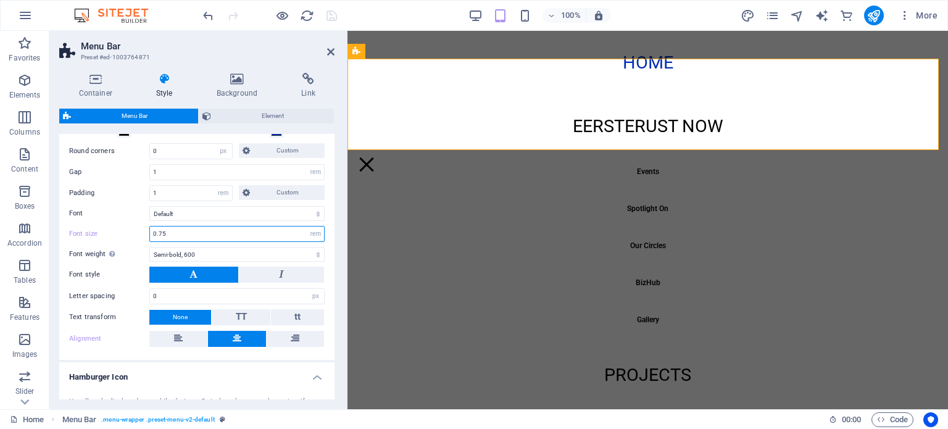
drag, startPoint x: 171, startPoint y: 236, endPoint x: 154, endPoint y: 238, distance: 17.4
click at [154, 238] on input "0.75" at bounding box center [237, 233] width 174 height 15
type input "0"
drag, startPoint x: 165, startPoint y: 230, endPoint x: 146, endPoint y: 229, distance: 19.8
click at [146, 229] on div "Font size 0.9 px rem % vh vw" at bounding box center [196, 234] width 255 height 16
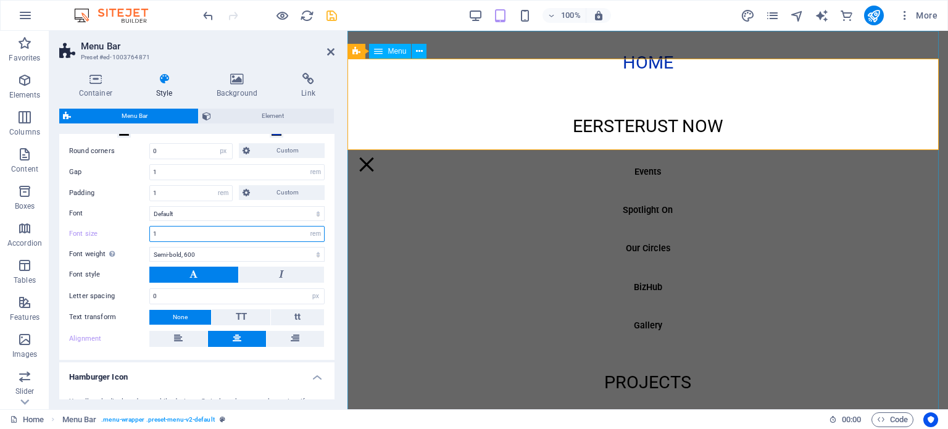
type input "1"
click at [502, 241] on nav "Home Eersterust Now Events Spotlight On Our Circles BizHub Gallery Projects Abo…" at bounding box center [647, 220] width 600 height 378
click at [166, 234] on input "1" at bounding box center [237, 233] width 174 height 15
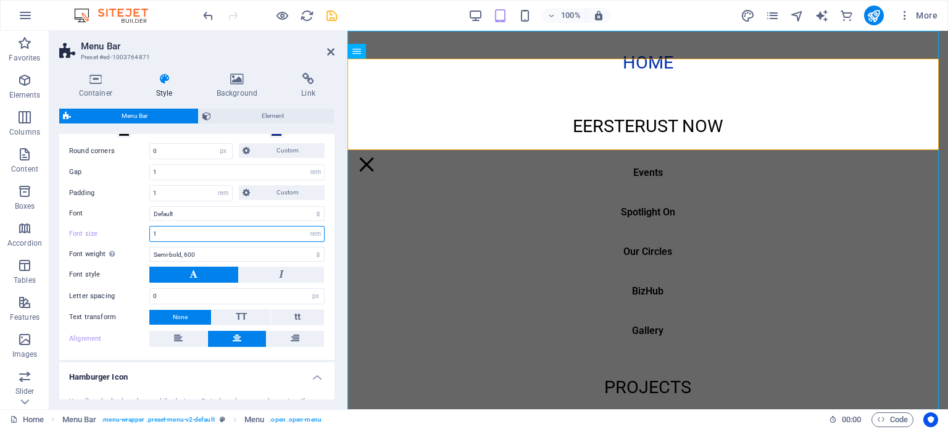
click at [166, 234] on input "1" at bounding box center [237, 233] width 174 height 15
drag, startPoint x: 182, startPoint y: 172, endPoint x: 144, endPoint y: 172, distance: 37.6
click at [144, 172] on div "Gap 1 px rem % vh vw" at bounding box center [196, 172] width 255 height 16
type input "0"
drag, startPoint x: 168, startPoint y: 194, endPoint x: 153, endPoint y: 194, distance: 14.8
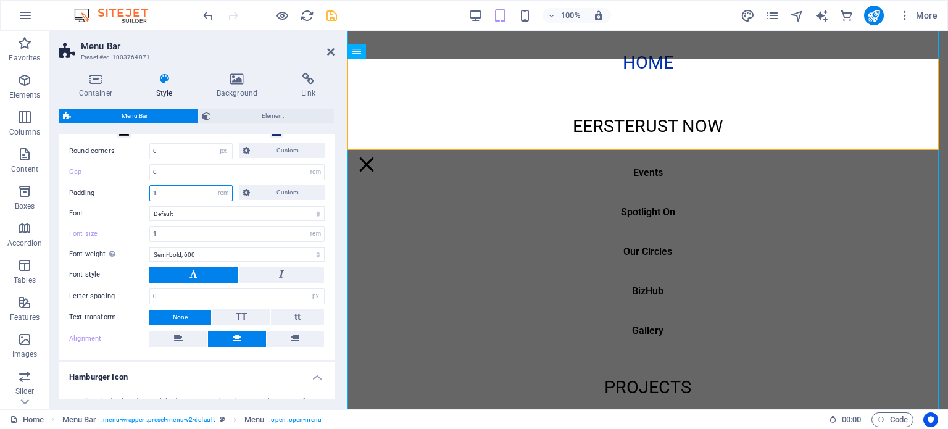
click at [153, 194] on input "1" at bounding box center [191, 193] width 82 height 15
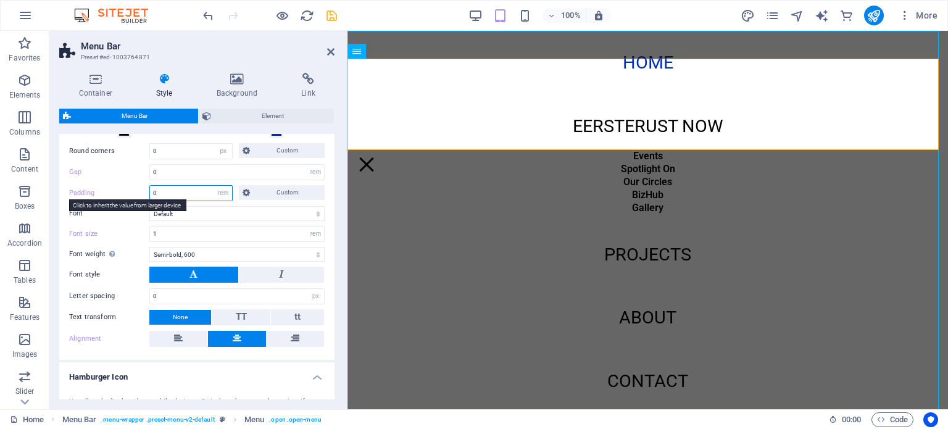
drag, startPoint x: 163, startPoint y: 197, endPoint x: 148, endPoint y: 193, distance: 15.3
click at [148, 193] on div "Padding 0 auto px rem % vh vw Custom Custom" at bounding box center [196, 193] width 255 height 16
type input "0"
drag, startPoint x: 159, startPoint y: 175, endPoint x: 152, endPoint y: 175, distance: 7.4
click at [152, 175] on input "0" at bounding box center [237, 172] width 174 height 15
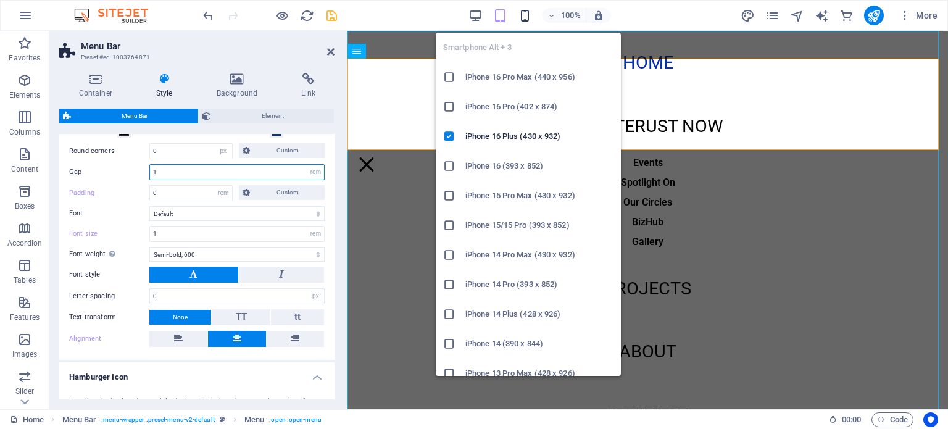
type input "1"
click at [528, 22] on icon "button" at bounding box center [525, 16] width 14 height 14
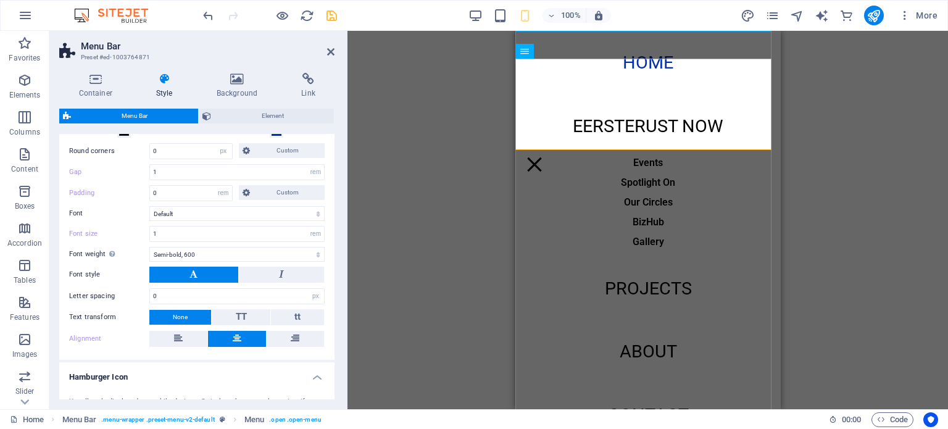
scroll to position [247, 0]
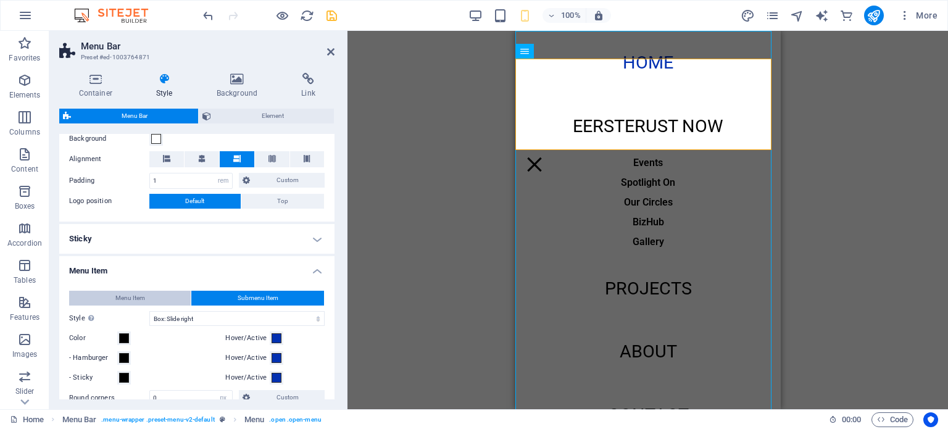
click at [131, 298] on span "Menu Item" at bounding box center [130, 298] width 30 height 15
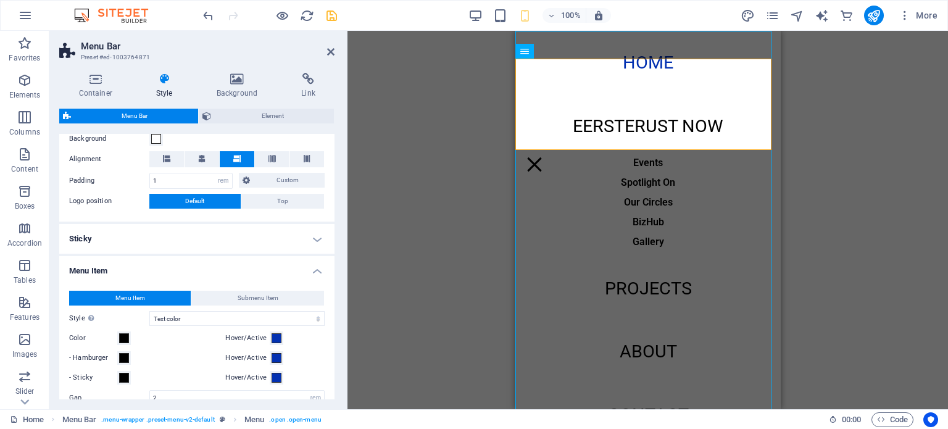
scroll to position [494, 0]
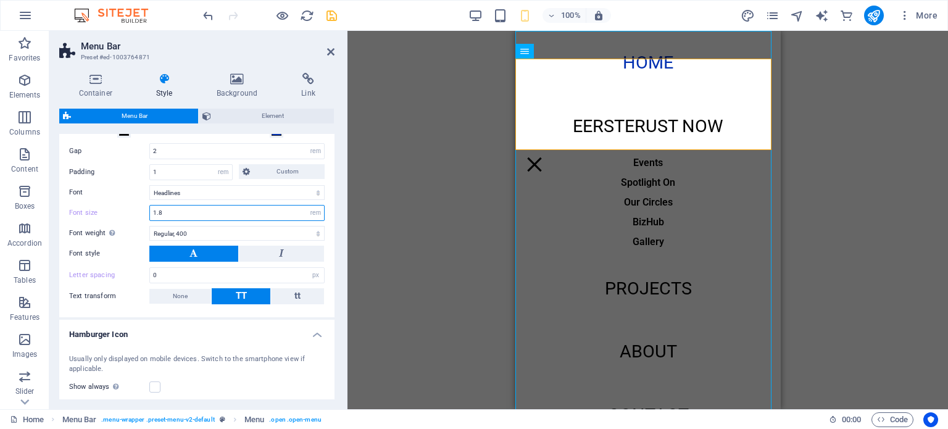
drag, startPoint x: 166, startPoint y: 213, endPoint x: 158, endPoint y: 213, distance: 8.0
click at [158, 213] on input "1.8" at bounding box center [237, 212] width 174 height 15
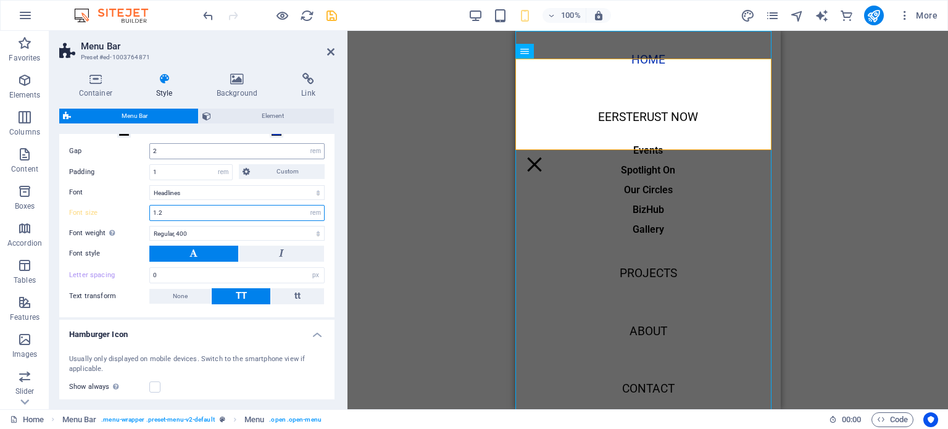
type input "1.2"
click at [165, 154] on input "2" at bounding box center [237, 151] width 174 height 15
drag, startPoint x: 163, startPoint y: 175, endPoint x: 151, endPoint y: 175, distance: 12.3
click at [151, 175] on input "1" at bounding box center [191, 172] width 82 height 15
type input "0"
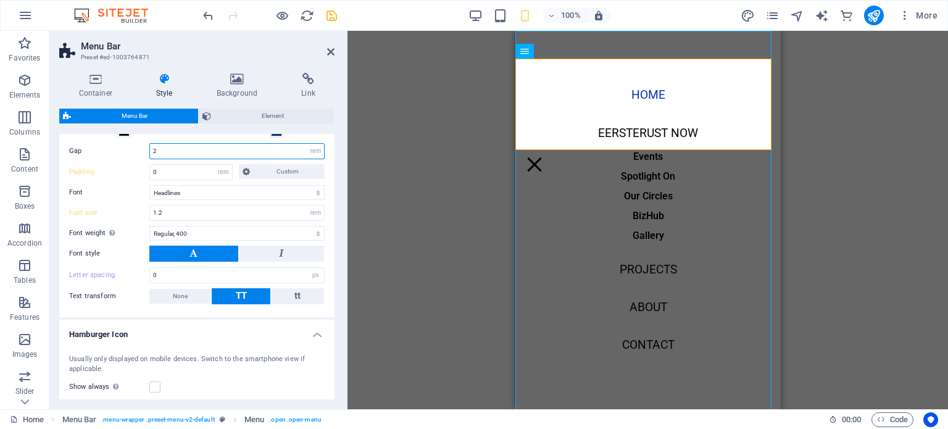
drag, startPoint x: 162, startPoint y: 152, endPoint x: 121, endPoint y: 152, distance: 40.7
click at [121, 152] on div "Gap 2 px rem % vh vw" at bounding box center [196, 151] width 255 height 16
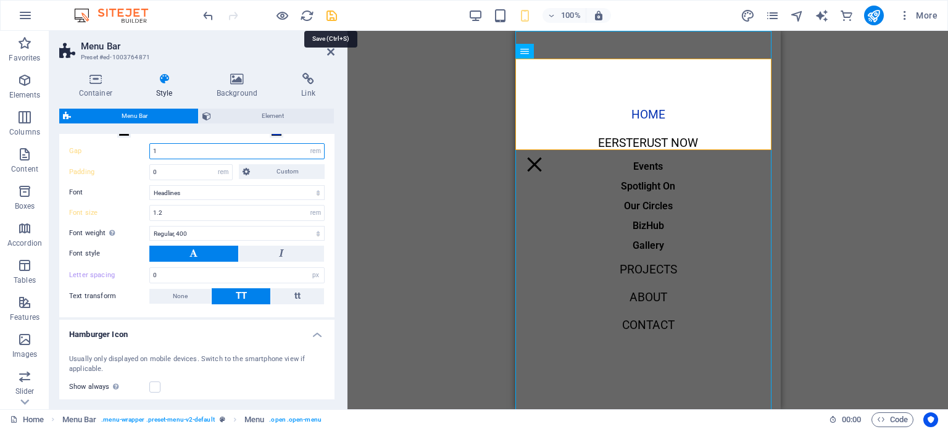
type input "1"
click at [333, 19] on icon "save" at bounding box center [331, 16] width 14 height 14
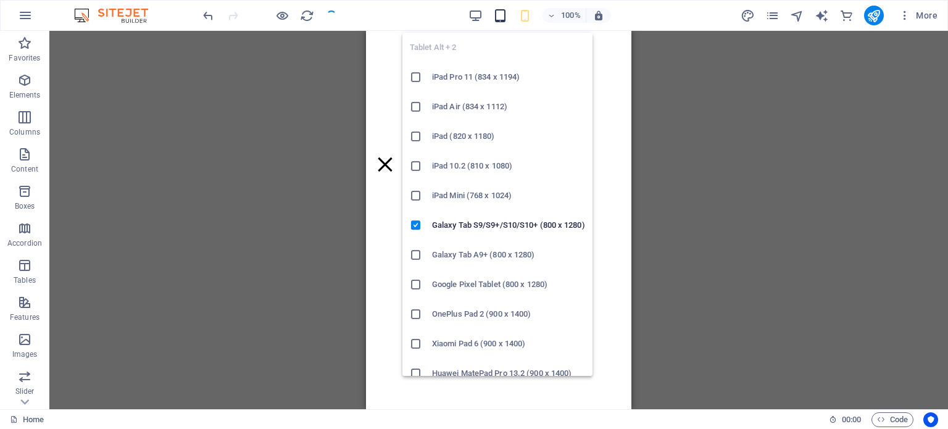
click at [504, 17] on icon "button" at bounding box center [500, 16] width 14 height 14
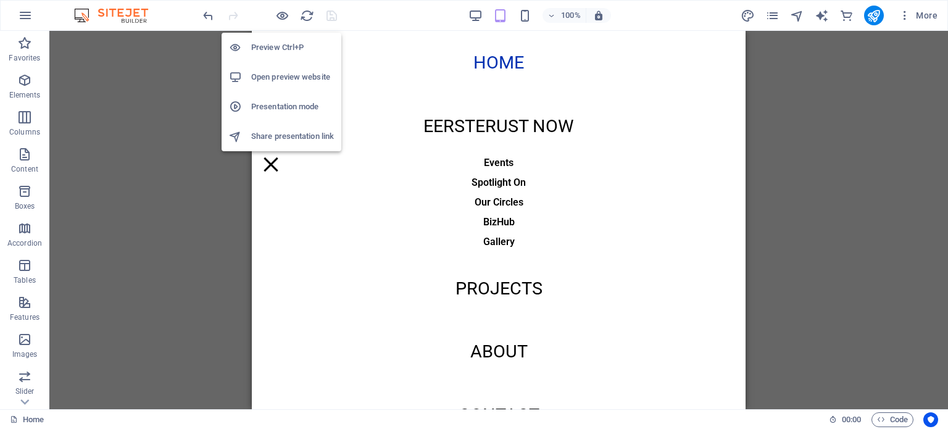
click at [281, 50] on h6 "Preview Ctrl+P" at bounding box center [292, 47] width 83 height 15
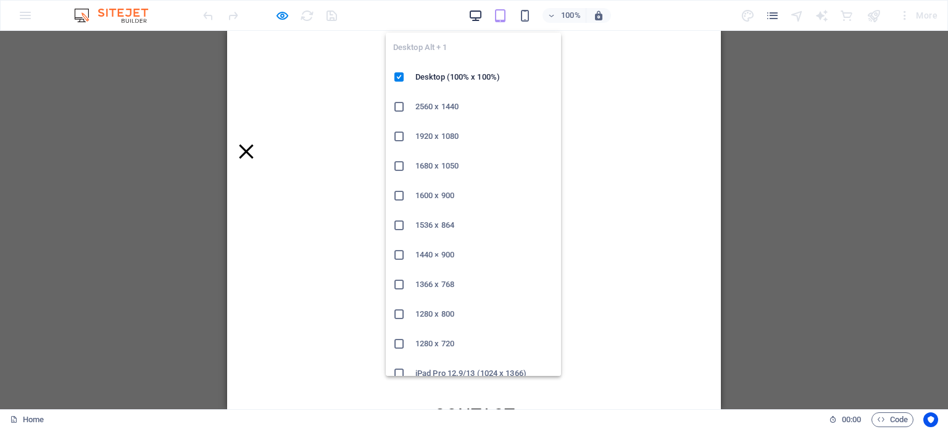
click at [471, 16] on icon "button" at bounding box center [475, 16] width 14 height 14
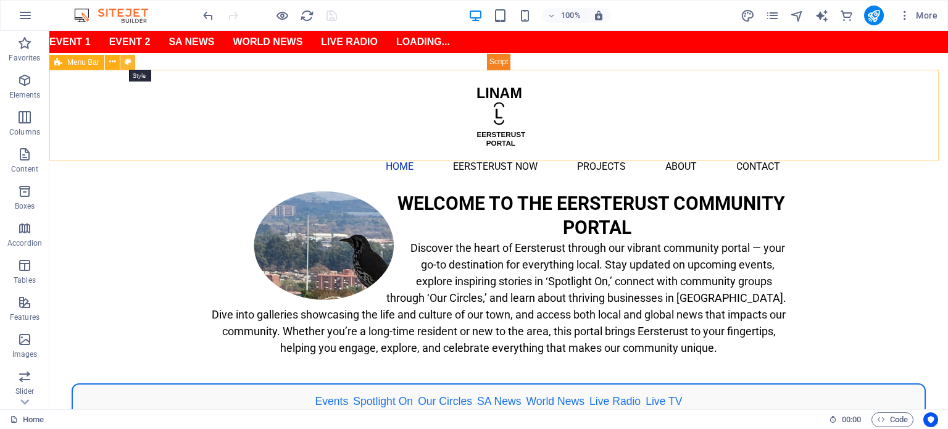
click at [130, 60] on icon at bounding box center [128, 62] width 7 height 13
select select "rem"
select select "hover_text_color"
select select "rem"
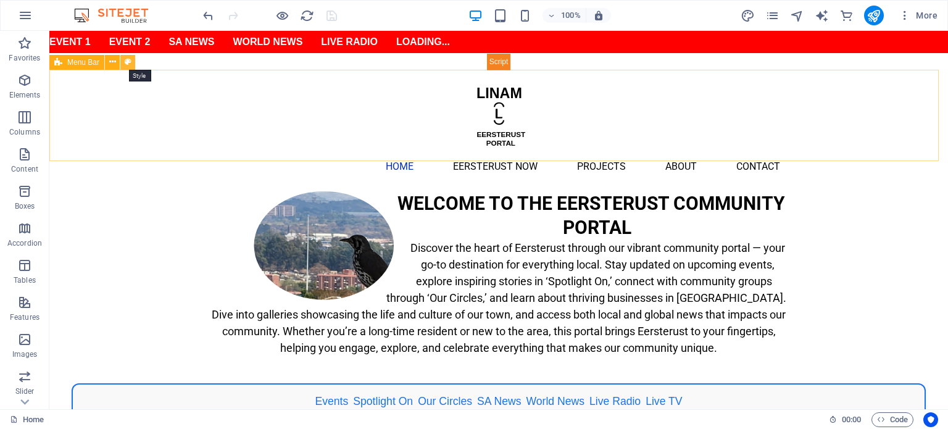
select select "link-special-font"
select select "rem"
select select "400"
select select "px"
select select "%"
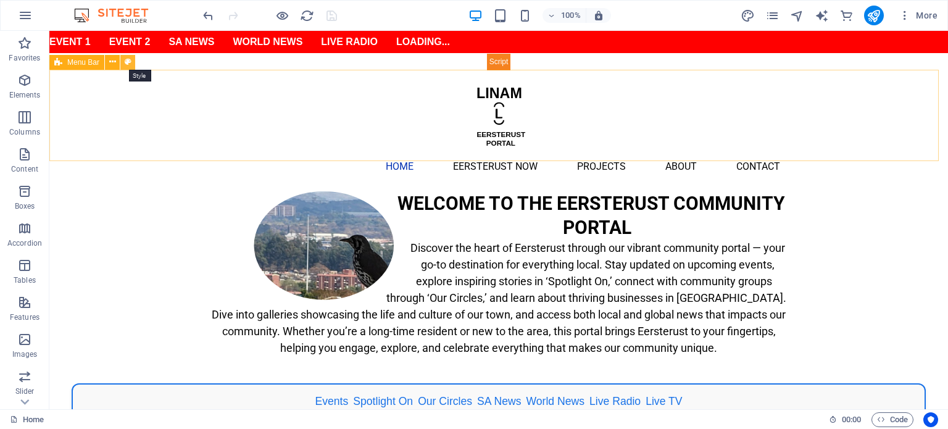
select select "rem"
select select "px"
select select "preset-menu-v2-default"
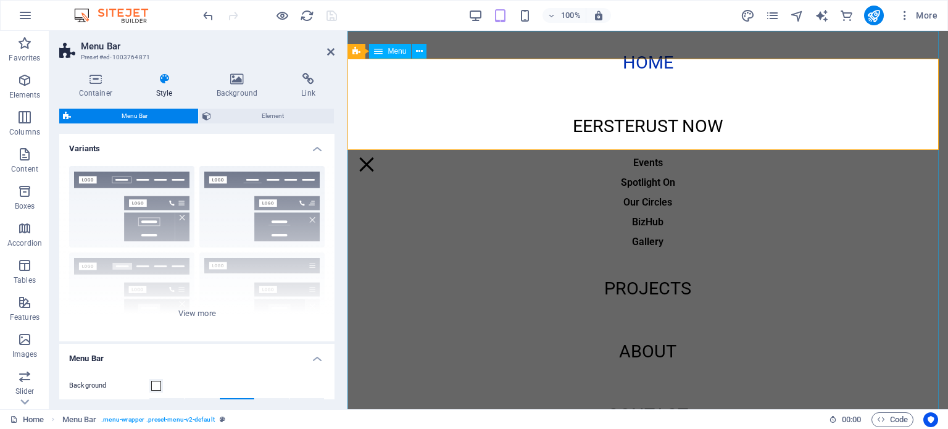
scroll to position [0, 0]
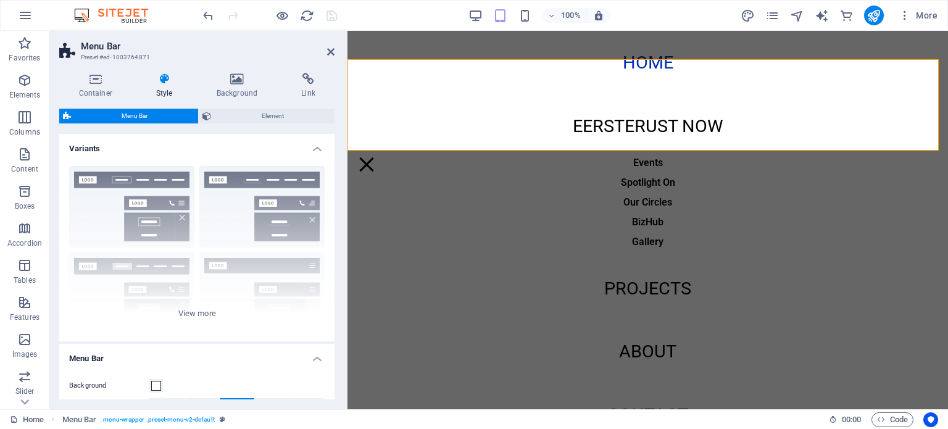
click at [168, 83] on icon at bounding box center [164, 79] width 56 height 12
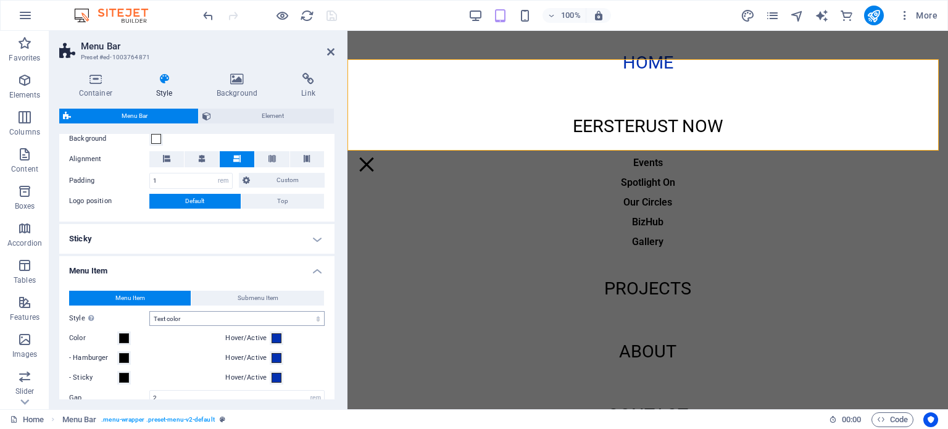
scroll to position [494, 0]
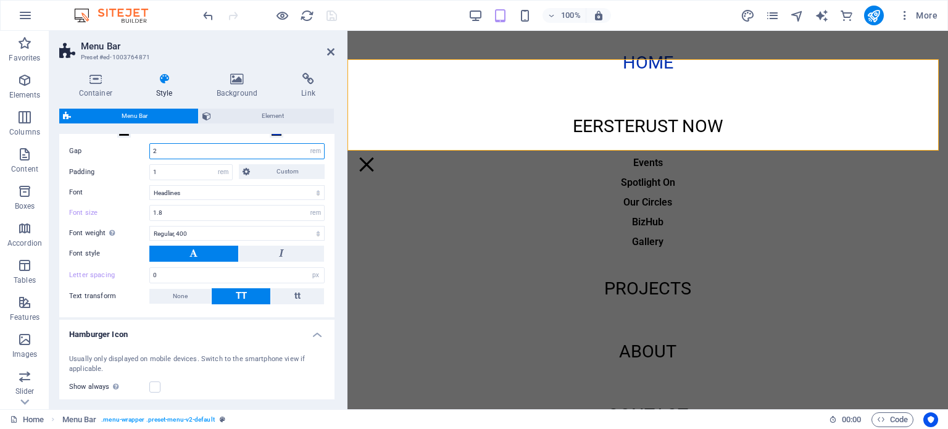
drag, startPoint x: 167, startPoint y: 151, endPoint x: 149, endPoint y: 151, distance: 17.9
click at [150, 151] on input "2" at bounding box center [237, 151] width 174 height 15
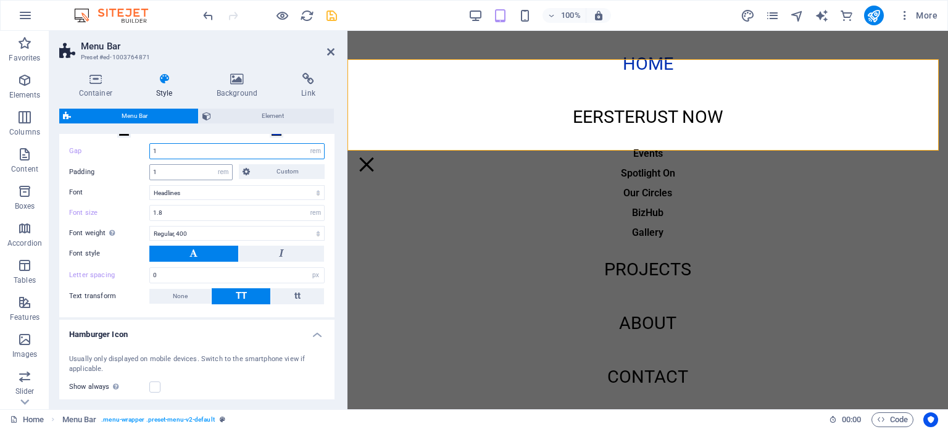
type input "1"
drag, startPoint x: 155, startPoint y: 173, endPoint x: 142, endPoint y: 175, distance: 13.6
click at [142, 175] on div "Padding 1 px rem % vh vw Custom Custom" at bounding box center [196, 172] width 255 height 16
type input "0"
drag, startPoint x: 163, startPoint y: 150, endPoint x: 144, endPoint y: 149, distance: 18.5
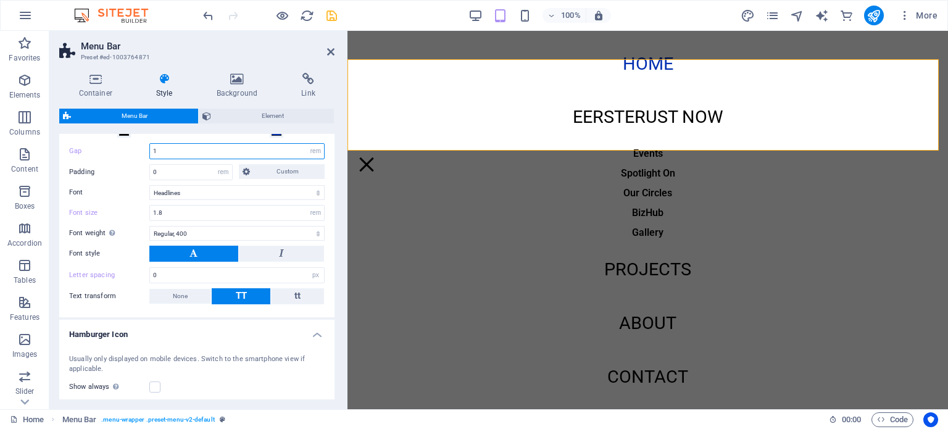
click at [144, 149] on div "Gap 1 px rem % vh vw" at bounding box center [196, 151] width 255 height 16
type input "0"
type input "1"
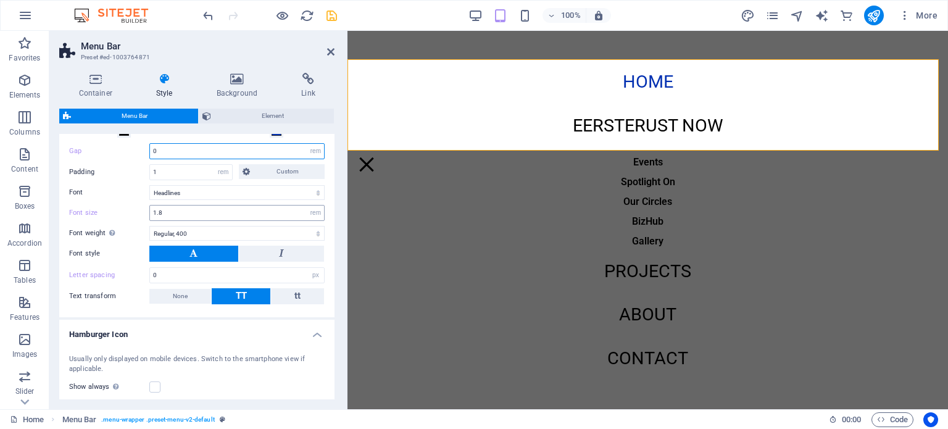
type input "0"
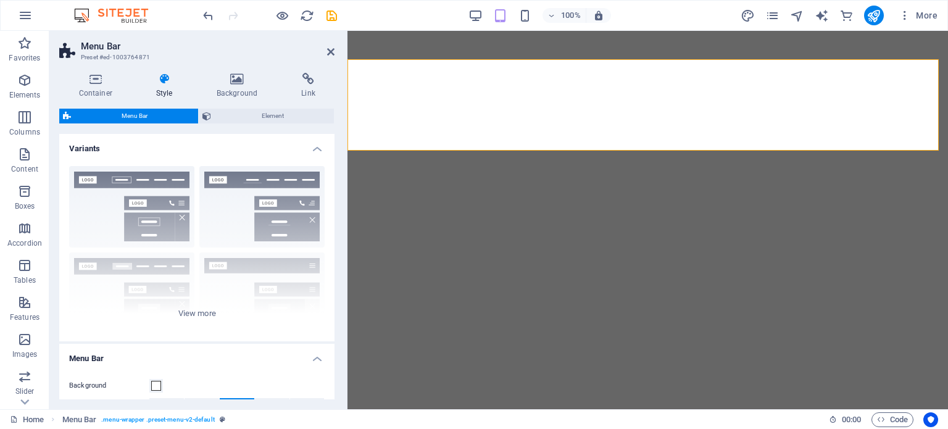
select select "rem"
select select "hover_text_color"
select select "rem"
select select "link-special-font"
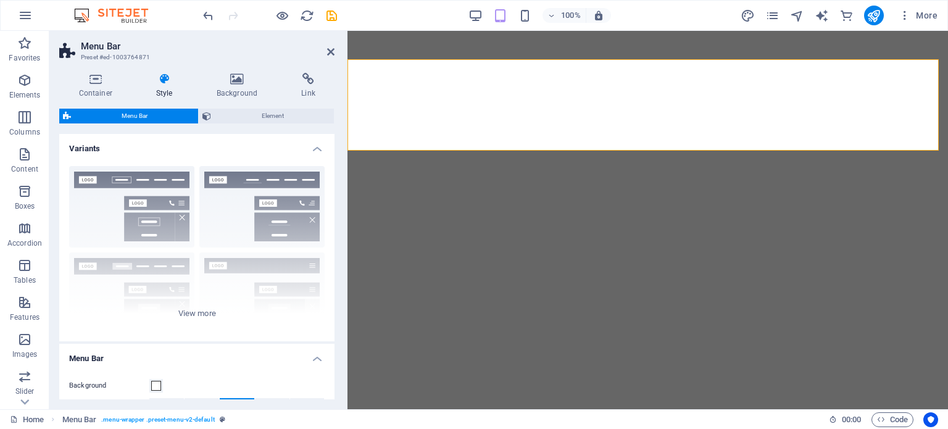
select select "rem"
select select "400"
select select "px"
select select "%"
select select "rem"
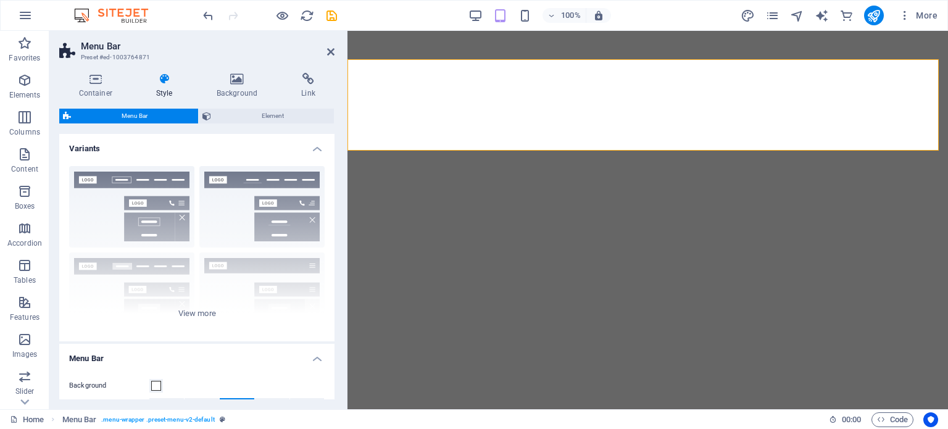
select select "rem"
select select "px"
select select "preset-menu-v2-default"
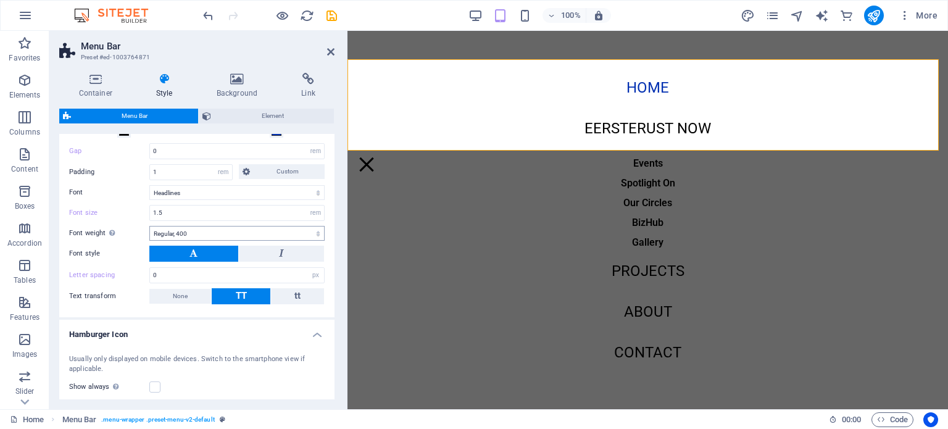
type input "1.5"
click at [255, 229] on select "Thin, 100 Extra-light, 200 Light, 300 Regular, 400 Medium, 500 Semi-bold, 600 B…" at bounding box center [236, 233] width 175 height 15
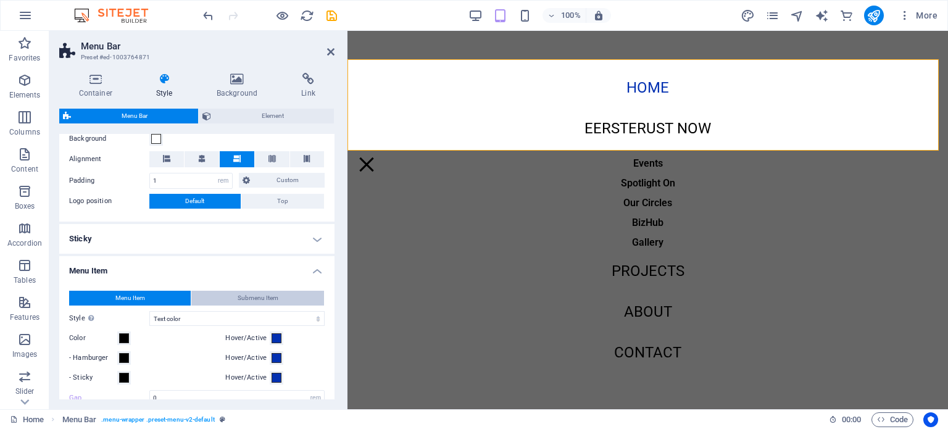
click at [266, 295] on span "Submenu Item" at bounding box center [258, 298] width 41 height 15
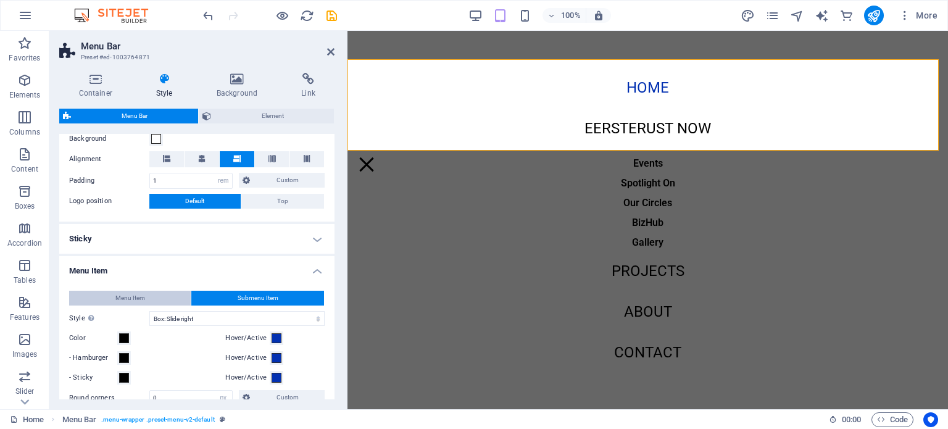
click at [144, 300] on span "Menu Item" at bounding box center [130, 298] width 30 height 15
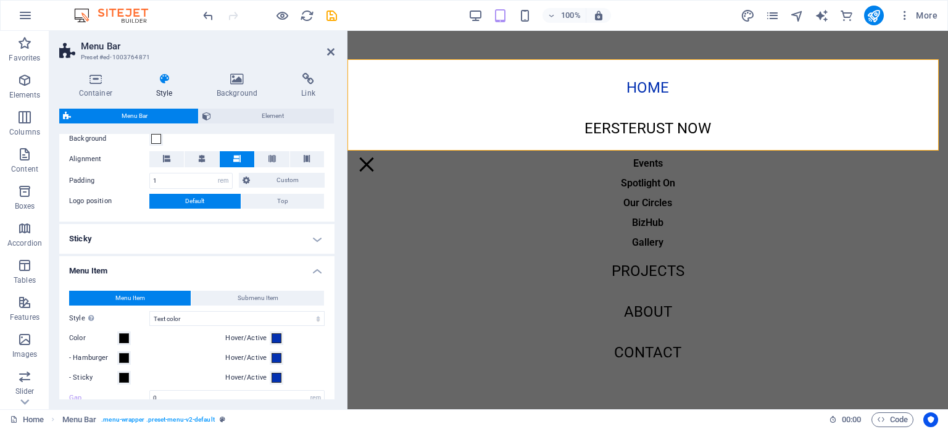
scroll to position [494, 0]
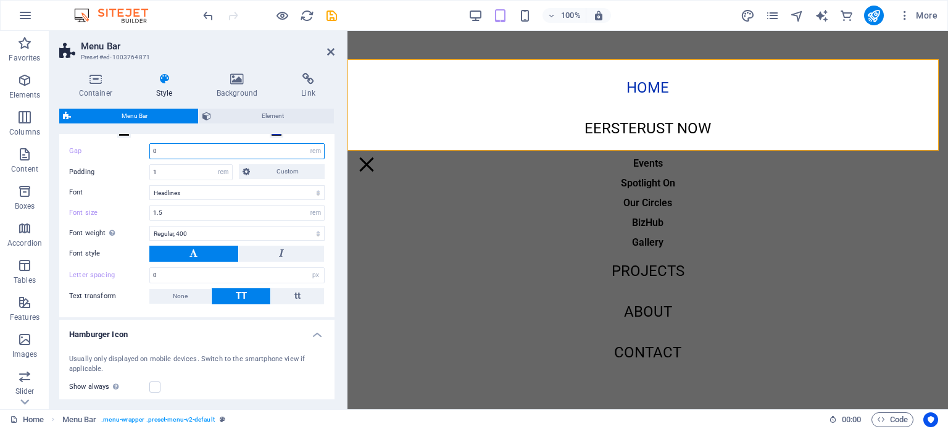
drag, startPoint x: 160, startPoint y: 152, endPoint x: 149, endPoint y: 152, distance: 11.1
click at [150, 152] on input "0" at bounding box center [237, 151] width 174 height 15
type input "1"
drag, startPoint x: 167, startPoint y: 174, endPoint x: 149, endPoint y: 173, distance: 17.9
click at [149, 173] on div "1 px rem % vh vw Custom" at bounding box center [190, 172] width 83 height 16
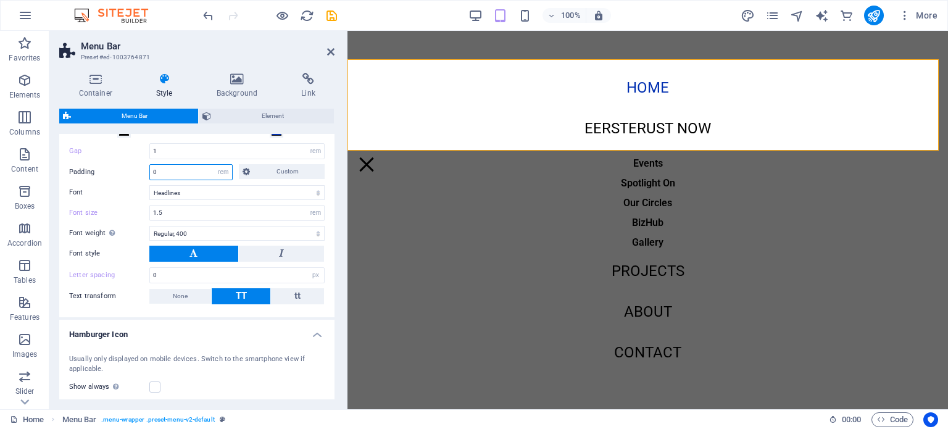
type input "1"
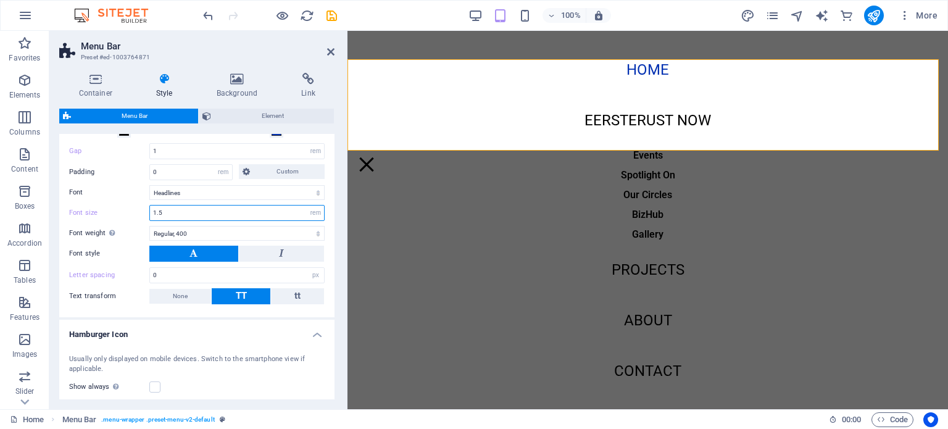
click at [200, 214] on input "1.5" at bounding box center [237, 212] width 174 height 15
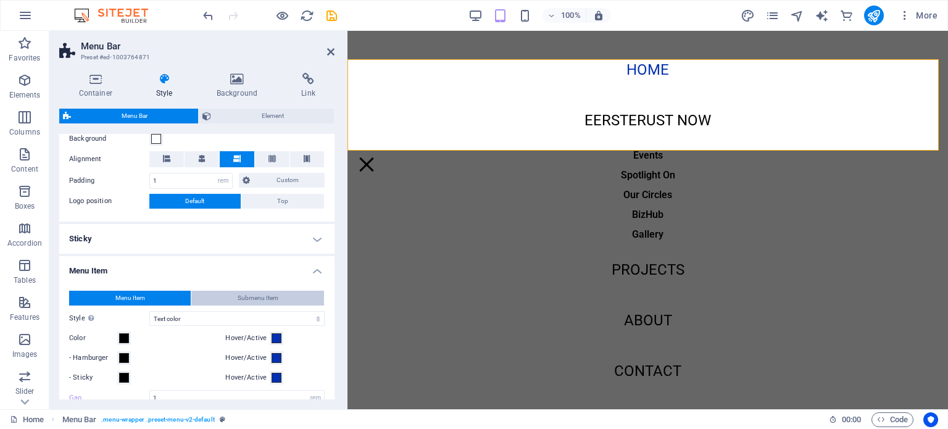
click at [249, 295] on span "Submenu Item" at bounding box center [258, 298] width 41 height 15
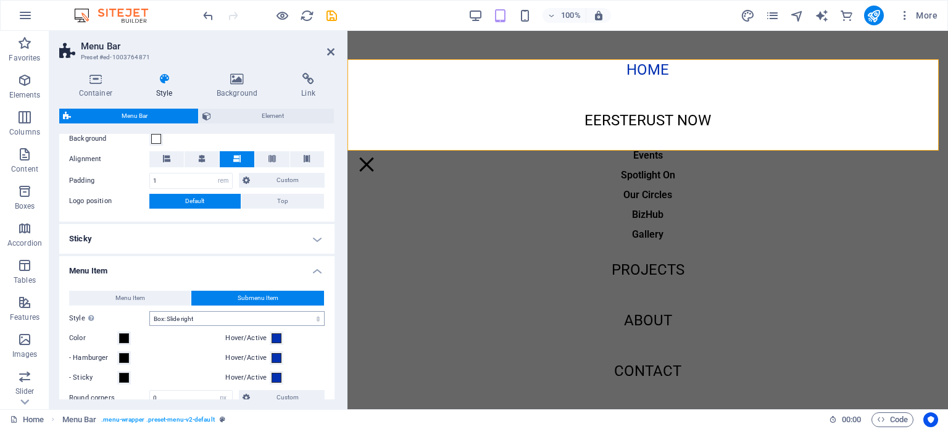
scroll to position [494, 0]
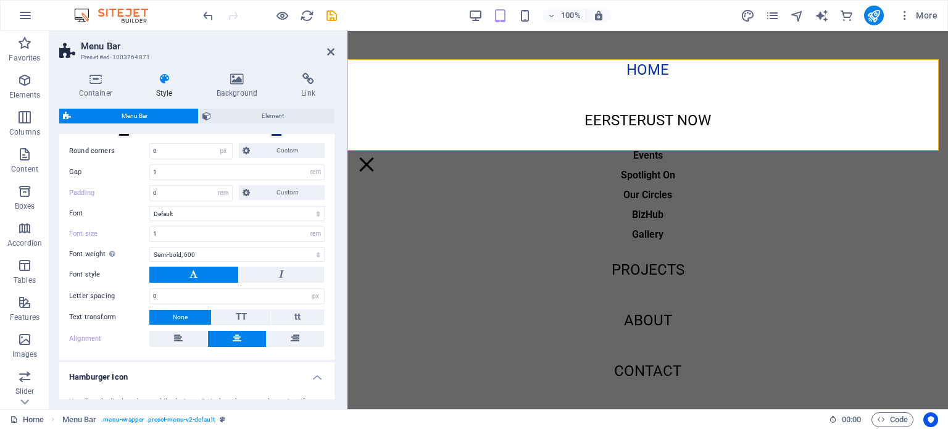
drag, startPoint x: 331, startPoint y: 257, endPoint x: 331, endPoint y: 250, distance: 6.8
click at [331, 250] on div "Menu Item Submenu Item Style Switch to preview mode and move the mouse over men…" at bounding box center [197, 195] width 280 height 328
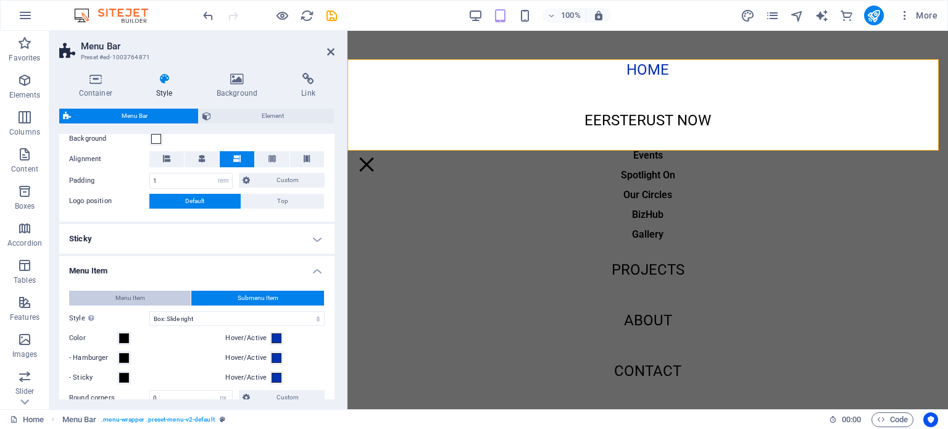
click at [114, 297] on button "Menu Item" at bounding box center [130, 298] width 122 height 15
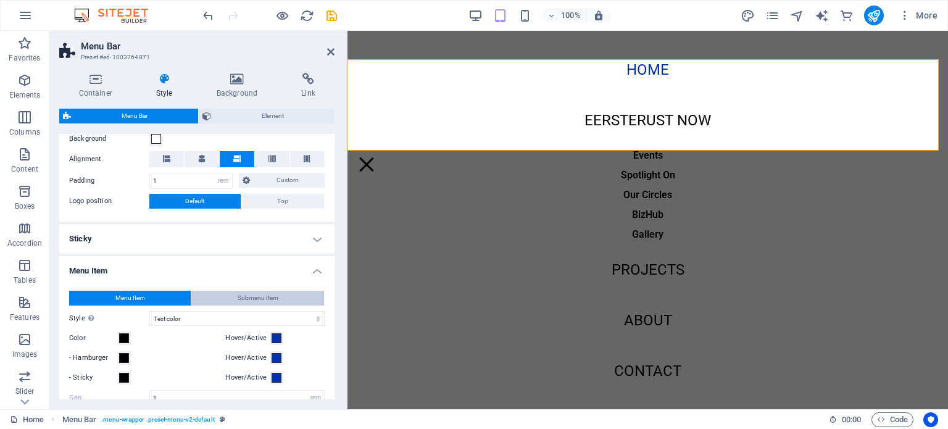
click at [245, 295] on span "Submenu Item" at bounding box center [258, 298] width 41 height 15
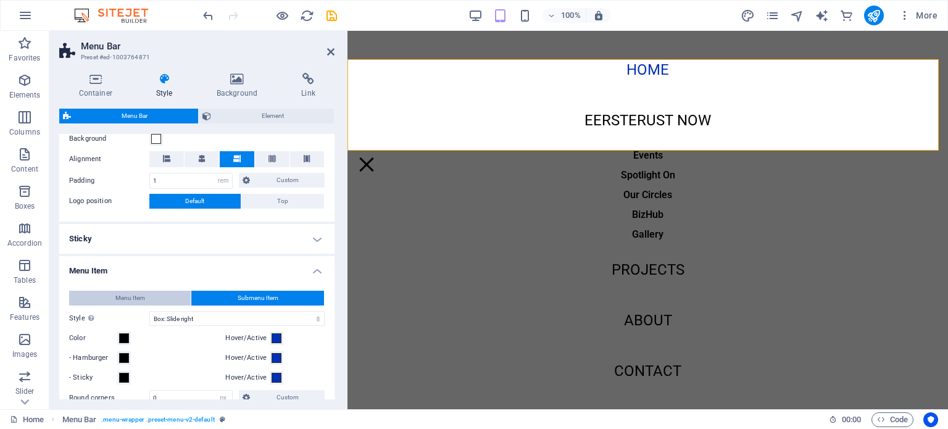
click at [138, 300] on span "Menu Item" at bounding box center [130, 298] width 30 height 15
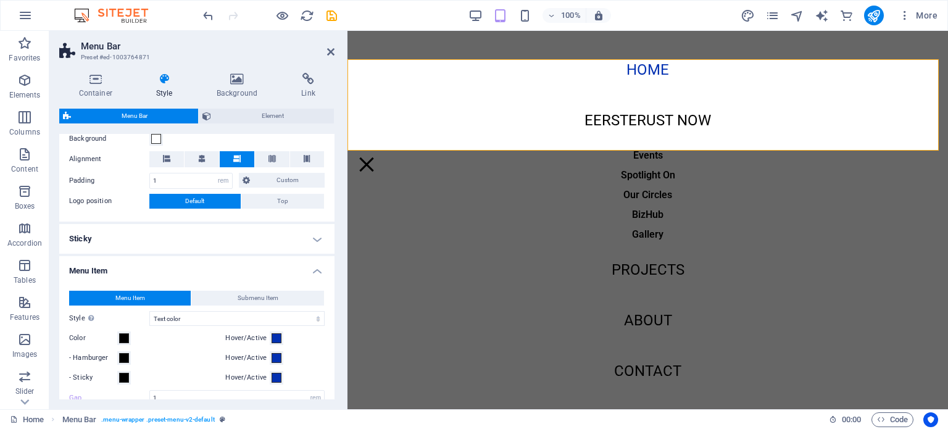
scroll to position [494, 0]
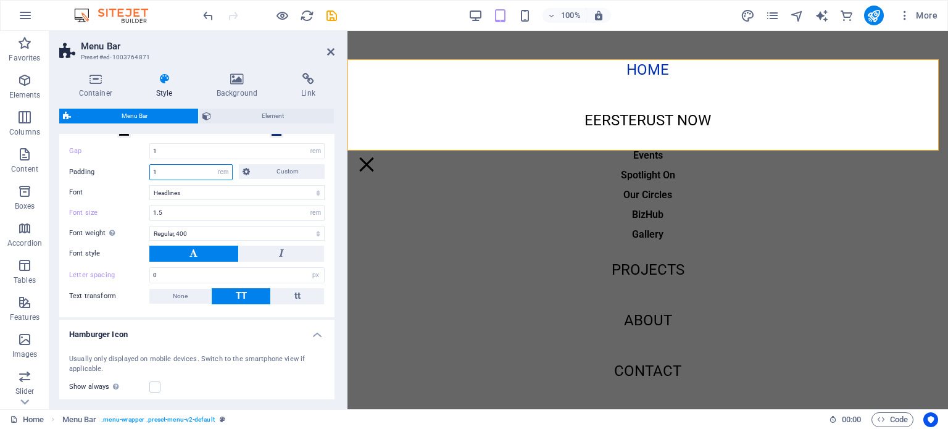
drag, startPoint x: 160, startPoint y: 173, endPoint x: 146, endPoint y: 173, distance: 14.2
click at [146, 173] on div "Padding 1 px rem % vh vw Custom Custom" at bounding box center [196, 172] width 255 height 16
type input "0"
click at [123, 188] on label "Font" at bounding box center [109, 192] width 80 height 15
click at [149, 188] on select "Default Headlines" at bounding box center [236, 192] width 175 height 15
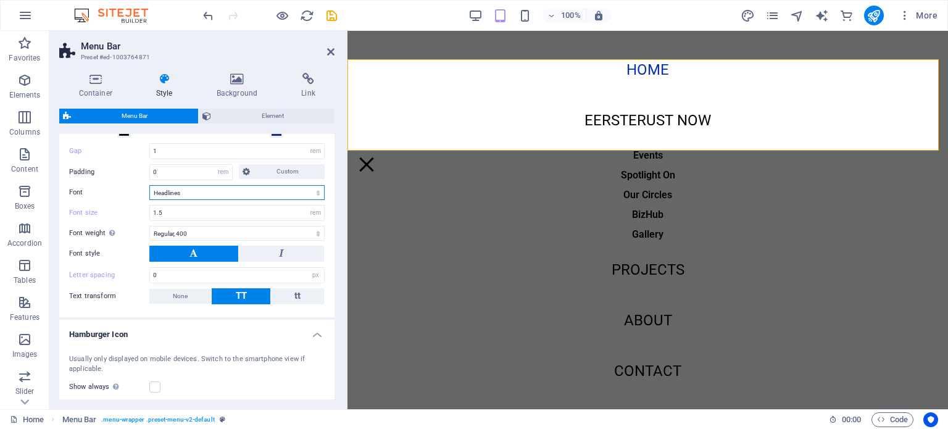
scroll to position [247, 0]
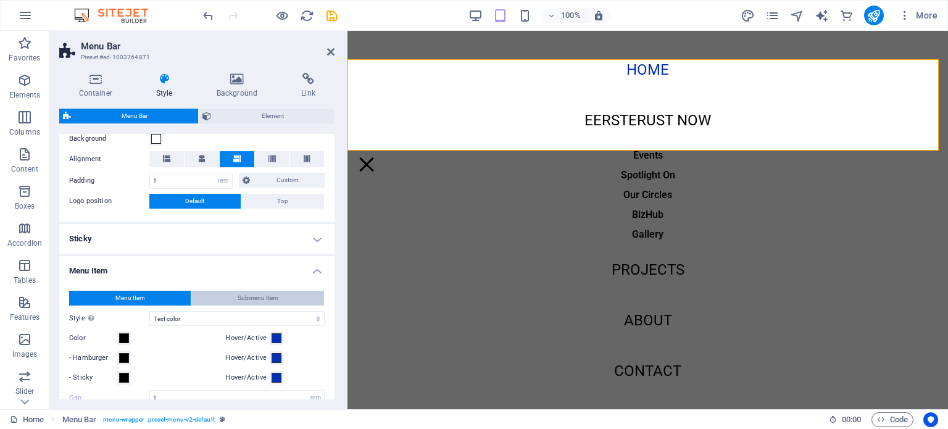
click at [248, 294] on span "Submenu Item" at bounding box center [258, 298] width 41 height 15
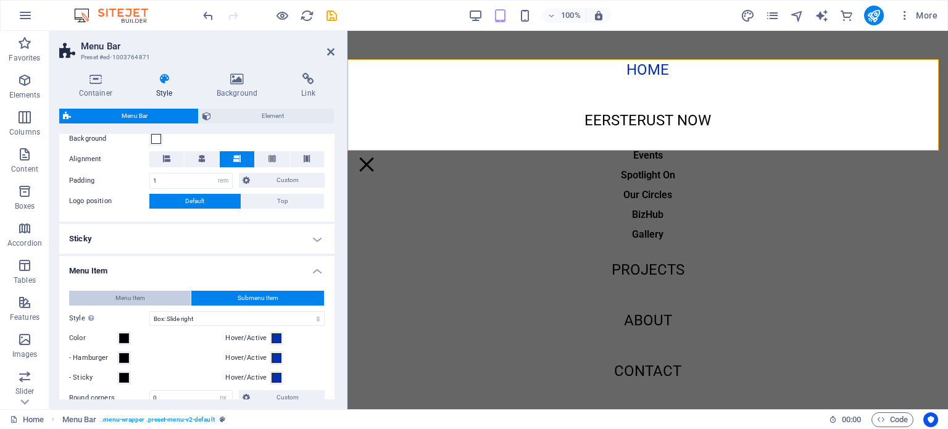
click at [144, 298] on button "Menu Item" at bounding box center [130, 298] width 122 height 15
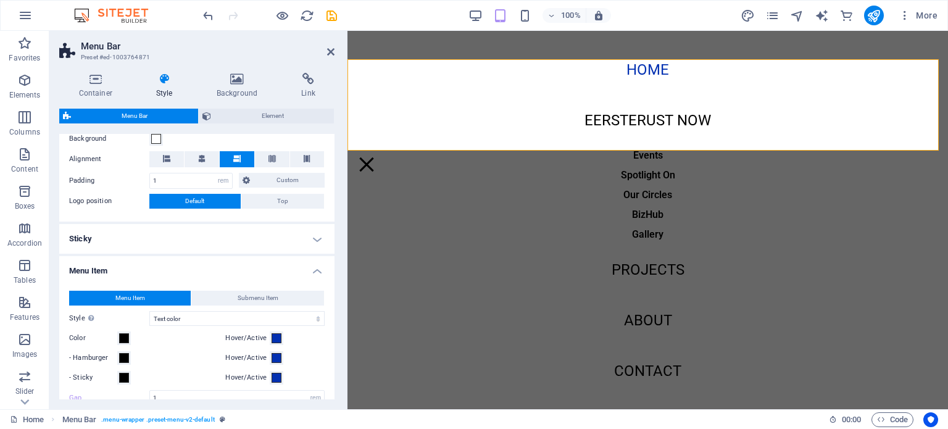
scroll to position [494, 0]
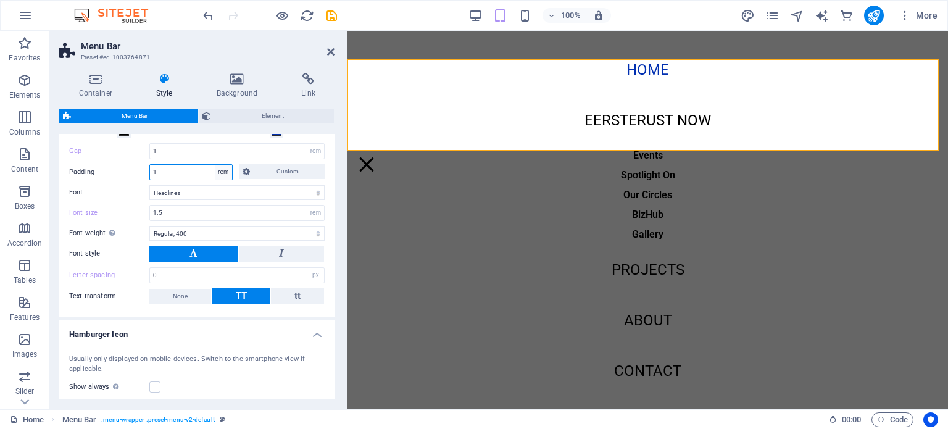
click at [225, 172] on select "px rem % vh vw Custom" at bounding box center [223, 172] width 17 height 15
click at [215, 165] on select "px rem % vh vw Custom" at bounding box center [223, 172] width 17 height 15
click at [170, 170] on input "1" at bounding box center [191, 172] width 82 height 15
type input "0"
type input "0.5"
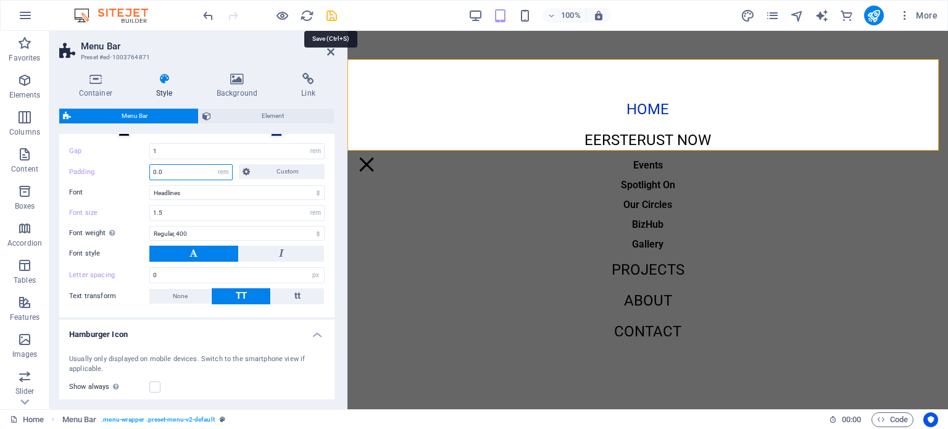
type input "0.0"
click at [329, 17] on icon "save" at bounding box center [331, 16] width 14 height 14
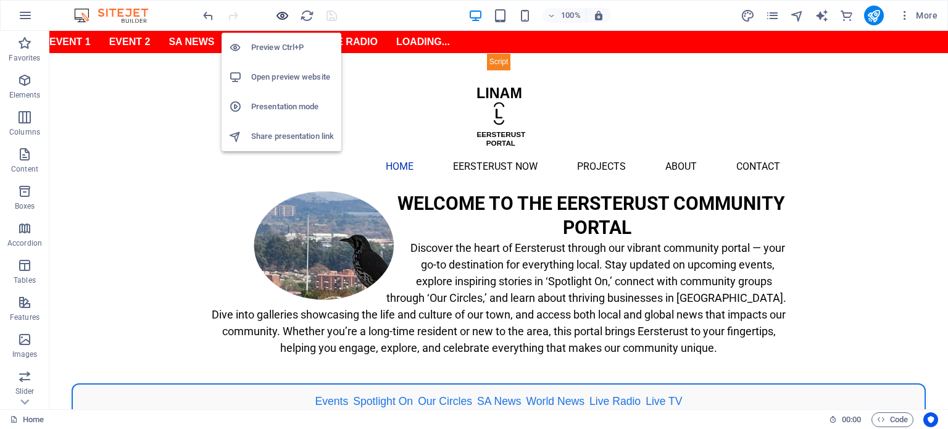
click at [282, 19] on icon "button" at bounding box center [282, 16] width 14 height 14
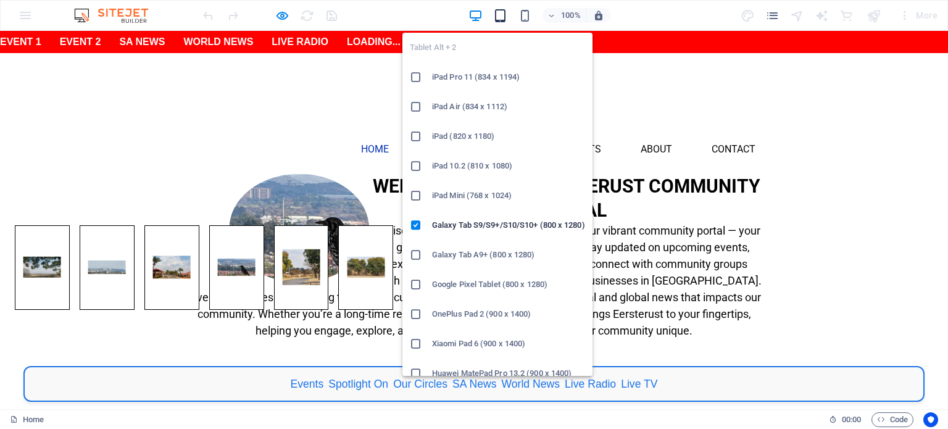
click at [498, 14] on icon "button" at bounding box center [500, 16] width 14 height 14
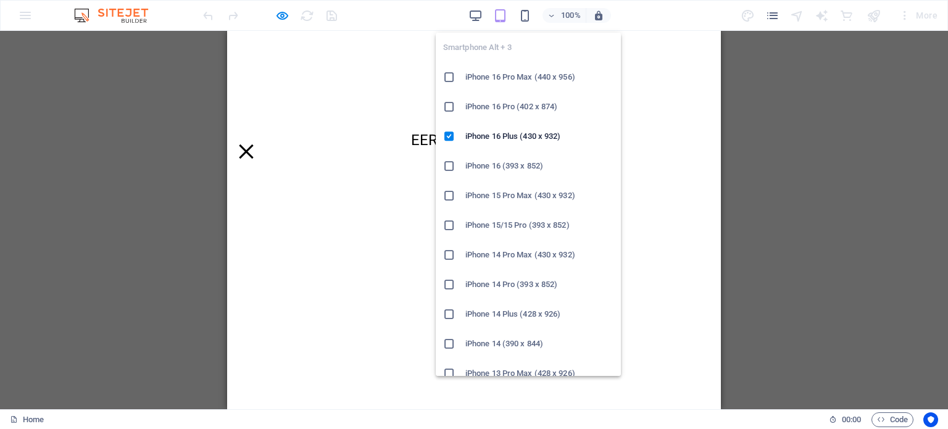
click at [524, 24] on div "Smartphone Alt + 3 iPhone 16 Pro Max (440 x 956) iPhone 16 Pro (402 x 874) iPho…" at bounding box center [528, 199] width 185 height 353
click at [525, 17] on icon "button" at bounding box center [525, 16] width 14 height 14
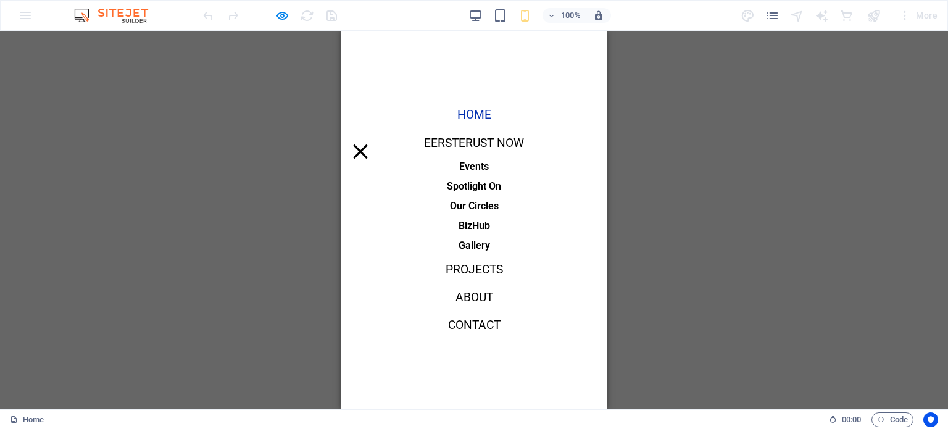
click at [370, 144] on div "Menu" at bounding box center [360, 151] width 19 height 15
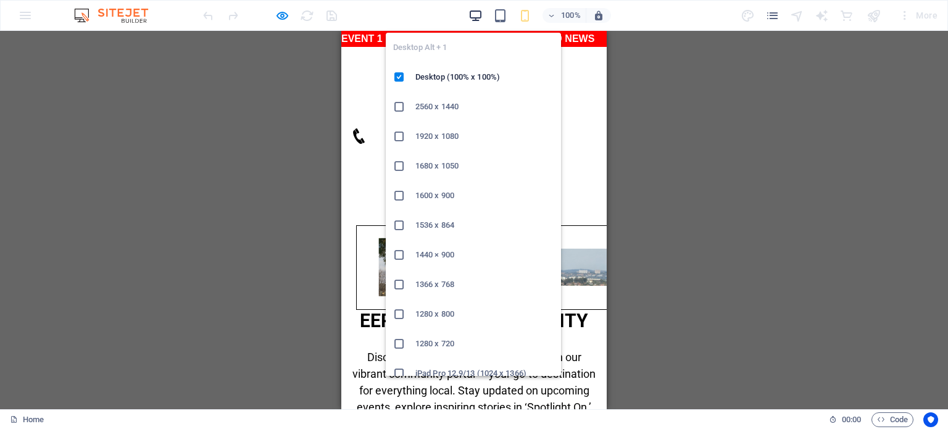
click at [471, 10] on icon "button" at bounding box center [475, 16] width 14 height 14
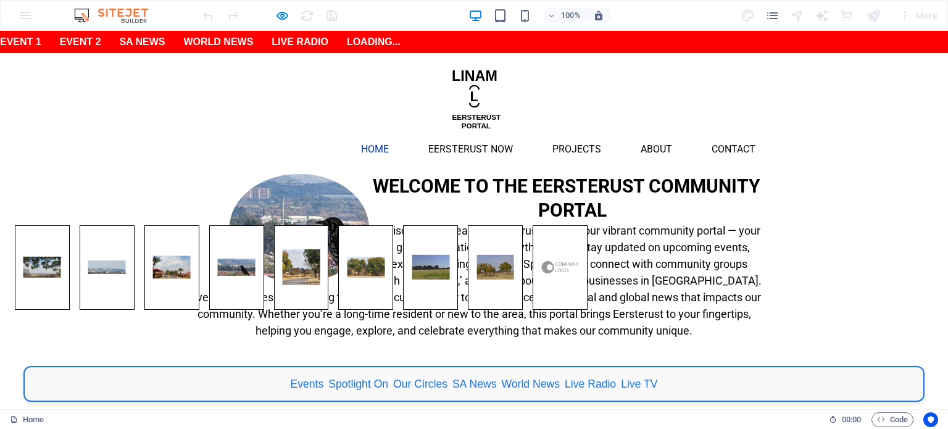
click at [305, 134] on ul "Home Eersterust Now Events Spotlight On Our Circles BizHub Gallery Projects Abo…" at bounding box center [474, 149] width 582 height 30
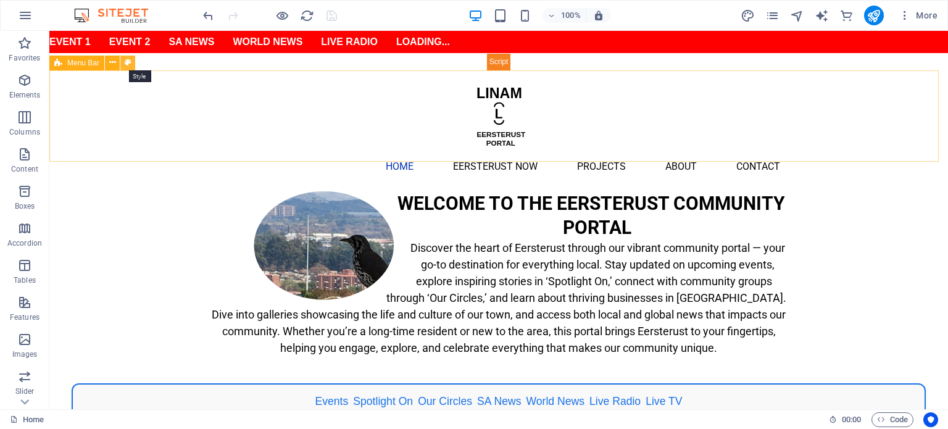
click at [128, 59] on icon at bounding box center [128, 62] width 7 height 13
select select "rem"
select select "hover_text_color"
select select "rem"
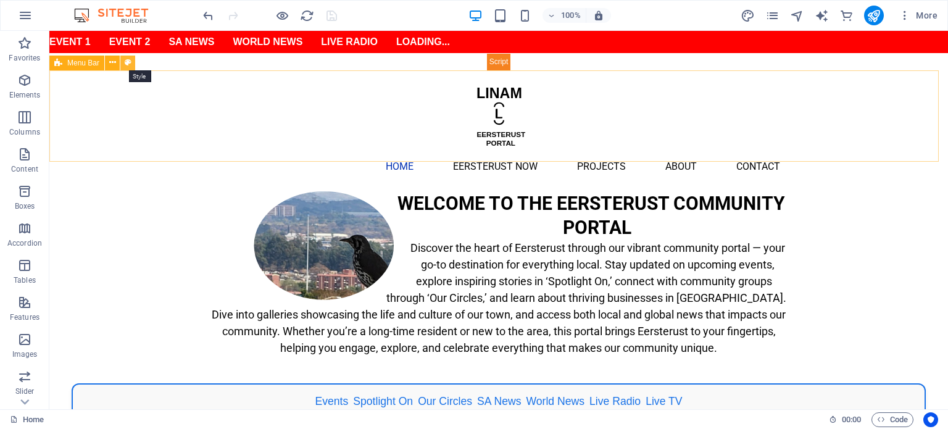
select select "link-special-font"
select select "rem"
select select "400"
select select "px"
select select "%"
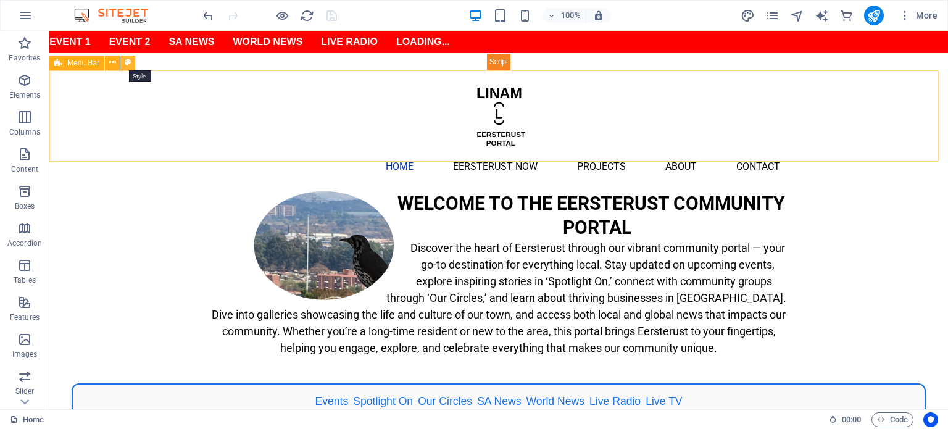
select select "rem"
select select "px"
select select "preset-menu-v2-default"
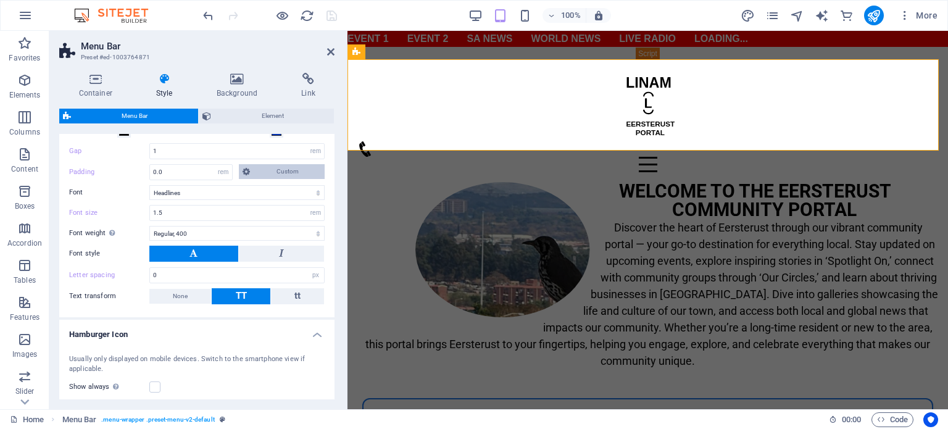
scroll to position [247, 0]
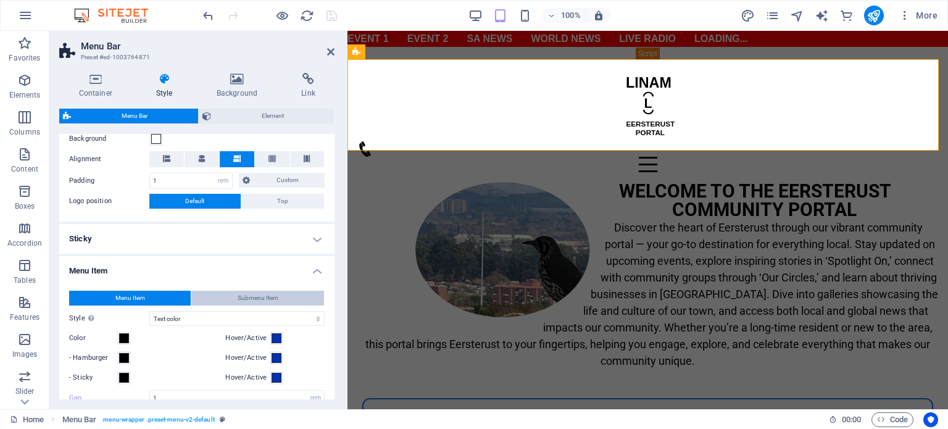
click at [249, 300] on span "Submenu Item" at bounding box center [258, 298] width 41 height 15
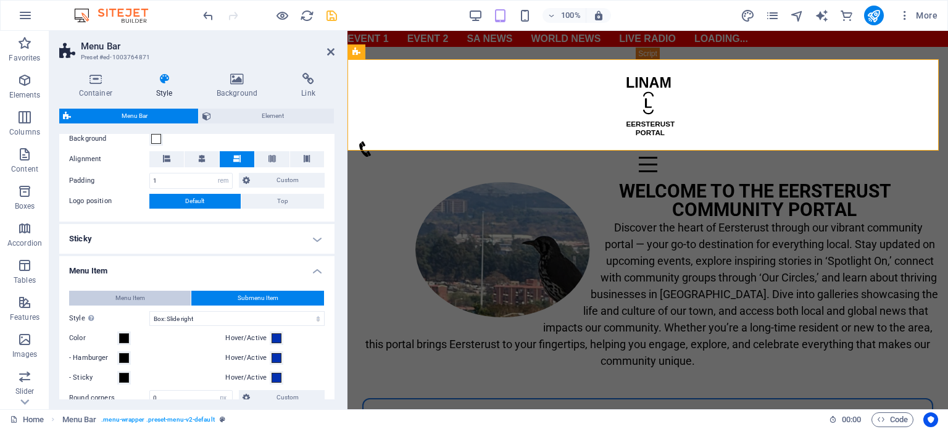
click at [152, 294] on button "Menu Item" at bounding box center [130, 298] width 122 height 15
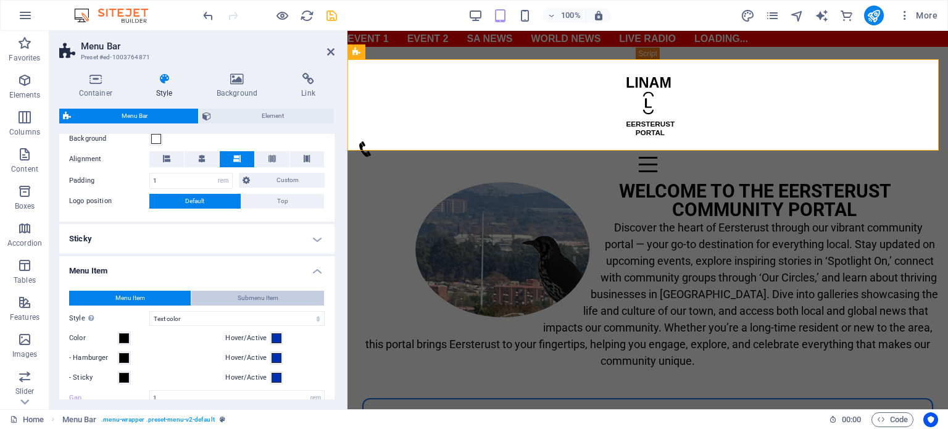
click at [246, 295] on span "Submenu Item" at bounding box center [258, 298] width 41 height 15
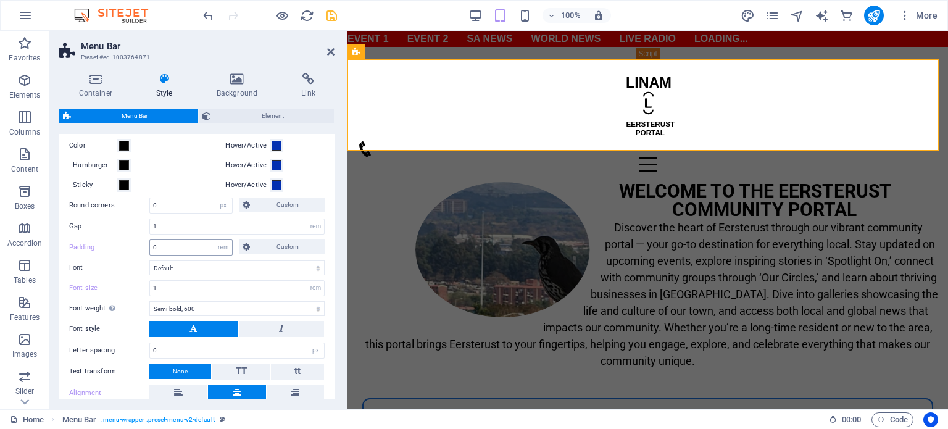
scroll to position [192, 0]
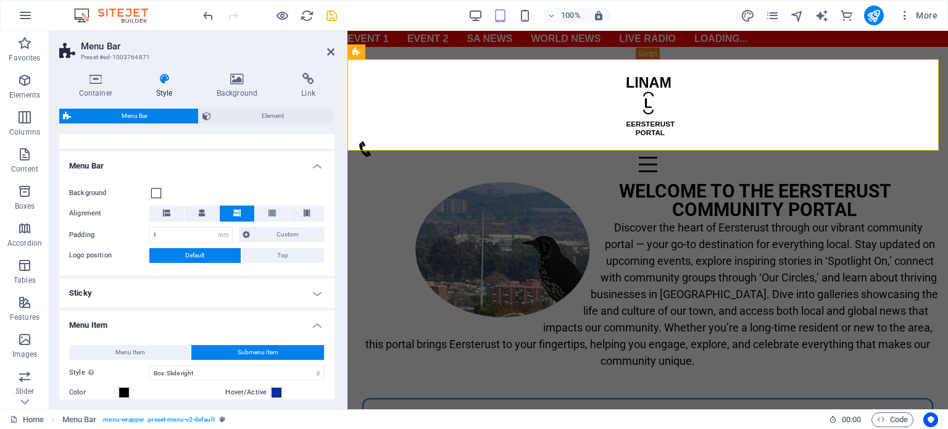
click at [269, 350] on span "Submenu Item" at bounding box center [258, 352] width 41 height 15
click at [134, 345] on span "Menu Item" at bounding box center [130, 352] width 30 height 15
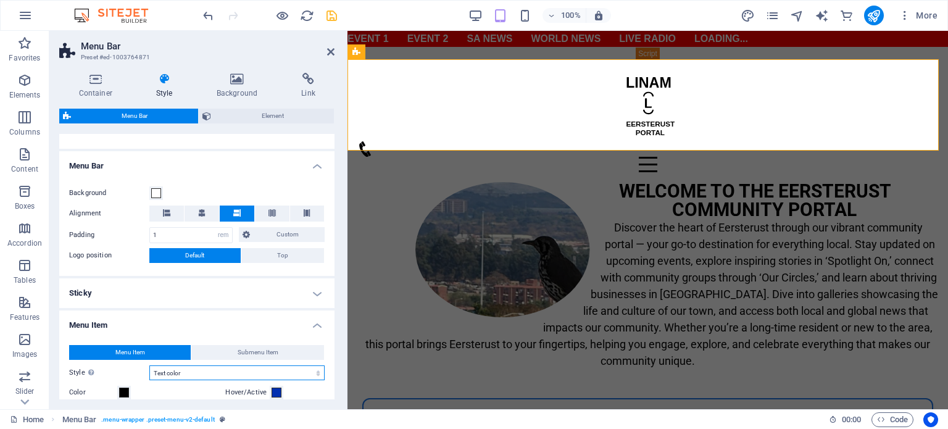
click at [196, 370] on select "Plain Text color Box: Fade Box: Flip vertical Box: Flip horizontal Box: Slide d…" at bounding box center [236, 372] width 175 height 15
select select "hover_box_bottom"
click at [149, 365] on select "Plain Text color Box: Fade Box: Flip vertical Box: Flip horizontal Box: Slide d…" at bounding box center [236, 372] width 175 height 15
click at [333, 15] on icon "save" at bounding box center [331, 16] width 14 height 14
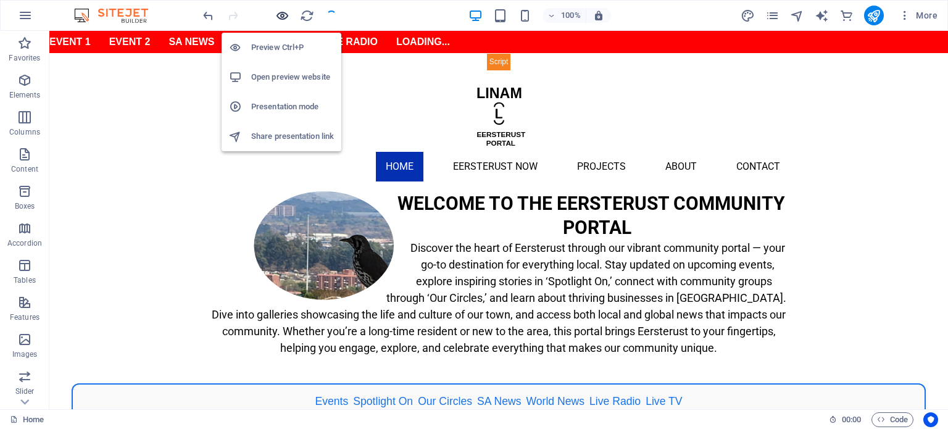
click at [281, 16] on icon "button" at bounding box center [282, 16] width 14 height 14
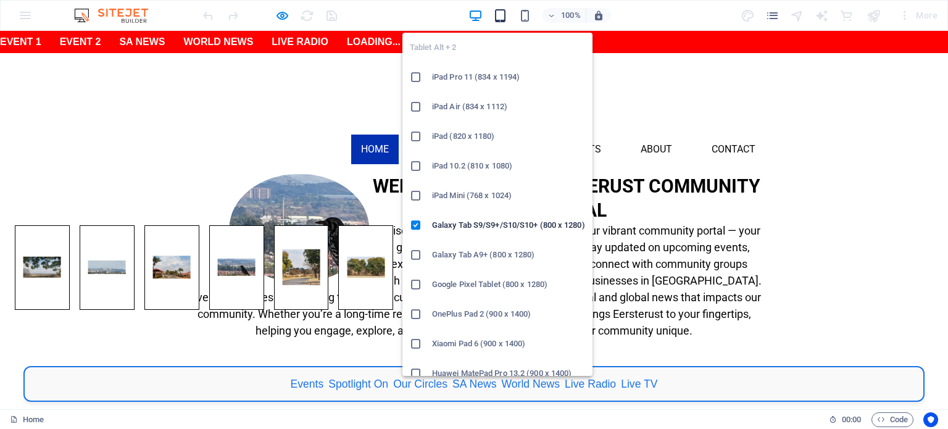
click at [500, 17] on icon "button" at bounding box center [500, 16] width 14 height 14
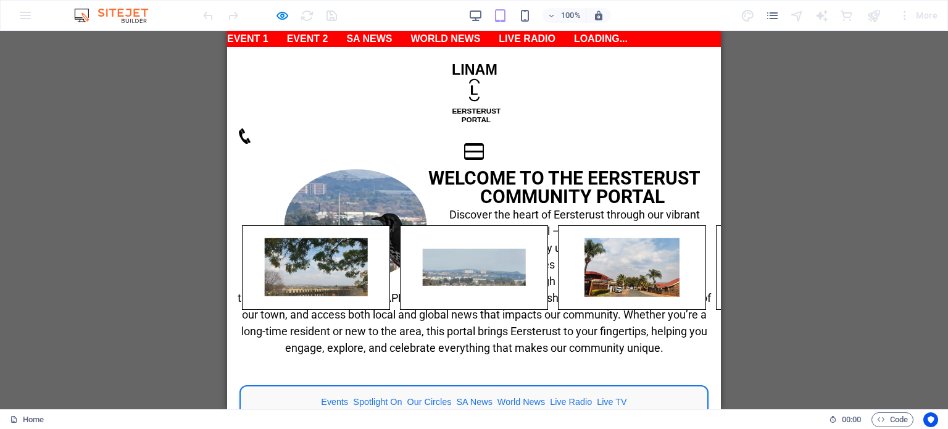
click at [483, 144] on button "Menu" at bounding box center [474, 145] width 19 height 2
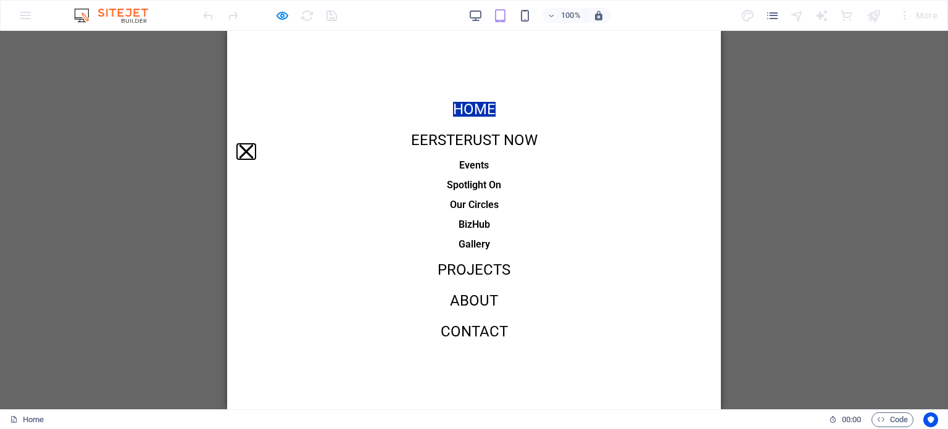
click at [253, 144] on button "Menu" at bounding box center [246, 151] width 14 height 14
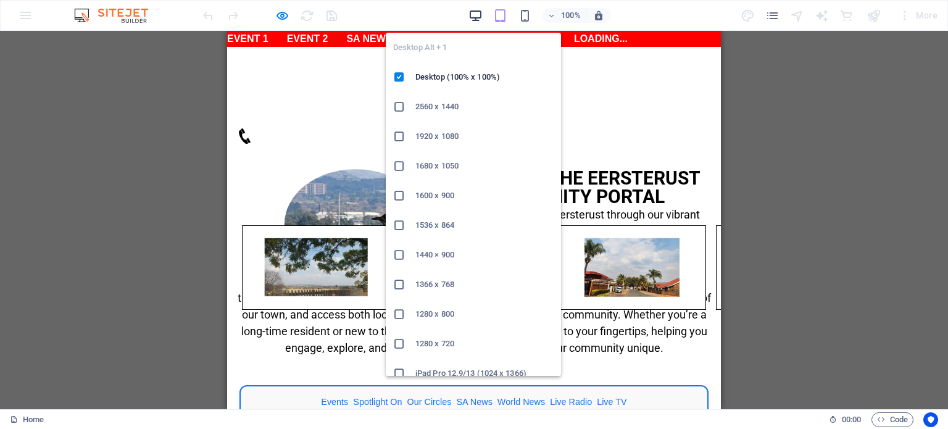
click at [474, 17] on icon "button" at bounding box center [475, 16] width 14 height 14
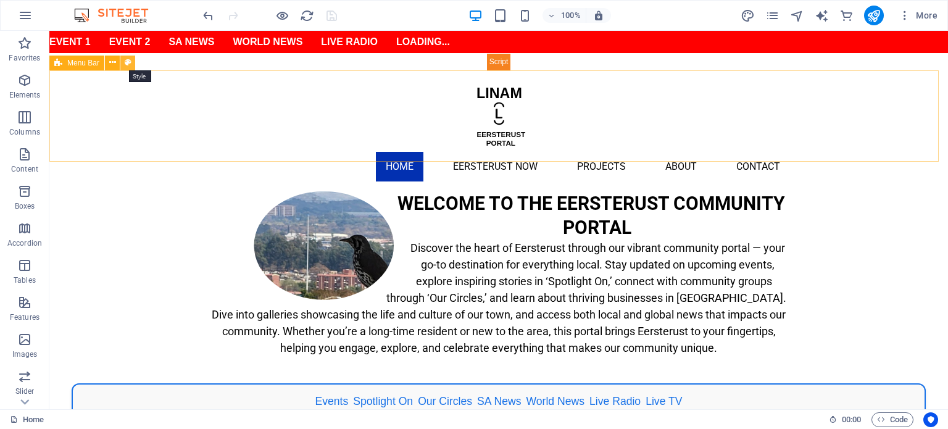
click at [130, 60] on icon at bounding box center [128, 62] width 7 height 13
select select "rem"
select select "hover_box_bottom"
select select "px"
select select "rem"
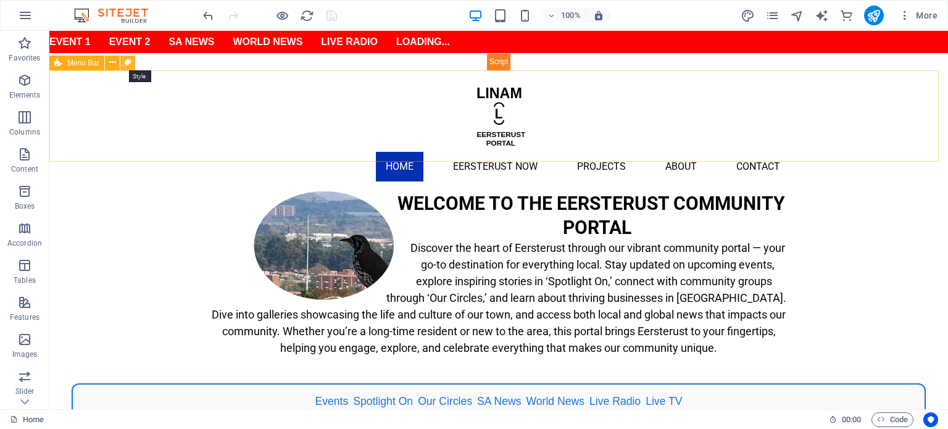
select select "rem"
select select "link-special-font"
select select "rem"
select select "400"
select select "px"
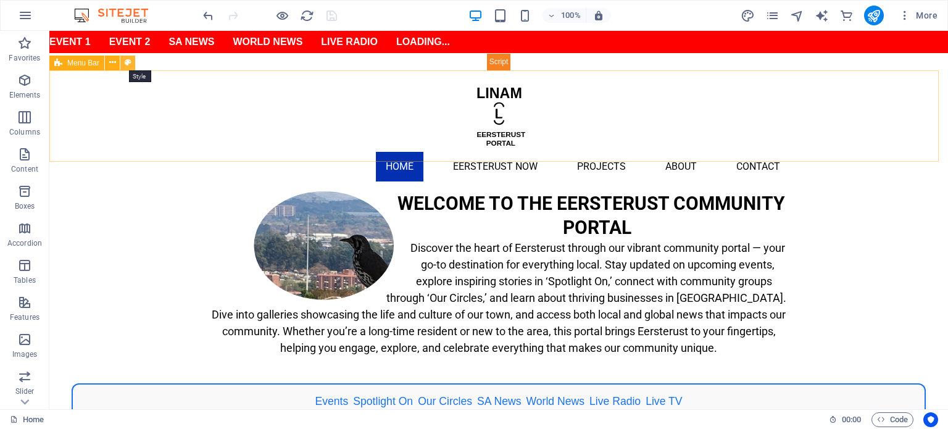
select select "%"
select select "rem"
select select "px"
select select "preset-menu-v2-default"
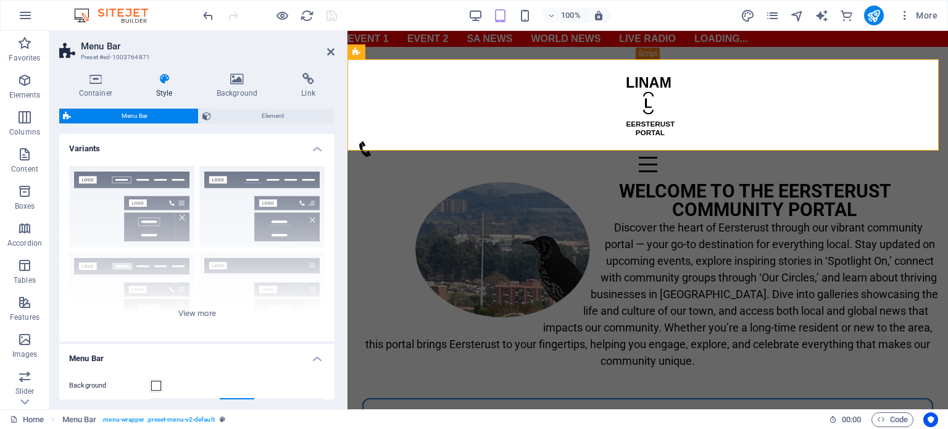
scroll to position [247, 0]
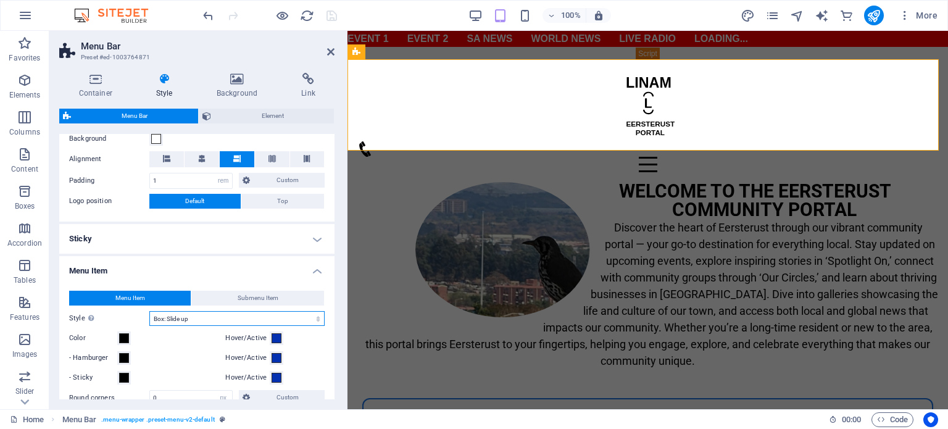
click at [192, 318] on select "Plain Text color Box: Fade Box: Flip vertical Box: Flip horizontal Box: Slide d…" at bounding box center [236, 318] width 175 height 15
select select "hover_box_zoom"
click at [149, 311] on select "Plain Text color Box: Fade Box: Flip vertical Box: Flip horizontal Box: Slide d…" at bounding box center [236, 318] width 175 height 15
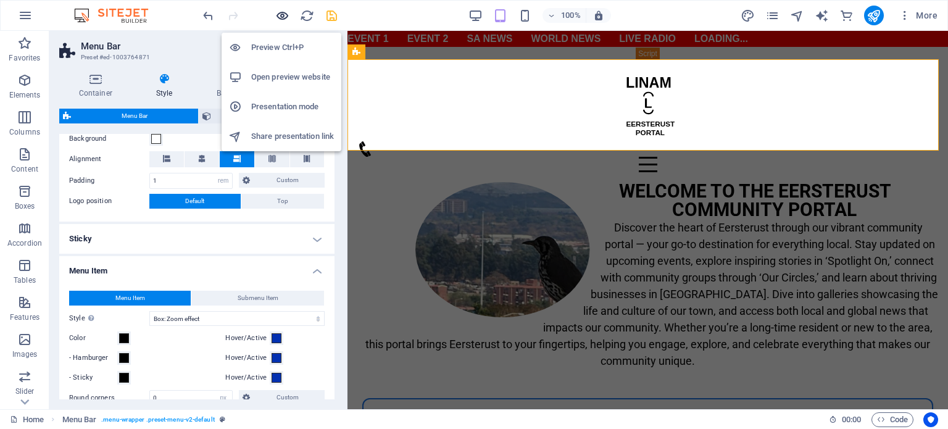
click at [280, 19] on icon "button" at bounding box center [282, 16] width 14 height 14
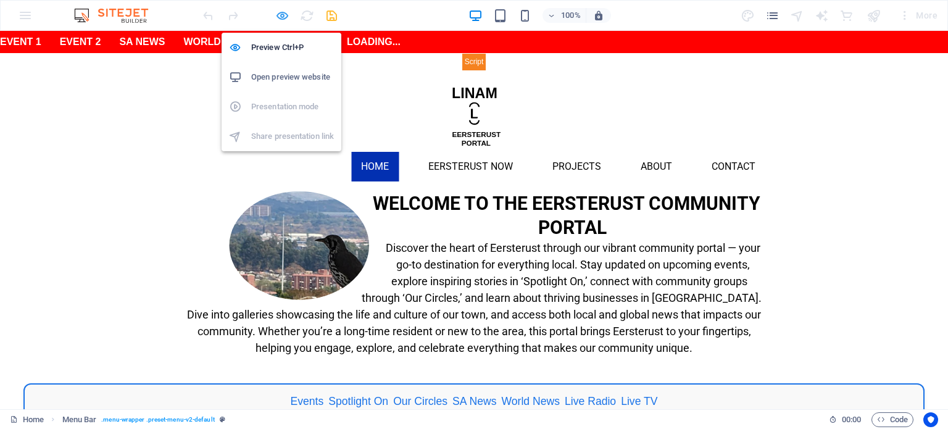
select select "rem"
select select "hover_box_zoom"
select select "px"
select select "rem"
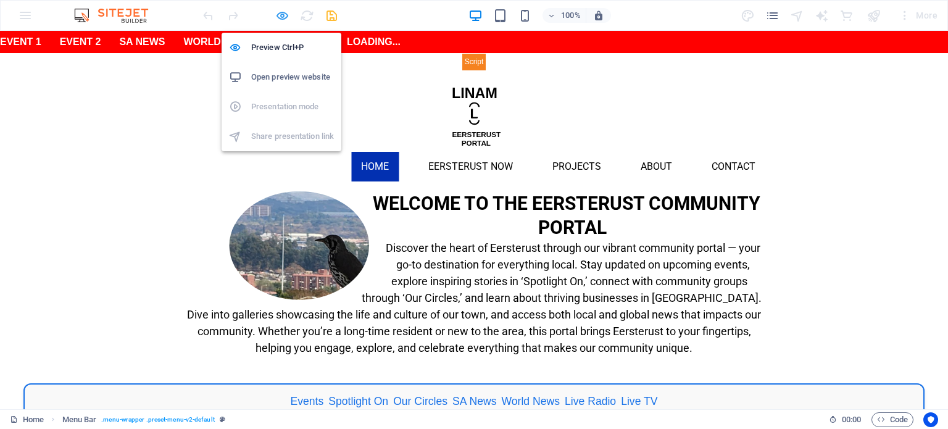
select select "link-special-font"
select select "rem"
select select "400"
select select "px"
select select "%"
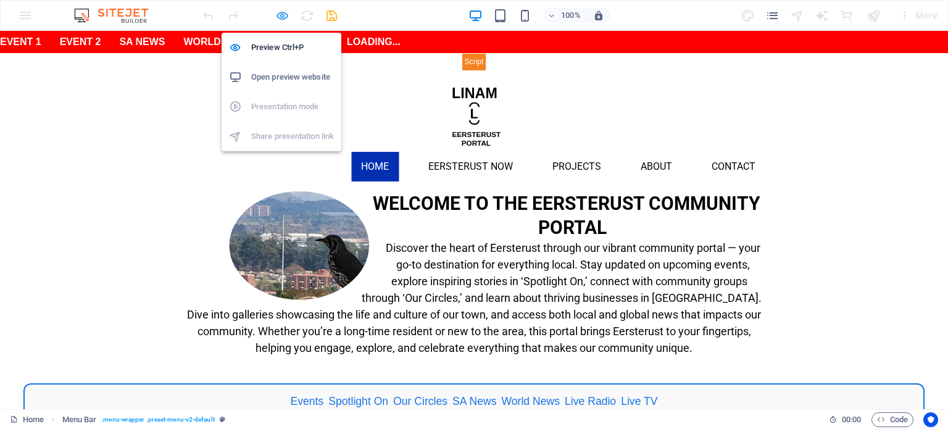
select select "rem"
select select "px"
select select "preset-menu-v2-default"
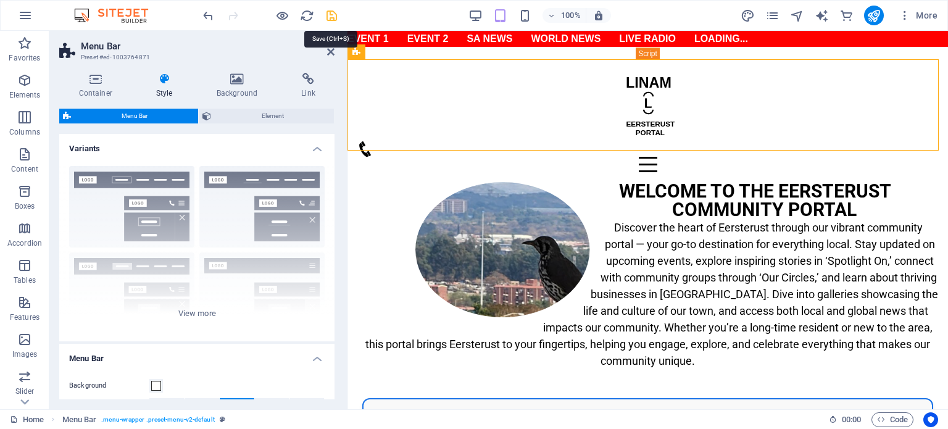
click at [328, 19] on icon "save" at bounding box center [331, 16] width 14 height 14
select select "rem"
select select "hover_box_zoom"
select select "px"
select select "rem"
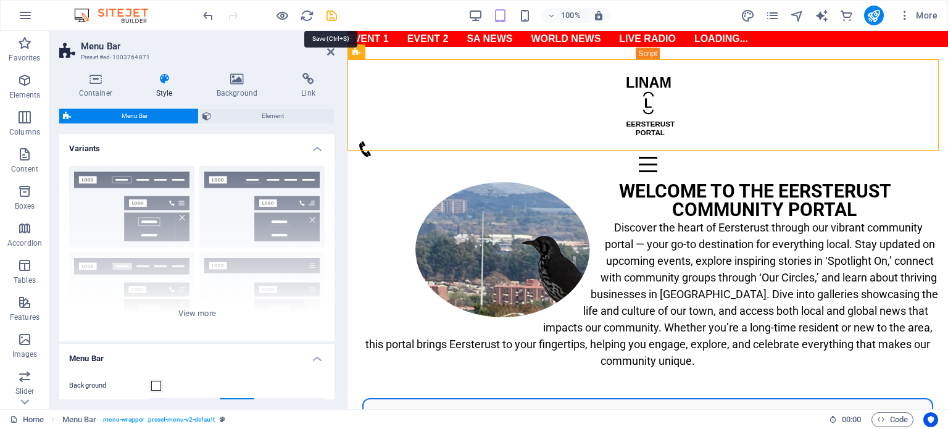
select select "rem"
select select "link-special-font"
select select "rem"
select select "400"
select select "px"
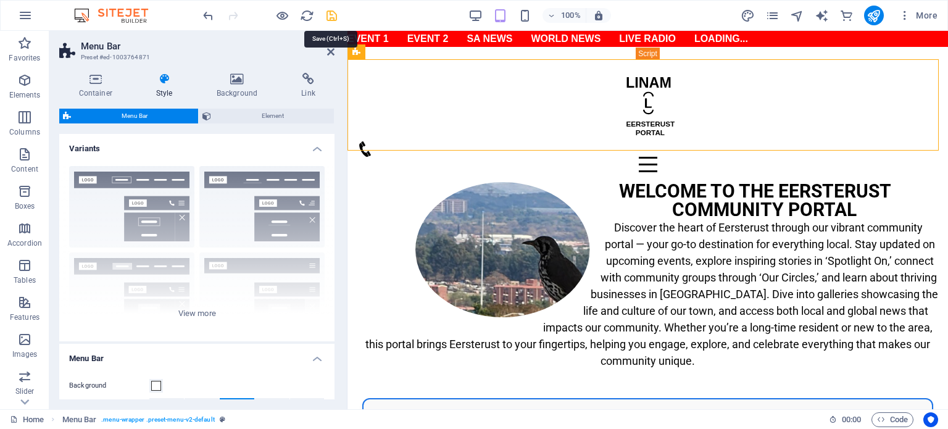
select select "%"
select select "rem"
select select "px"
select select "preset-menu-v2-default"
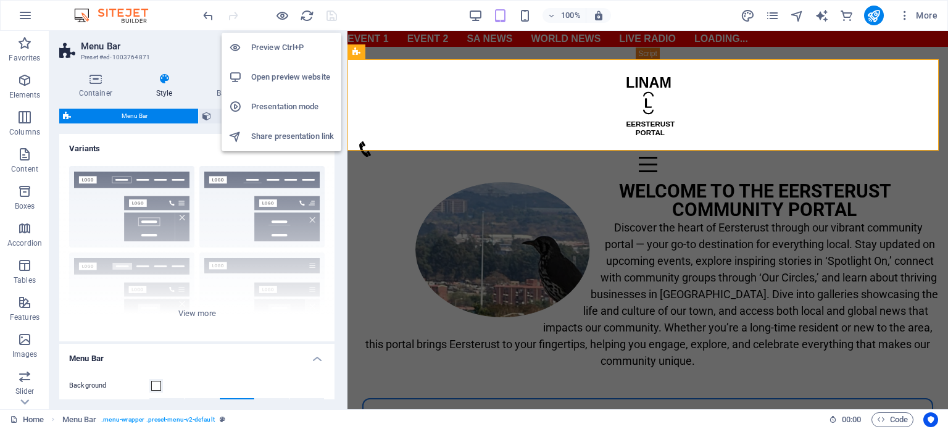
click at [274, 49] on h6 "Preview Ctrl+P" at bounding box center [292, 47] width 83 height 15
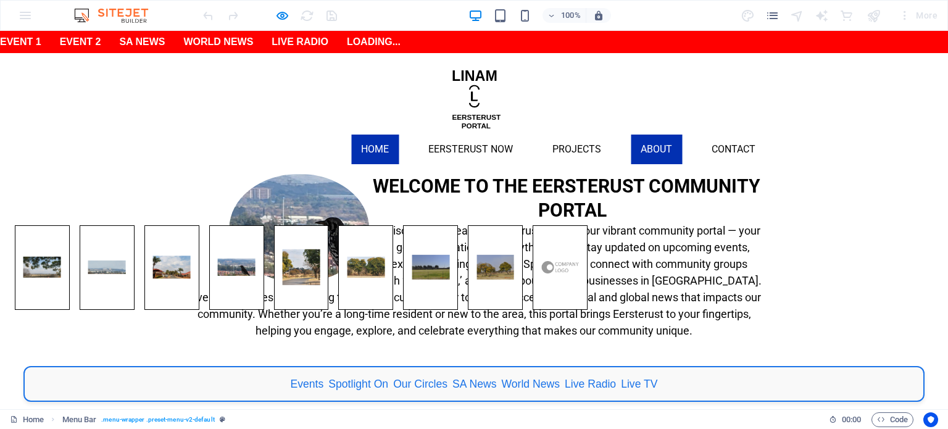
click at [656, 134] on link "About" at bounding box center [655, 149] width 51 height 30
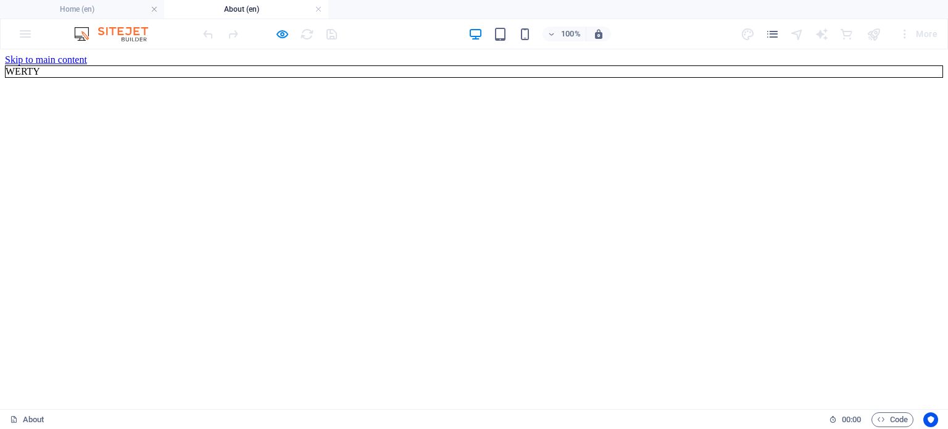
scroll to position [0, 0]
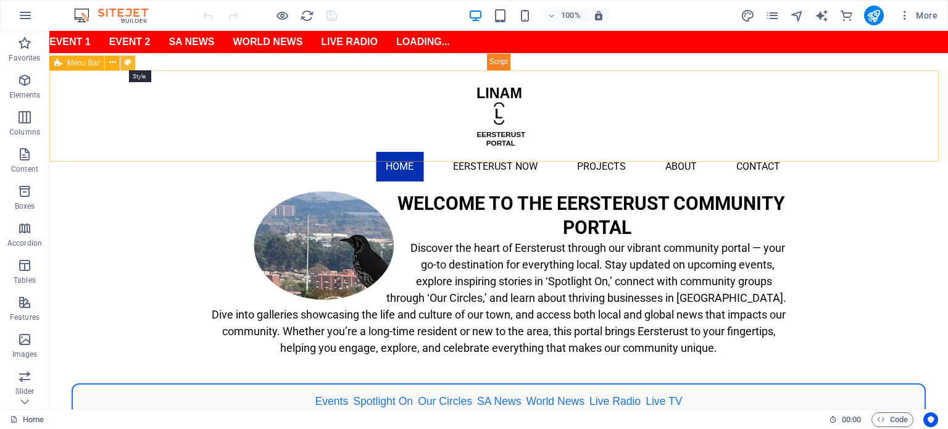
drag, startPoint x: 132, startPoint y: 135, endPoint x: 128, endPoint y: 59, distance: 76.6
click at [128, 59] on icon at bounding box center [128, 62] width 7 height 13
select select "rem"
select select "preset-menu-v2-default"
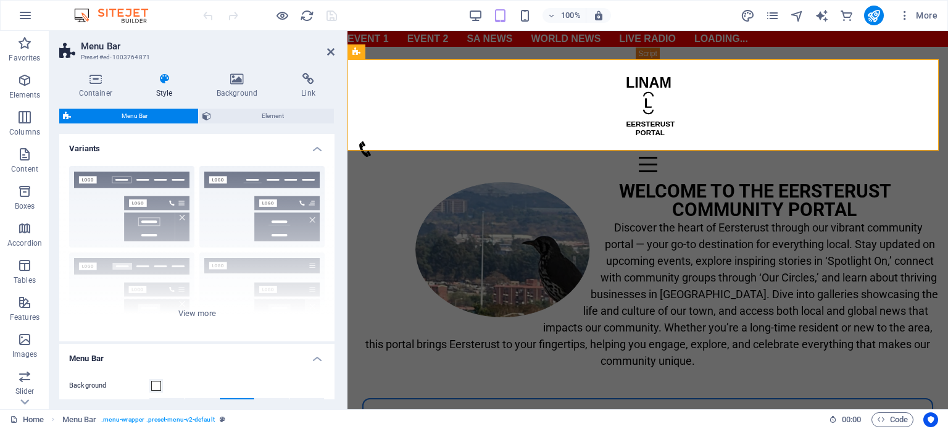
scroll to position [247, 0]
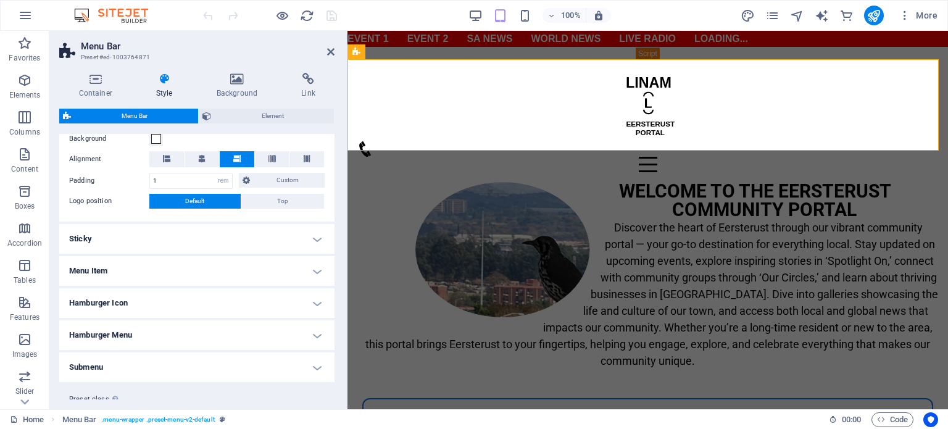
click at [112, 278] on h4 "Menu Item" at bounding box center [196, 271] width 275 height 30
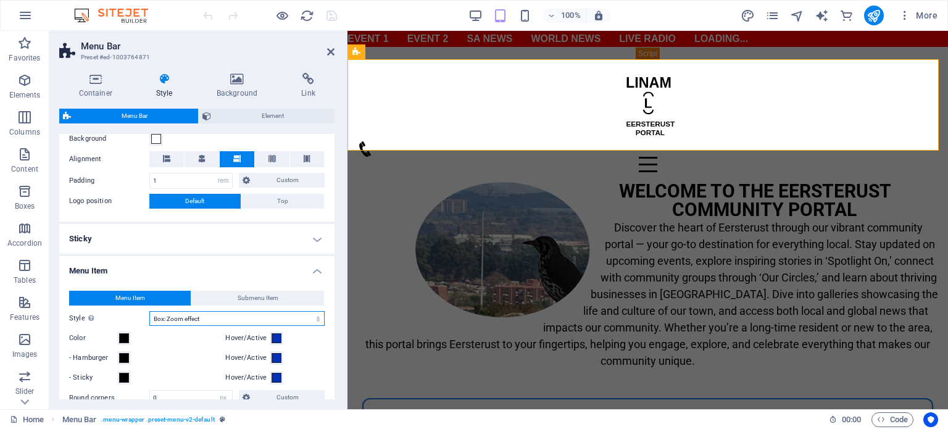
click at [199, 317] on select "Plain Text color Box: Fade Box: Flip vertical Box: Flip horizontal Box: Slide d…" at bounding box center [236, 318] width 175 height 15
select select "hover_border_vertical"
click at [149, 311] on select "Plain Text color Box: Fade Box: Flip vertical Box: Flip horizontal Box: Slide d…" at bounding box center [236, 318] width 175 height 15
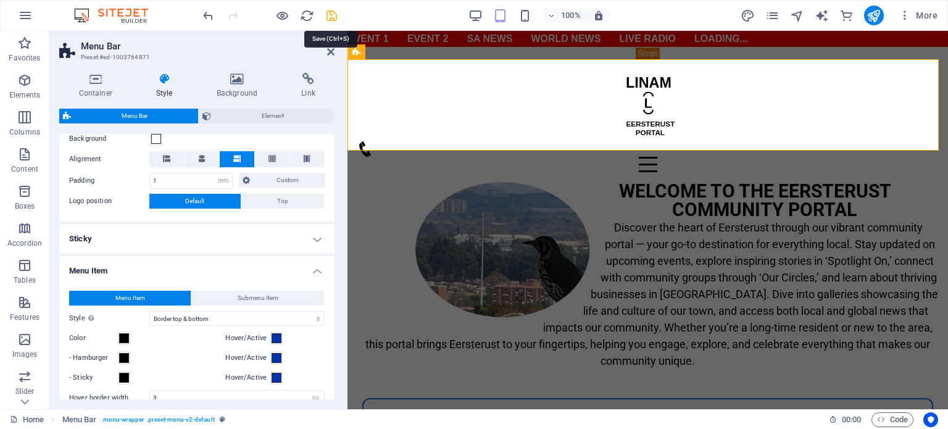
click at [331, 19] on icon "save" at bounding box center [331, 16] width 14 height 14
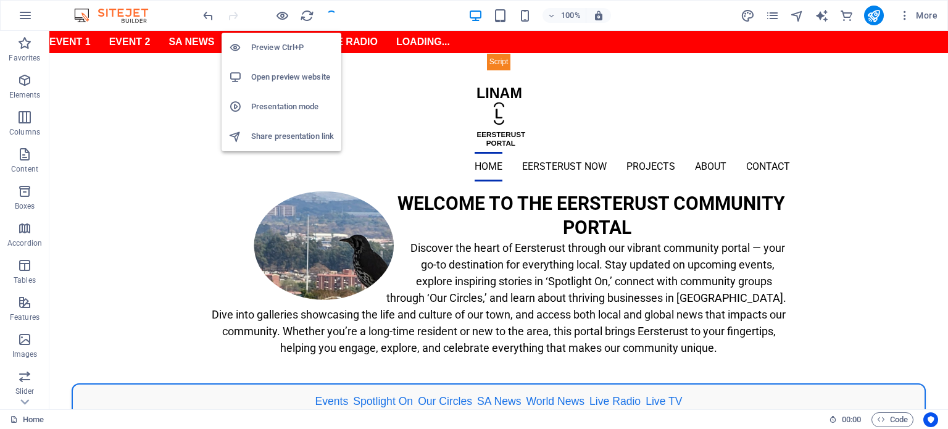
click at [278, 52] on h6 "Preview Ctrl+P" at bounding box center [292, 47] width 83 height 15
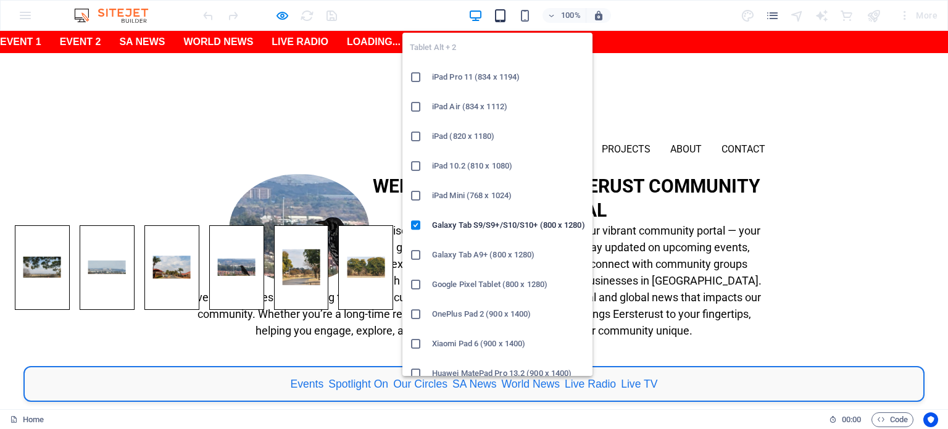
click at [500, 17] on icon "button" at bounding box center [500, 16] width 14 height 14
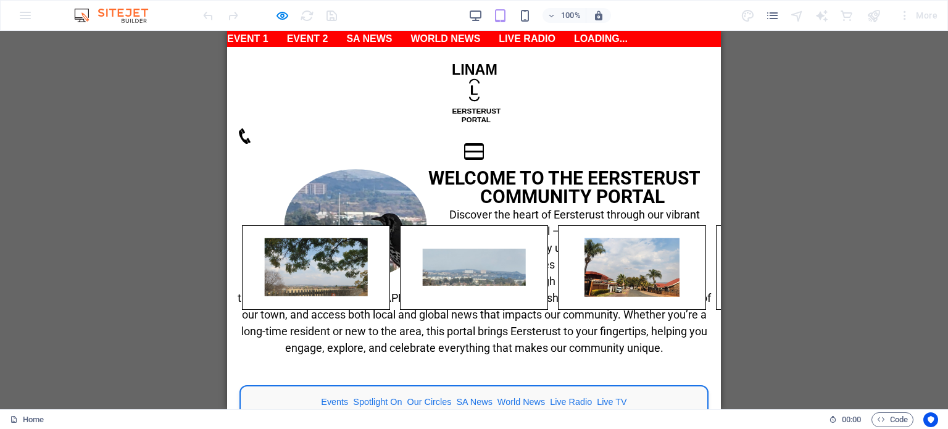
click at [483, 144] on button "Menu" at bounding box center [474, 145] width 19 height 2
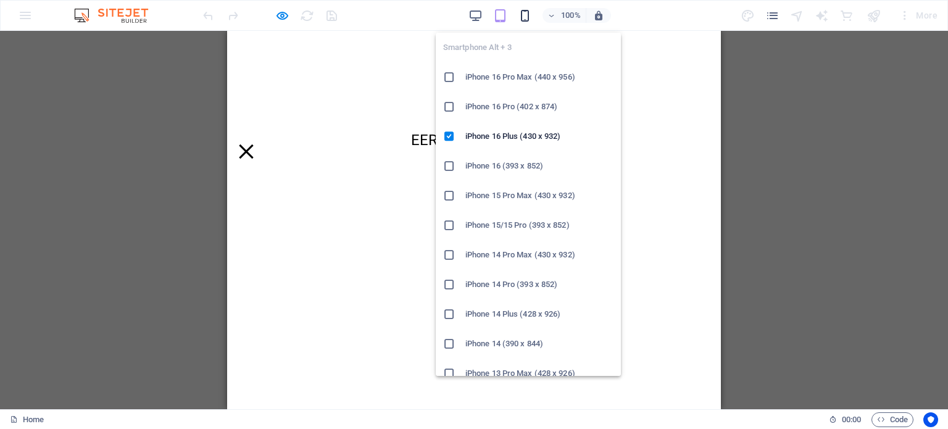
click at [519, 17] on icon "button" at bounding box center [525, 16] width 14 height 14
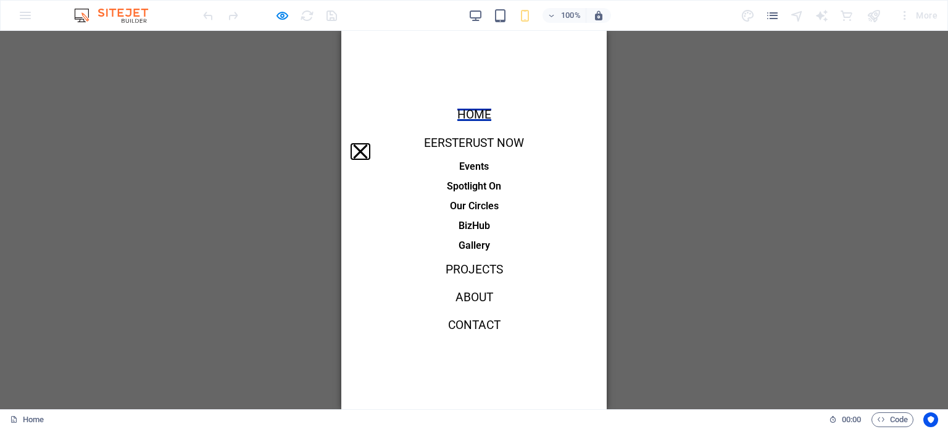
click at [367, 144] on button "Menu" at bounding box center [360, 151] width 14 height 14
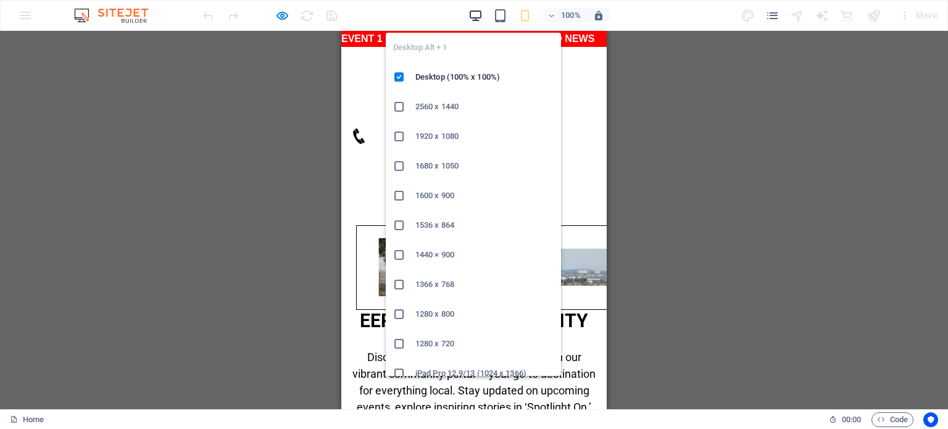
click at [480, 12] on icon "button" at bounding box center [475, 16] width 14 height 14
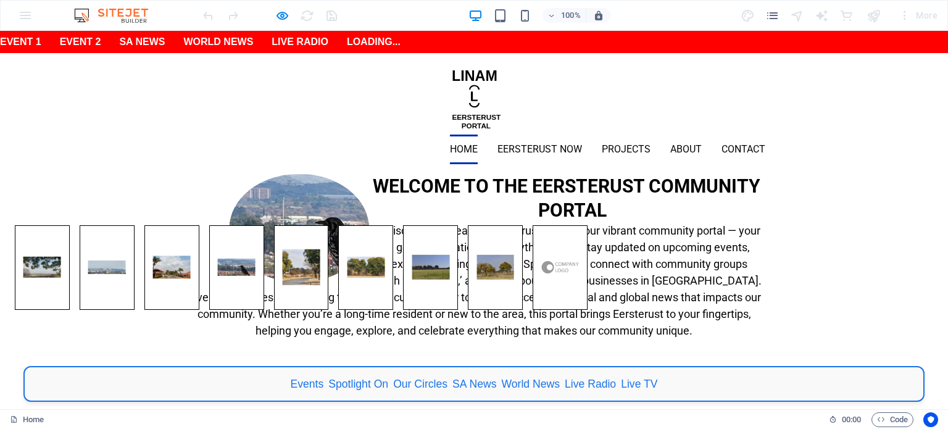
click at [153, 182] on div "WELCOME TO THE EERSTERUST COMMUNITY PORTAL Discover the heart of Eersterust thr…" at bounding box center [474, 264] width 948 height 180
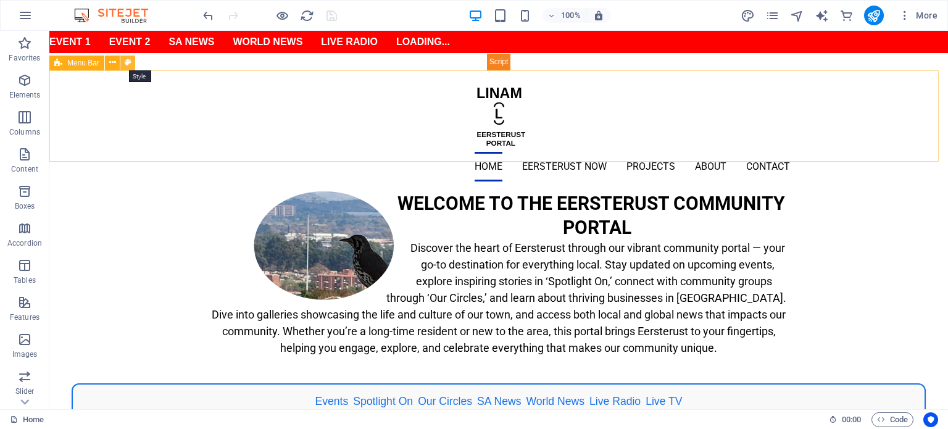
click at [123, 64] on button at bounding box center [127, 63] width 15 height 15
select select "rem"
select select "hover_border_vertical"
select select "px"
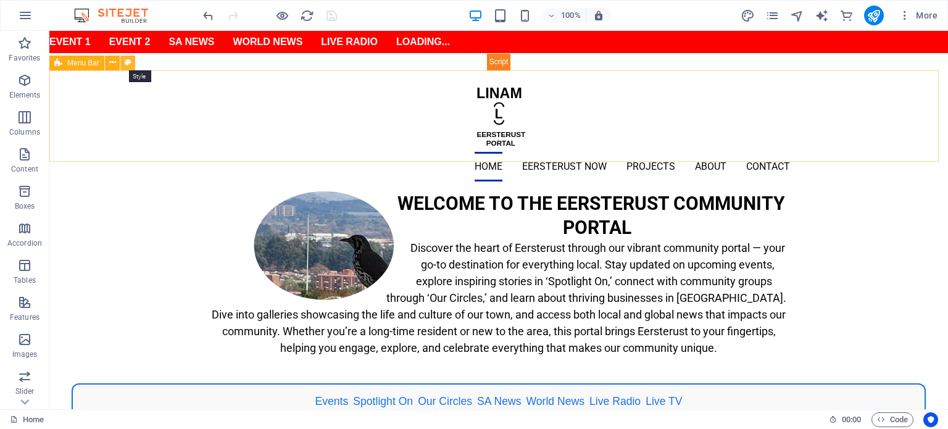
select select "rem"
select select "link-special-font"
select select "rem"
select select "400"
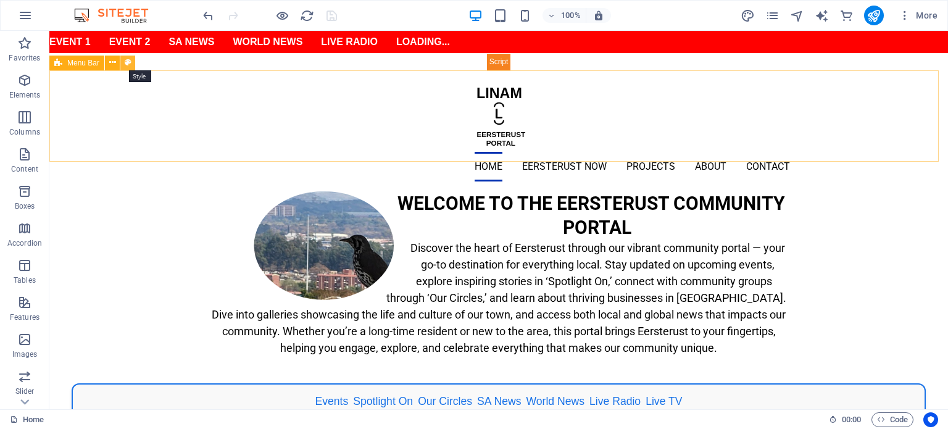
select select "px"
select select "preset-menu-v2-default"
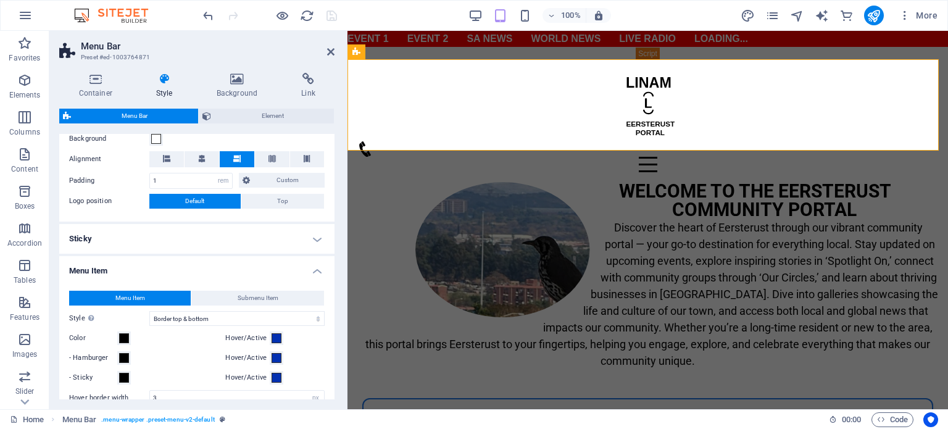
scroll to position [494, 0]
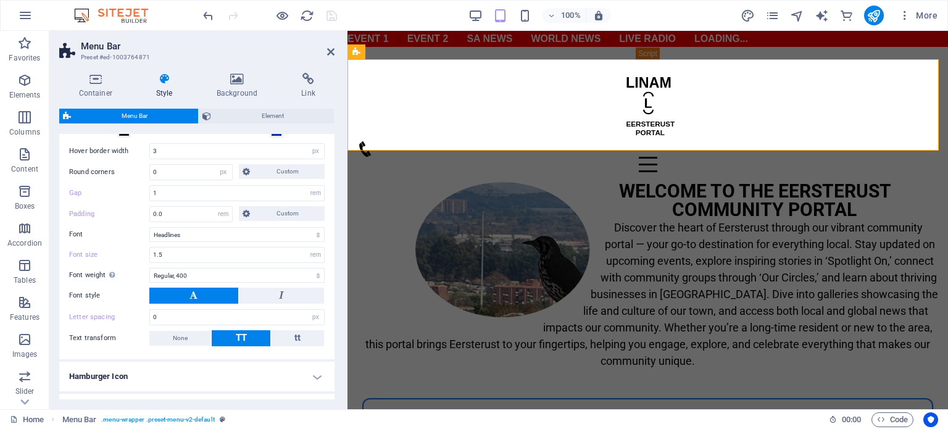
drag, startPoint x: 331, startPoint y: 341, endPoint x: 331, endPoint y: 333, distance: 8.7
click at [331, 333] on div "Menu Item Submenu Item Style Switch to preview mode and move the mouse over men…" at bounding box center [197, 195] width 280 height 328
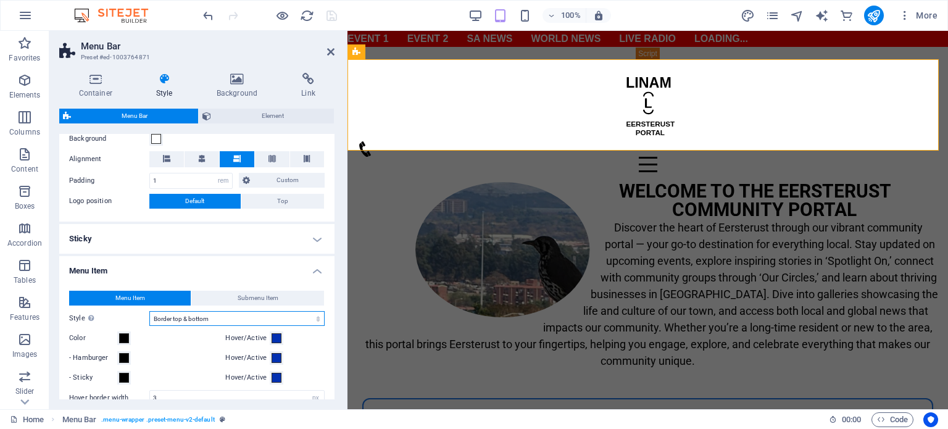
click at [202, 315] on select "Plain Text color Box: Fade Box: Flip vertical Box: Flip horizontal Box: Slide d…" at bounding box center [236, 318] width 175 height 15
select select "hover_border_top"
click at [149, 311] on select "Plain Text color Box: Fade Box: Flip vertical Box: Flip horizontal Box: Slide d…" at bounding box center [236, 318] width 175 height 15
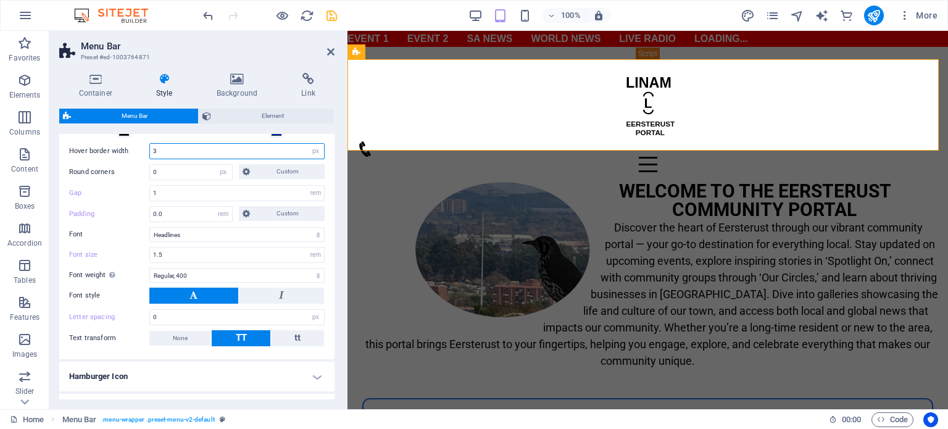
drag, startPoint x: 167, startPoint y: 153, endPoint x: 153, endPoint y: 153, distance: 14.2
click at [153, 153] on input "3" at bounding box center [237, 151] width 174 height 15
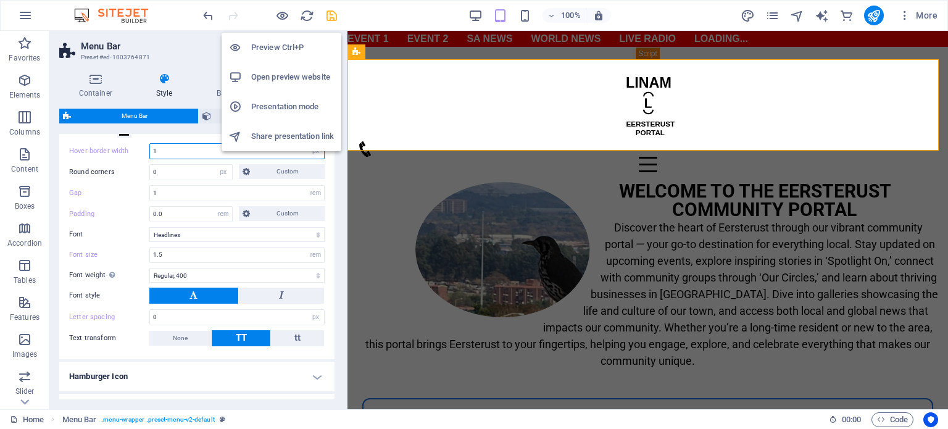
type input "1"
click at [275, 49] on h6 "Preview Ctrl+P" at bounding box center [292, 47] width 83 height 15
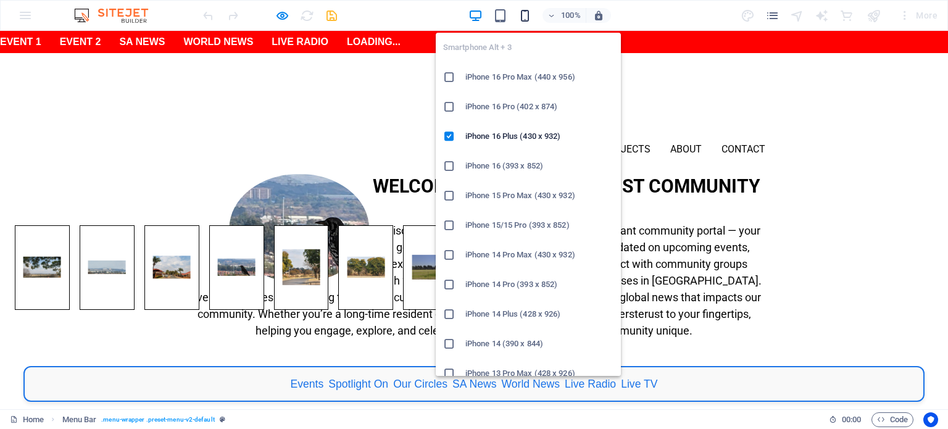
click at [526, 19] on icon "button" at bounding box center [525, 16] width 14 height 14
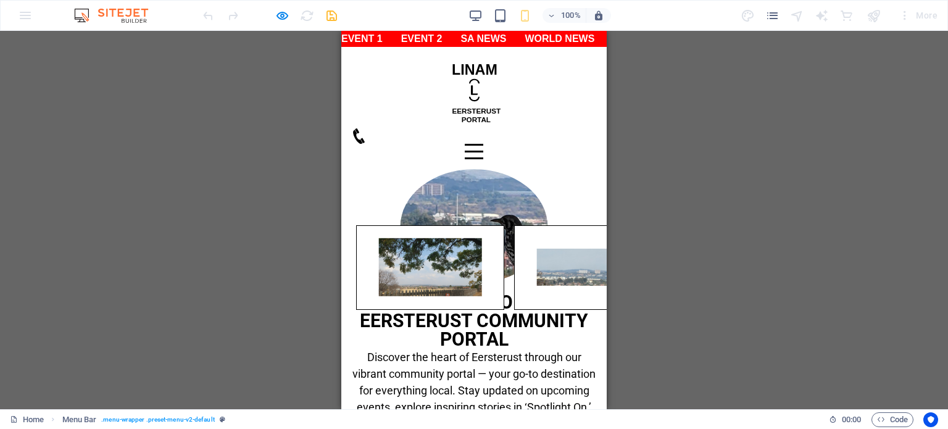
click at [483, 144] on div "Menu" at bounding box center [474, 151] width 19 height 15
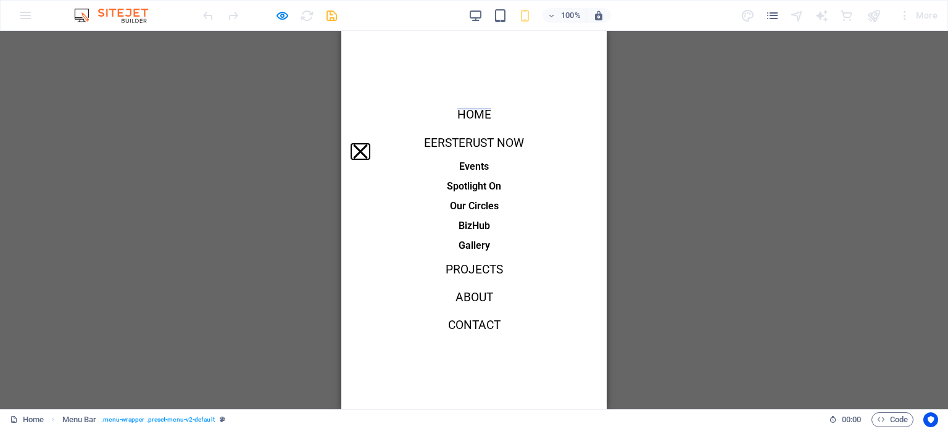
click at [367, 144] on button "Menu" at bounding box center [360, 151] width 14 height 14
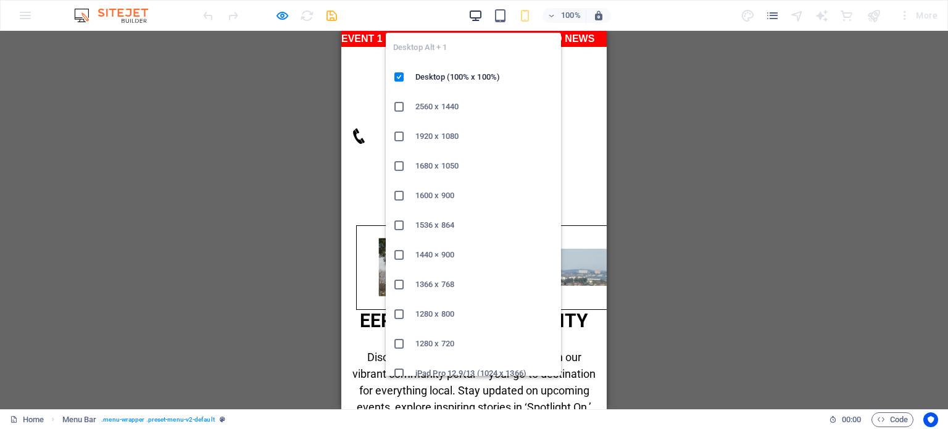
click at [473, 12] on icon "button" at bounding box center [475, 16] width 14 height 14
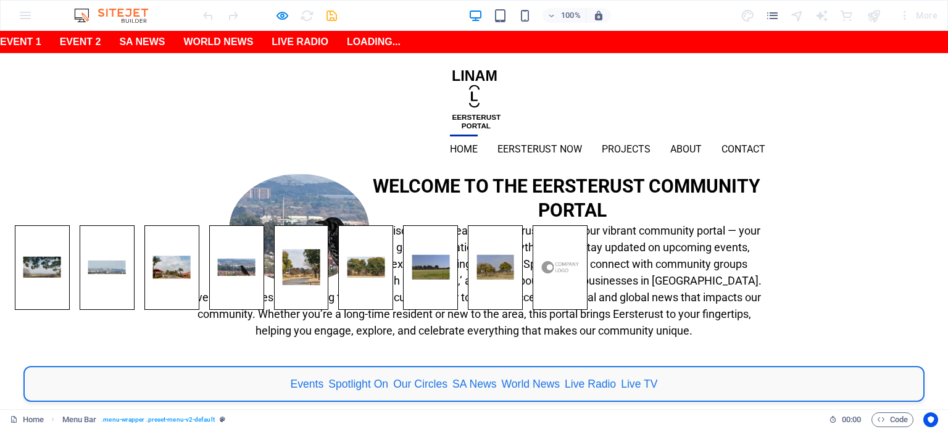
click at [115, 178] on div "WELCOME TO THE EERSTERUST COMMUNITY PORTAL Discover the heart of Eersterust thr…" at bounding box center [474, 264] width 948 height 180
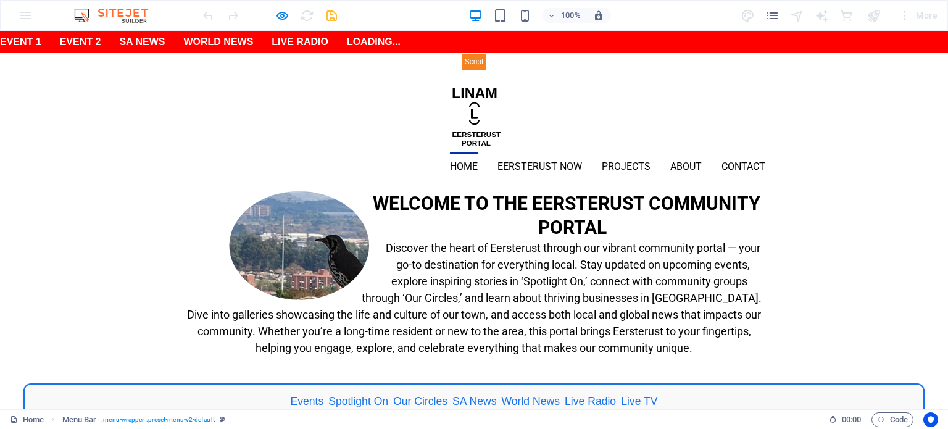
select select "rem"
select select "hover_border_top"
select select "px"
select select "rem"
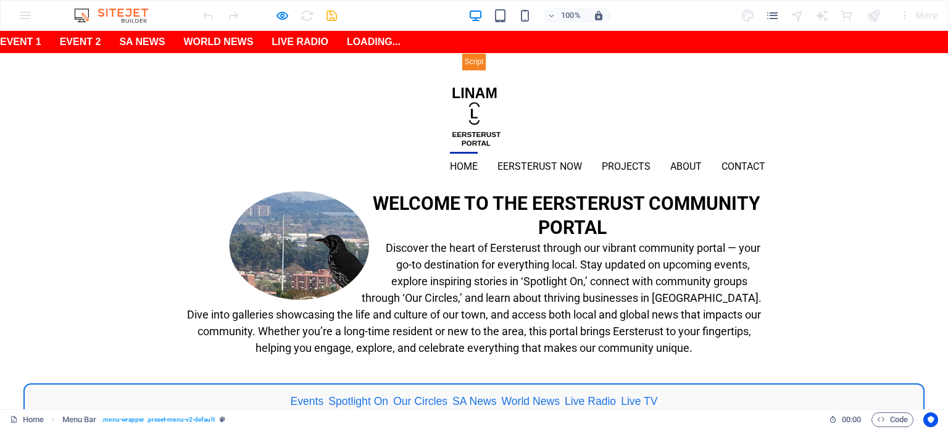
select select "rem"
select select "link-special-font"
select select "rem"
select select "400"
select select "px"
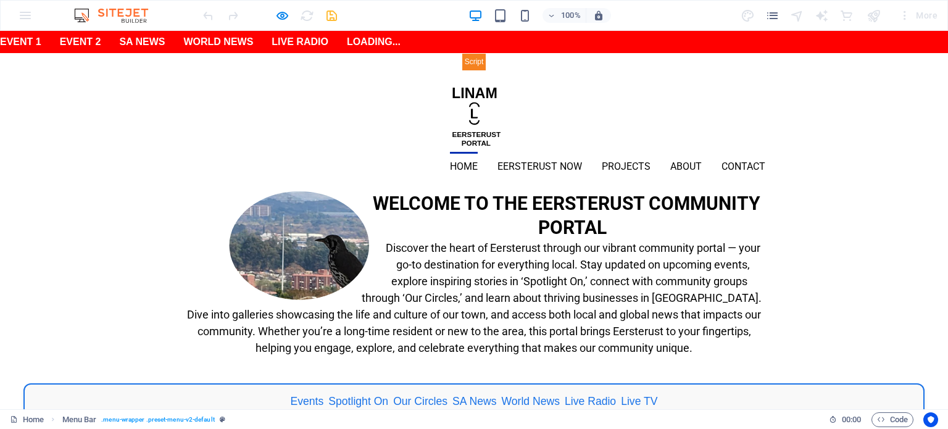
select select "preset-menu-v2-default"
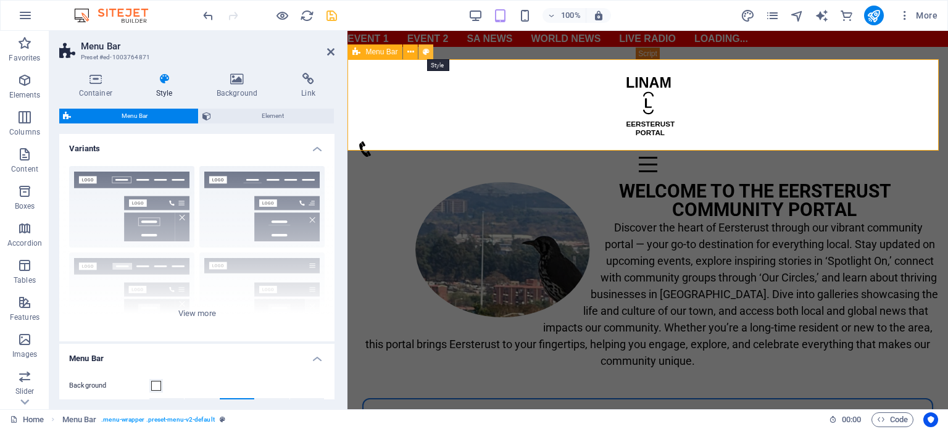
drag, startPoint x: 426, startPoint y: 51, endPoint x: 68, endPoint y: 30, distance: 357.8
click at [426, 51] on icon at bounding box center [426, 52] width 7 height 13
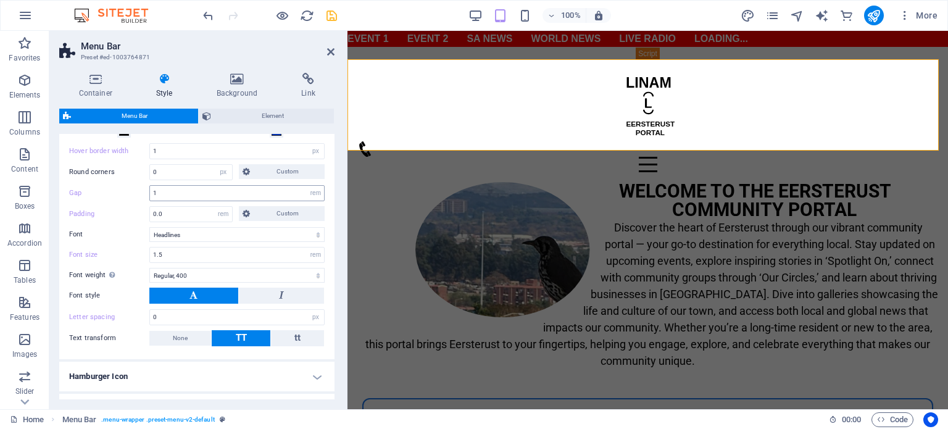
scroll to position [247, 0]
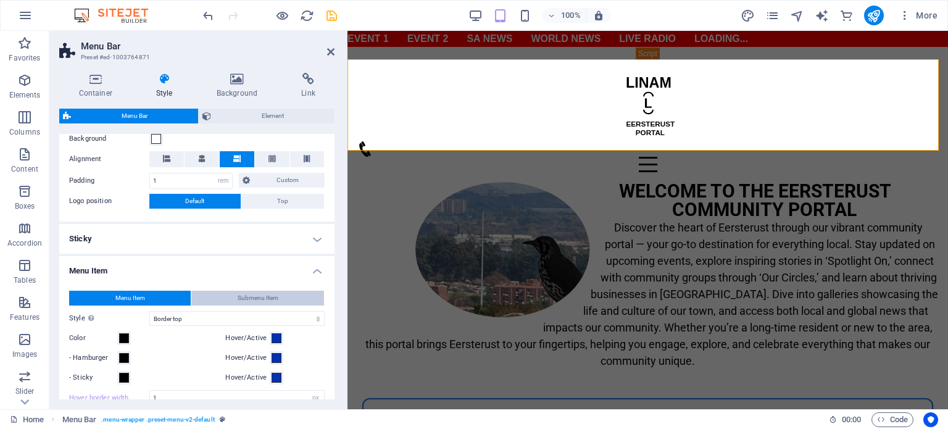
click at [274, 294] on span "Submenu Item" at bounding box center [258, 298] width 41 height 15
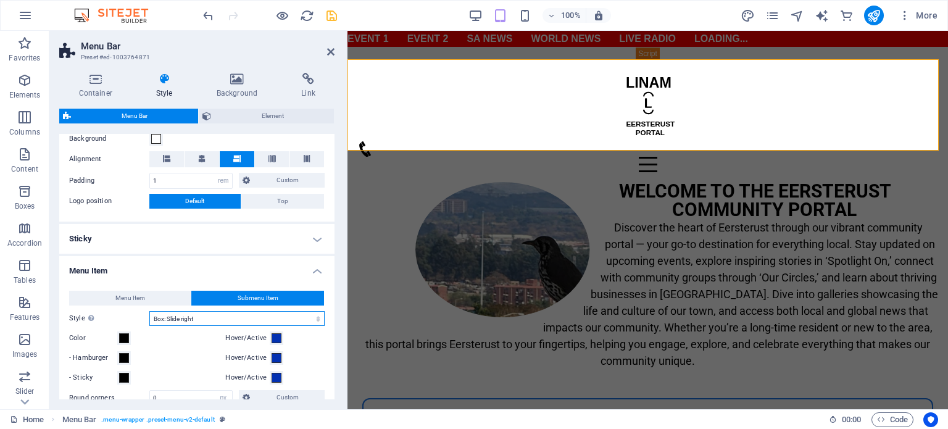
click at [228, 320] on select "Plain Text color Box: Fade Box: Flip vertical Box: Flip horizontal Box: Slide d…" at bounding box center [236, 318] width 175 height 15
click at [149, 311] on select "Plain Text color Box: Fade Box: Flip vertical Box: Flip horizontal Box: Slide d…" at bounding box center [236, 318] width 175 height 15
click at [212, 319] on select "Plain Text color Box: Fade Box: Flip vertical Box: Flip horizontal Box: Slide d…" at bounding box center [236, 318] width 175 height 15
select select "hover_border_top"
click at [149, 311] on select "Plain Text color Box: Fade Box: Flip vertical Box: Flip horizontal Box: Slide d…" at bounding box center [236, 318] width 175 height 15
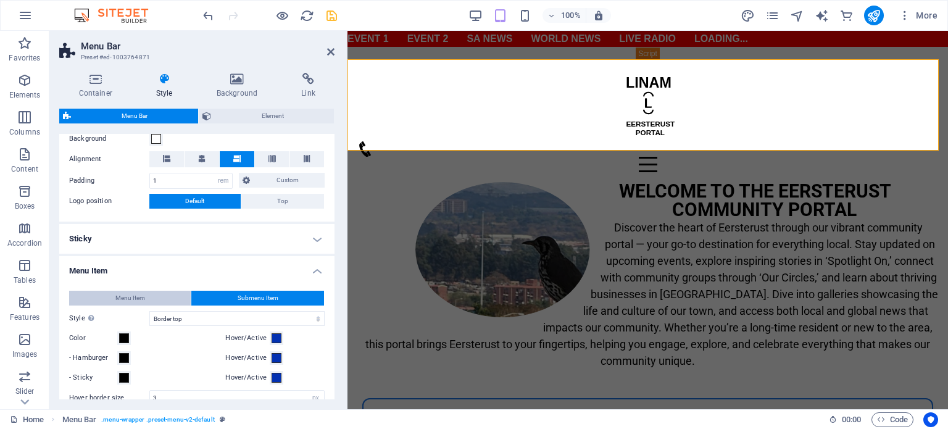
click at [134, 299] on span "Menu Item" at bounding box center [130, 298] width 30 height 15
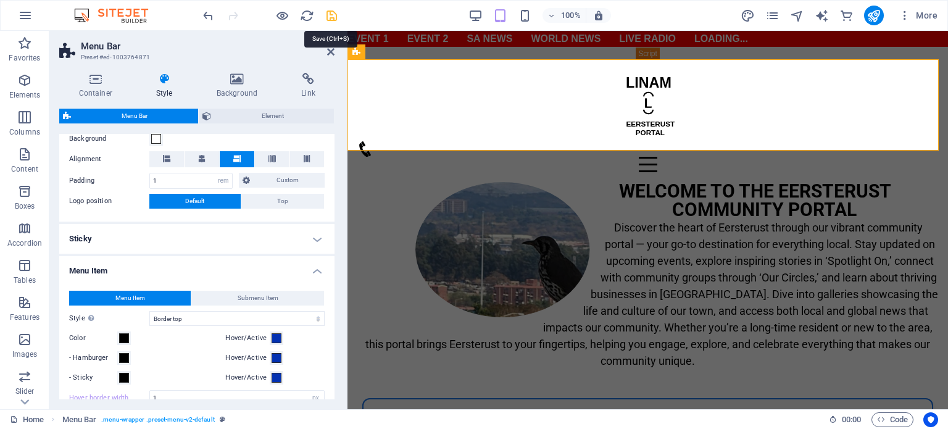
click at [330, 14] on icon "save" at bounding box center [331, 16] width 14 height 14
select select "rem"
select select "hover_border_top"
select select "px"
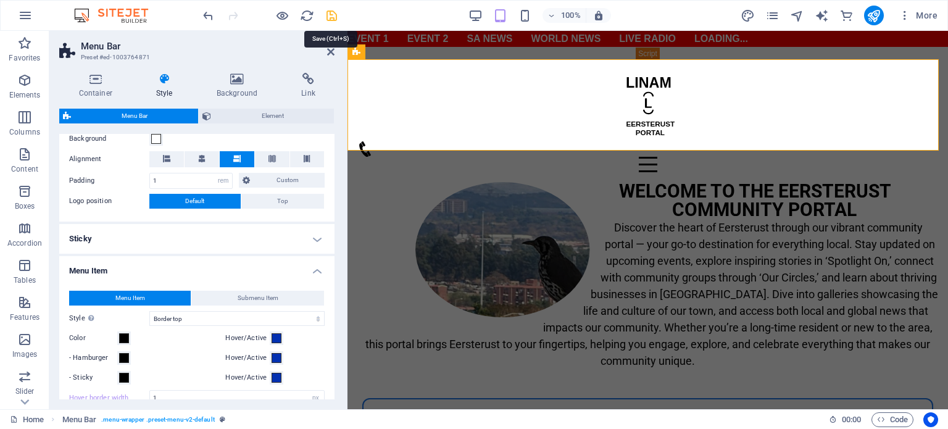
select select "rem"
select select "link-special-font"
select select "rem"
select select "400"
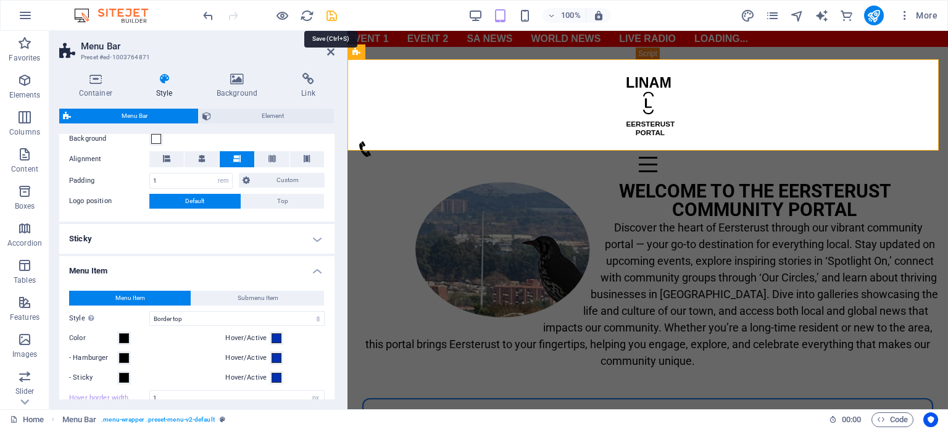
select select "px"
select select "preset-menu-v2-default"
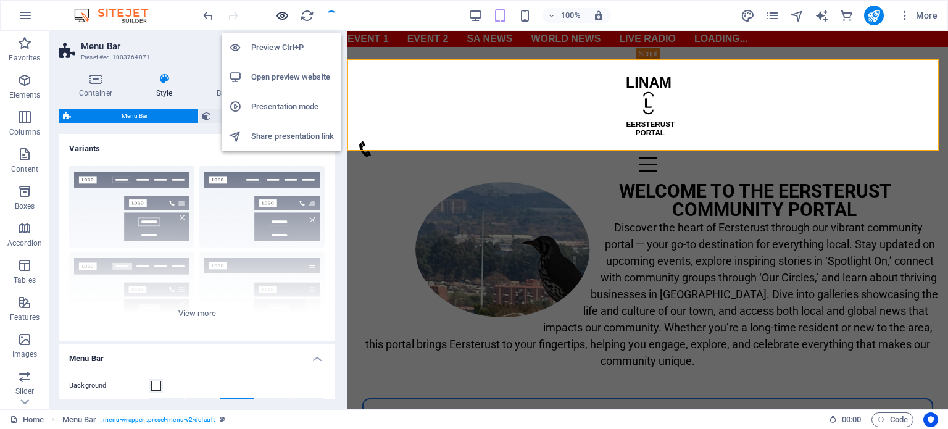
click at [283, 18] on icon "button" at bounding box center [282, 16] width 14 height 14
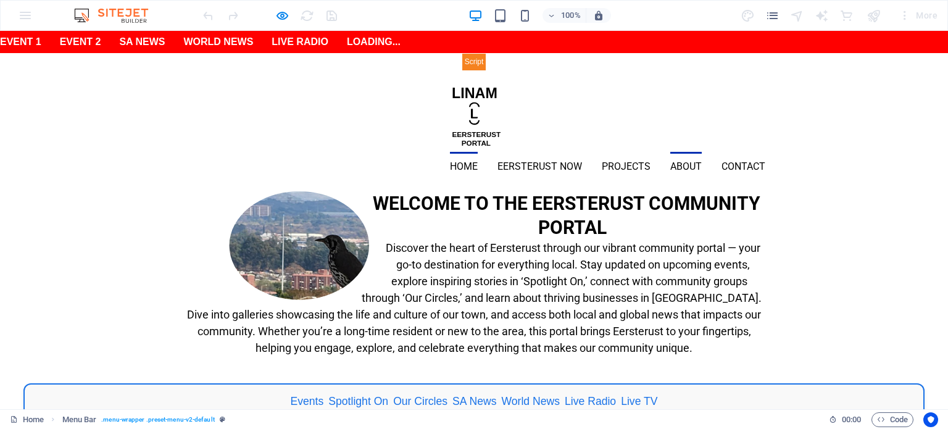
select select "rem"
select select "hover_border_top"
select select "px"
select select "rem"
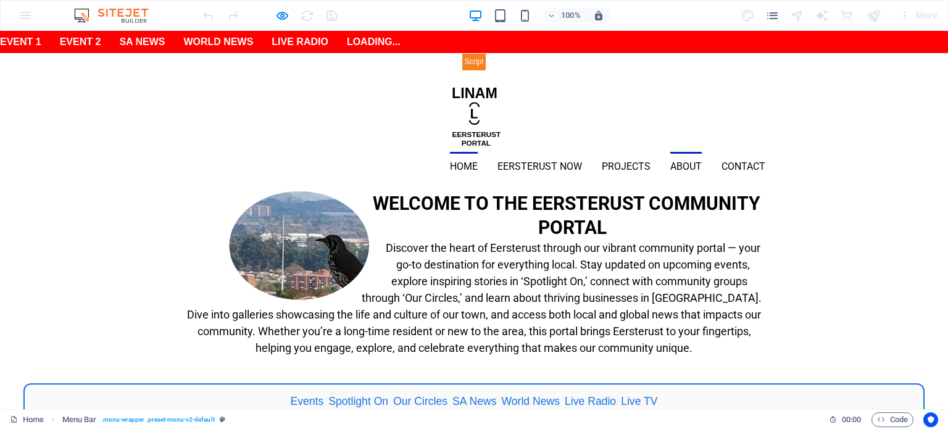
select select "rem"
select select "link-special-font"
select select "rem"
select select "400"
select select "px"
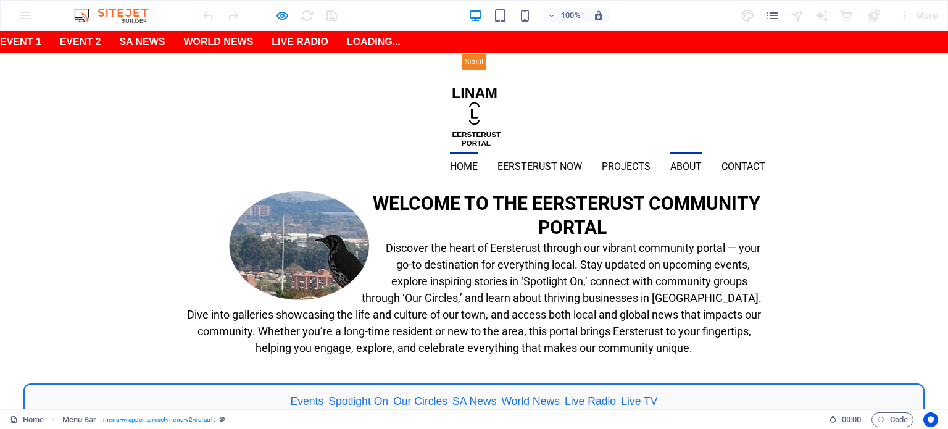
select select "preset-menu-v2-default"
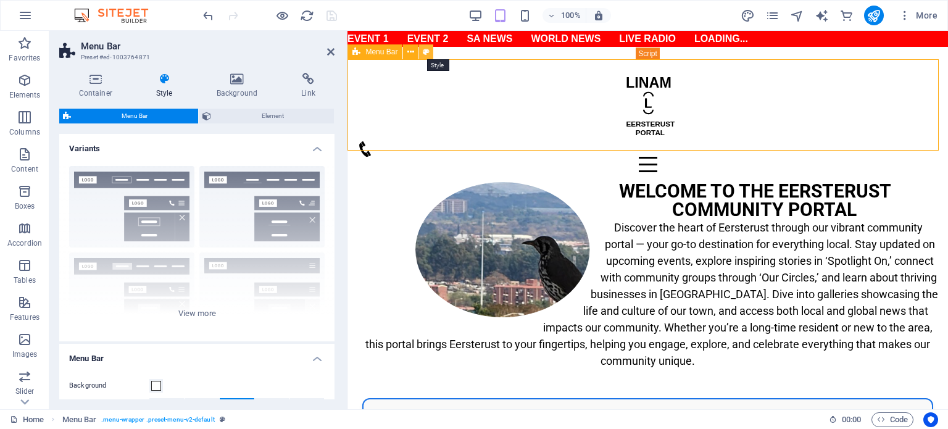
click at [423, 52] on icon at bounding box center [426, 52] width 7 height 13
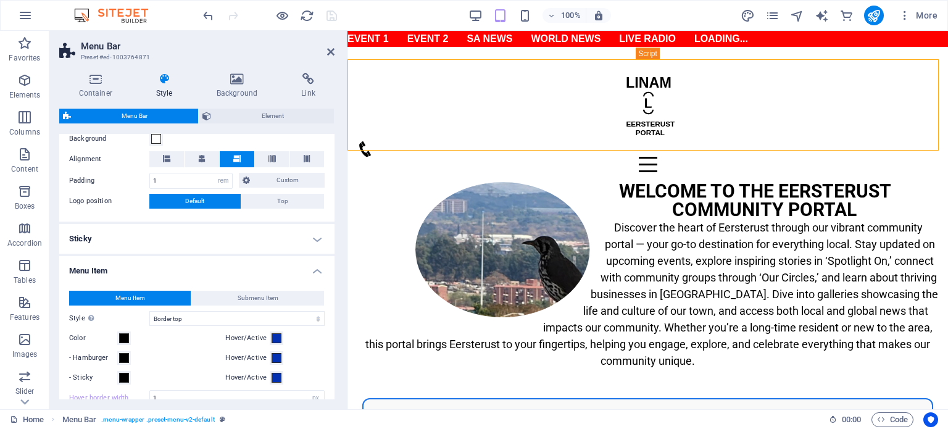
scroll to position [494, 0]
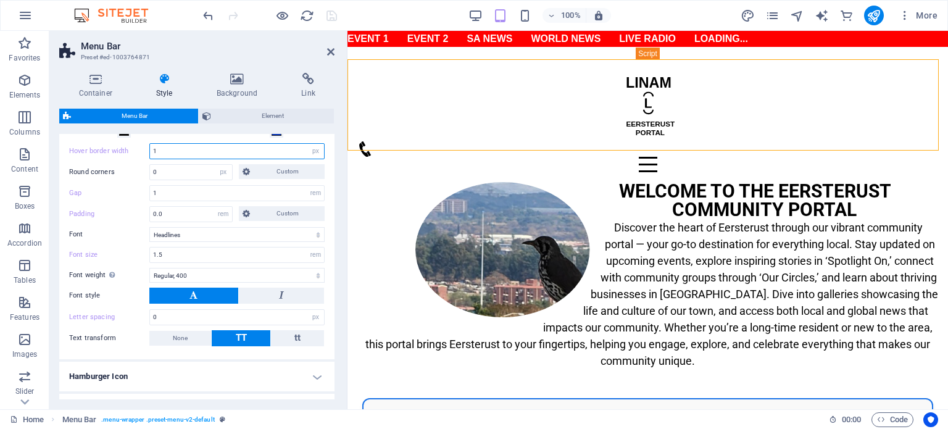
click at [178, 152] on input "1" at bounding box center [237, 151] width 174 height 15
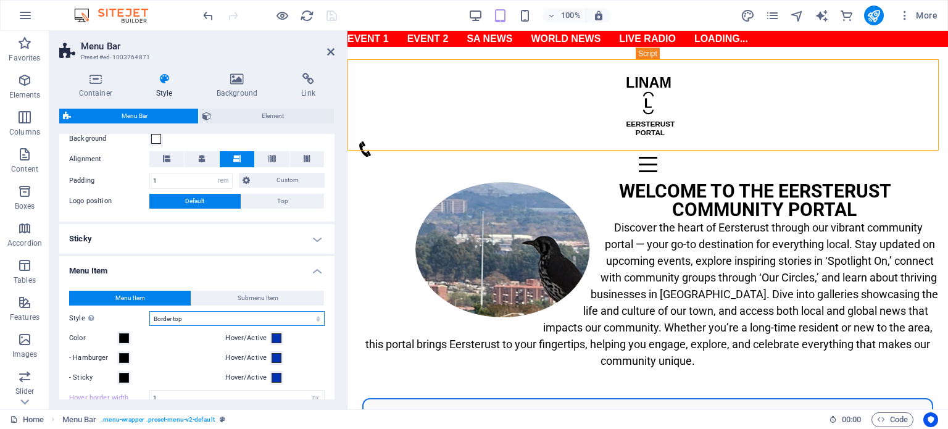
click at [180, 313] on select "Plain Text color Box: Fade Box: Flip vertical Box: Flip horizontal Box: Slide d…" at bounding box center [236, 318] width 175 height 15
select select "hover_box_right"
click at [149, 311] on select "Plain Text color Box: Fade Box: Flip vertical Box: Flip horizontal Box: Slide d…" at bounding box center [236, 318] width 175 height 15
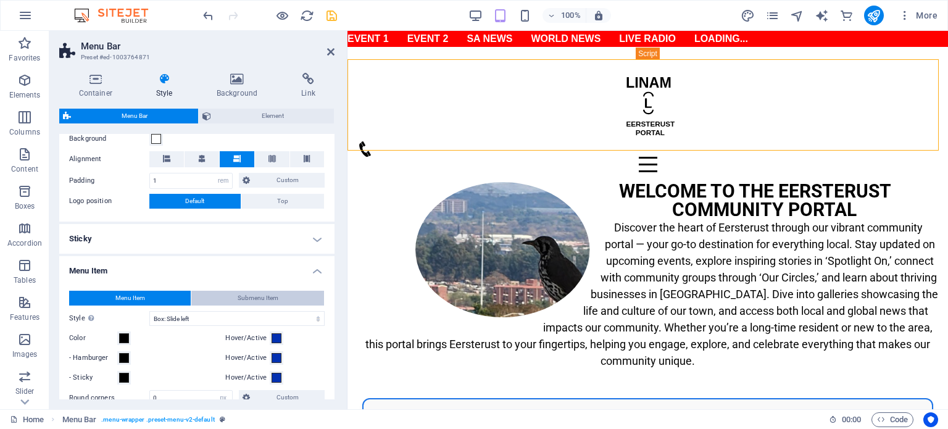
click at [273, 294] on span "Submenu Item" at bounding box center [258, 298] width 41 height 15
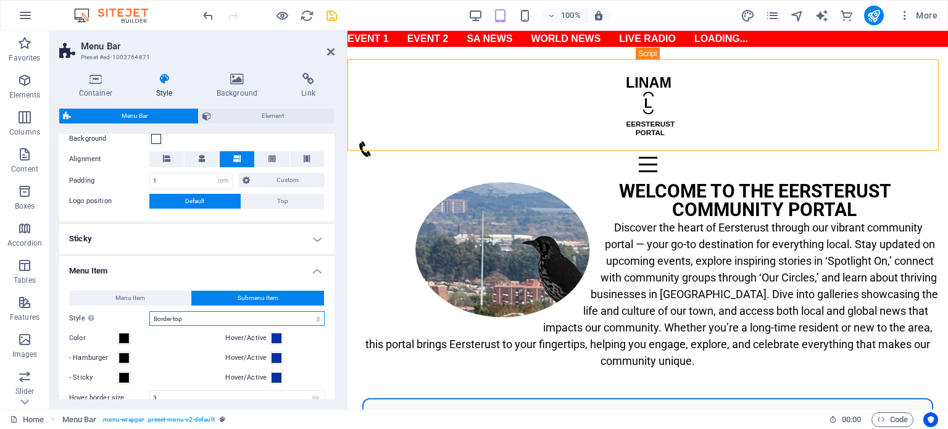
click at [257, 315] on select "Plain Text color Box: Fade Box: Flip vertical Box: Flip horizontal Box: Slide d…" at bounding box center [236, 318] width 175 height 15
select select "hover_box_left"
click at [149, 311] on select "Plain Text color Box: Fade Box: Flip vertical Box: Flip horizontal Box: Slide d…" at bounding box center [236, 318] width 175 height 15
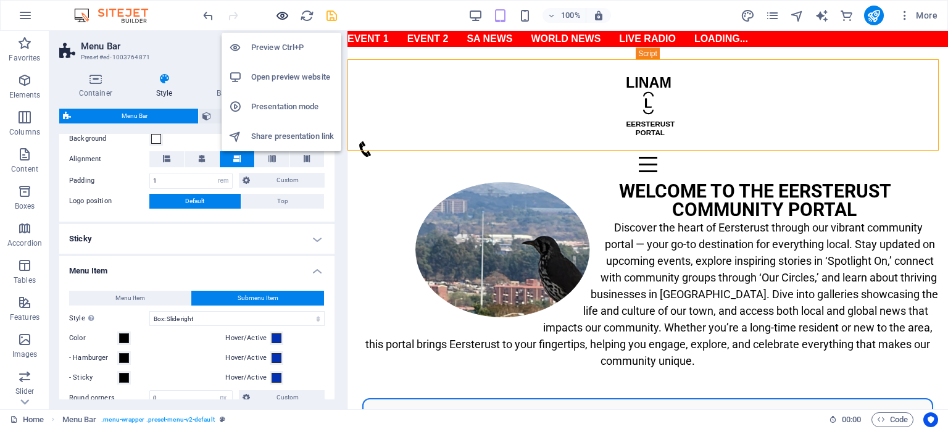
click at [288, 17] on icon "button" at bounding box center [282, 16] width 14 height 14
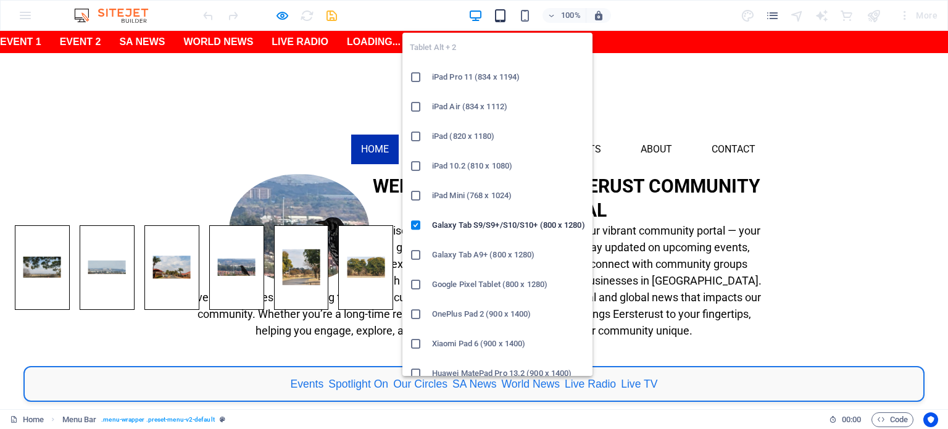
click at [500, 9] on icon "button" at bounding box center [500, 16] width 14 height 14
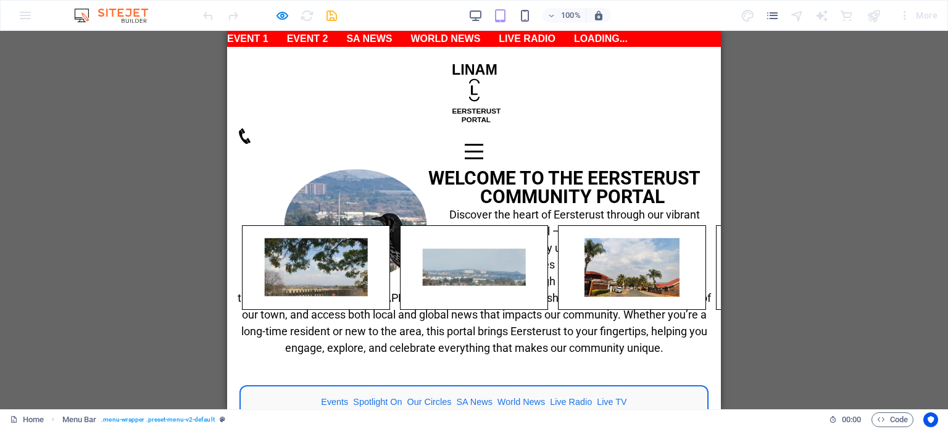
click at [483, 144] on div "Menu" at bounding box center [474, 151] width 19 height 15
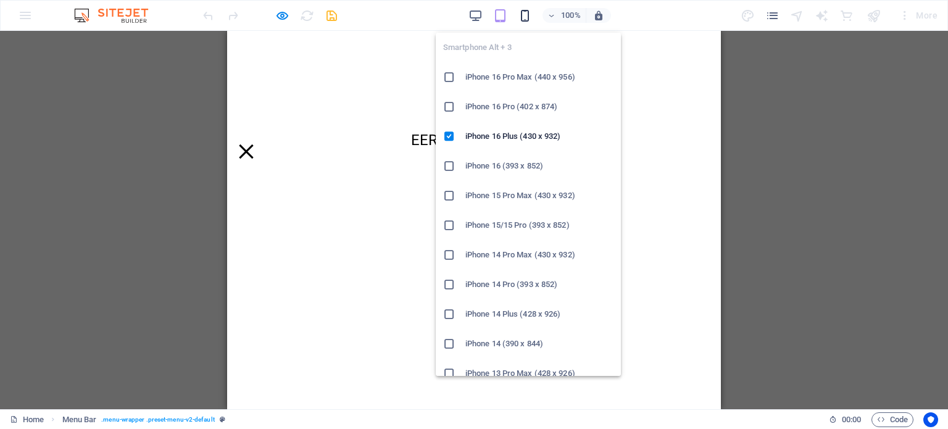
click at [527, 17] on icon "button" at bounding box center [525, 16] width 14 height 14
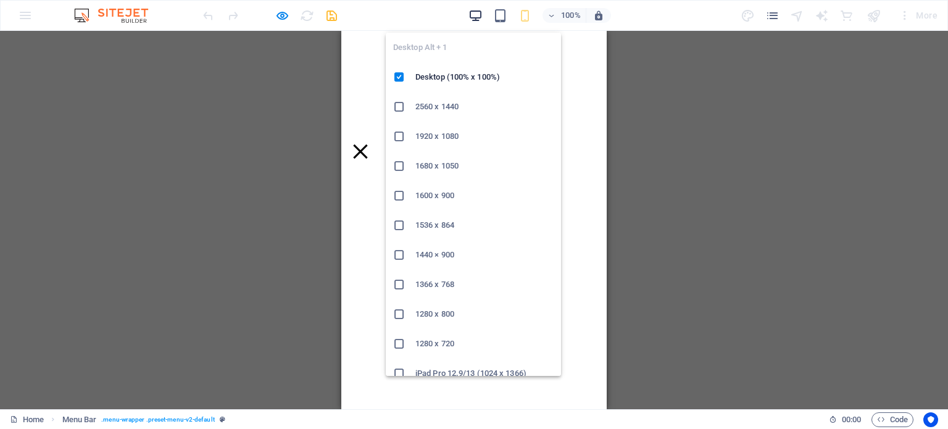
click at [471, 12] on icon "button" at bounding box center [475, 16] width 14 height 14
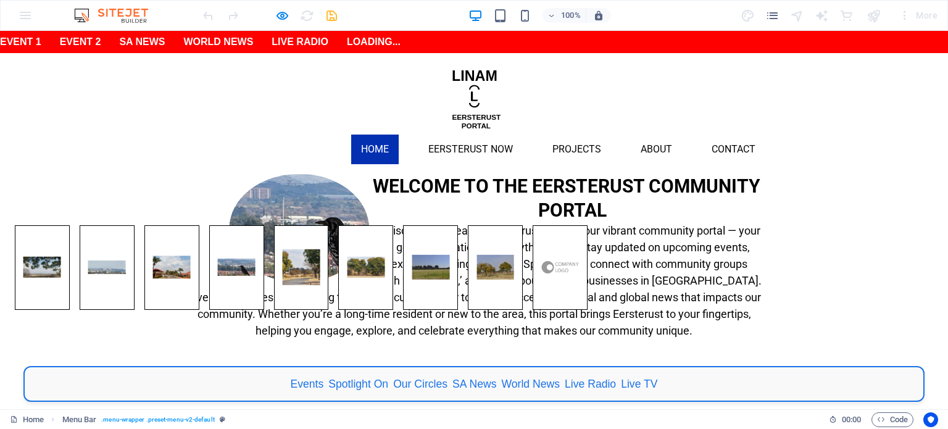
click at [120, 174] on div "WELCOME TO THE EERSTERUST COMMUNITY PORTAL Discover the heart of Eersterust thr…" at bounding box center [474, 264] width 948 height 180
select select "rem"
select select "hover_box_left"
select select "px"
select select "rem"
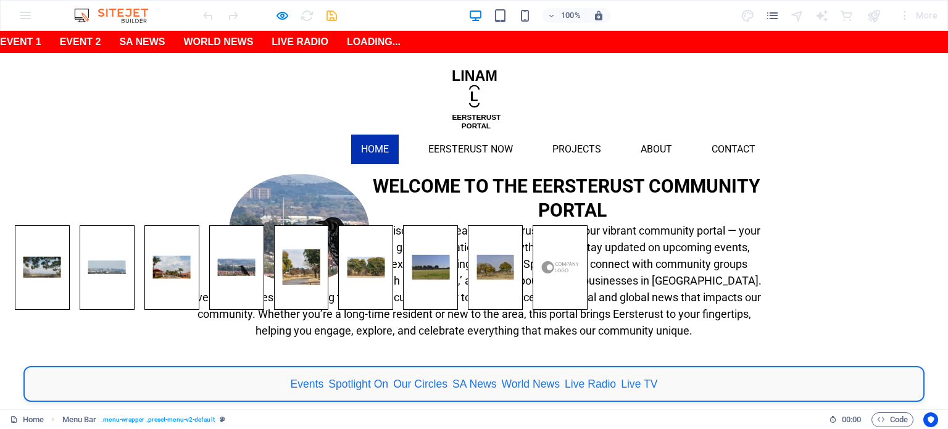
select select "rem"
select select "600"
select select "px"
select select "preset-menu-v2-default"
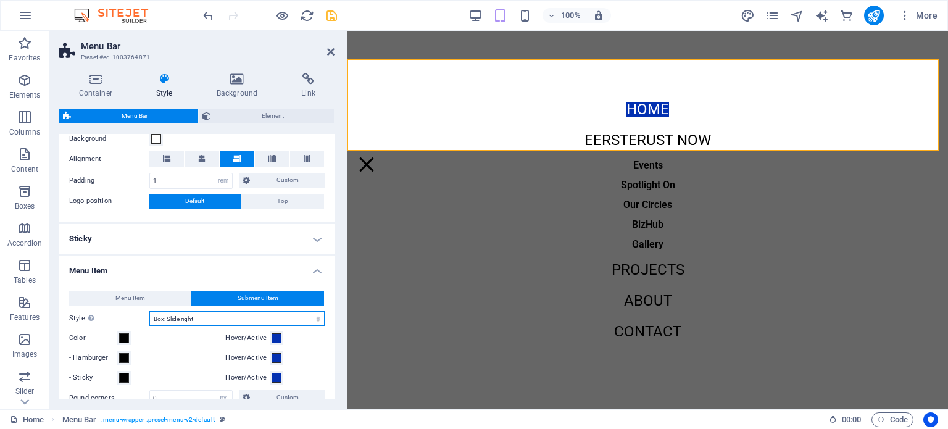
click at [197, 320] on select "Plain Text color Box: Fade Box: Flip vertical Box: Flip horizontal Box: Slide d…" at bounding box center [236, 318] width 175 height 15
select select "hover_border"
click at [149, 311] on select "Plain Text color Box: Fade Box: Flip vertical Box: Flip horizontal Box: Slide d…" at bounding box center [236, 318] width 175 height 15
click at [272, 295] on span "Submenu Item" at bounding box center [258, 298] width 41 height 15
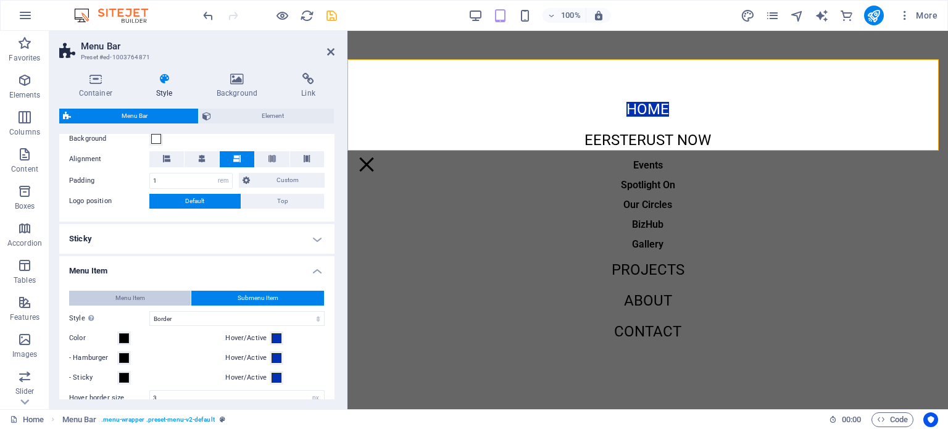
click at [131, 296] on span "Menu Item" at bounding box center [130, 298] width 30 height 15
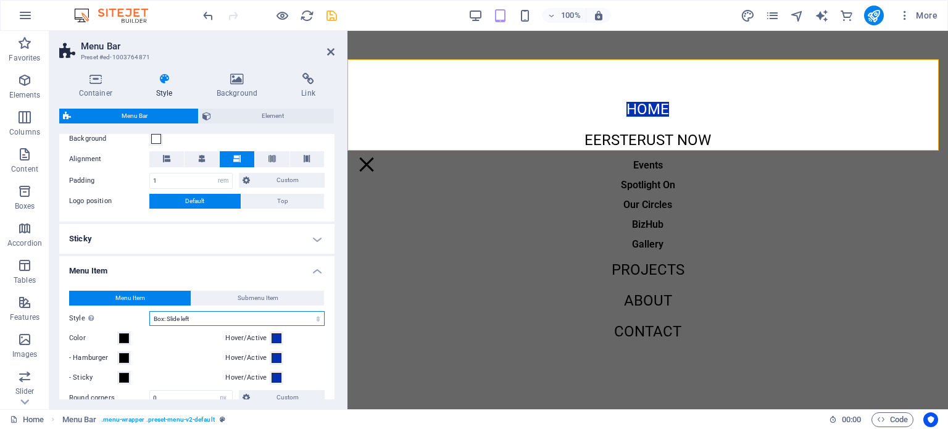
click at [179, 318] on select "Plain Text color Box: Fade Box: Flip vertical Box: Flip horizontal Box: Slide d…" at bounding box center [236, 318] width 175 height 15
select select "hover_border"
click at [149, 311] on select "Plain Text color Box: Fade Box: Flip vertical Box: Flip horizontal Box: Slide d…" at bounding box center [236, 318] width 175 height 15
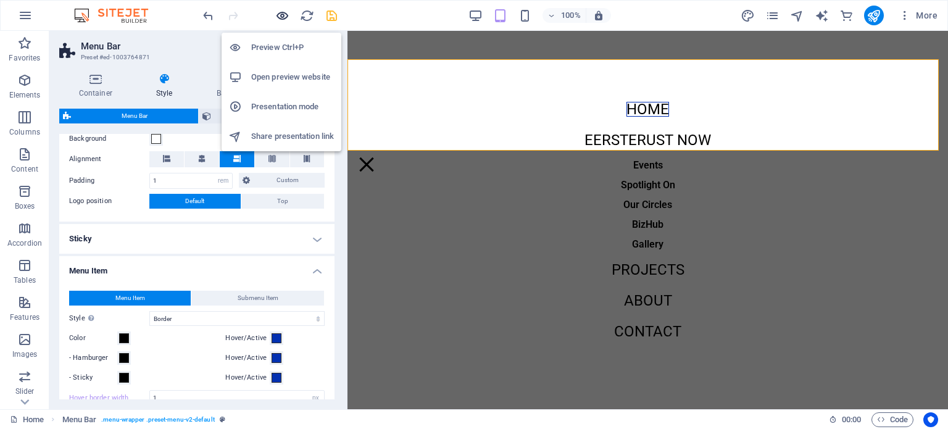
click at [280, 18] on icon "button" at bounding box center [282, 16] width 14 height 14
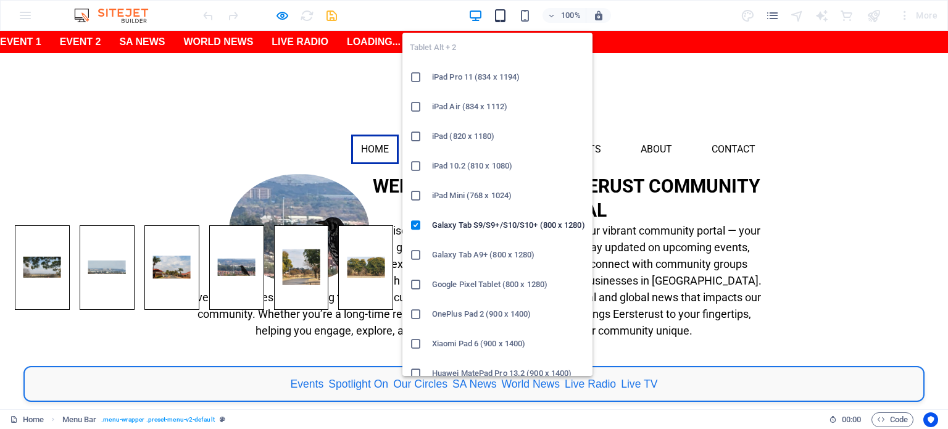
click at [500, 18] on icon "button" at bounding box center [500, 16] width 14 height 14
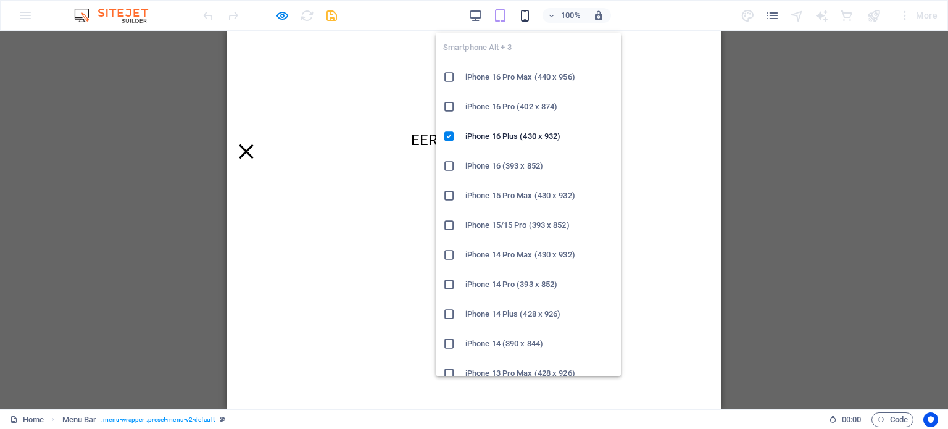
click at [524, 18] on icon "button" at bounding box center [525, 16] width 14 height 14
